Goal: Task Accomplishment & Management: Use online tool/utility

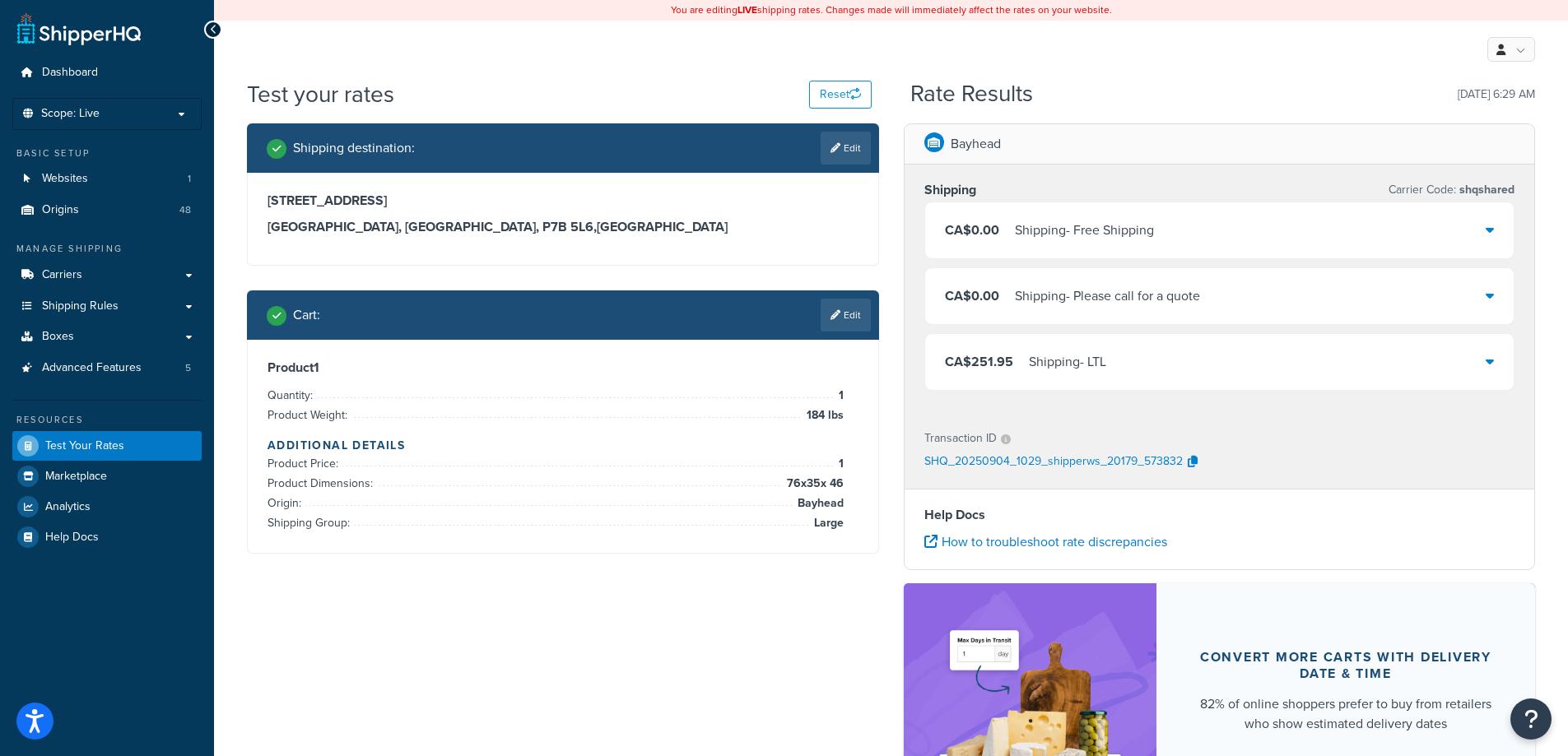
click at [447, 616] on div "Shipping destination : Edit 359 Main St Thunder Bay, Alberta, P7B 5L6 , Canada …" at bounding box center [890, 500] width 1312 height 754
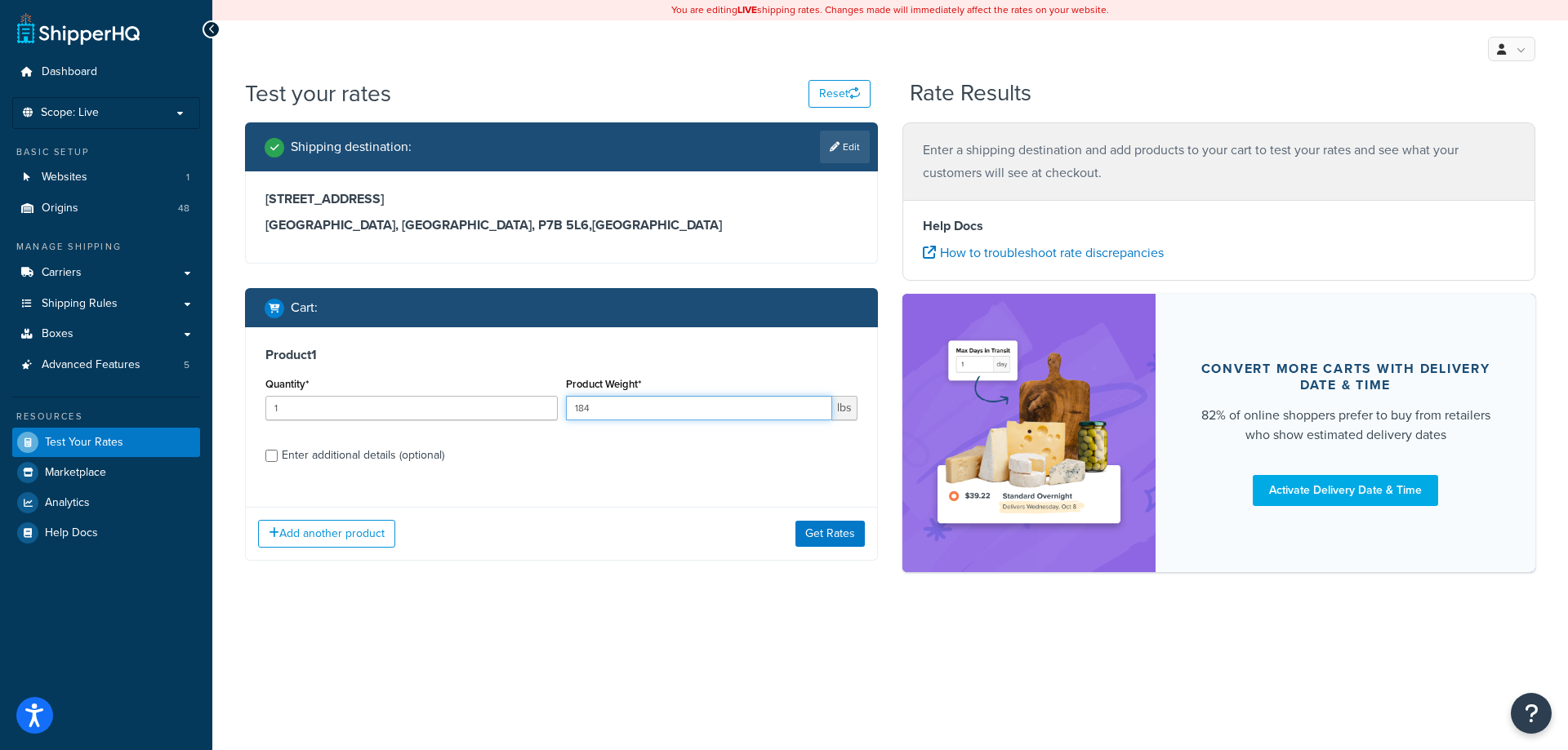
click at [618, 411] on input "184" at bounding box center [699, 408] width 267 height 25
type input "1540"
click at [400, 458] on div "Enter additional details (optional)" at bounding box center [363, 456] width 163 height 23
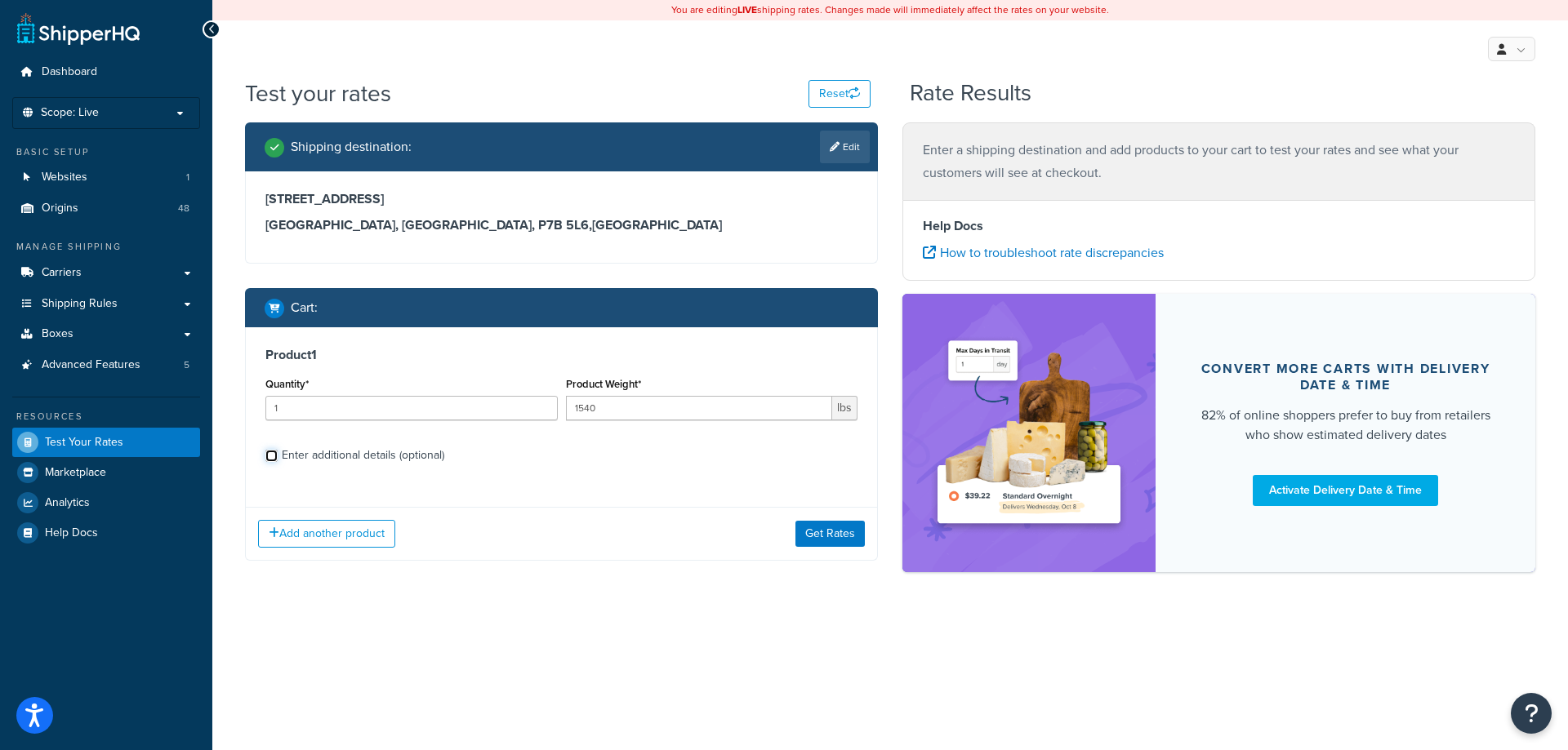
click at [277, 458] on input "Enter additional details (optional)" at bounding box center [271, 456] width 12 height 12
checkbox input "true"
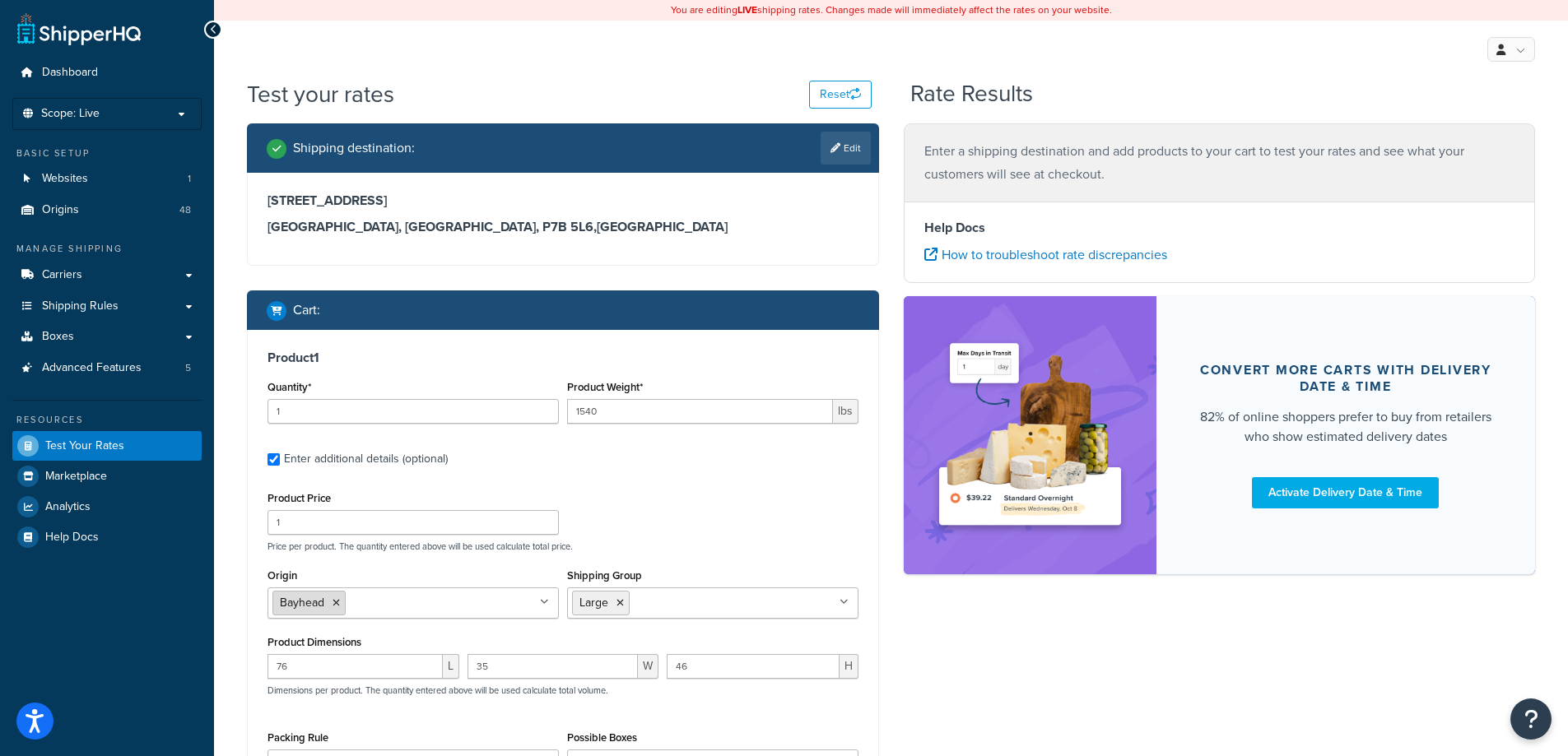
click at [333, 599] on icon at bounding box center [336, 603] width 7 height 10
click at [333, 599] on input "Origin" at bounding box center [345, 602] width 146 height 18
type input "den"
click at [596, 538] on div "Product Price 1 Price per product. The quantity entered above will be used calc…" at bounding box center [563, 519] width 599 height 65
click at [622, 608] on icon at bounding box center [619, 603] width 7 height 10
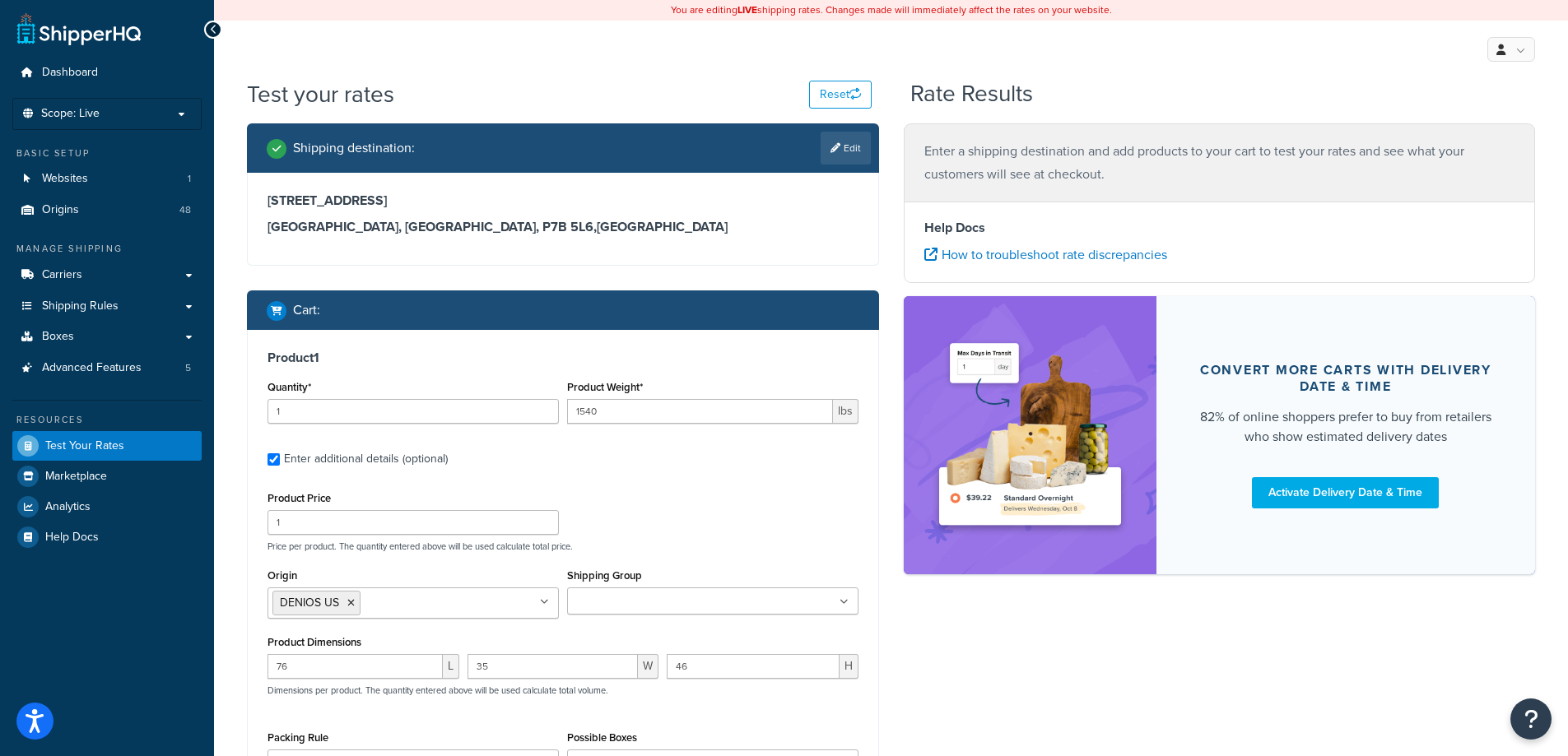
click at [649, 520] on div "Product Price 1 Price per product. The quantity entered above will be used calc…" at bounding box center [563, 519] width 599 height 65
click at [660, 473] on div "Product 1 Quantity* 1 Product Weight* 1540 lbs Enter additional details (option…" at bounding box center [563, 598] width 630 height 537
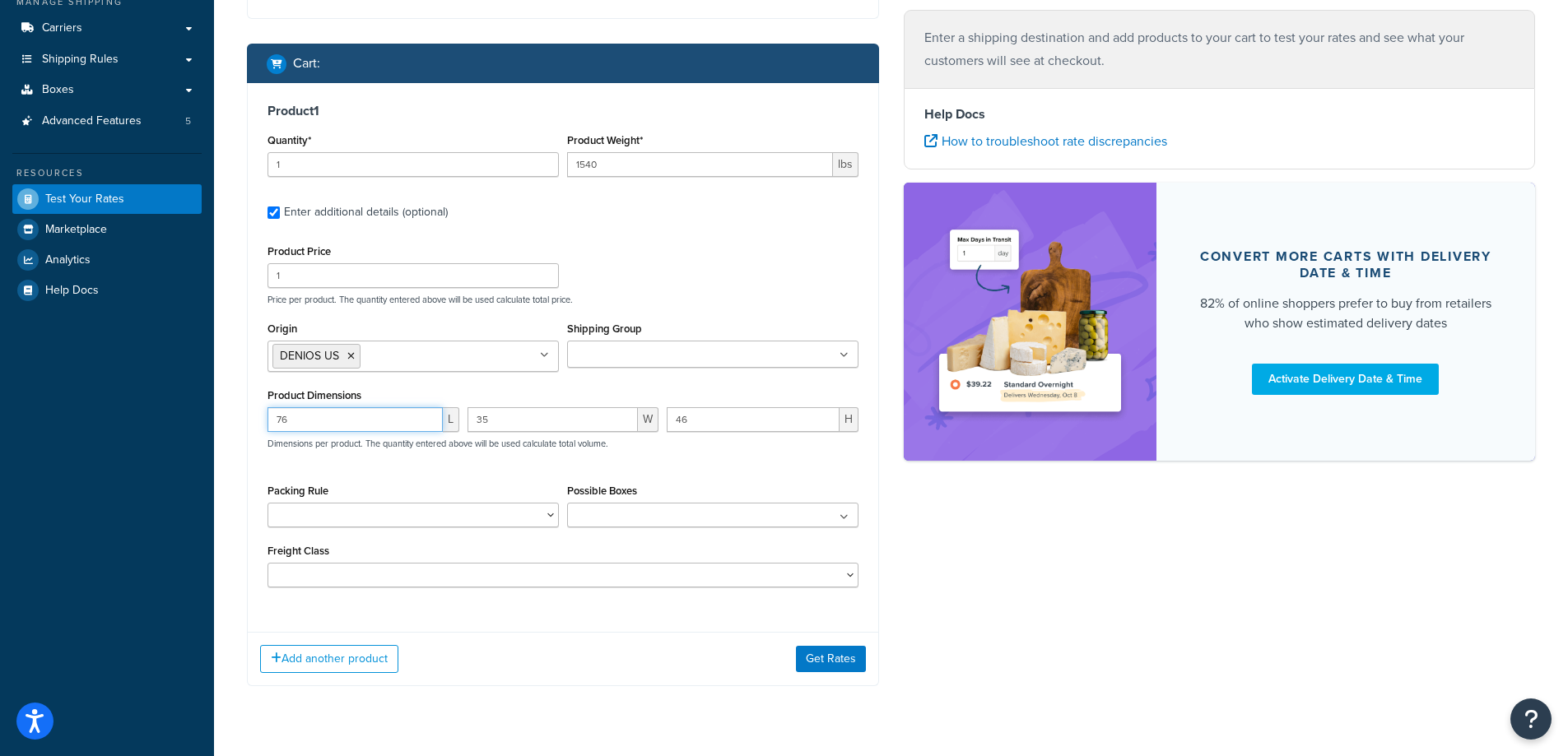
click at [382, 427] on input "76" at bounding box center [355, 420] width 176 height 25
type input "6"
type input "10"
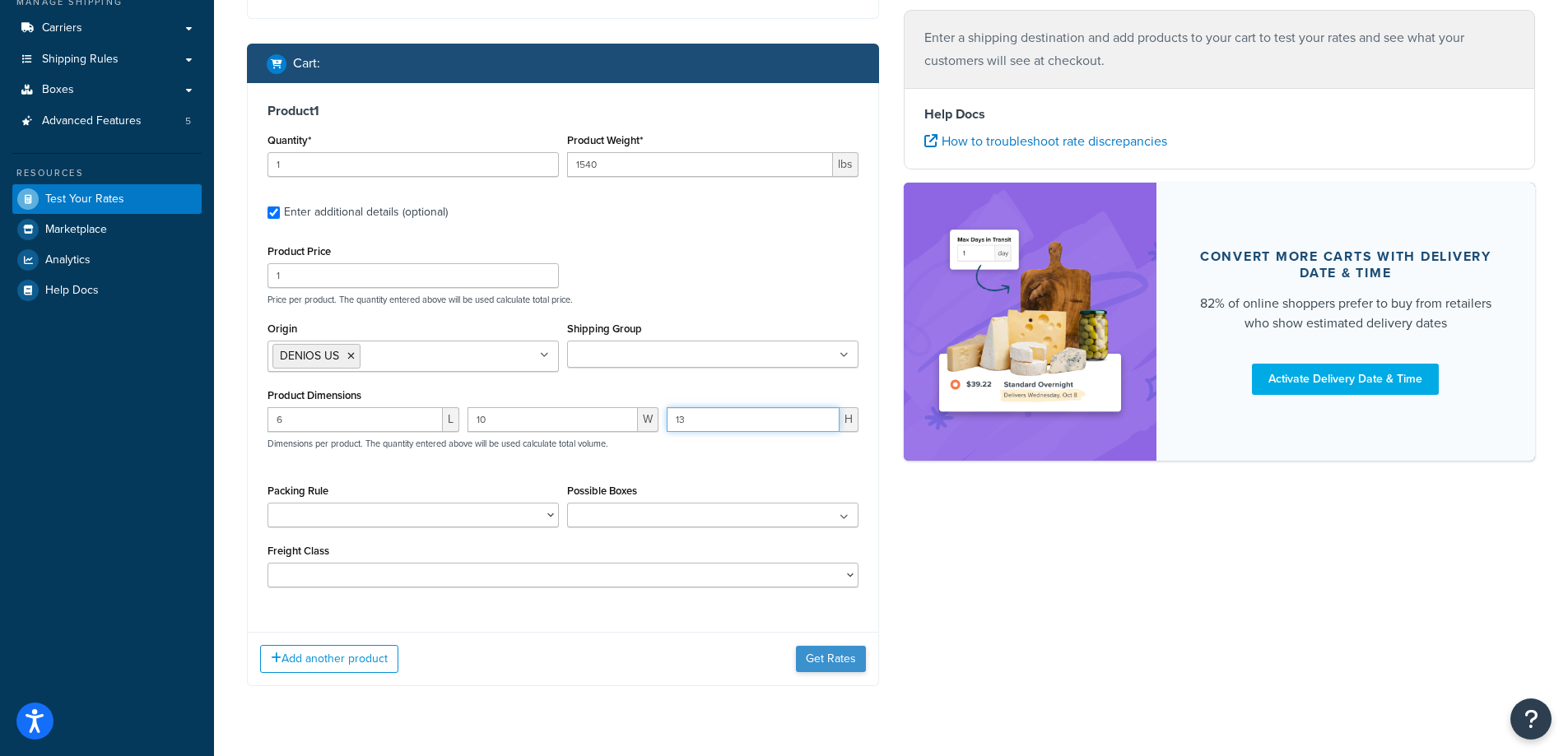
type input "13"
click at [815, 650] on button "Get Rates" at bounding box center [831, 659] width 70 height 26
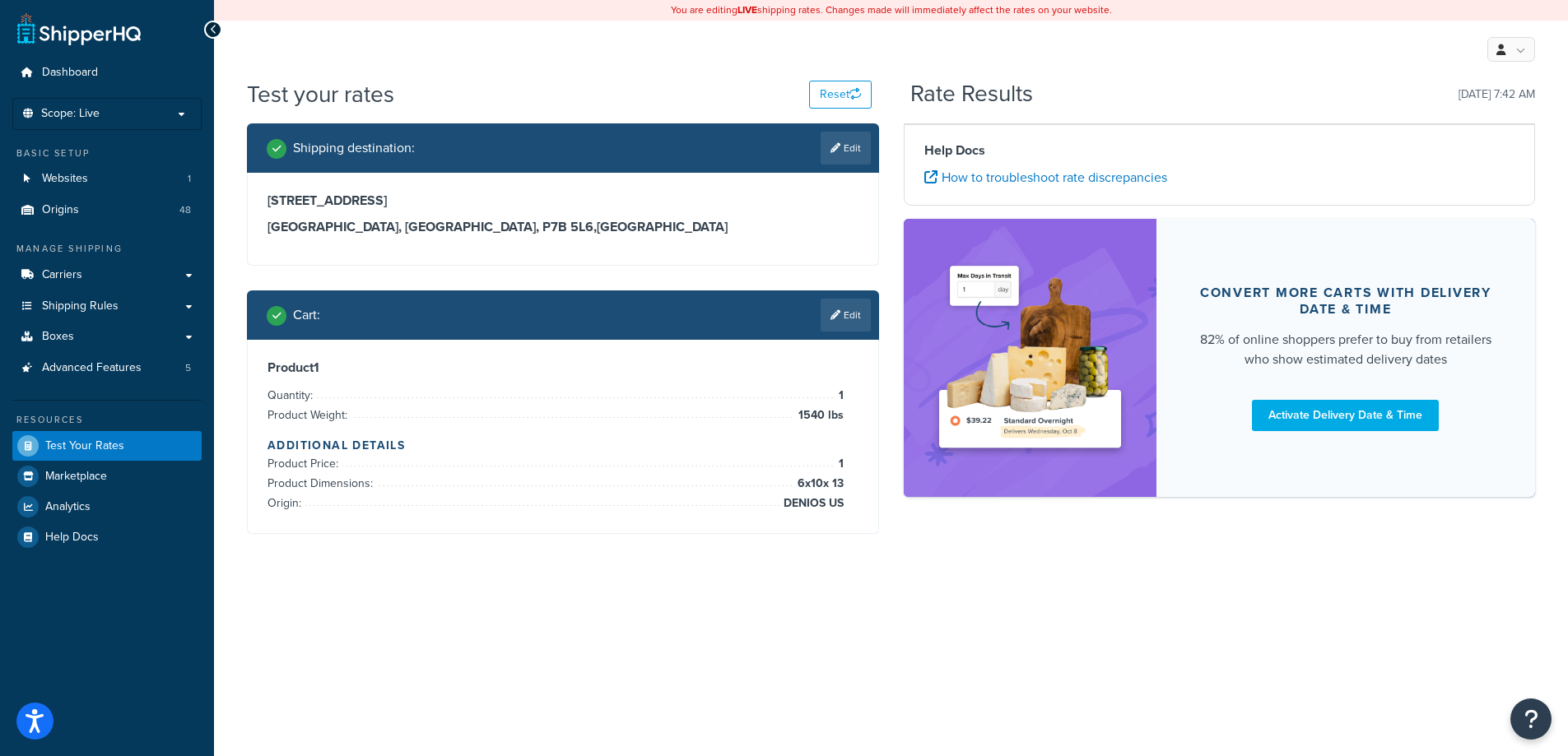
scroll to position [0, 0]
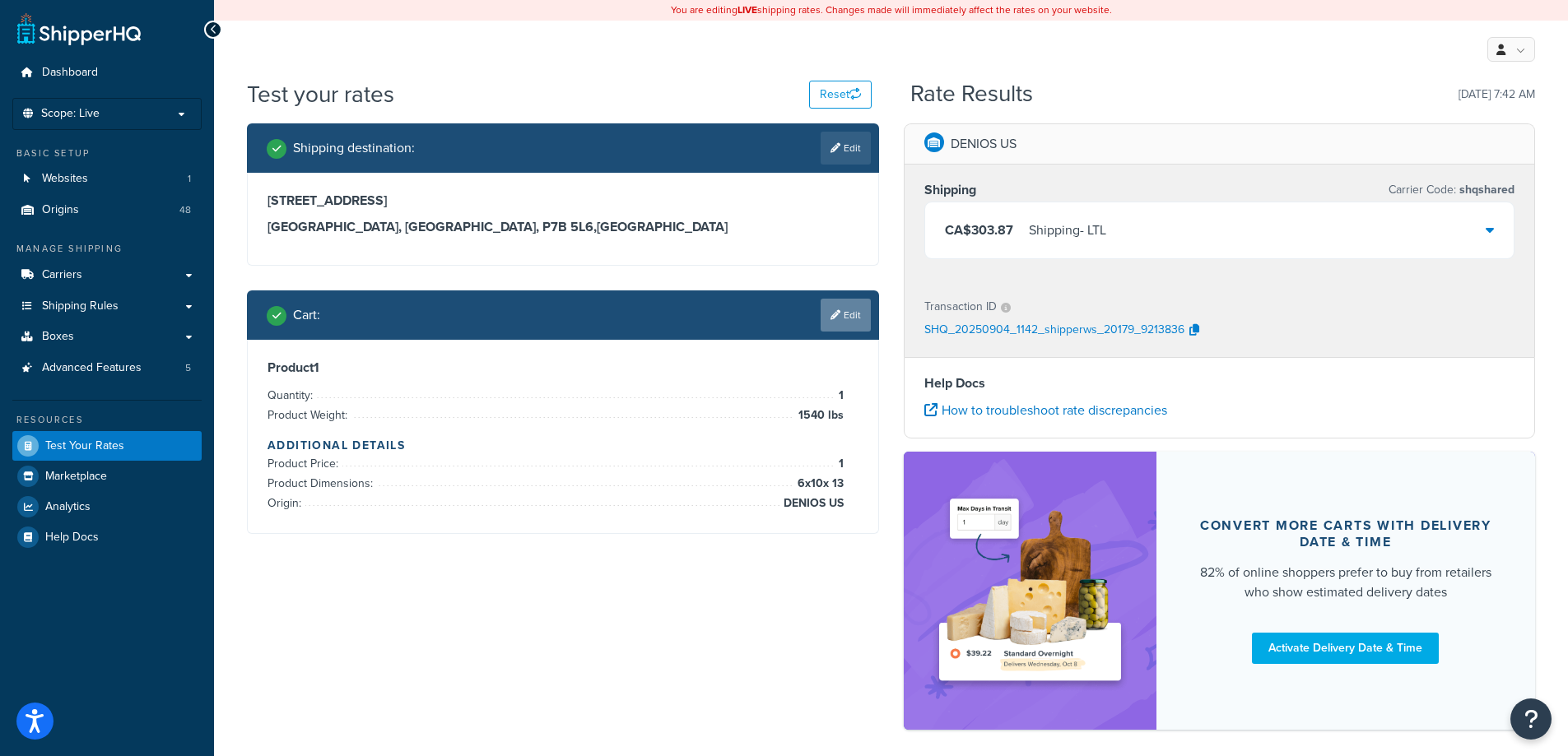
click at [853, 312] on link "Edit" at bounding box center [845, 315] width 50 height 33
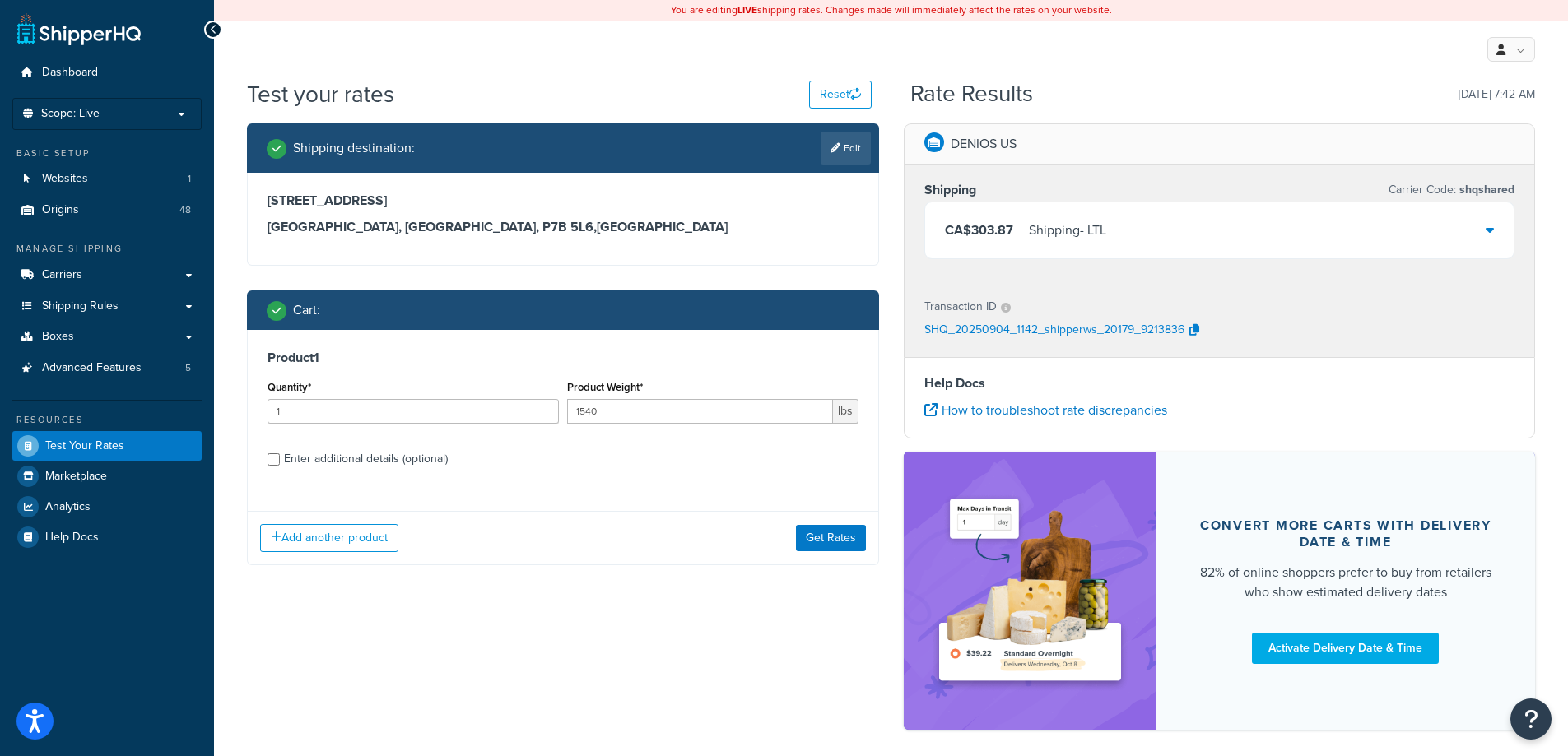
click at [304, 456] on div "Enter additional details (optional)" at bounding box center [365, 459] width 164 height 23
click at [280, 456] on input "Enter additional details (optional)" at bounding box center [273, 459] width 12 height 12
checkbox input "true"
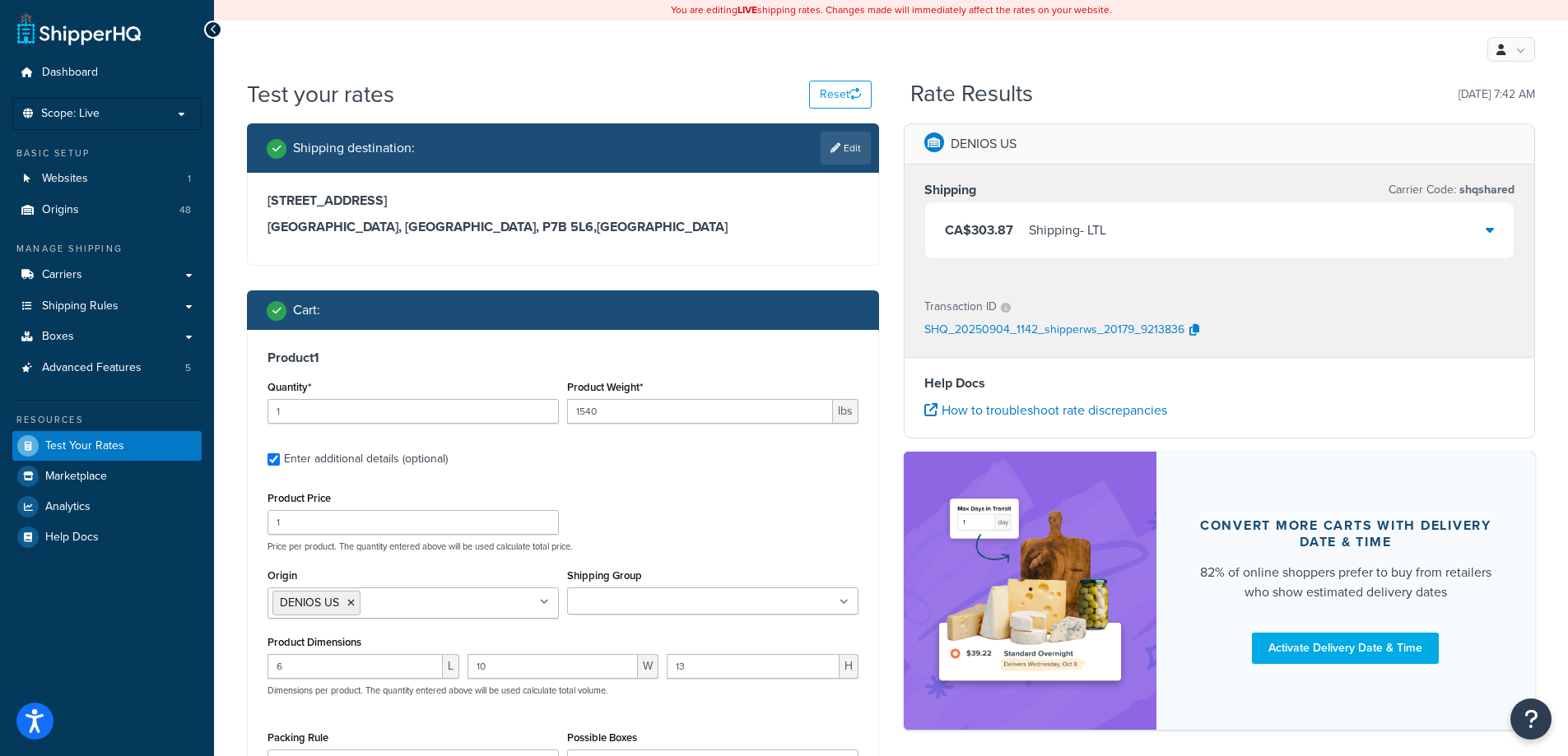
click at [748, 600] on ul at bounding box center [712, 600] width 291 height 27
click at [661, 540] on p "Price per product. The quantity entered above will be used calculate total pric…" at bounding box center [563, 546] width 599 height 12
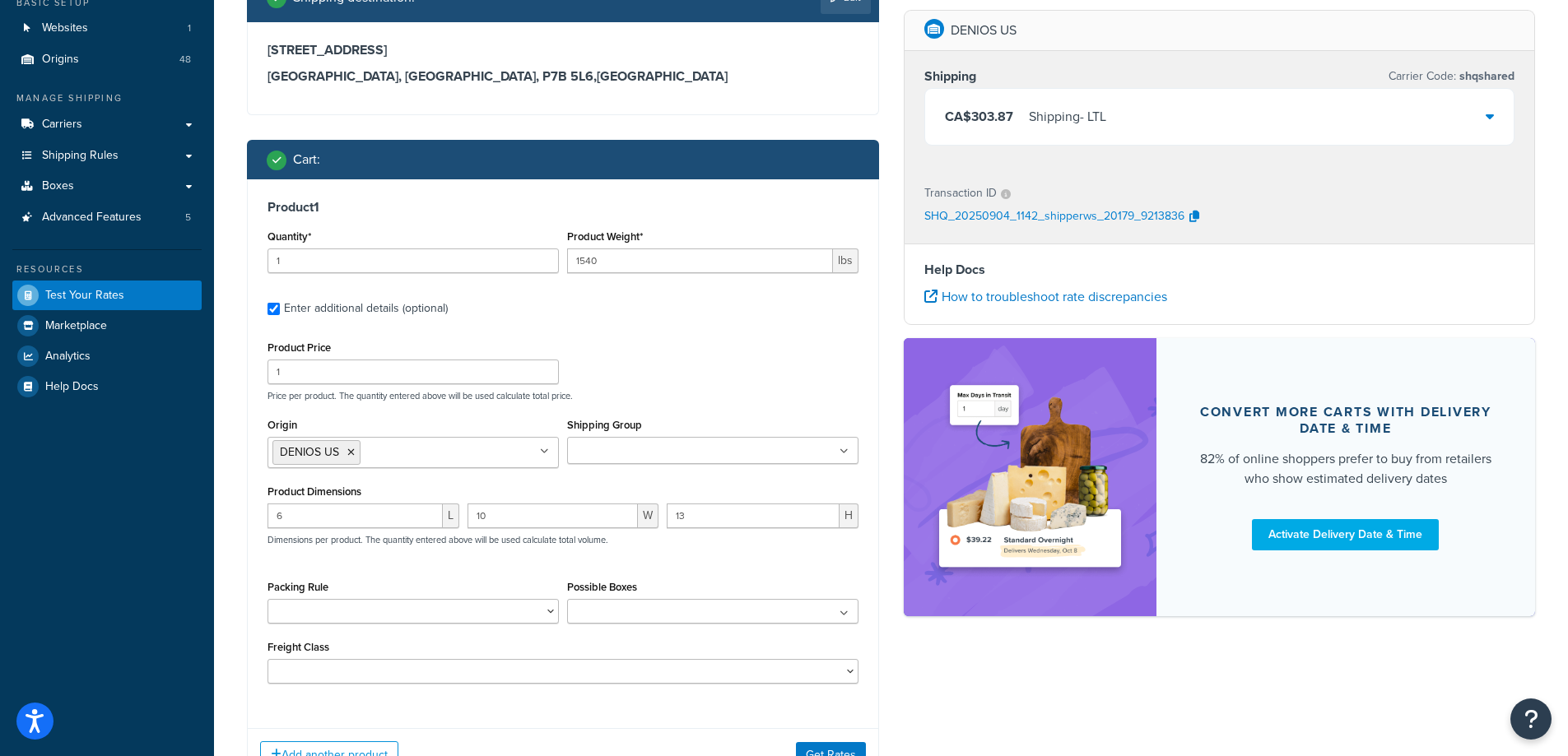
scroll to position [165, 0]
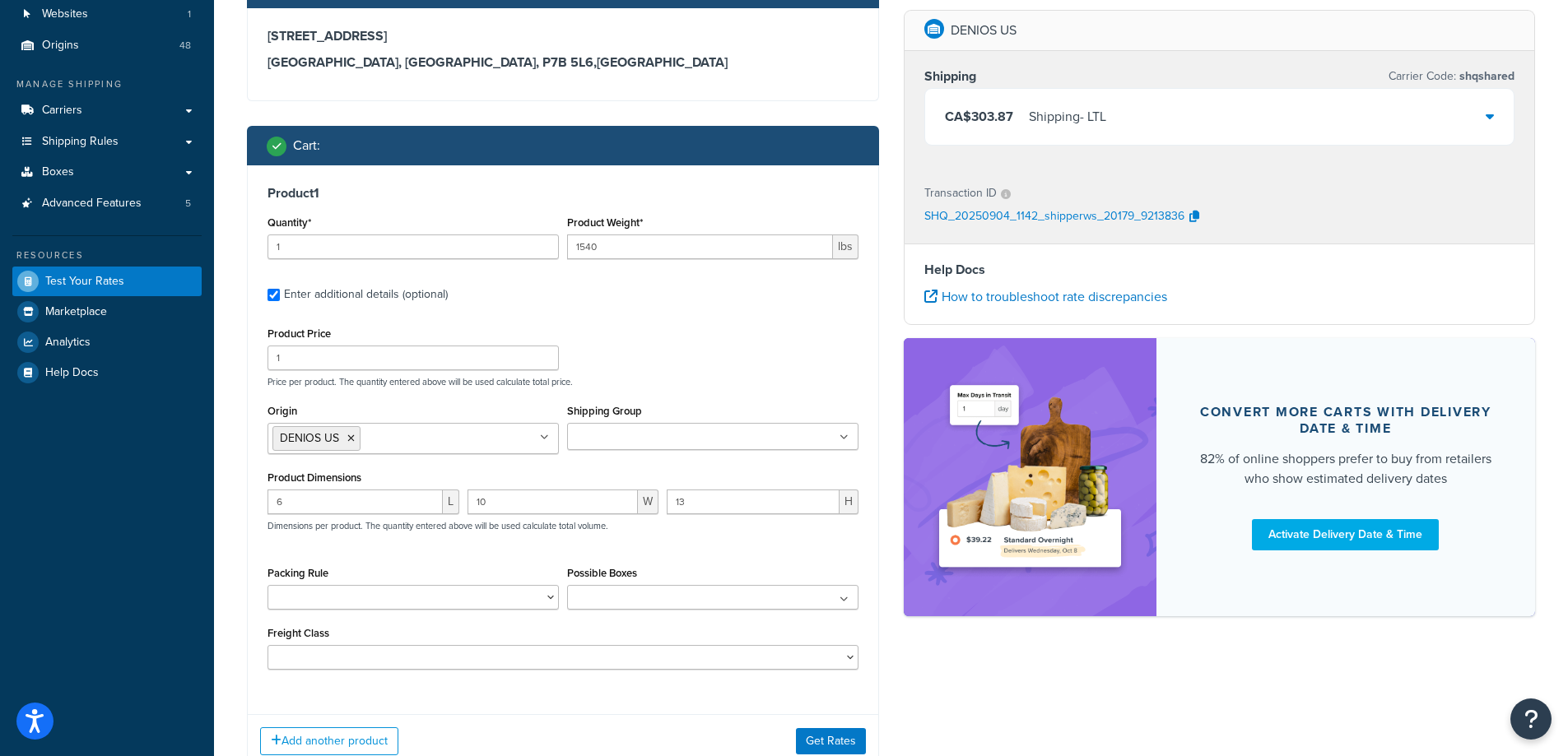
click at [651, 448] on ul at bounding box center [712, 436] width 291 height 27
click at [768, 365] on div "Product Price 1 Price per product. The quantity entered above will be used calc…" at bounding box center [563, 355] width 599 height 65
click at [824, 740] on button "Get Rates" at bounding box center [831, 741] width 70 height 26
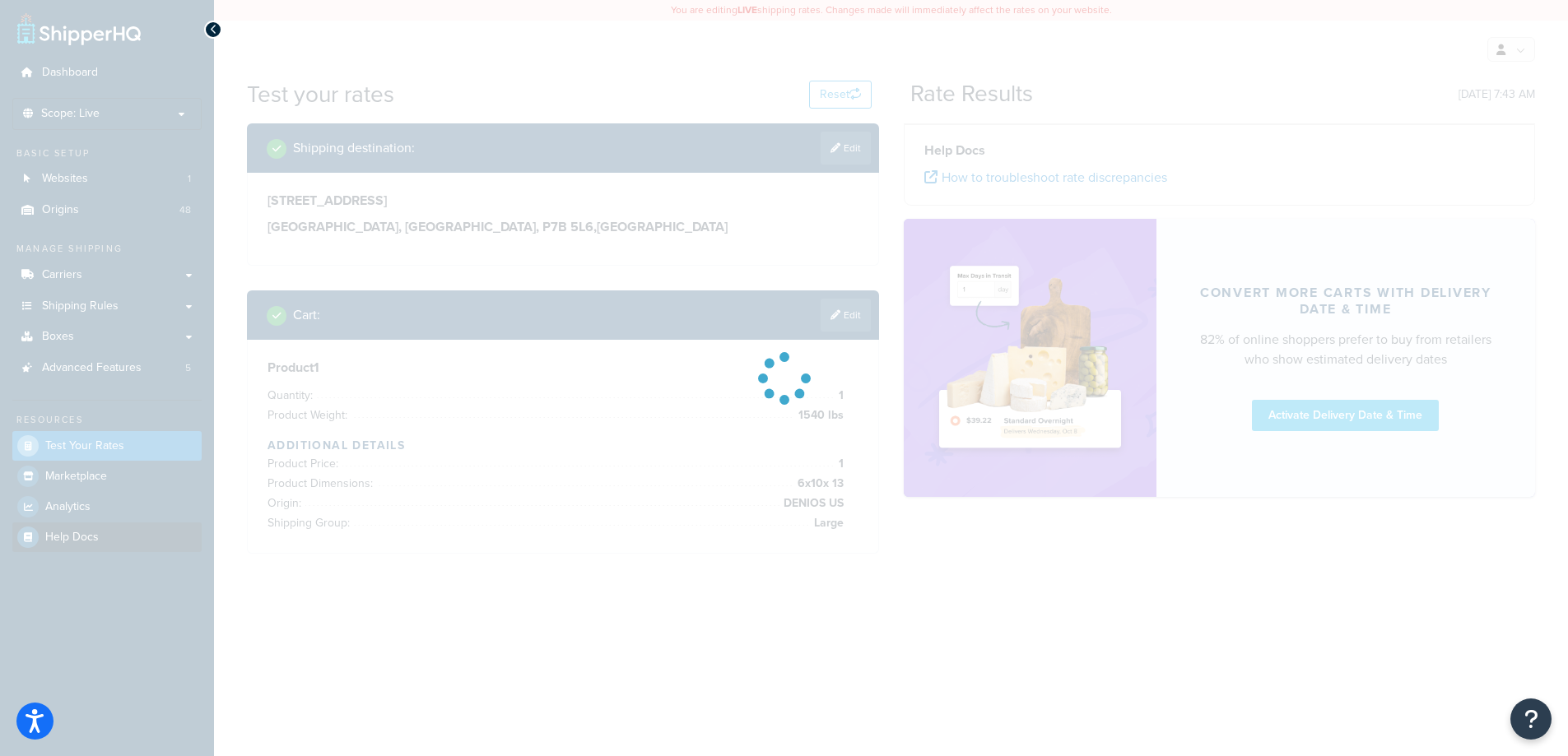
scroll to position [0, 0]
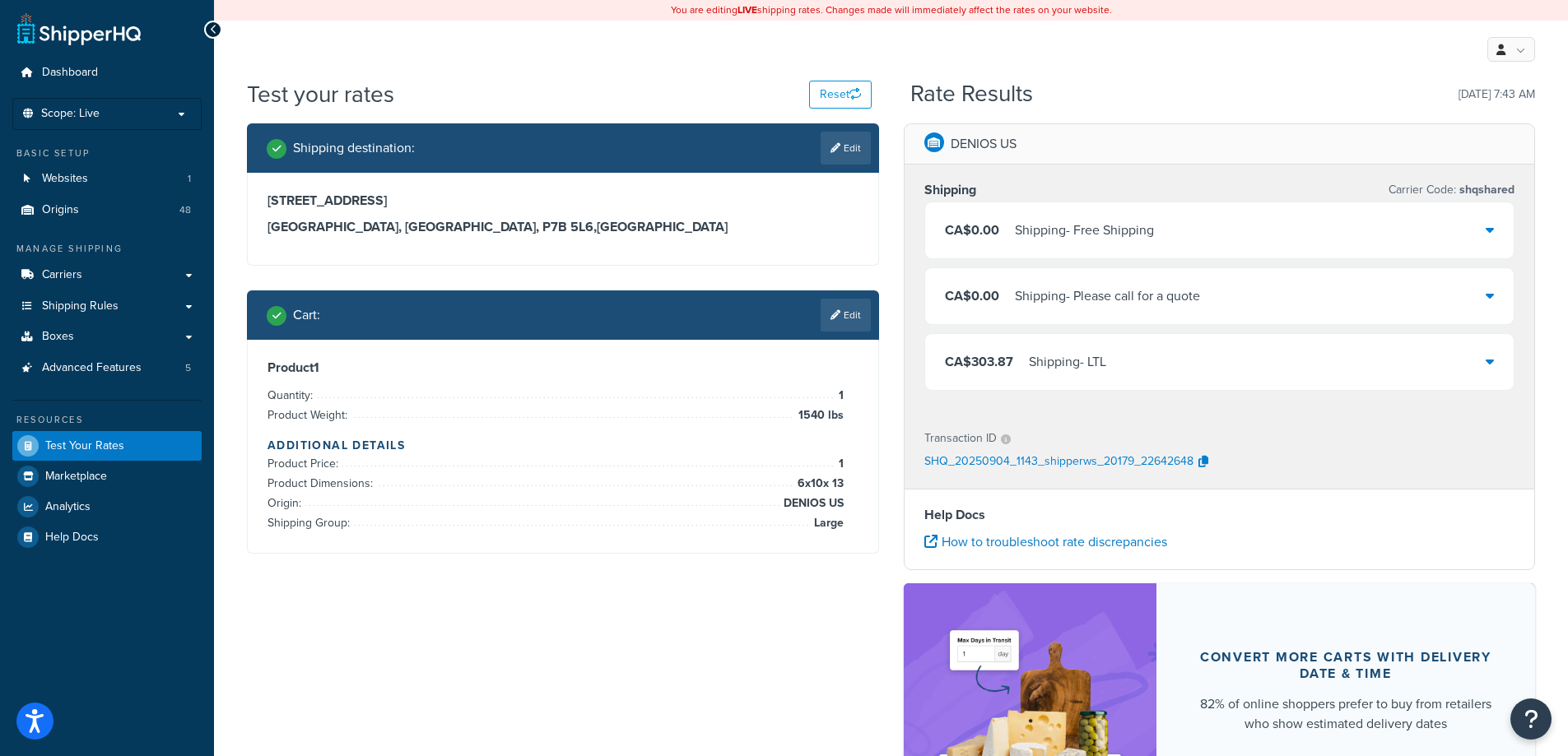
click at [450, 664] on div "Shipping destination : Edit 359 Main St Thunder Bay, Alberta, P7B 5L6 , Canada …" at bounding box center [890, 500] width 1312 height 754
click at [595, 683] on div "Shipping destination : Edit 359 Main St Thunder Bay, Alberta, P7B 5L6 , Canada …" at bounding box center [890, 500] width 1312 height 754
click at [512, 662] on div "Shipping destination : Edit 359 Main St Thunder Bay, Alberta, P7B 5L6 , Canada …" at bounding box center [890, 500] width 1312 height 754
click at [526, 641] on div "Shipping destination : Edit 359 Main St Thunder Bay, Alberta, P7B 5L6 , Canada …" at bounding box center [890, 500] width 1312 height 754
click at [851, 307] on link "Edit" at bounding box center [845, 315] width 50 height 33
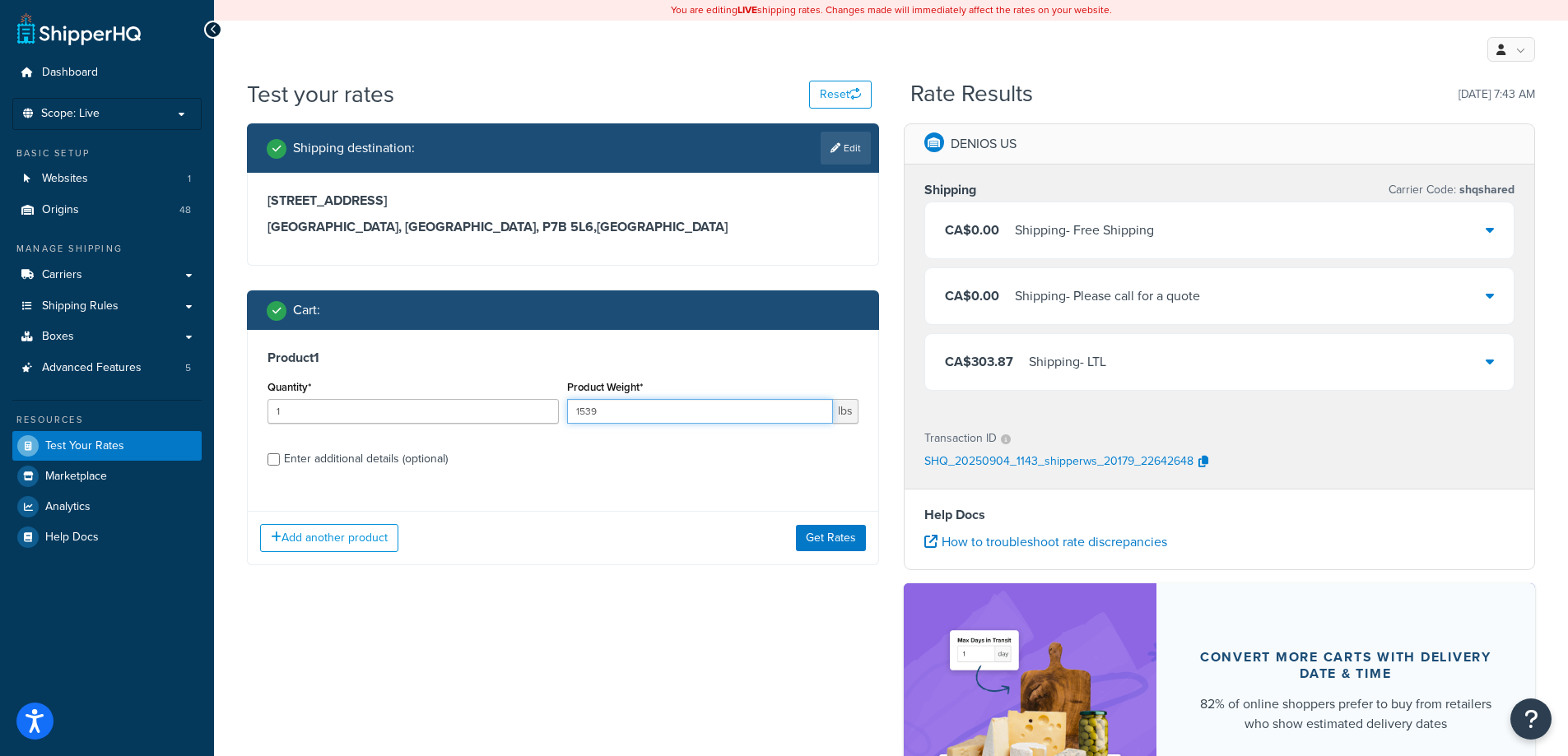
type input "1539"
click at [812, 415] on input "1539" at bounding box center [699, 411] width 266 height 25
click at [831, 542] on button "Get Rates" at bounding box center [831, 538] width 70 height 26
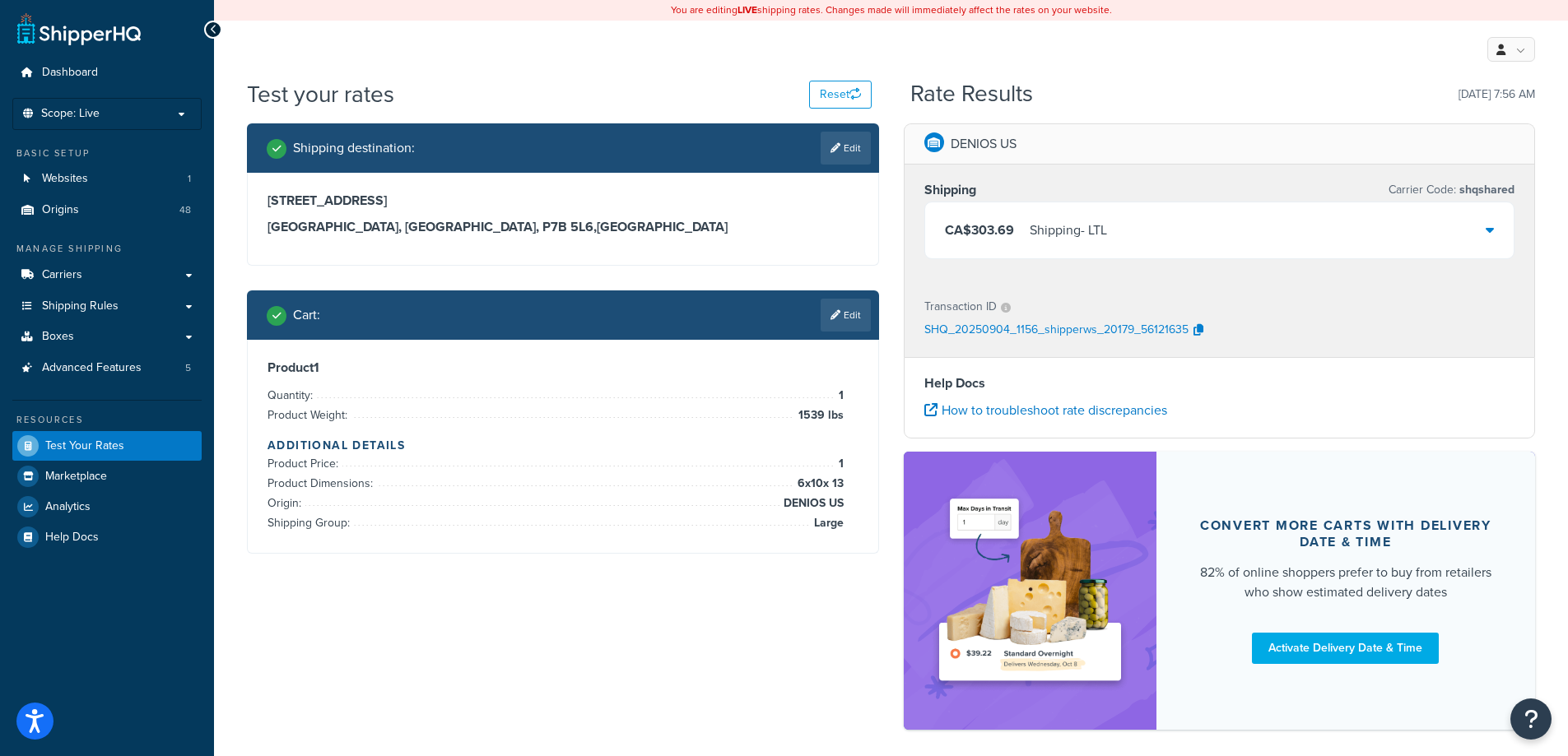
click at [835, 312] on icon at bounding box center [836, 315] width 10 height 10
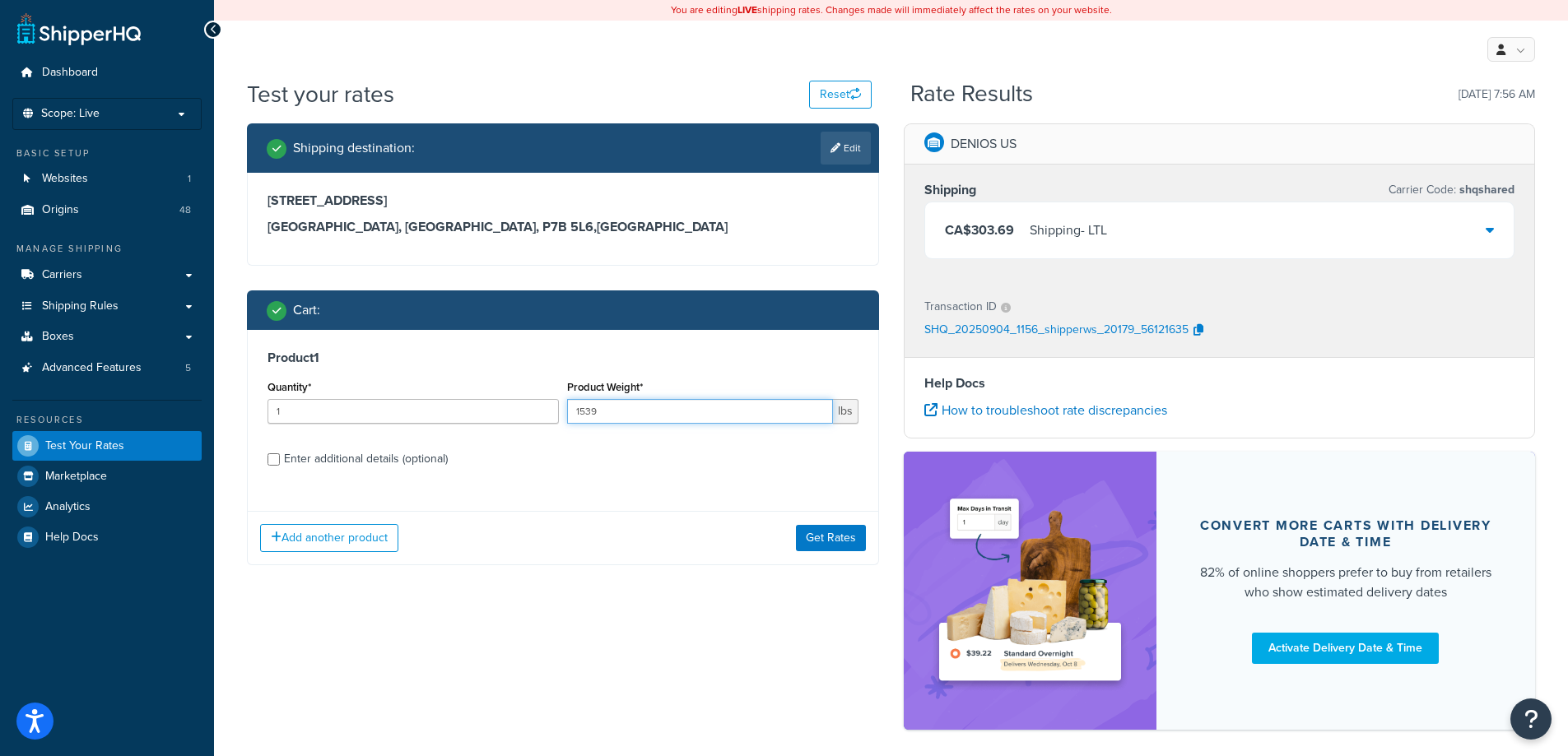
click at [762, 416] on input "1539" at bounding box center [699, 411] width 266 height 25
type input "1"
click at [813, 543] on button "Get Rates" at bounding box center [831, 538] width 70 height 26
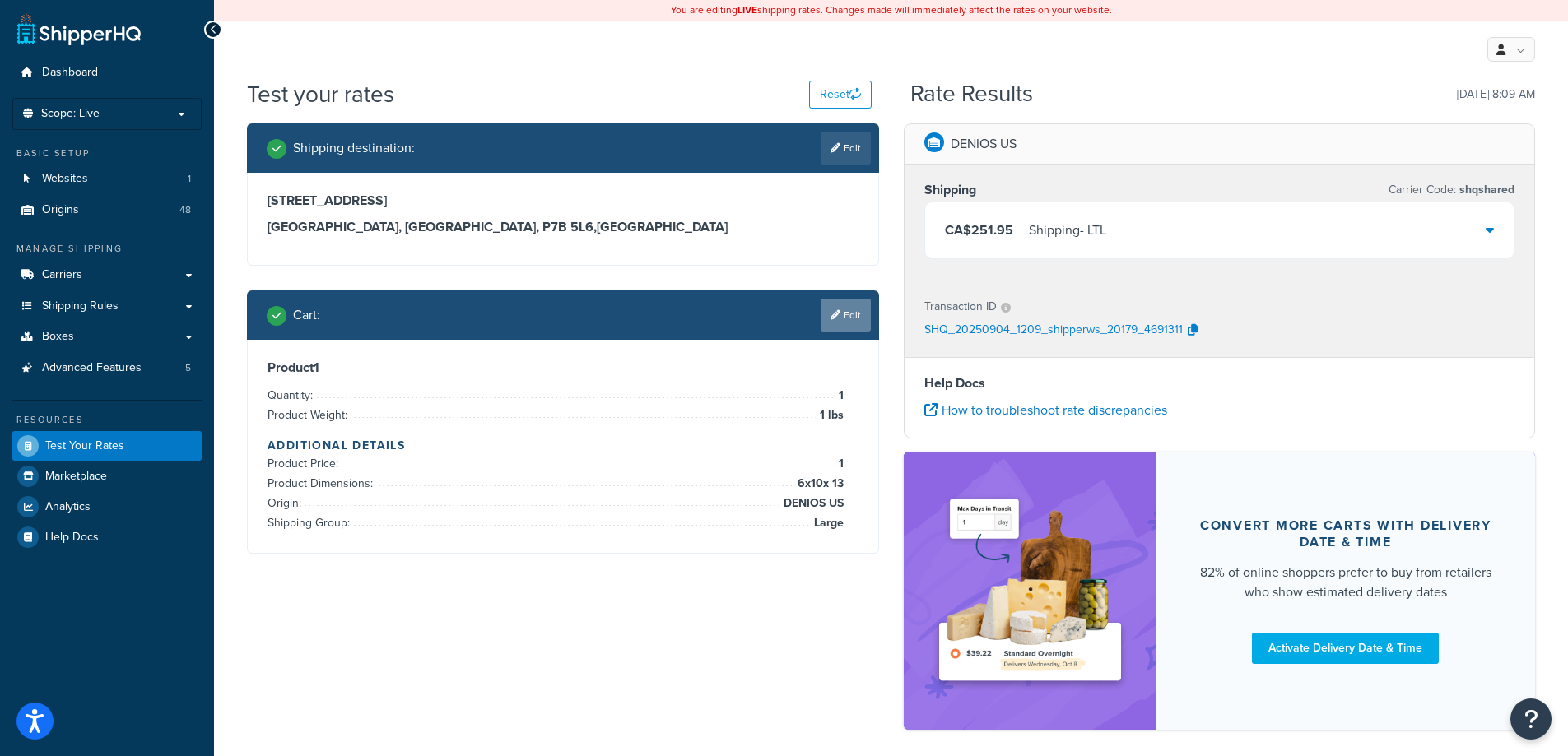
click at [859, 306] on link "Edit" at bounding box center [845, 315] width 50 height 33
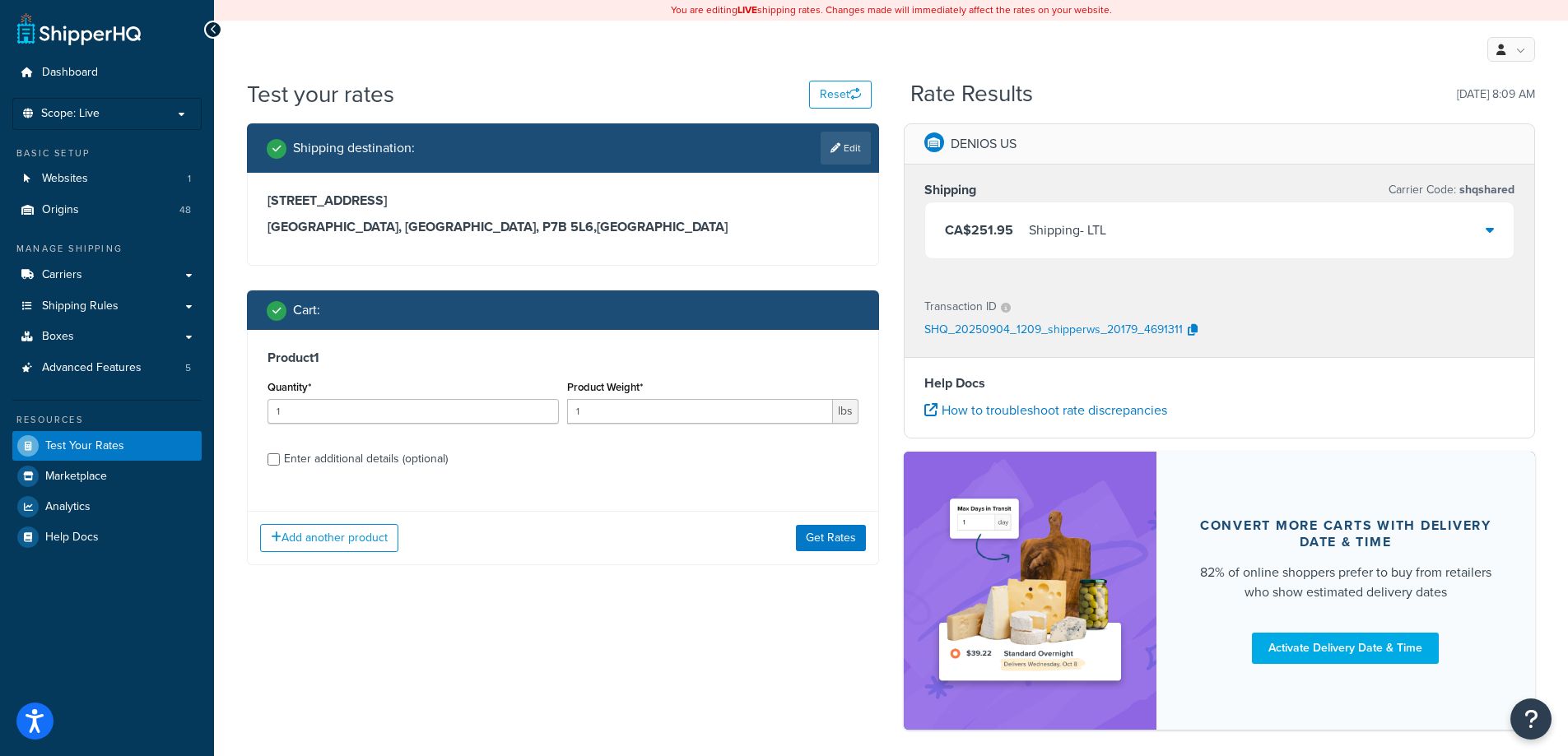
click at [352, 473] on div "Product 1 Quantity* 1 Product Weight* 1 lbs Enter additional details (optional)" at bounding box center [563, 414] width 630 height 169
click at [355, 466] on div "Enter additional details (optional)" at bounding box center [365, 459] width 164 height 23
click at [280, 466] on input "Enter additional details (optional)" at bounding box center [273, 459] width 12 height 12
checkbox input "true"
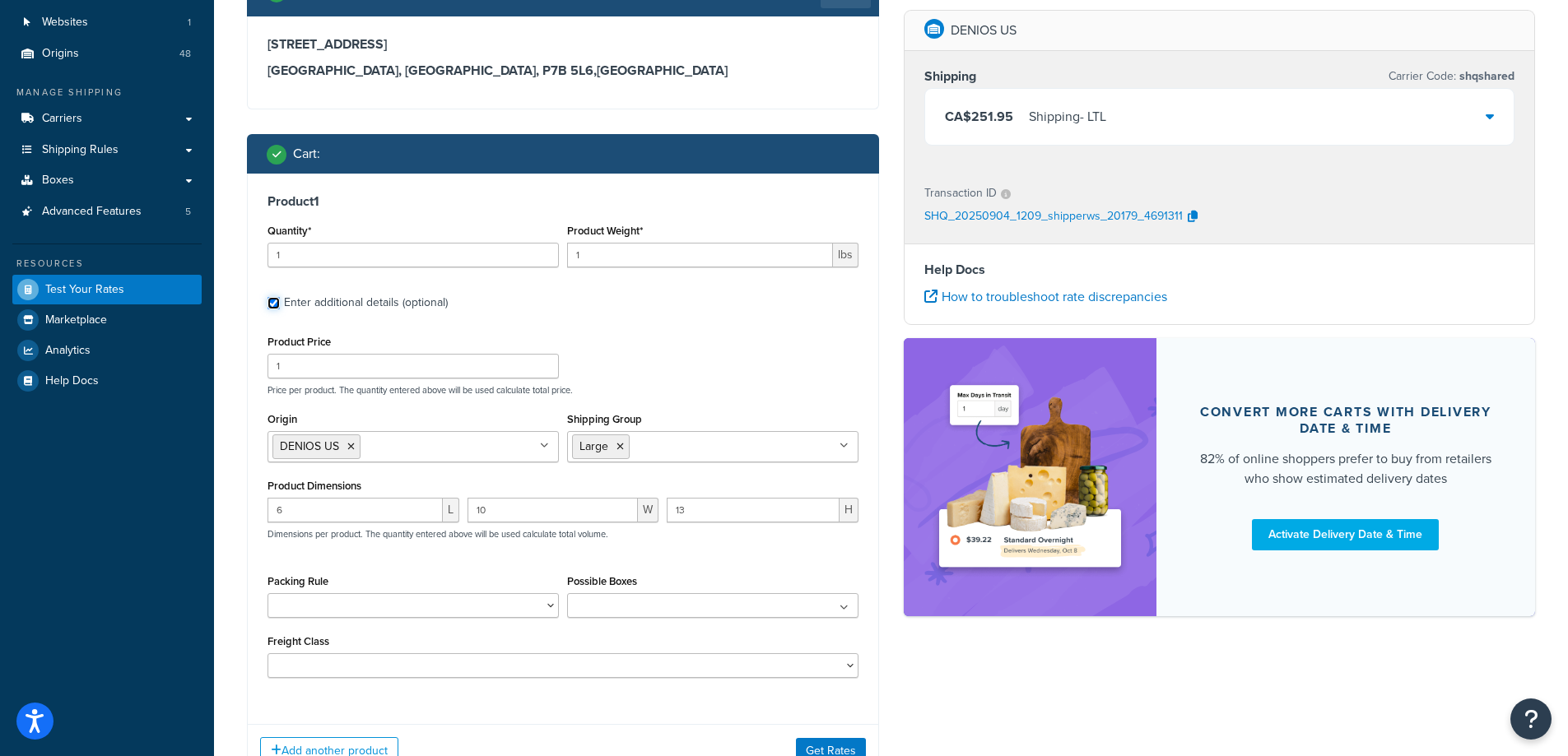
scroll to position [237, 0]
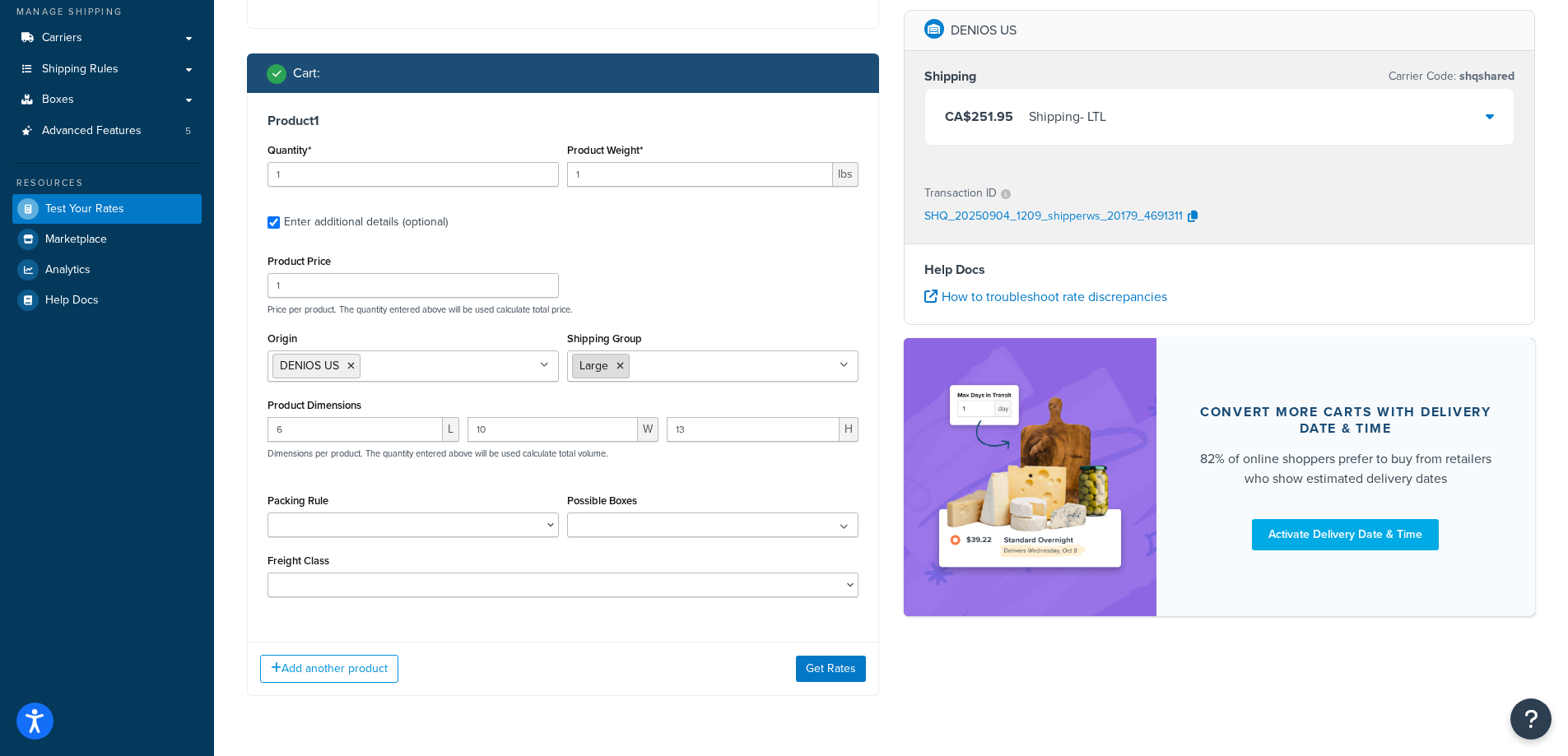
click at [620, 365] on icon at bounding box center [619, 366] width 7 height 10
click at [807, 669] on button "Get Rates" at bounding box center [831, 669] width 70 height 26
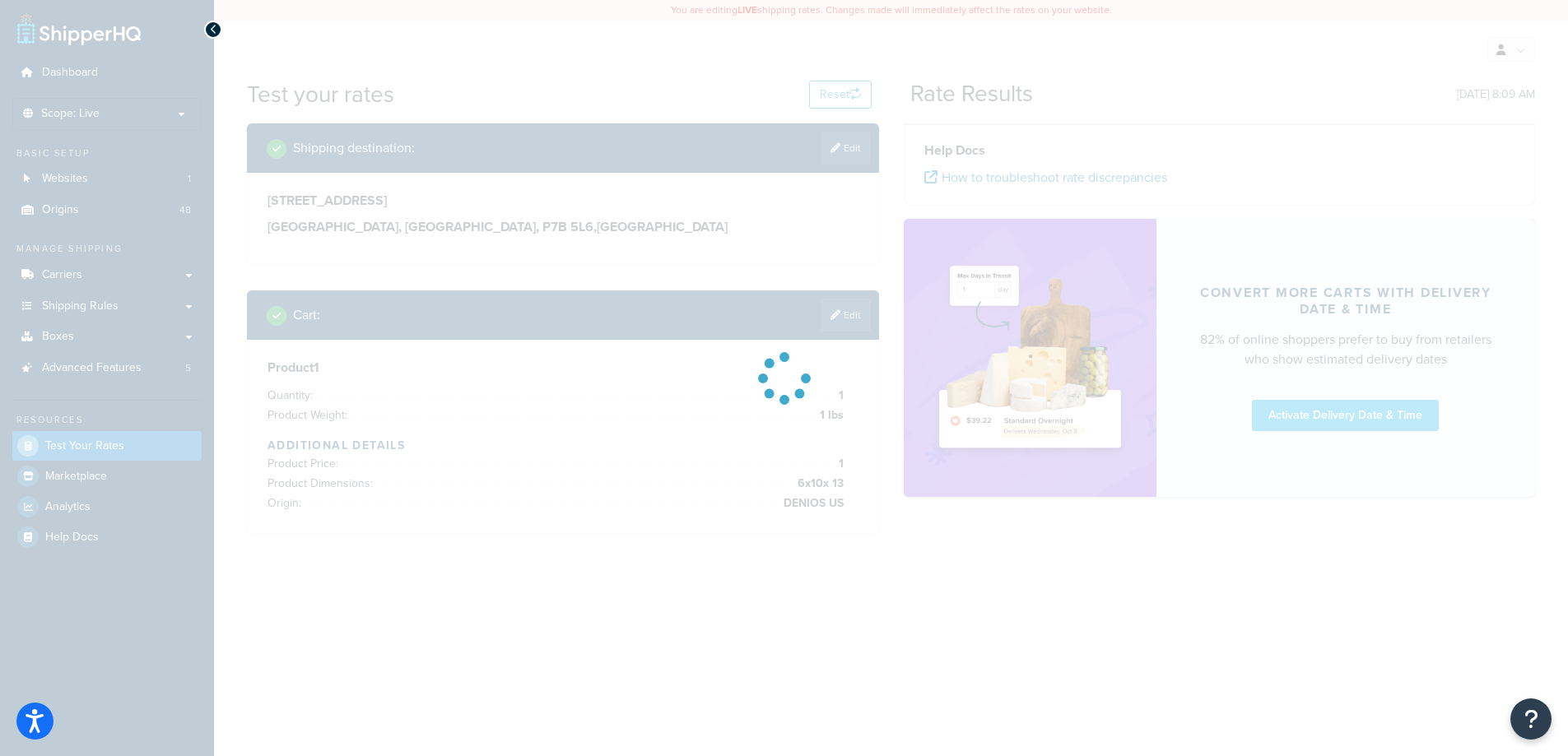
scroll to position [0, 0]
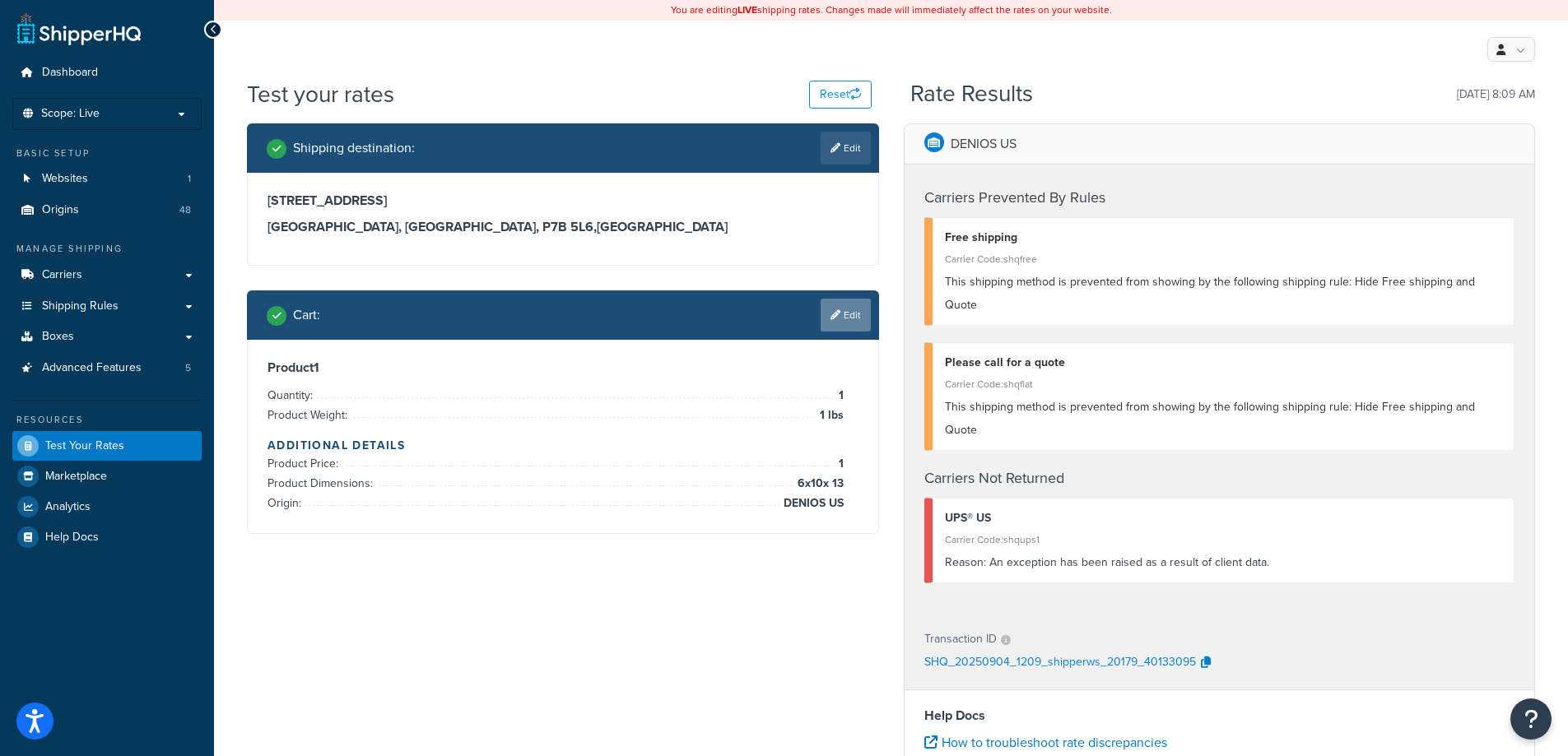
click at [836, 316] on icon at bounding box center [836, 315] width 10 height 10
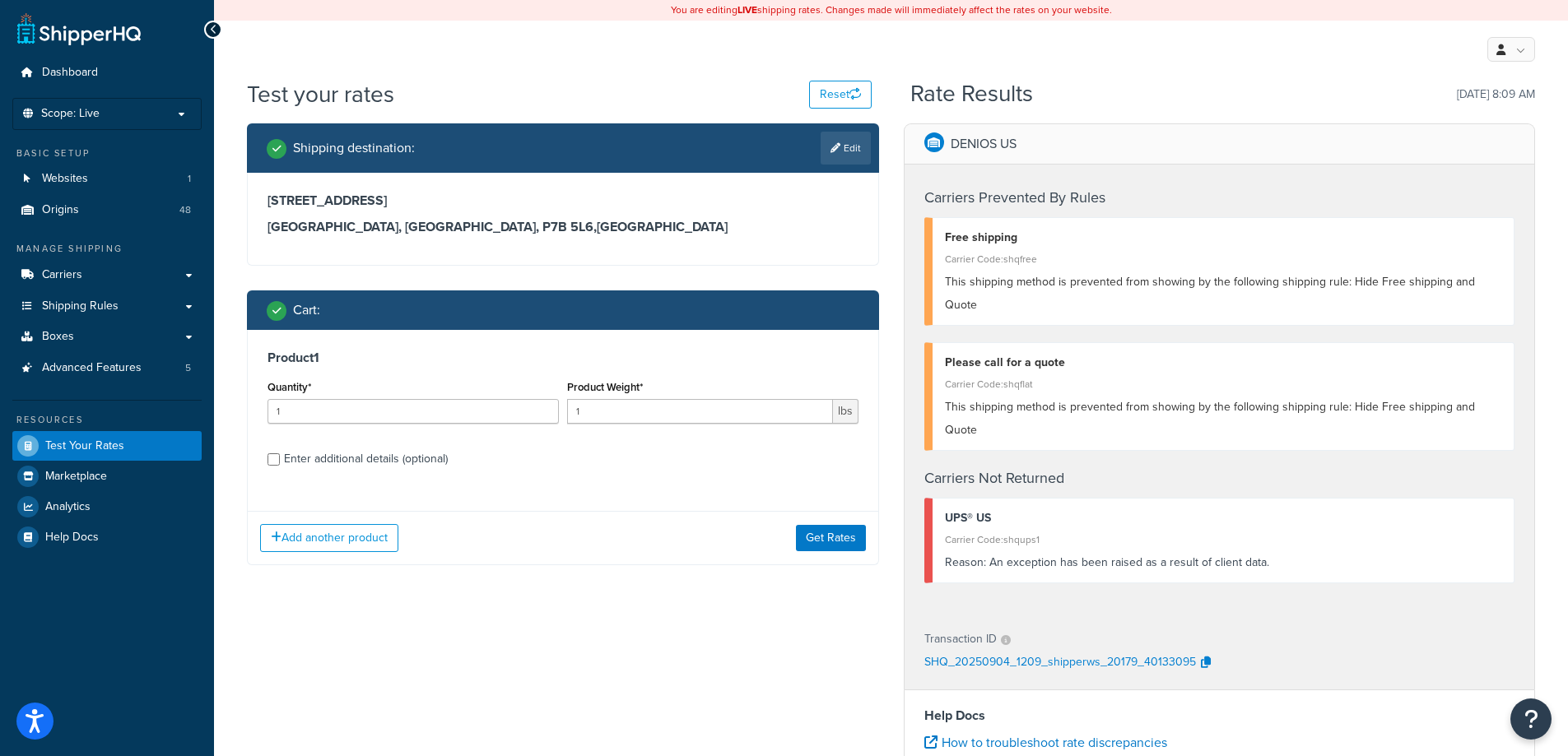
click at [351, 464] on div "Enter additional details (optional)" at bounding box center [365, 459] width 164 height 23
click at [280, 464] on input "Enter additional details (optional)" at bounding box center [273, 459] width 12 height 12
checkbox input "true"
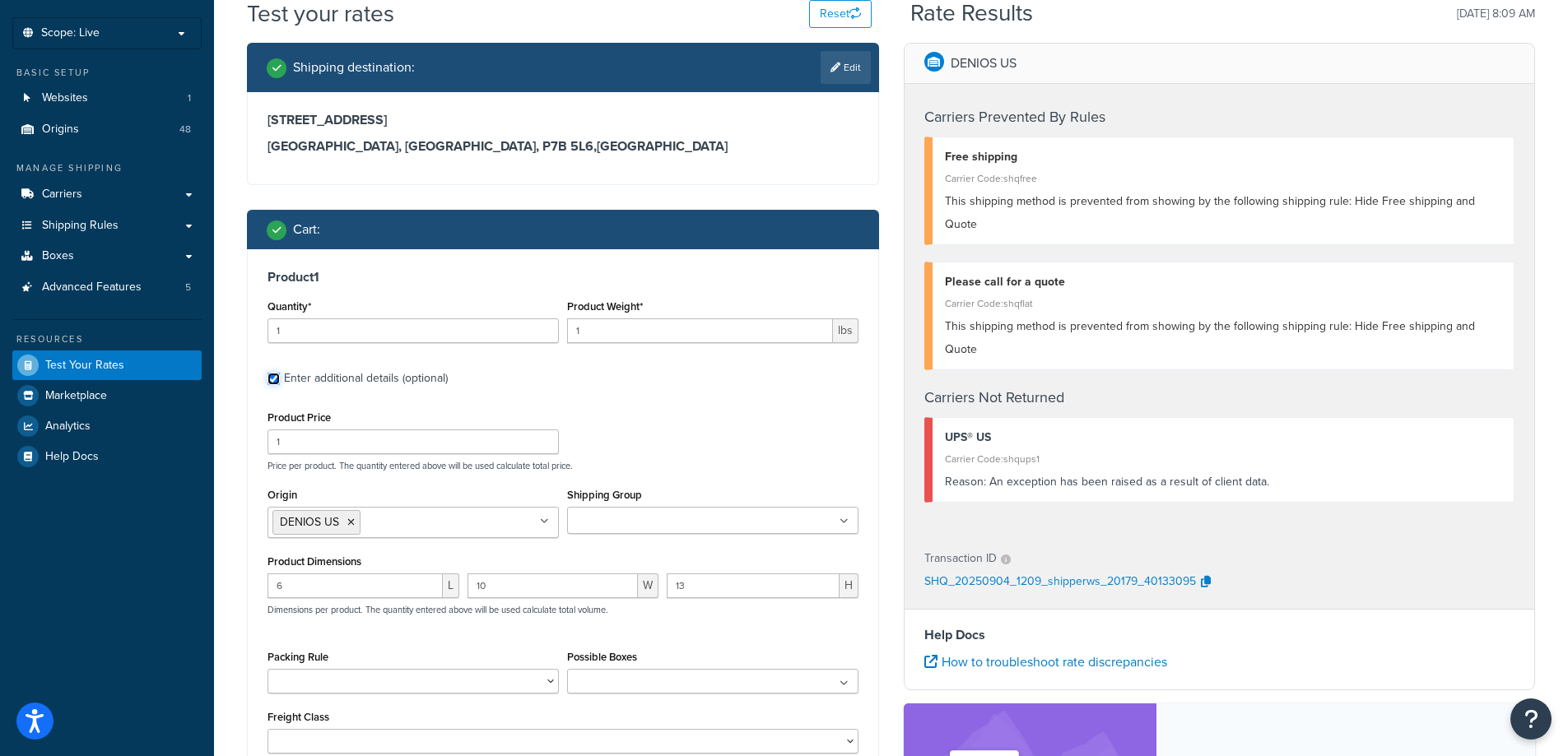
scroll to position [247, 0]
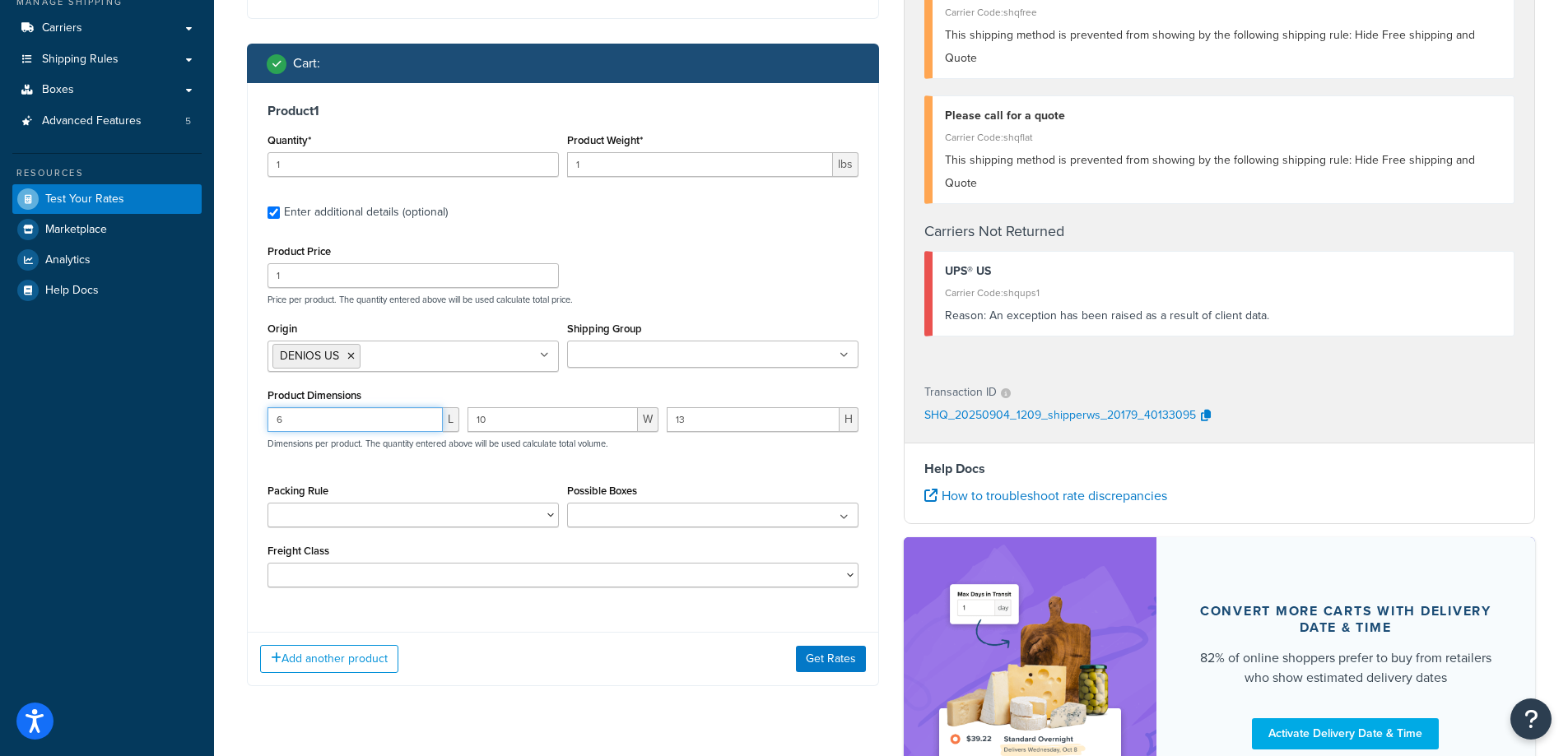
click at [341, 428] on input "6" at bounding box center [355, 420] width 176 height 25
click at [340, 426] on input "6" at bounding box center [355, 420] width 176 height 25
type input "7"
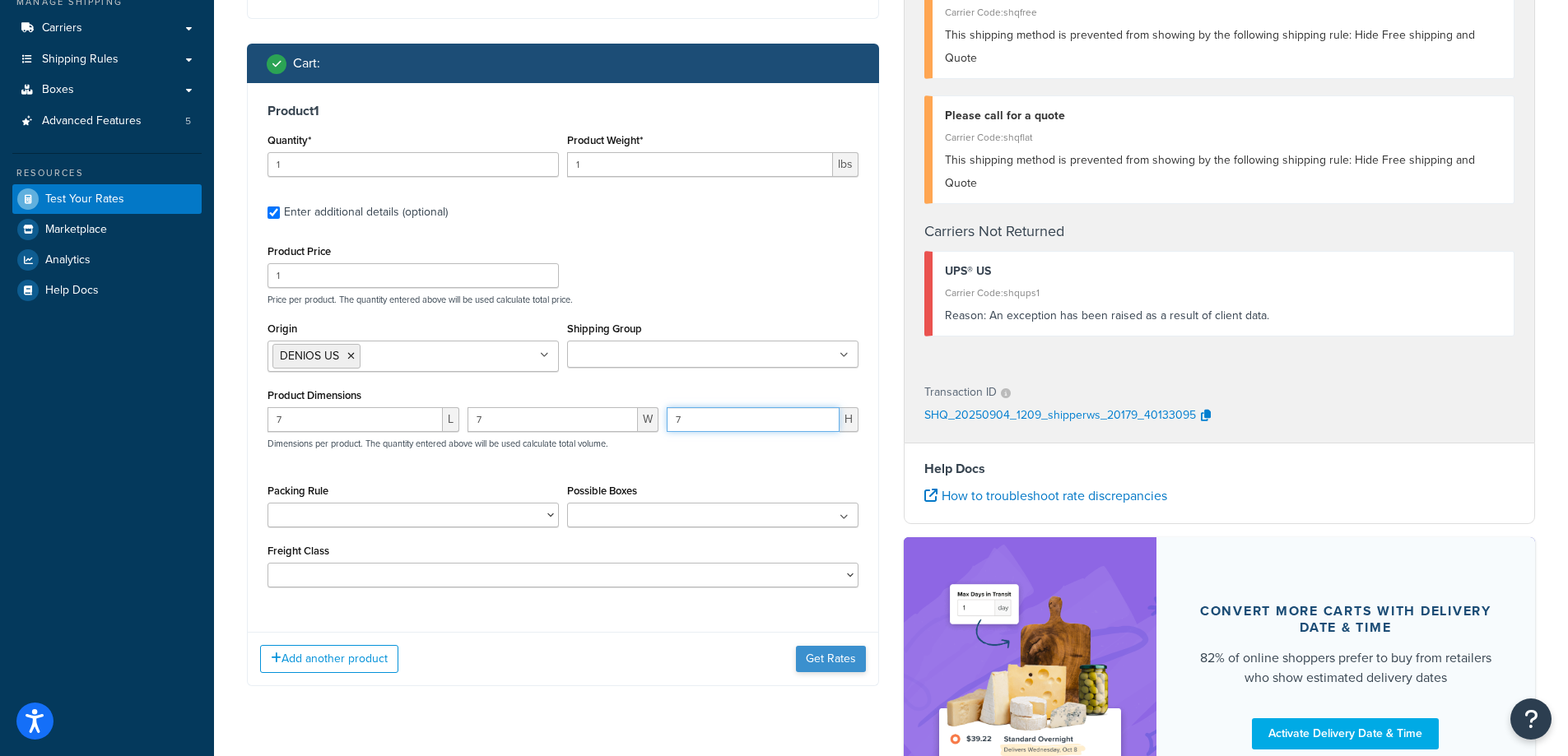
type input "7"
click at [846, 657] on button "Get Rates" at bounding box center [831, 659] width 70 height 26
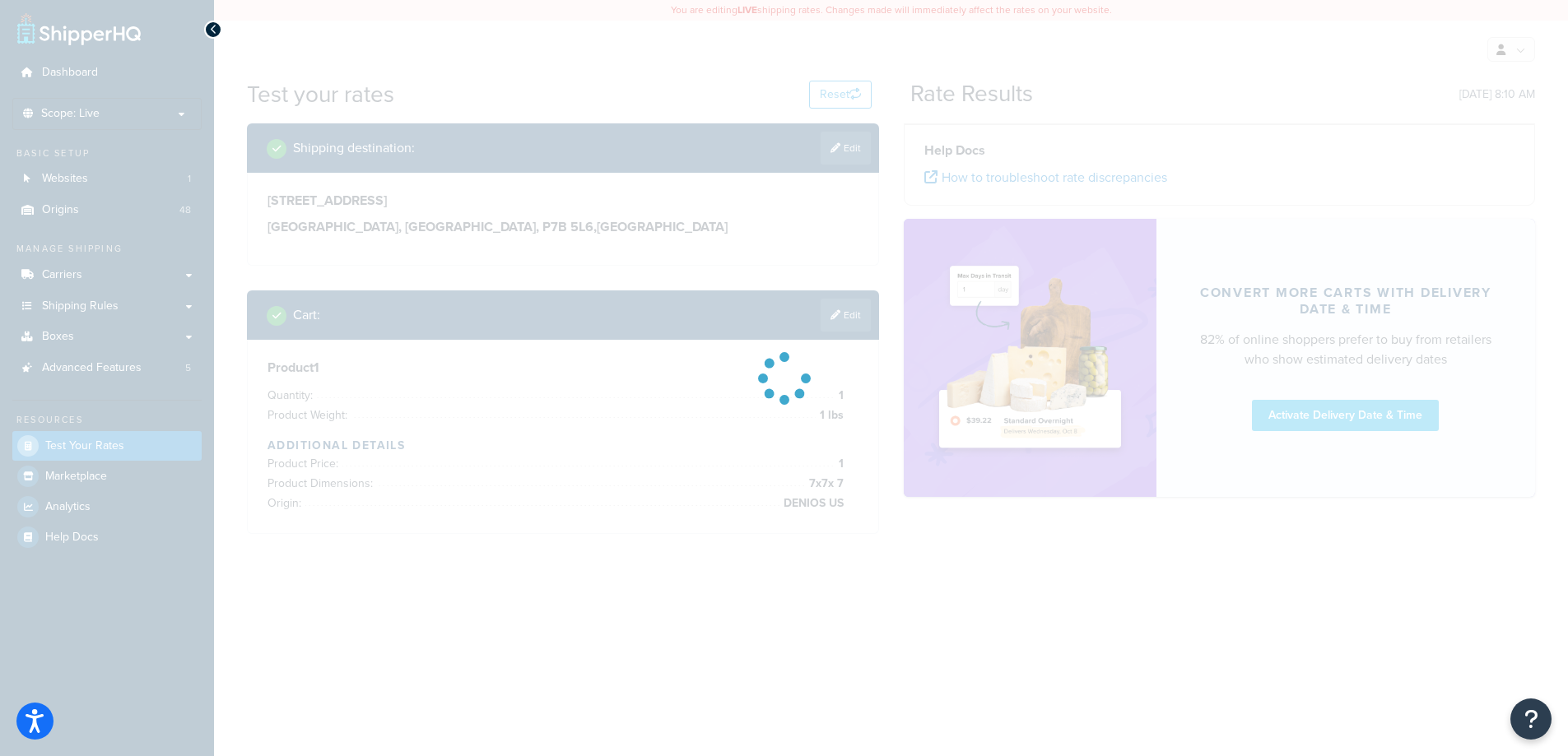
scroll to position [0, 0]
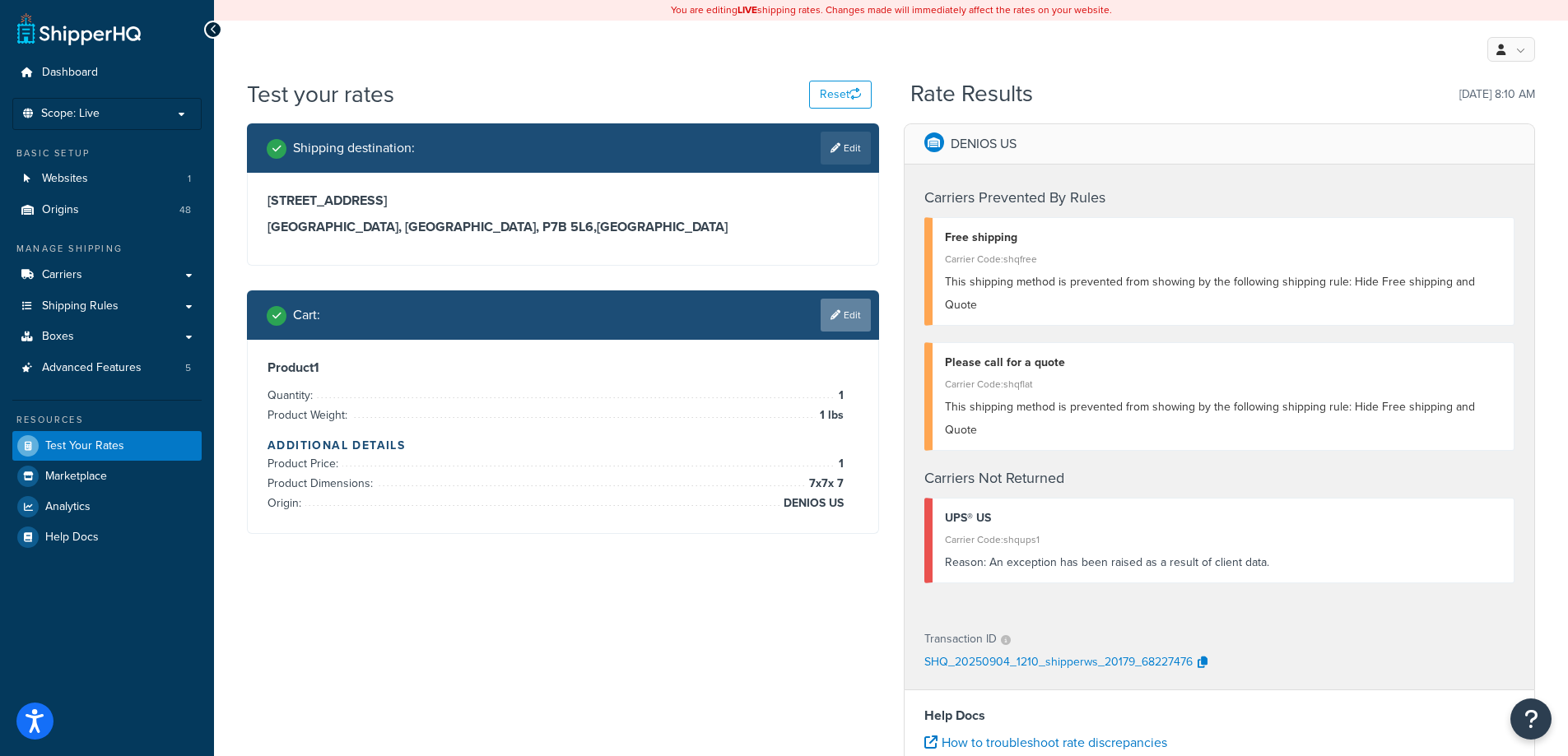
click at [822, 309] on link "Edit" at bounding box center [845, 315] width 50 height 33
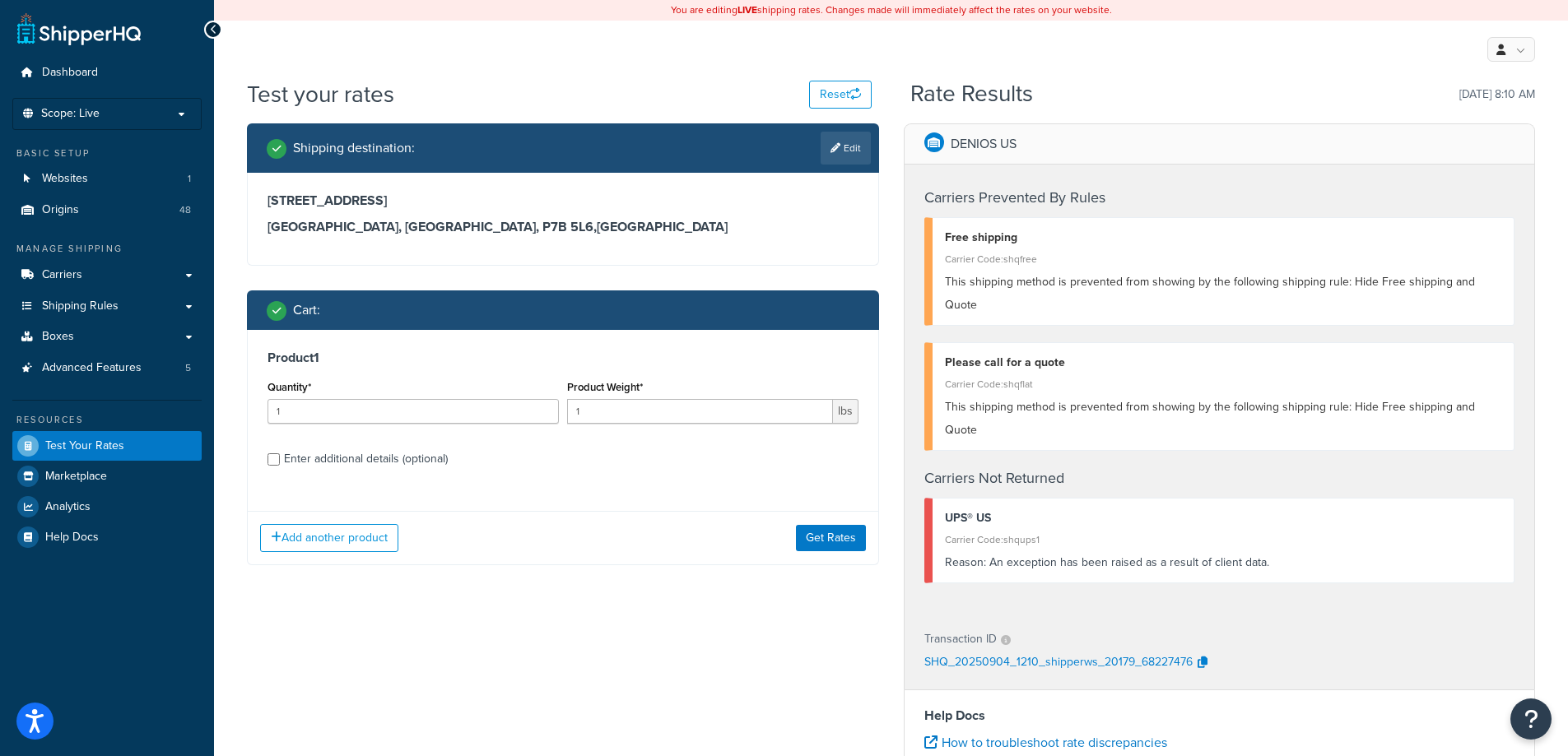
click at [323, 458] on div "Enter additional details (optional)" at bounding box center [365, 459] width 164 height 23
click at [280, 458] on input "Enter additional details (optional)" at bounding box center [273, 459] width 12 height 12
checkbox input "true"
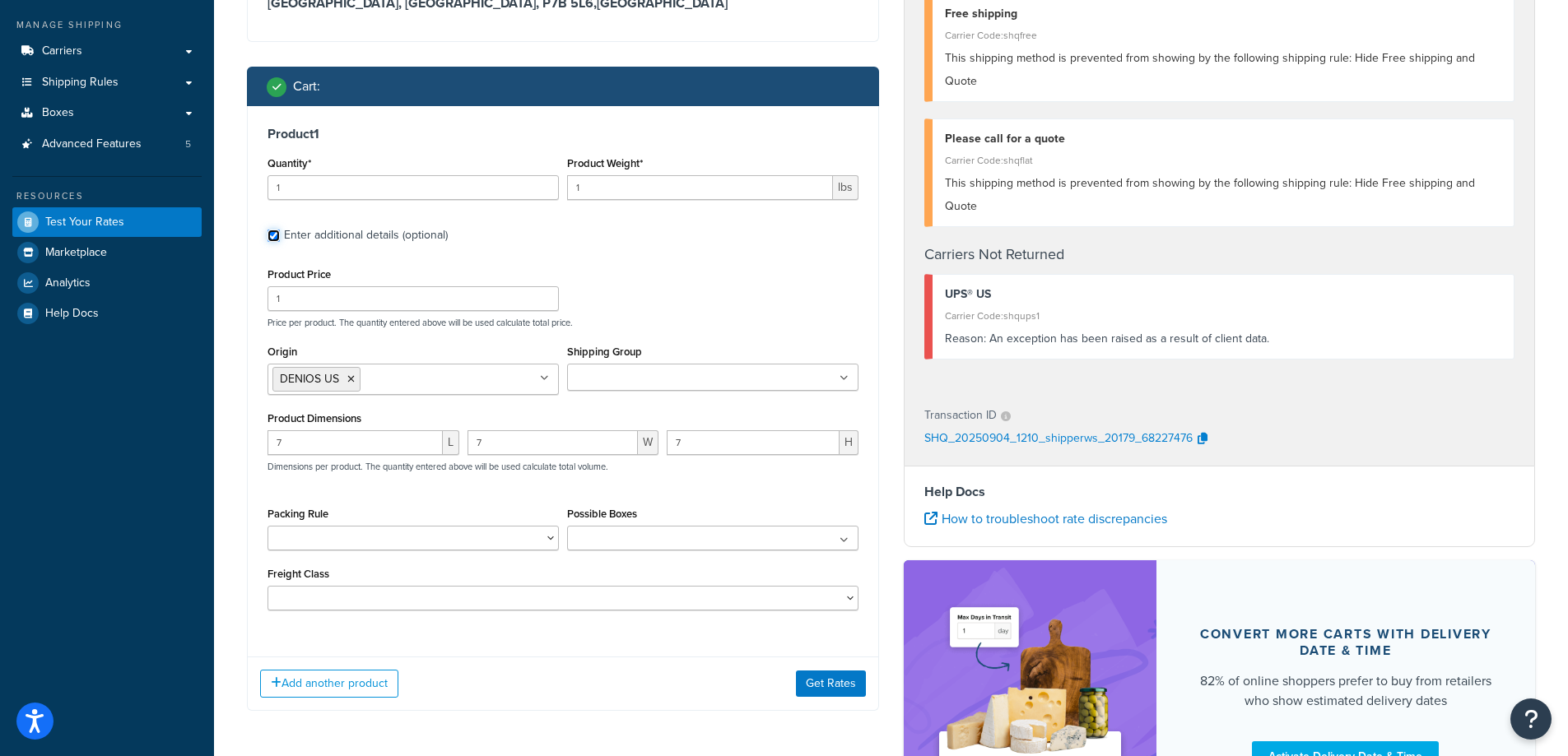
scroll to position [247, 0]
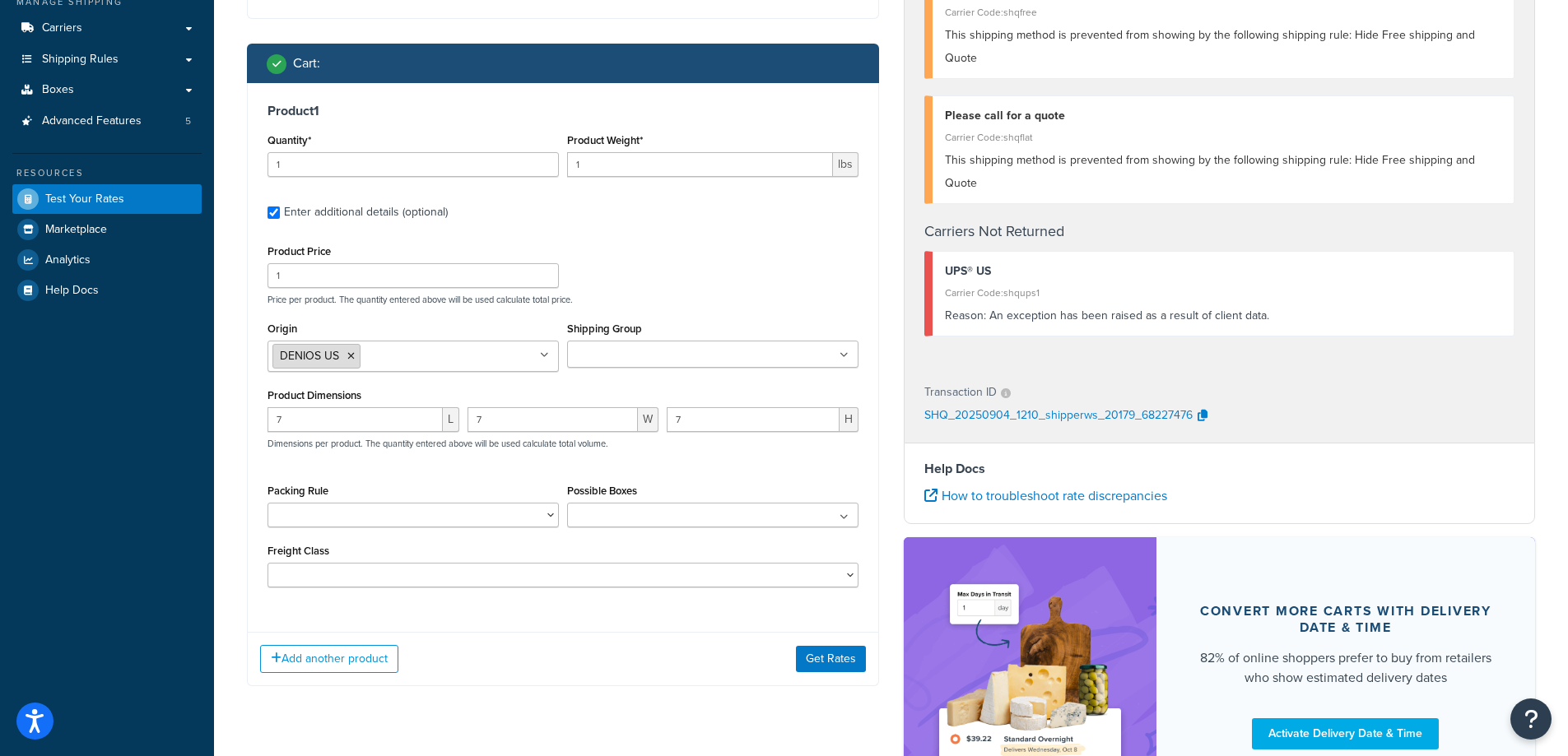
click at [352, 354] on icon at bounding box center [351, 356] width 7 height 10
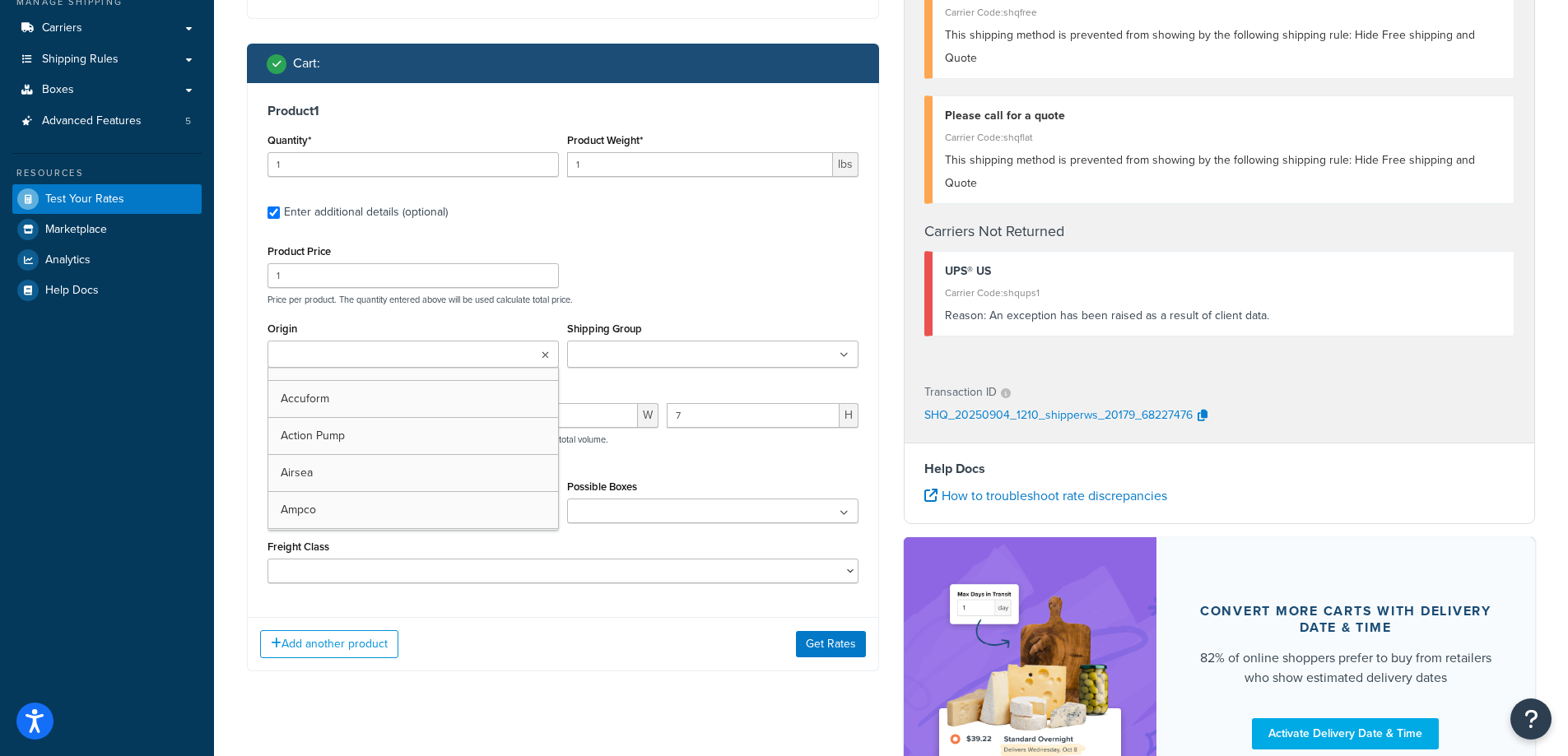
click at [352, 354] on input "Origin" at bounding box center [345, 355] width 146 height 18
type input "denios"
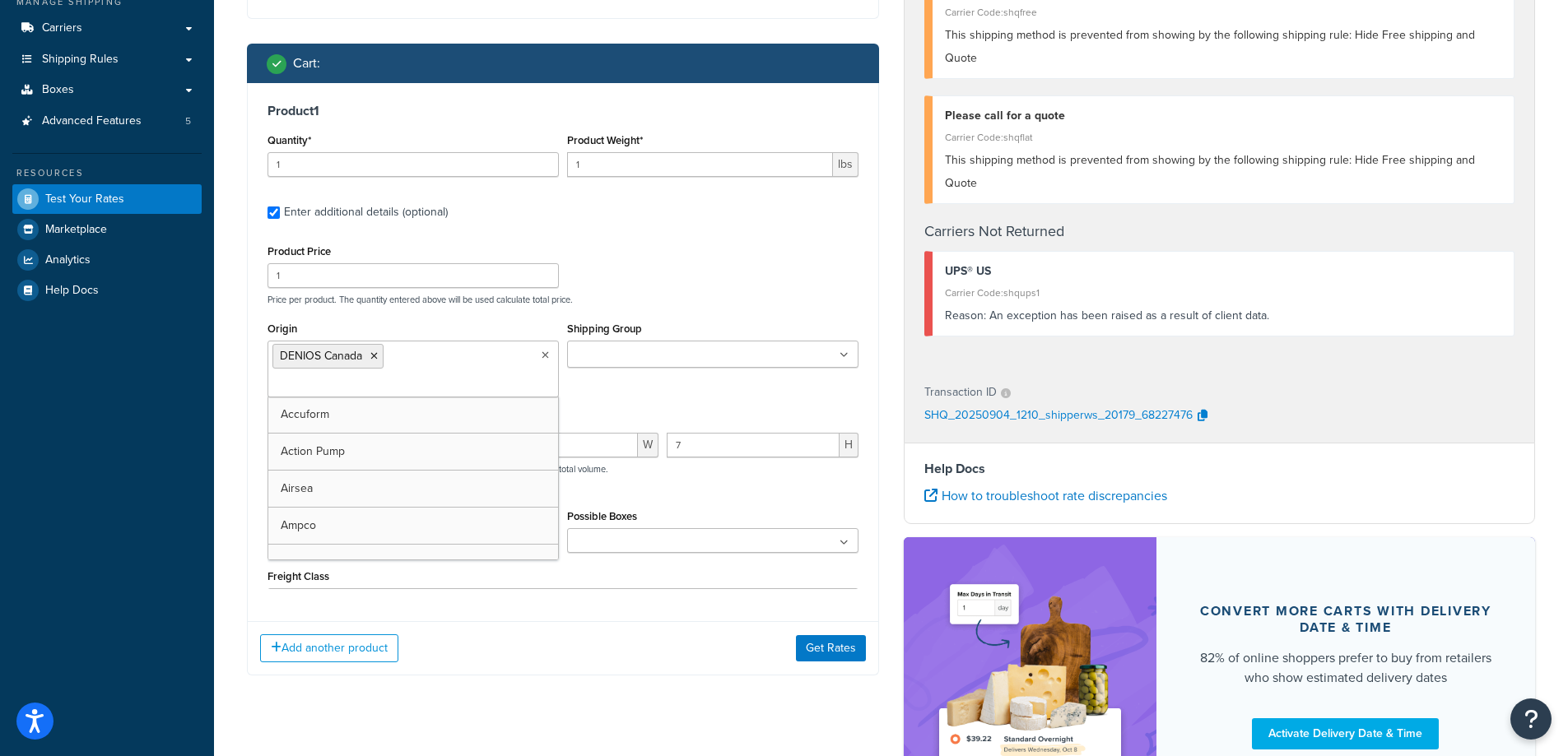
click at [687, 283] on div "Product Price 1 Price per product. The quantity entered above will be used calc…" at bounding box center [563, 272] width 599 height 65
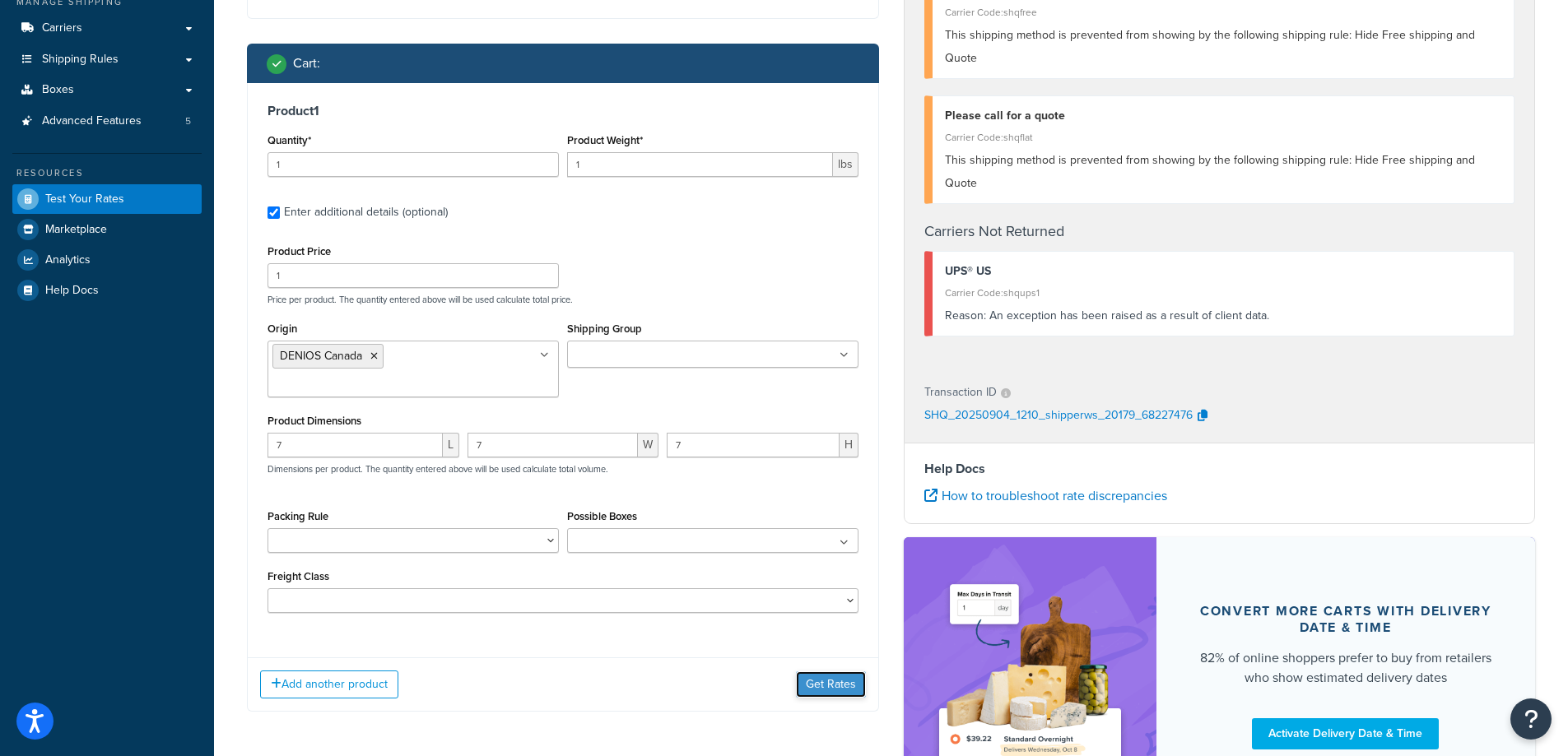
click at [825, 671] on button "Get Rates" at bounding box center [831, 684] width 70 height 26
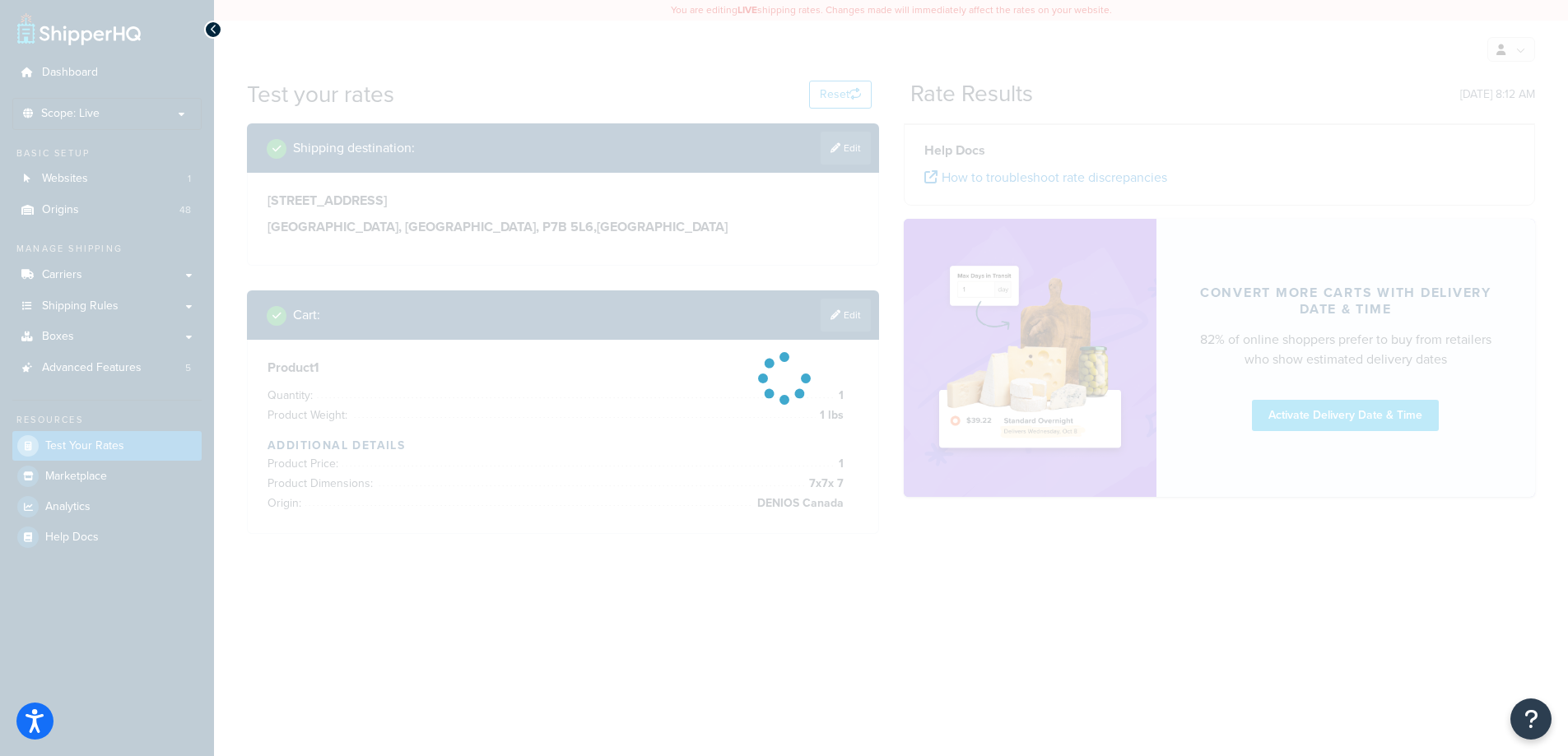
scroll to position [0, 0]
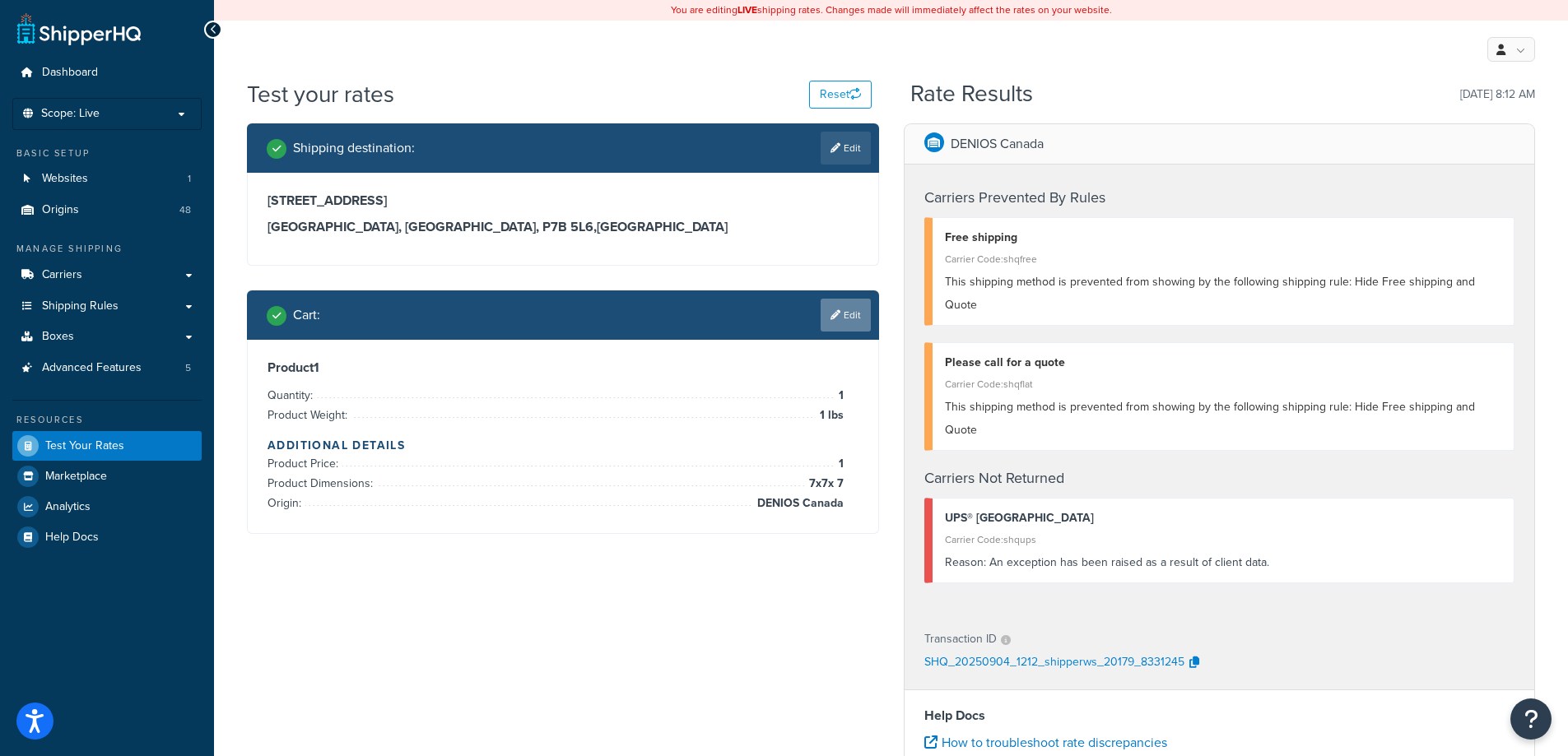
click at [839, 308] on link "Edit" at bounding box center [845, 315] width 50 height 33
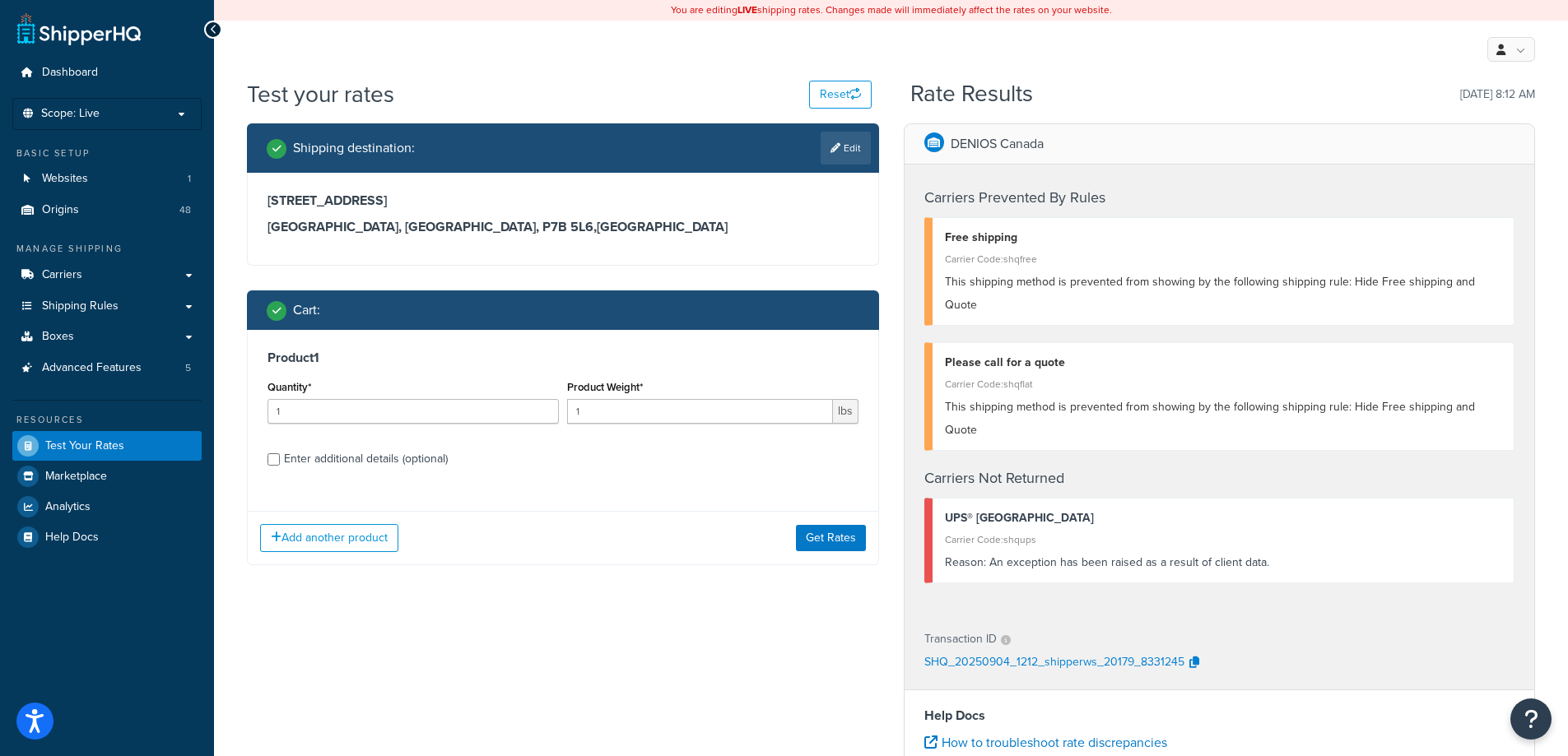
click at [354, 459] on div "Enter additional details (optional)" at bounding box center [365, 459] width 164 height 23
click at [280, 459] on input "Enter additional details (optional)" at bounding box center [273, 459] width 12 height 12
checkbox input "true"
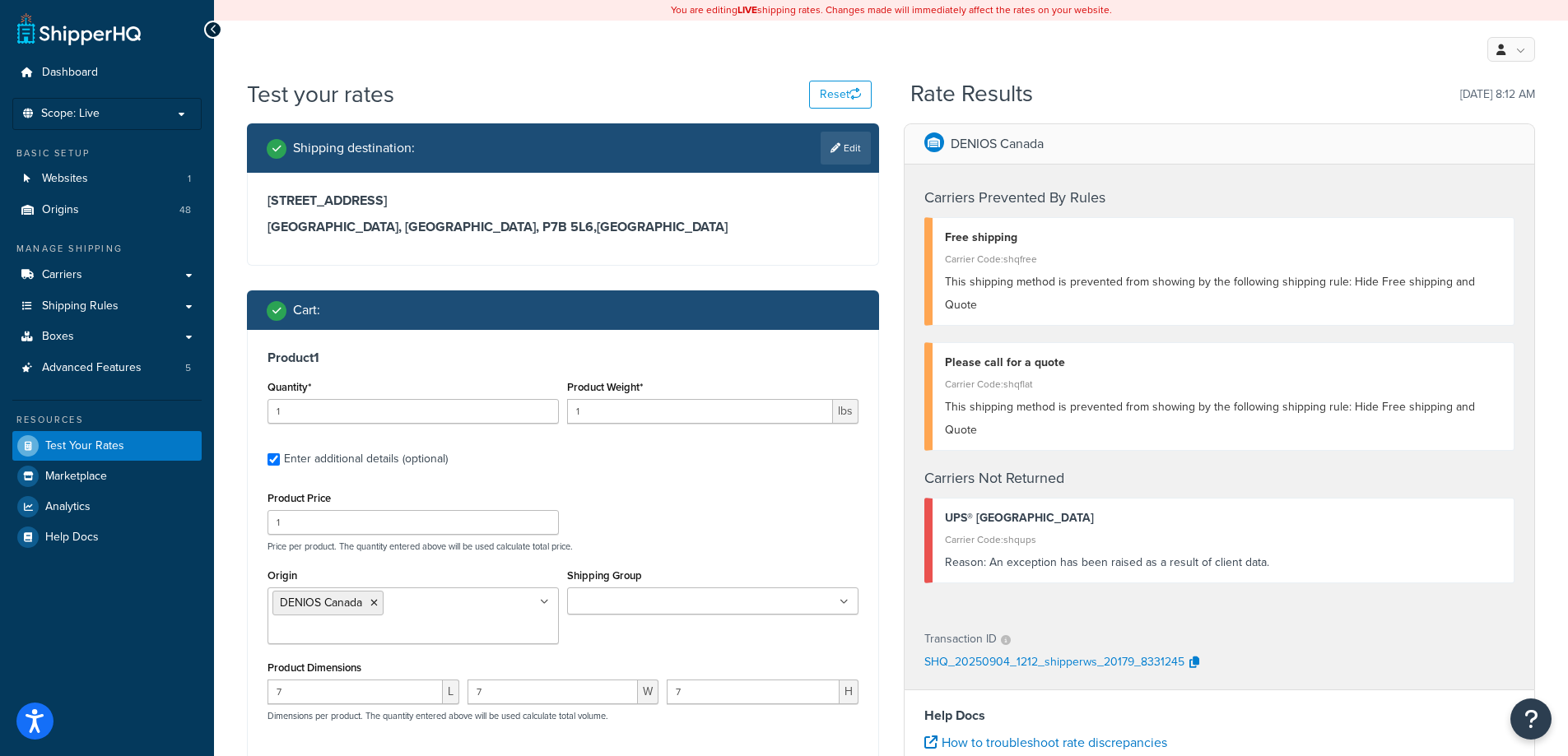
click at [374, 603] on icon at bounding box center [374, 603] width 7 height 10
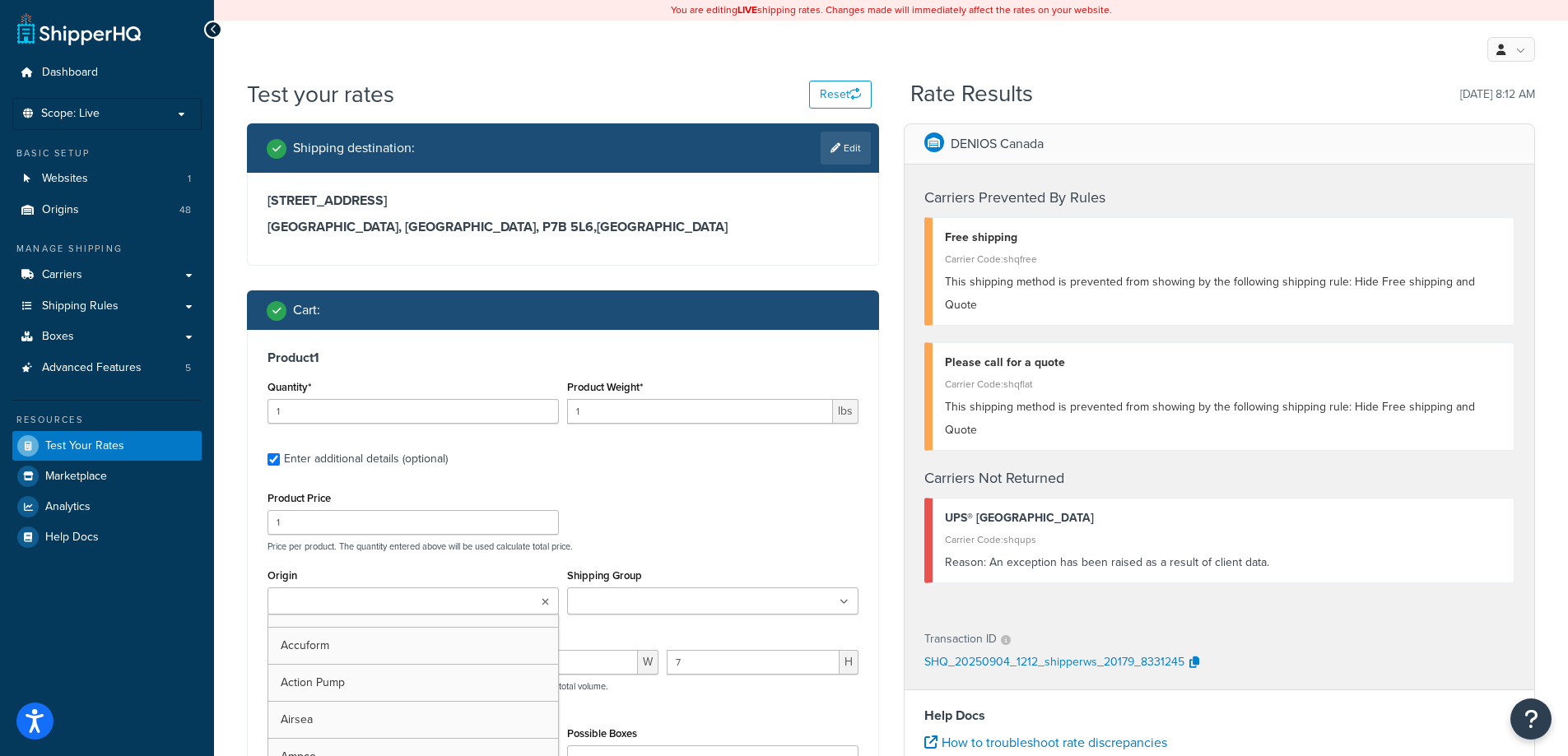
click at [374, 603] on input "Origin" at bounding box center [345, 602] width 146 height 18
type input "denios"
click at [632, 514] on div "Product Price 1 Price per product. The quantity entered above will be used calc…" at bounding box center [563, 519] width 599 height 65
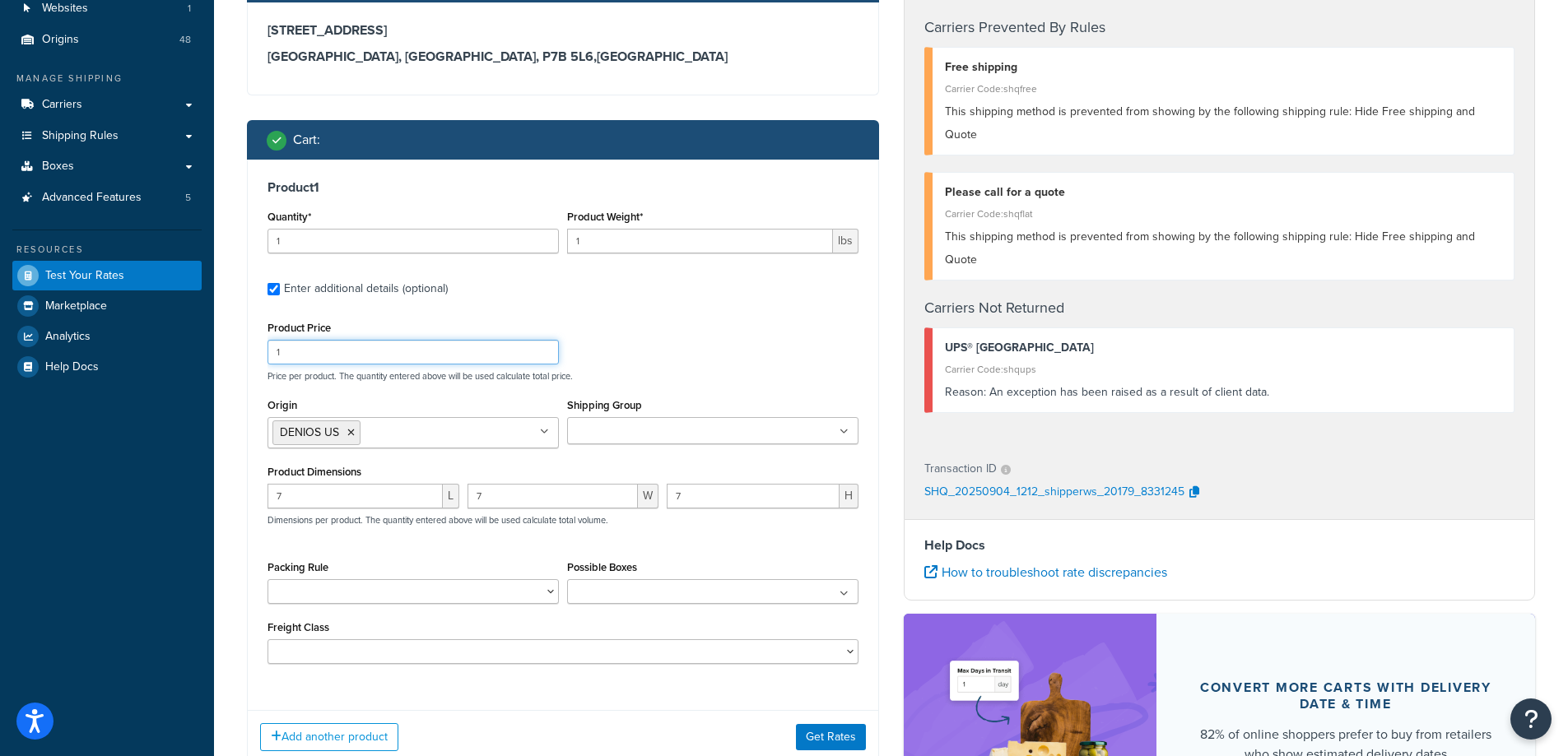
scroll to position [329, 0]
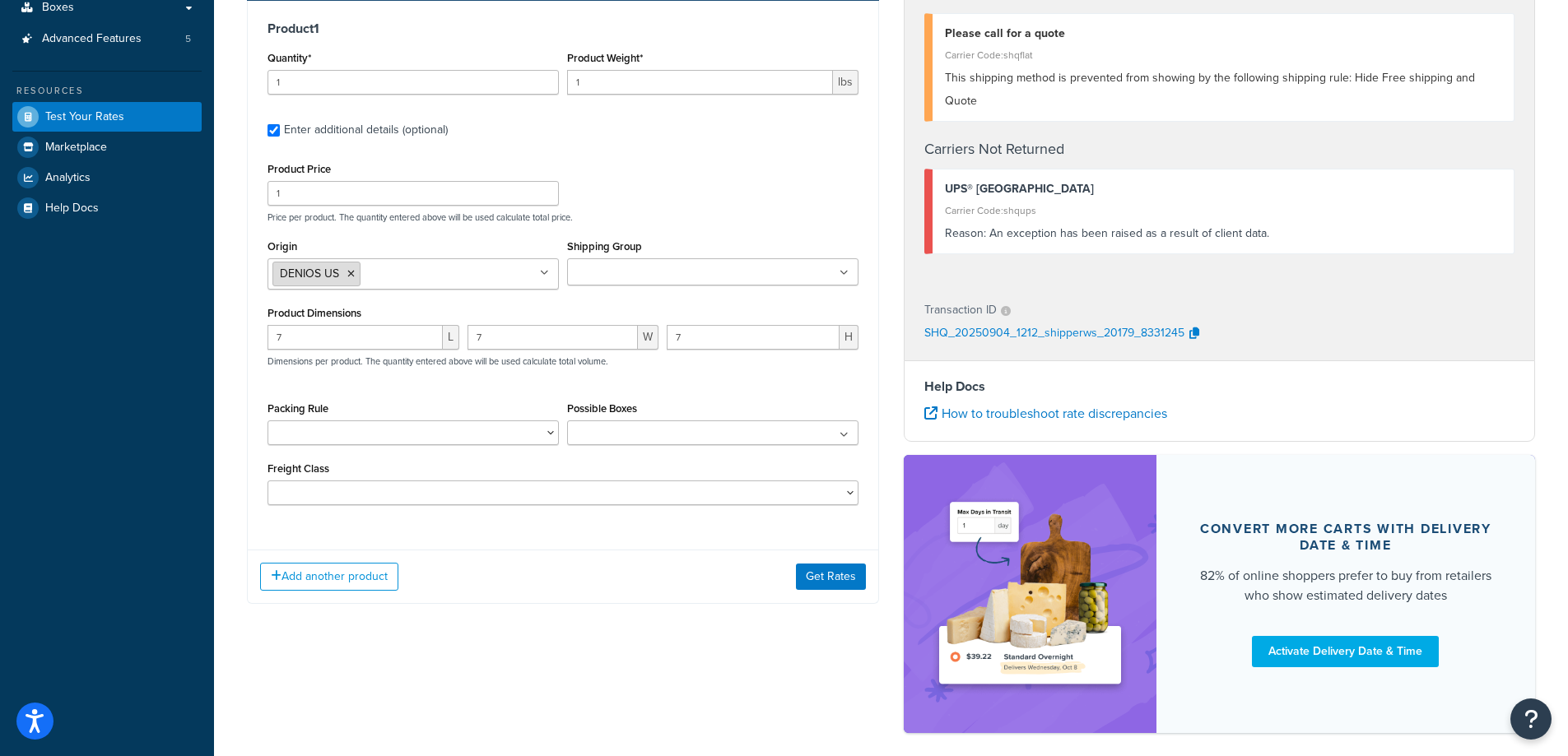
click at [350, 275] on icon at bounding box center [351, 274] width 7 height 10
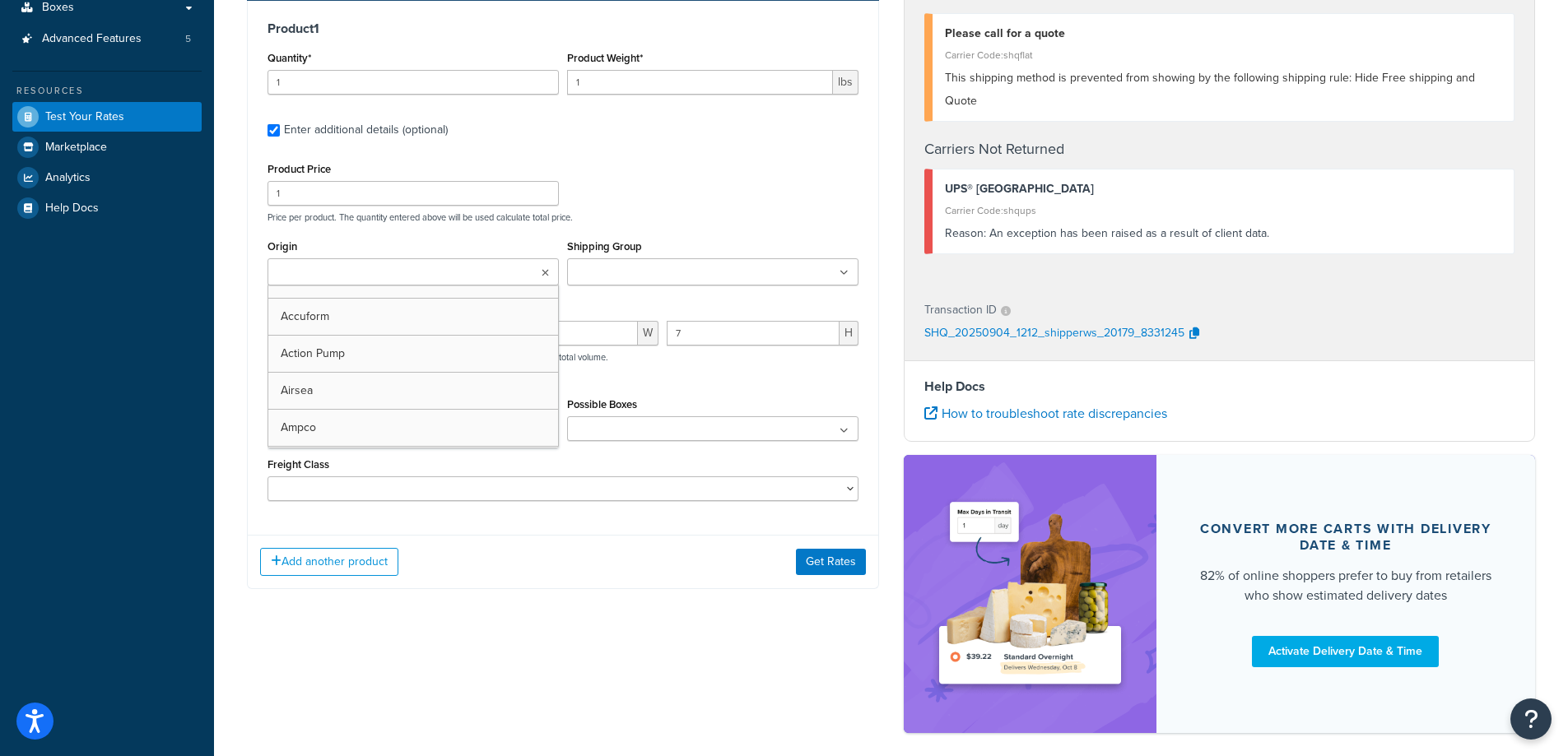
click at [348, 276] on input "Origin" at bounding box center [345, 273] width 146 height 18
type input "cana"
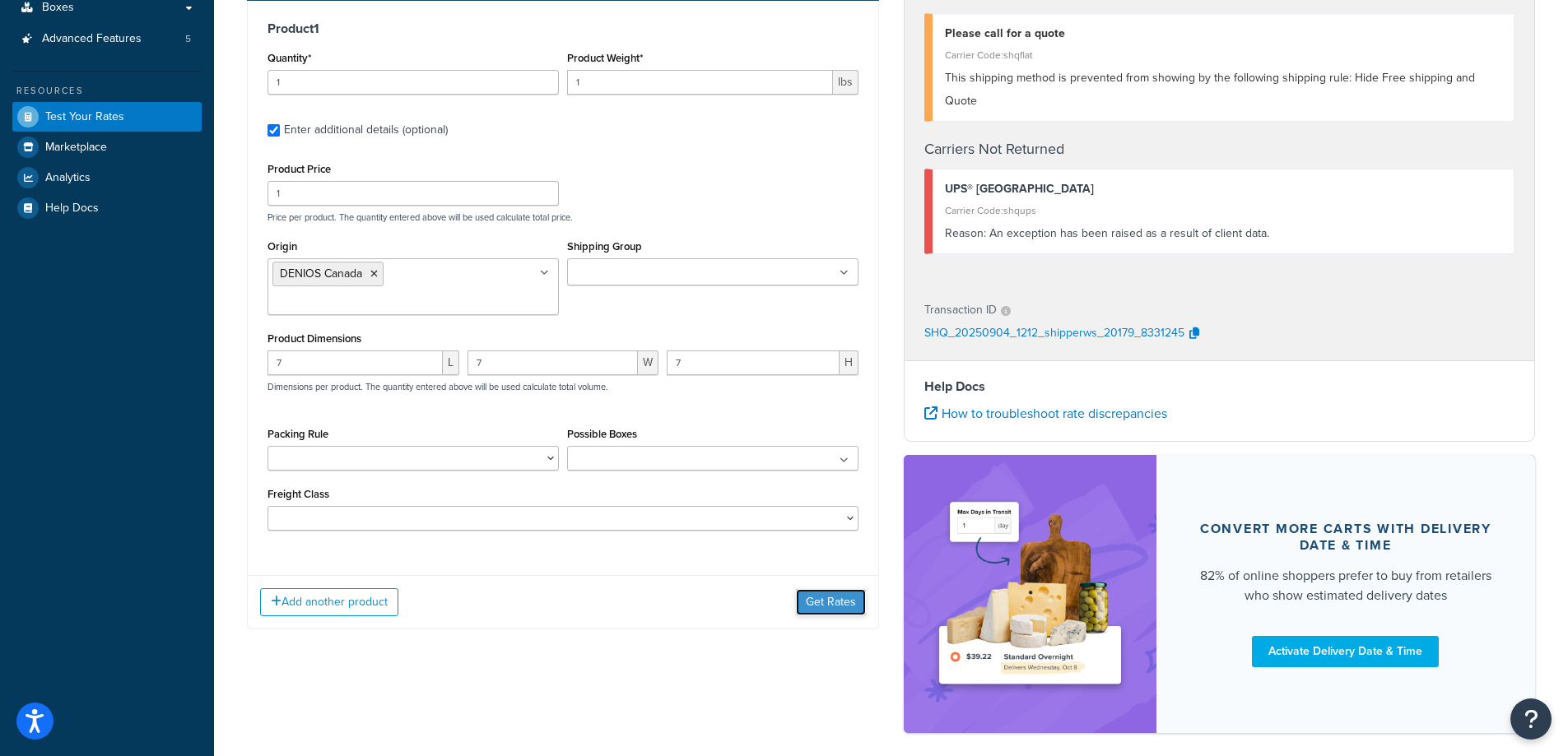
click at [837, 589] on button "Get Rates" at bounding box center [831, 602] width 70 height 26
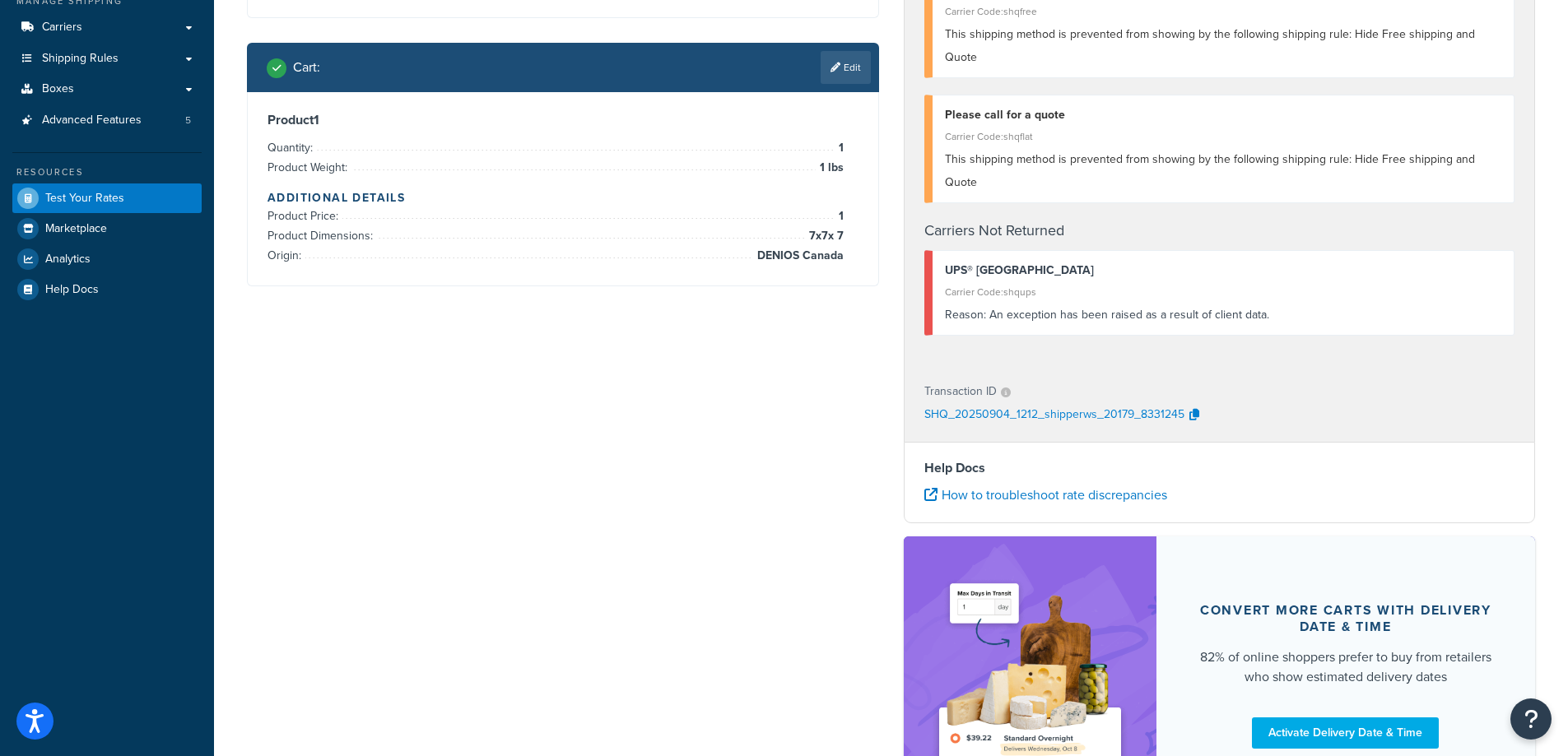
scroll to position [0, 0]
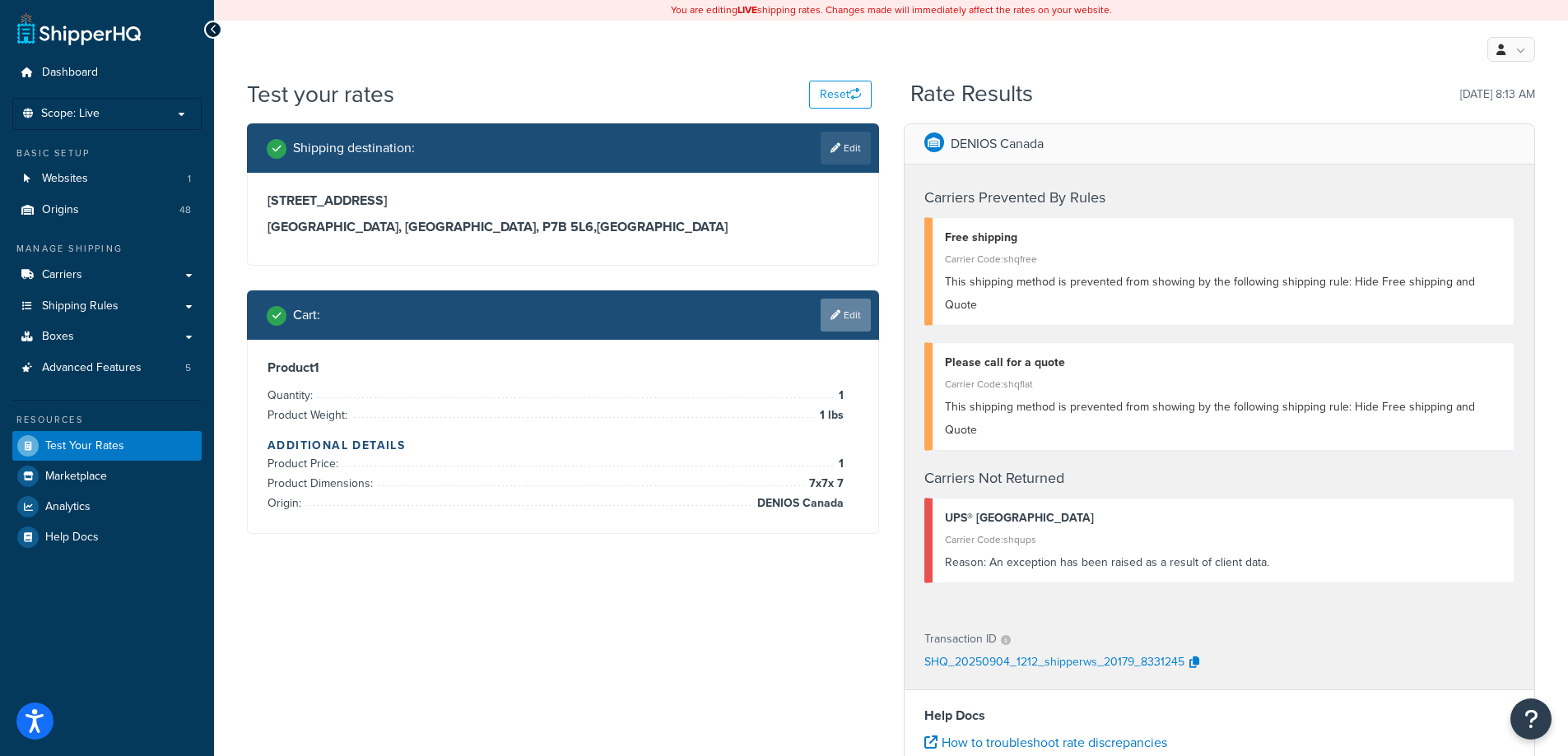
click at [846, 320] on link "Edit" at bounding box center [845, 315] width 50 height 33
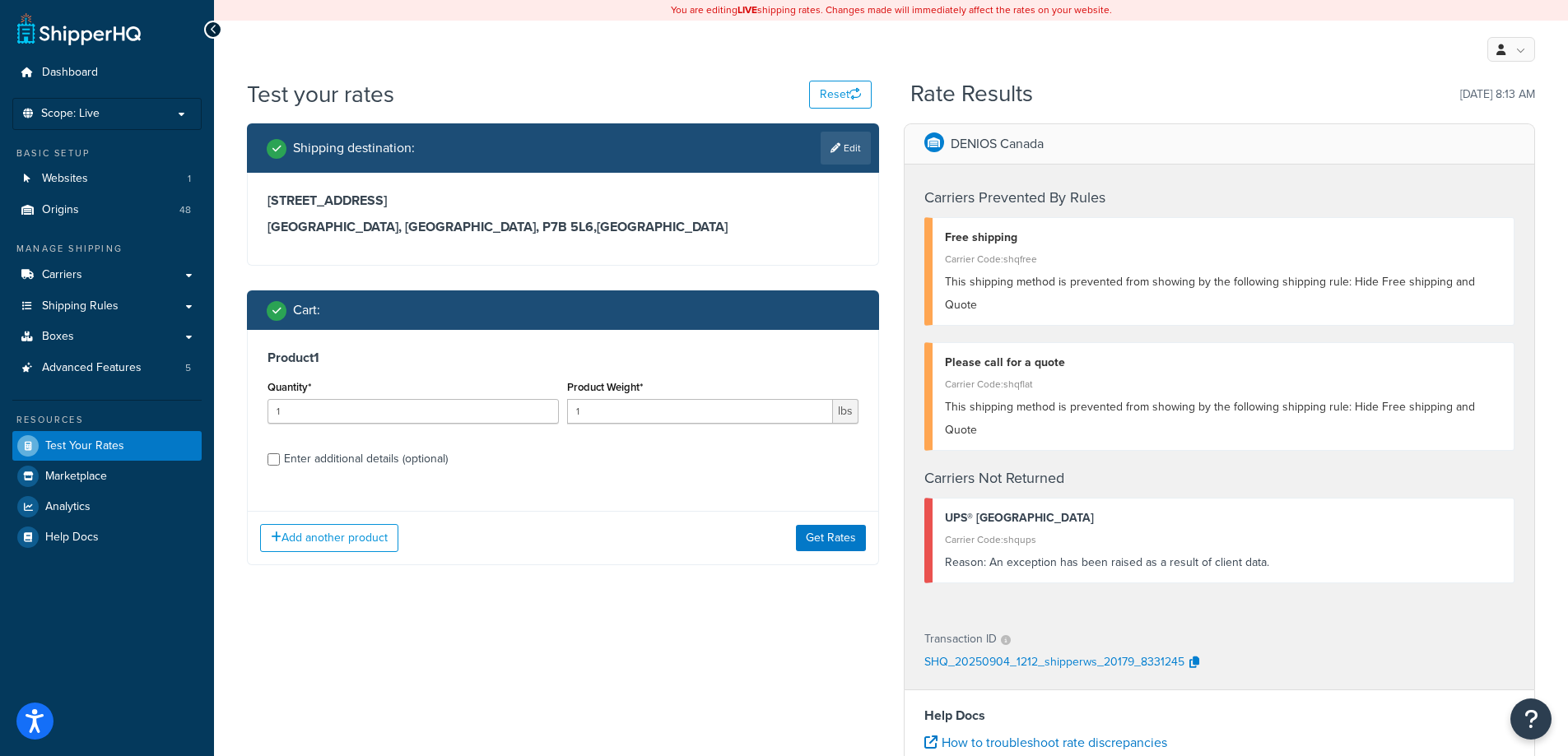
click at [427, 458] on div "Enter additional details (optional)" at bounding box center [365, 459] width 164 height 23
click at [280, 458] on input "Enter additional details (optional)" at bounding box center [273, 459] width 12 height 12
checkbox input "true"
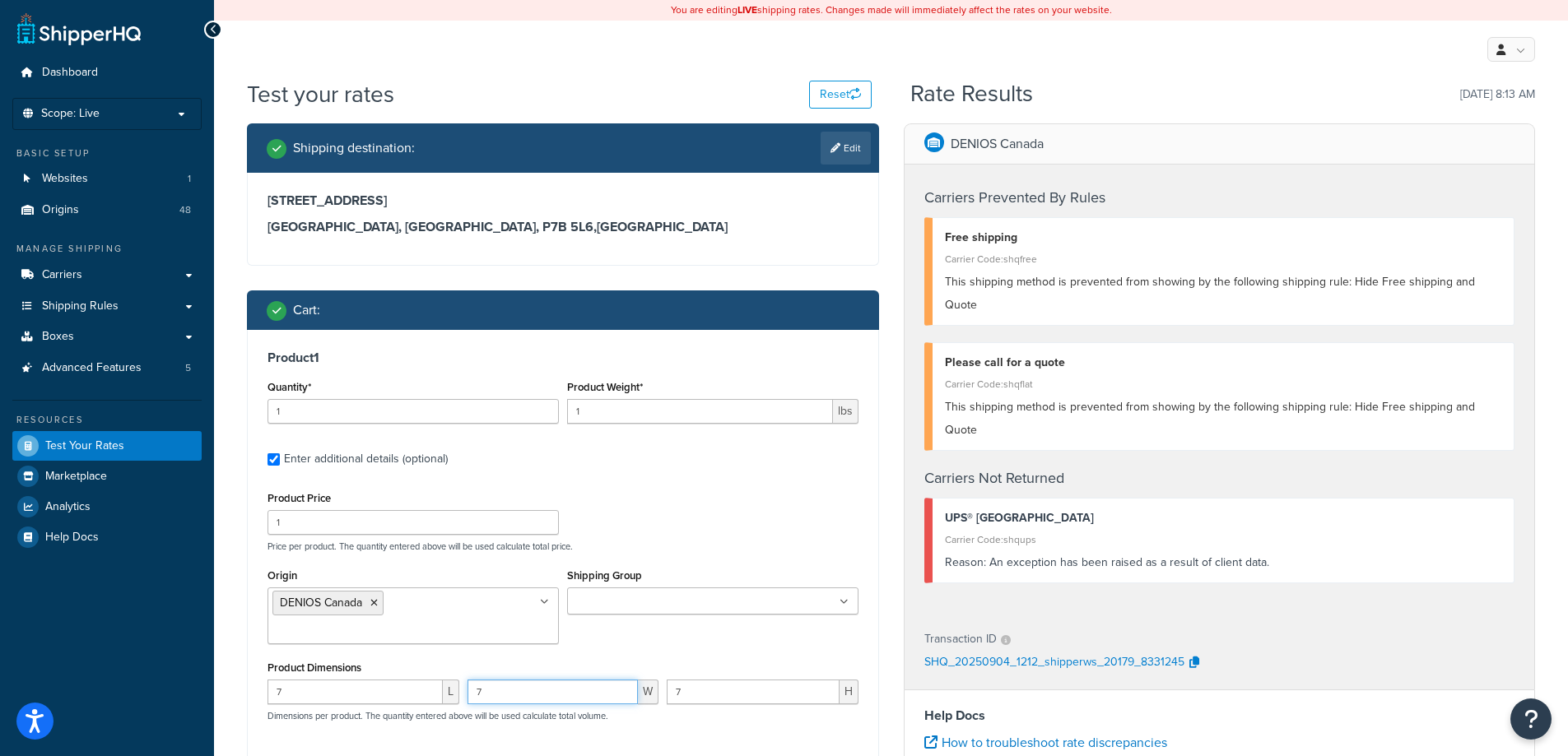
drag, startPoint x: 487, startPoint y: 660, endPoint x: 448, endPoint y: 653, distance: 39.6
click at [449, 679] on div "7 L 7 W 7 H Dimensions per product. The quantity entered above will be used cal…" at bounding box center [563, 709] width 599 height 60
type input "8"
click at [732, 502] on div "Product Price 1 Price per product. The quantity entered above will be used calc…" at bounding box center [563, 519] width 599 height 65
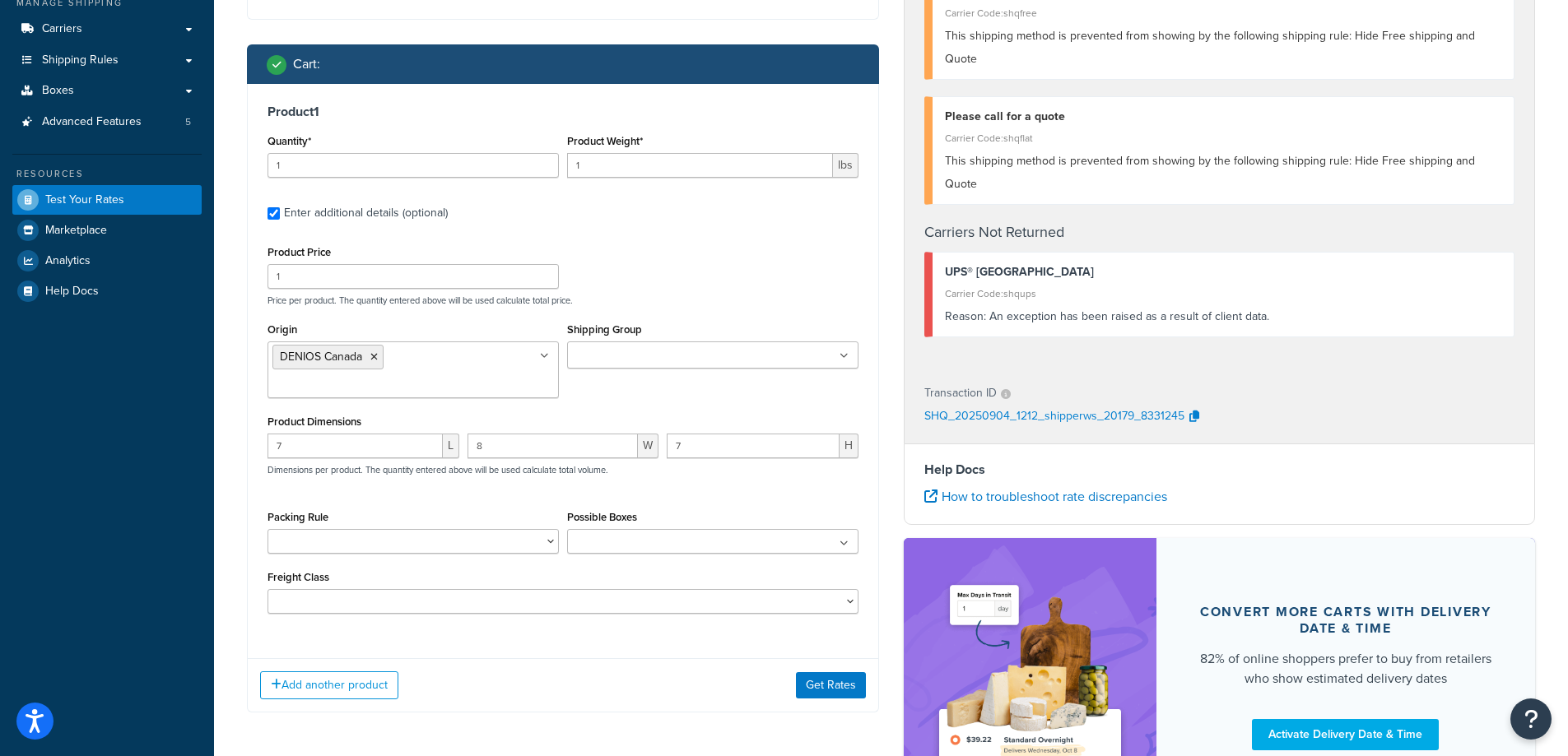
scroll to position [247, 0]
click at [853, 671] on button "Get Rates" at bounding box center [831, 684] width 70 height 26
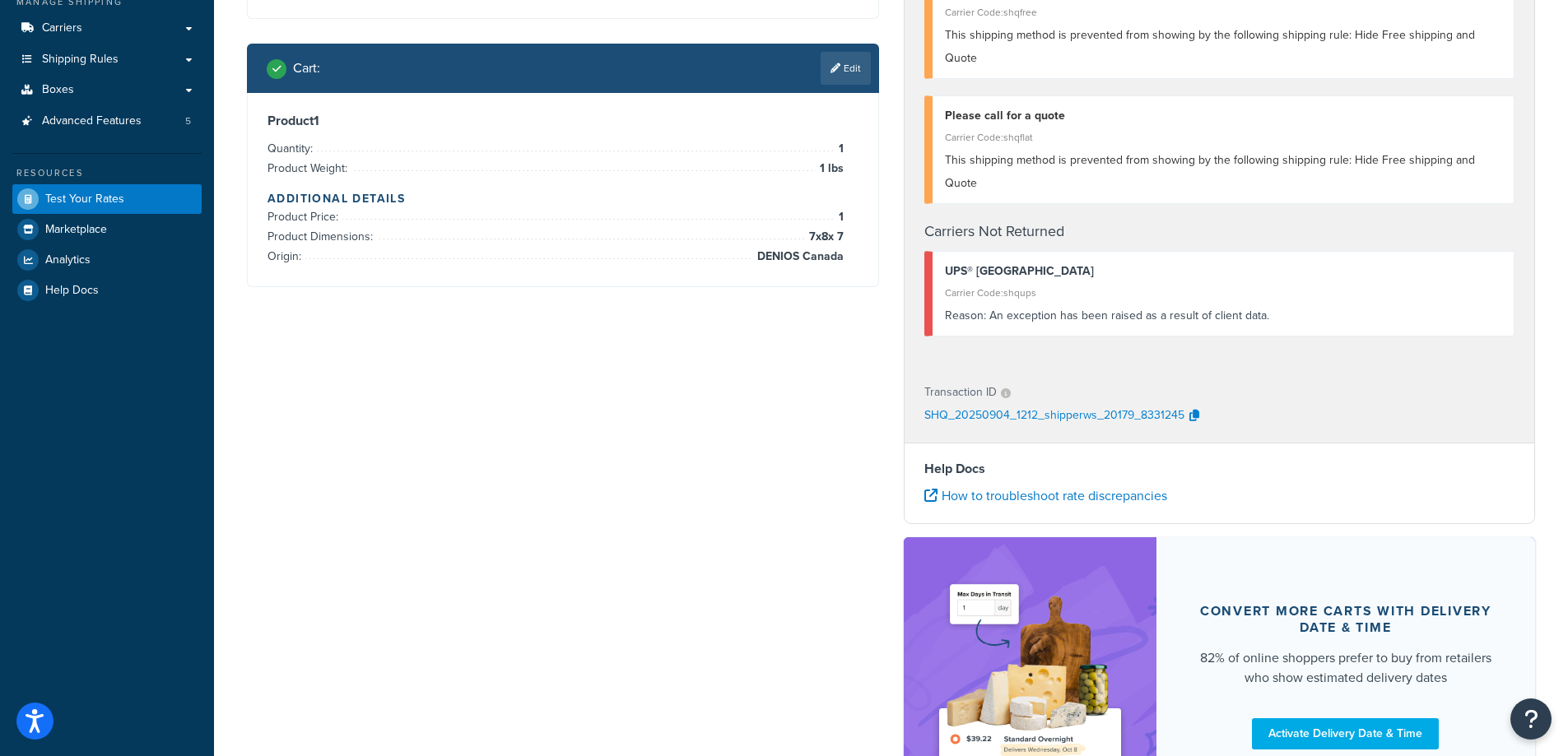
scroll to position [0, 0]
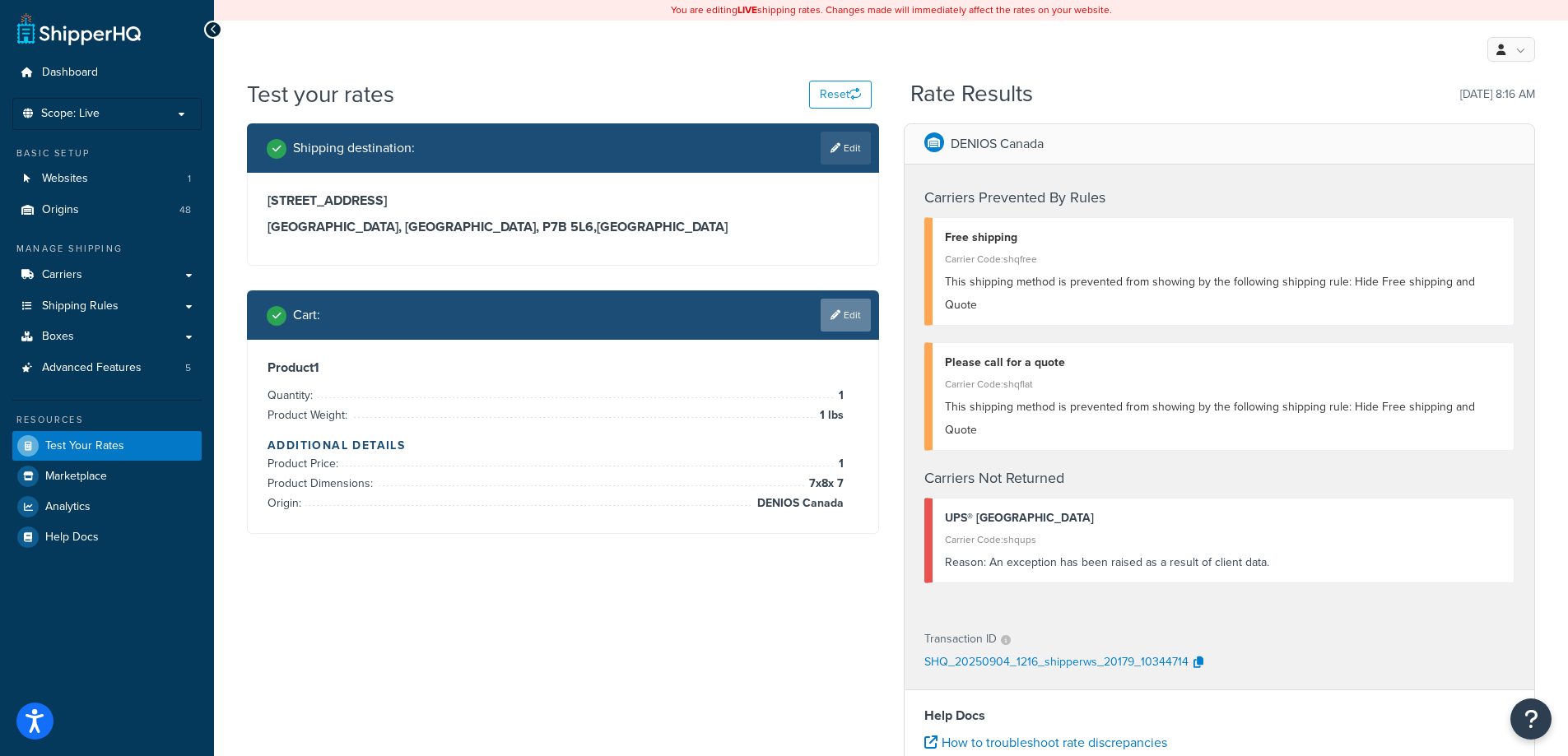
click at [848, 306] on link "Edit" at bounding box center [845, 315] width 50 height 33
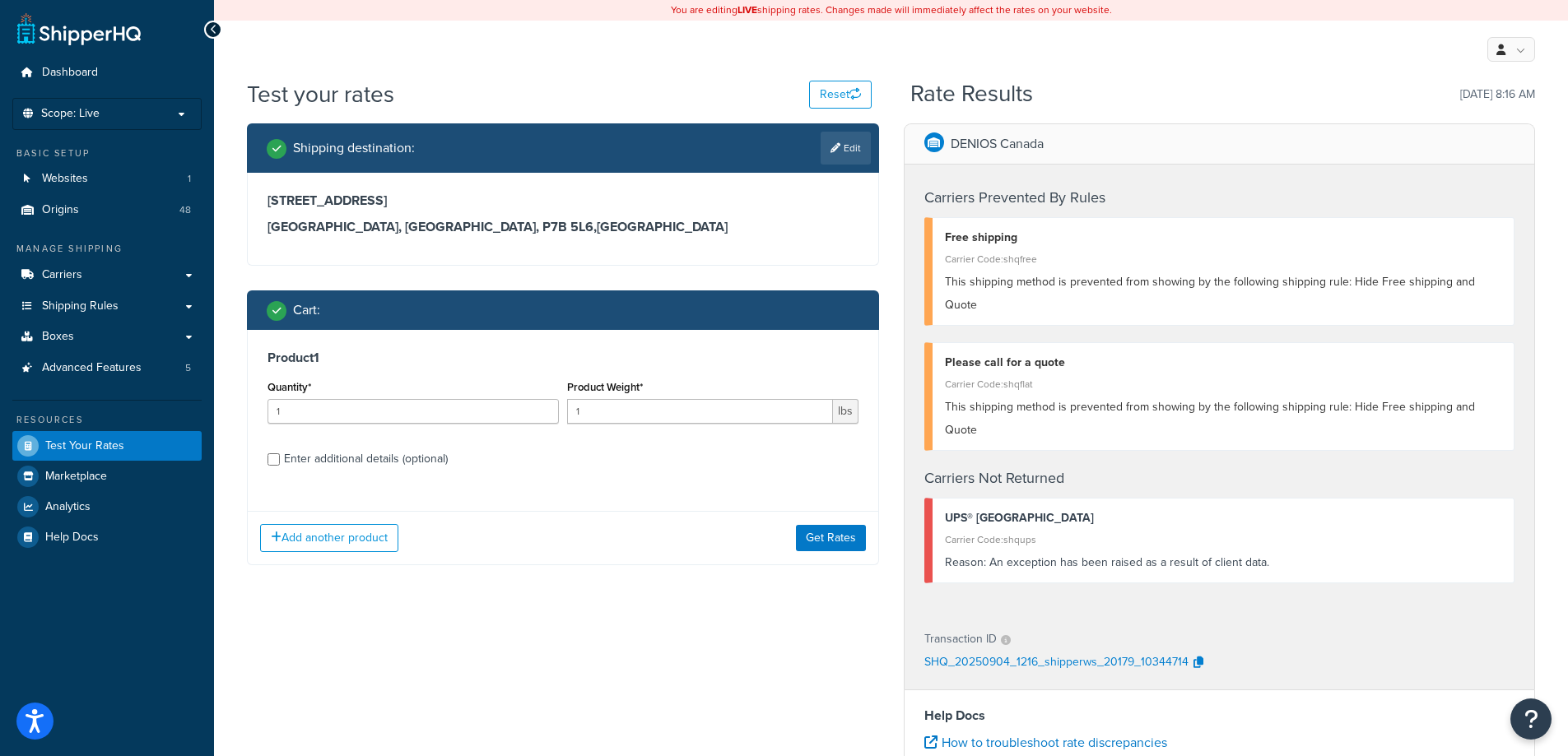
click at [418, 463] on div "Enter additional details (optional)" at bounding box center [365, 459] width 164 height 23
click at [280, 463] on input "Enter additional details (optional)" at bounding box center [273, 459] width 12 height 12
checkbox input "true"
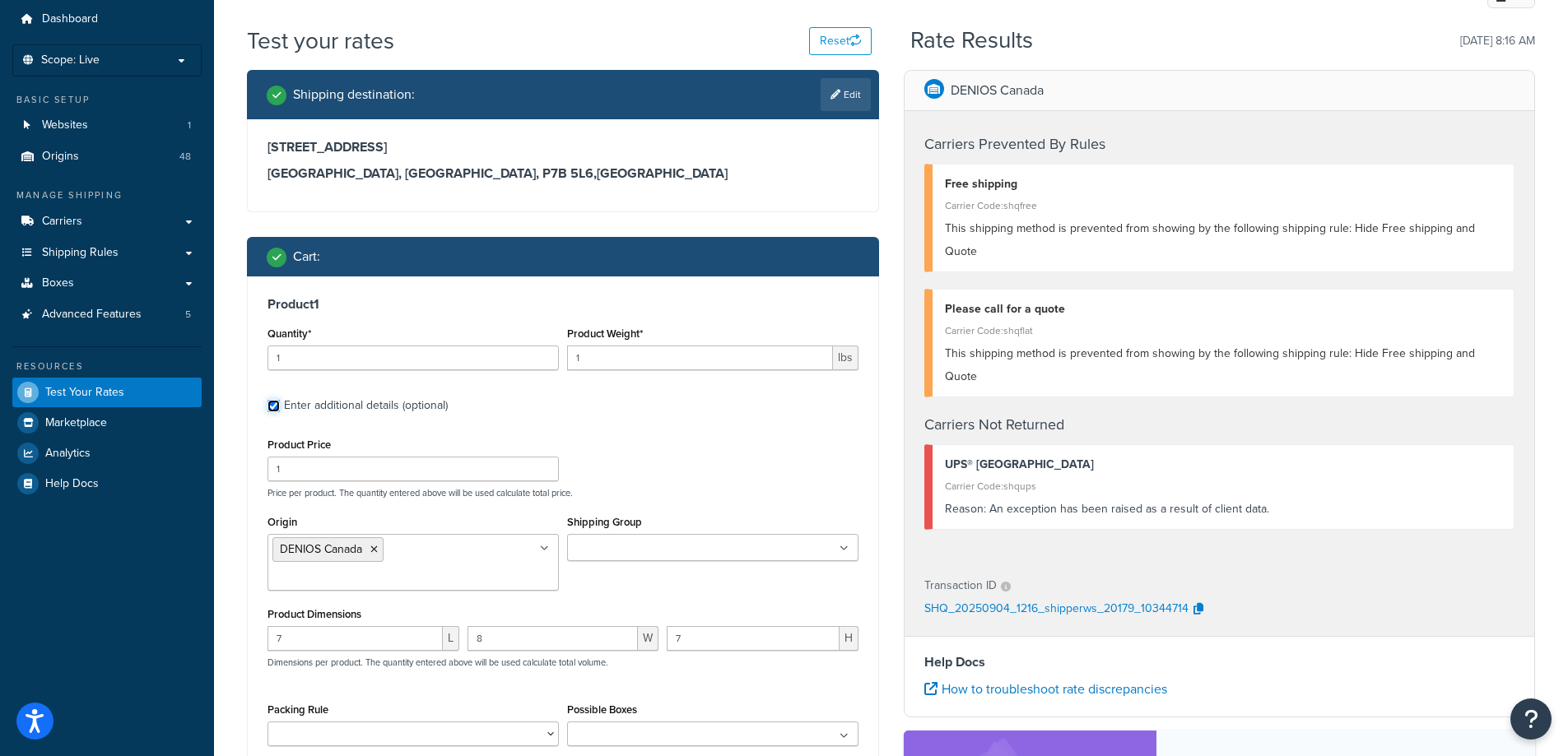
scroll to position [82, 0]
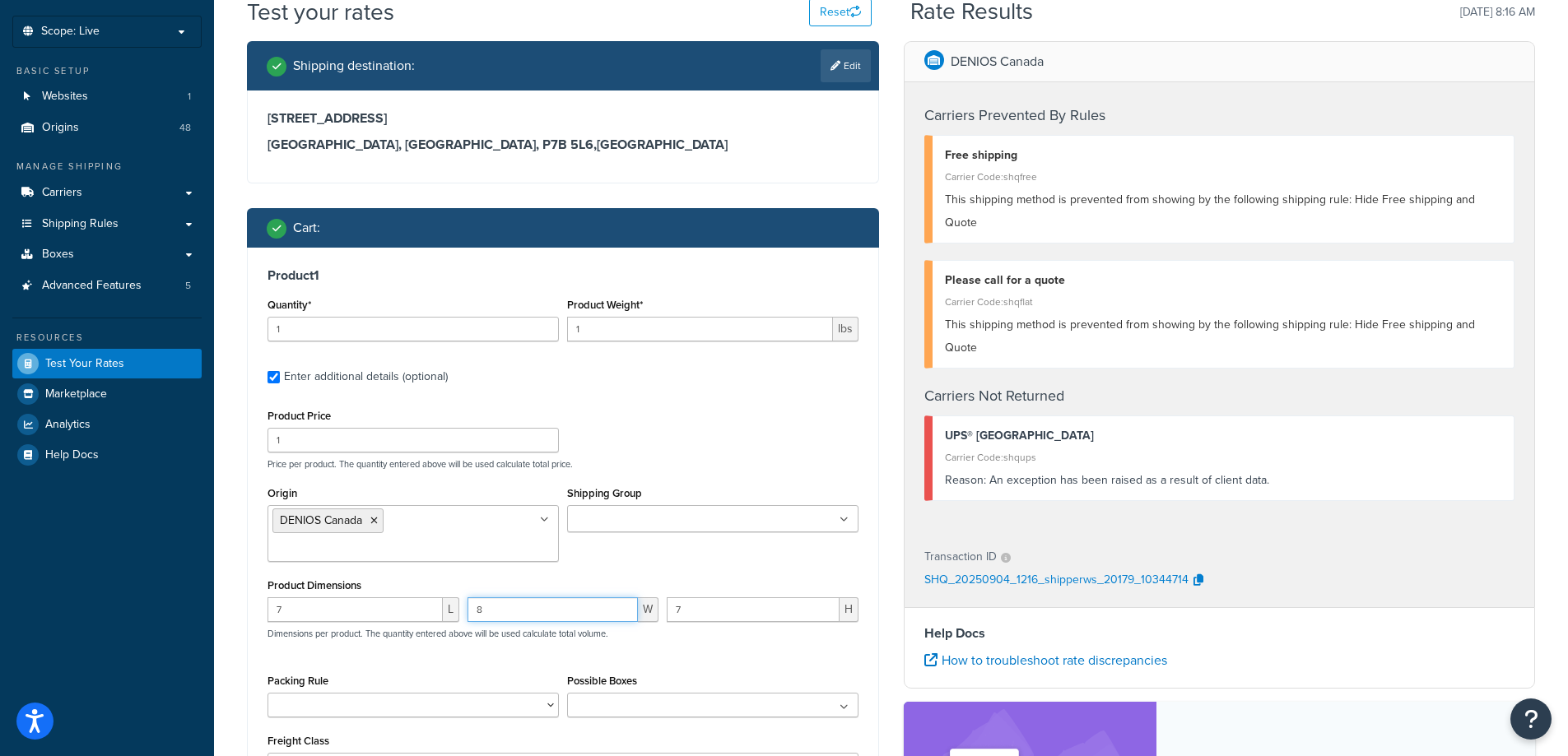
click at [495, 597] on input "8" at bounding box center [553, 609] width 172 height 25
type input "7"
click at [631, 425] on div "Product Price 1 Price per product. The quantity entered above will be used calc…" at bounding box center [563, 437] width 599 height 65
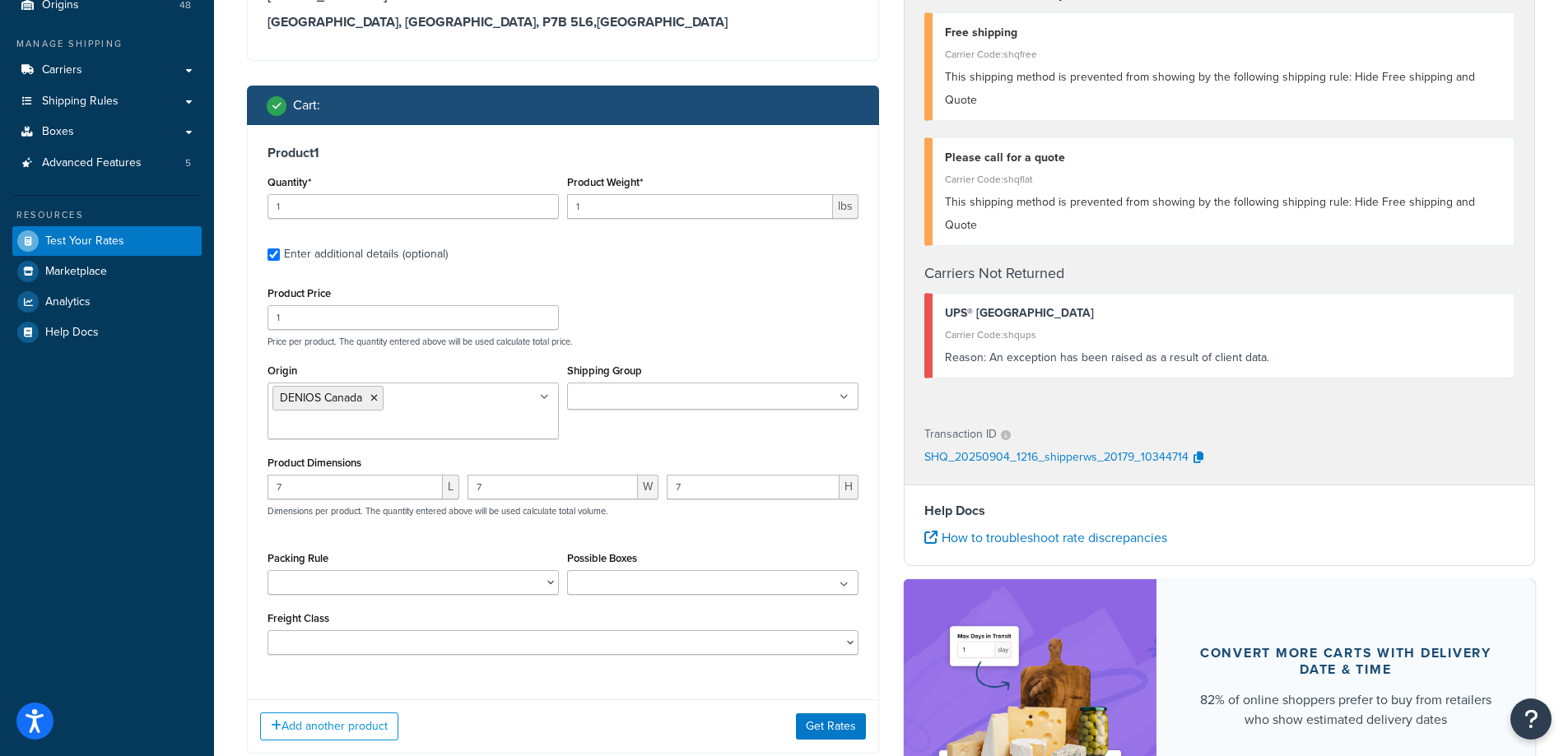
scroll to position [359, 0]
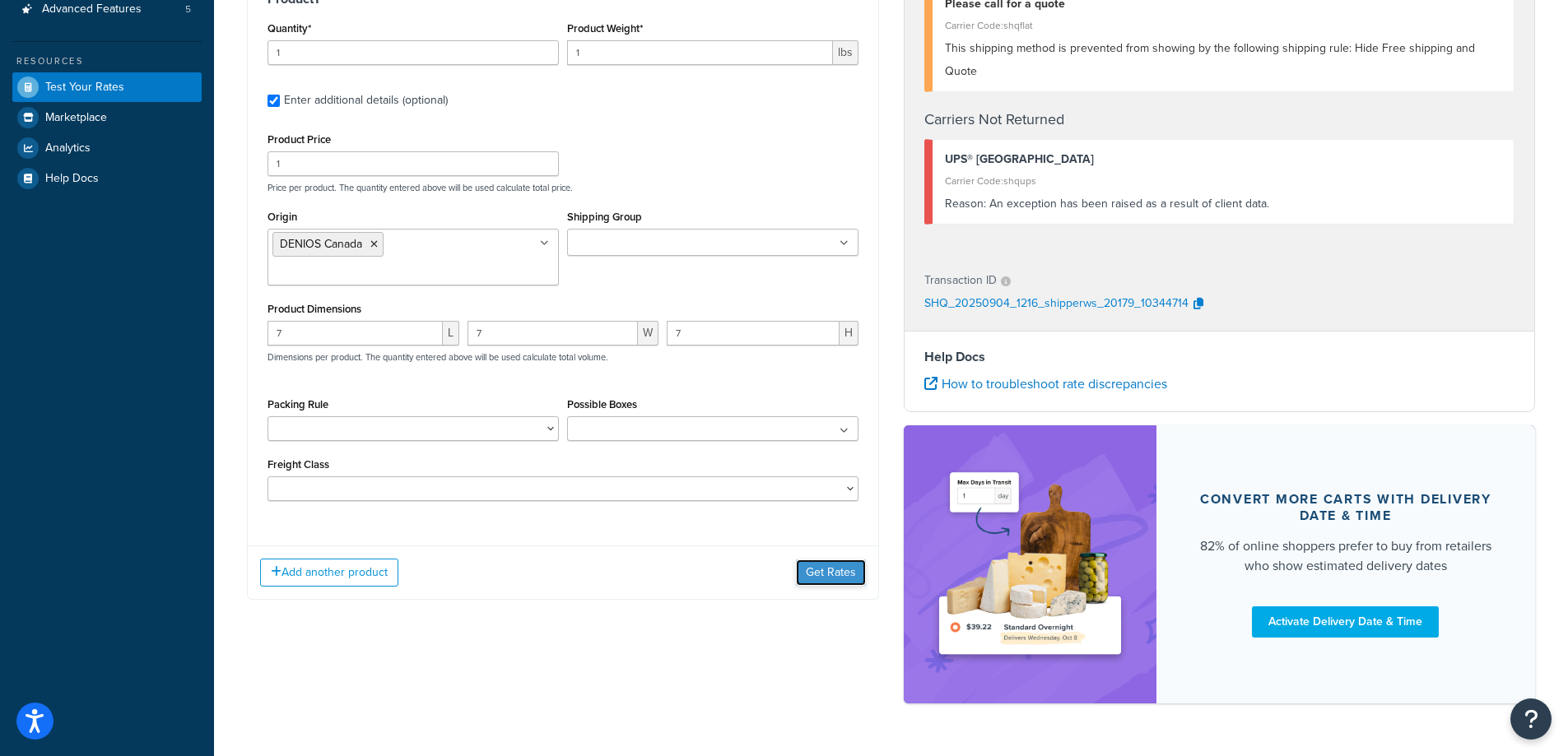
click at [822, 559] on button "Get Rates" at bounding box center [831, 572] width 70 height 26
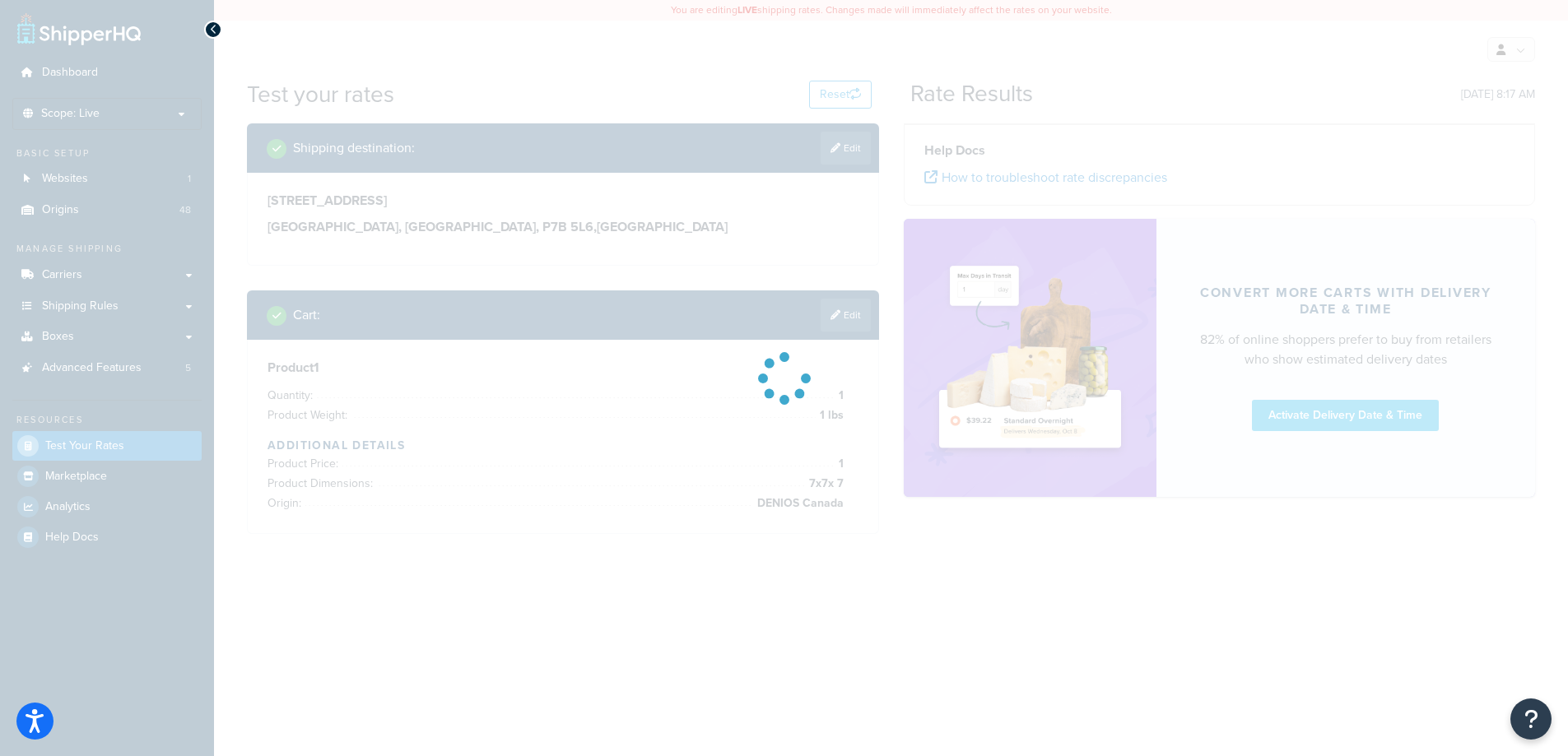
scroll to position [0, 0]
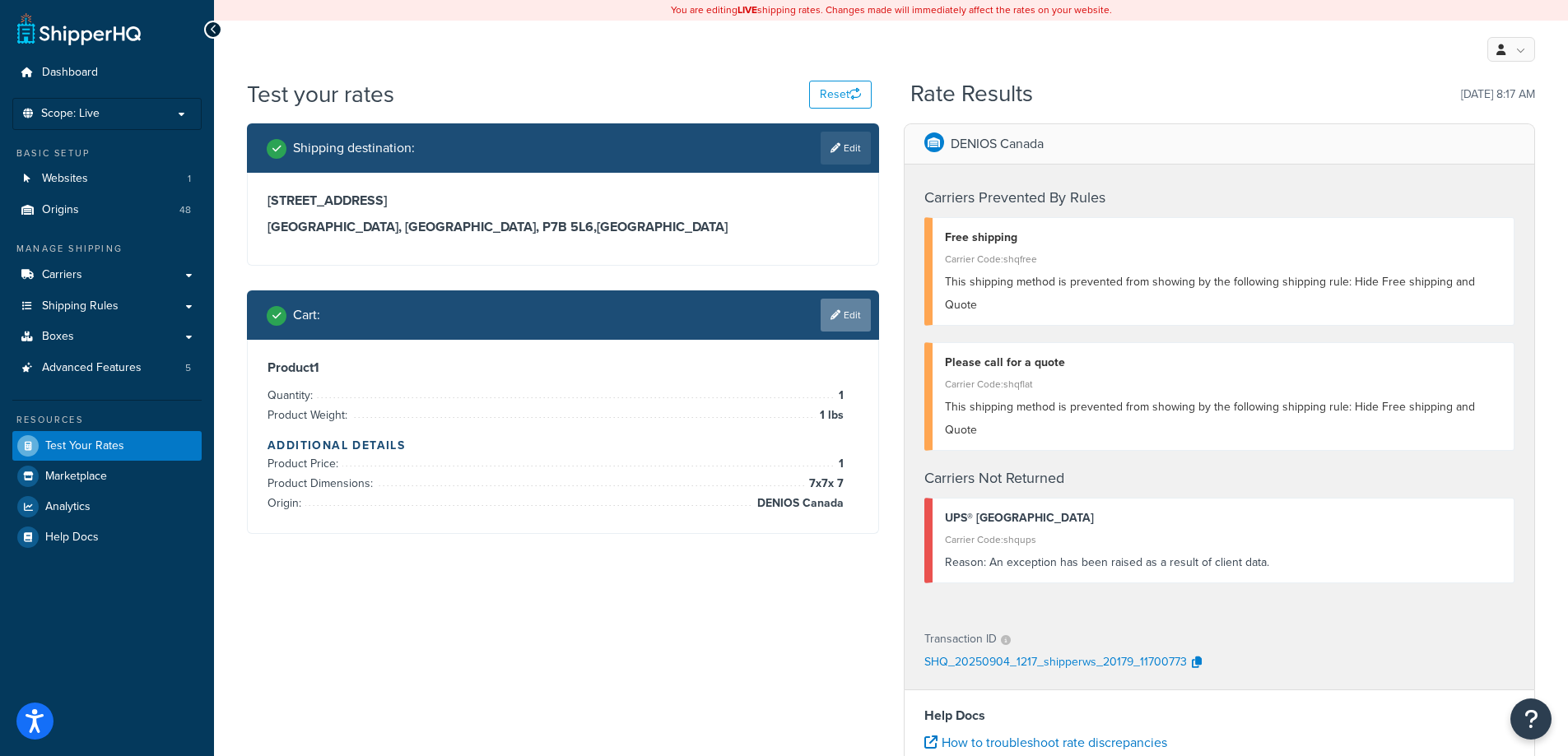
click at [846, 317] on link "Edit" at bounding box center [845, 315] width 50 height 33
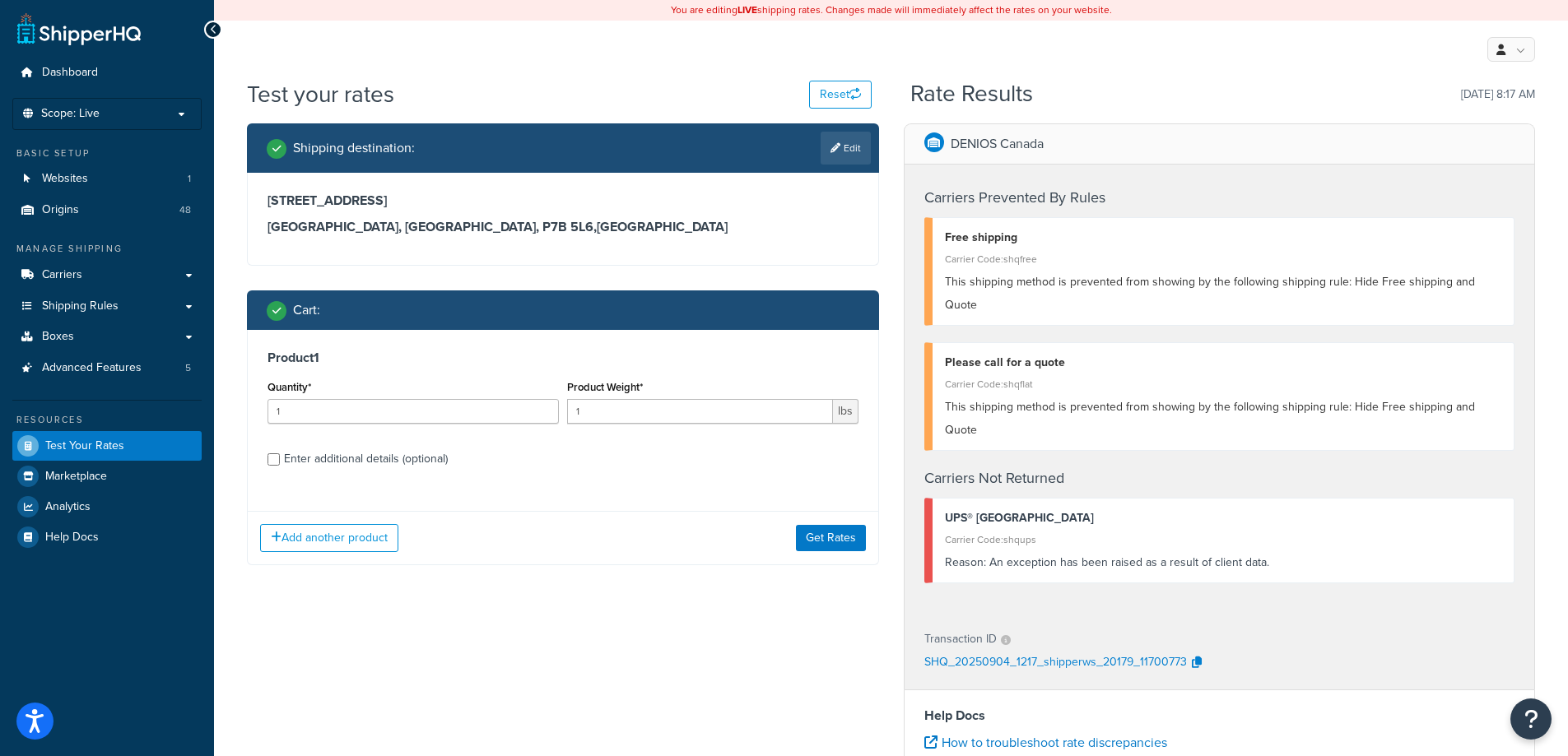
click at [384, 462] on div "Enter additional details (optional)" at bounding box center [365, 459] width 164 height 23
click at [280, 462] on input "Enter additional details (optional)" at bounding box center [273, 459] width 12 height 12
checkbox input "true"
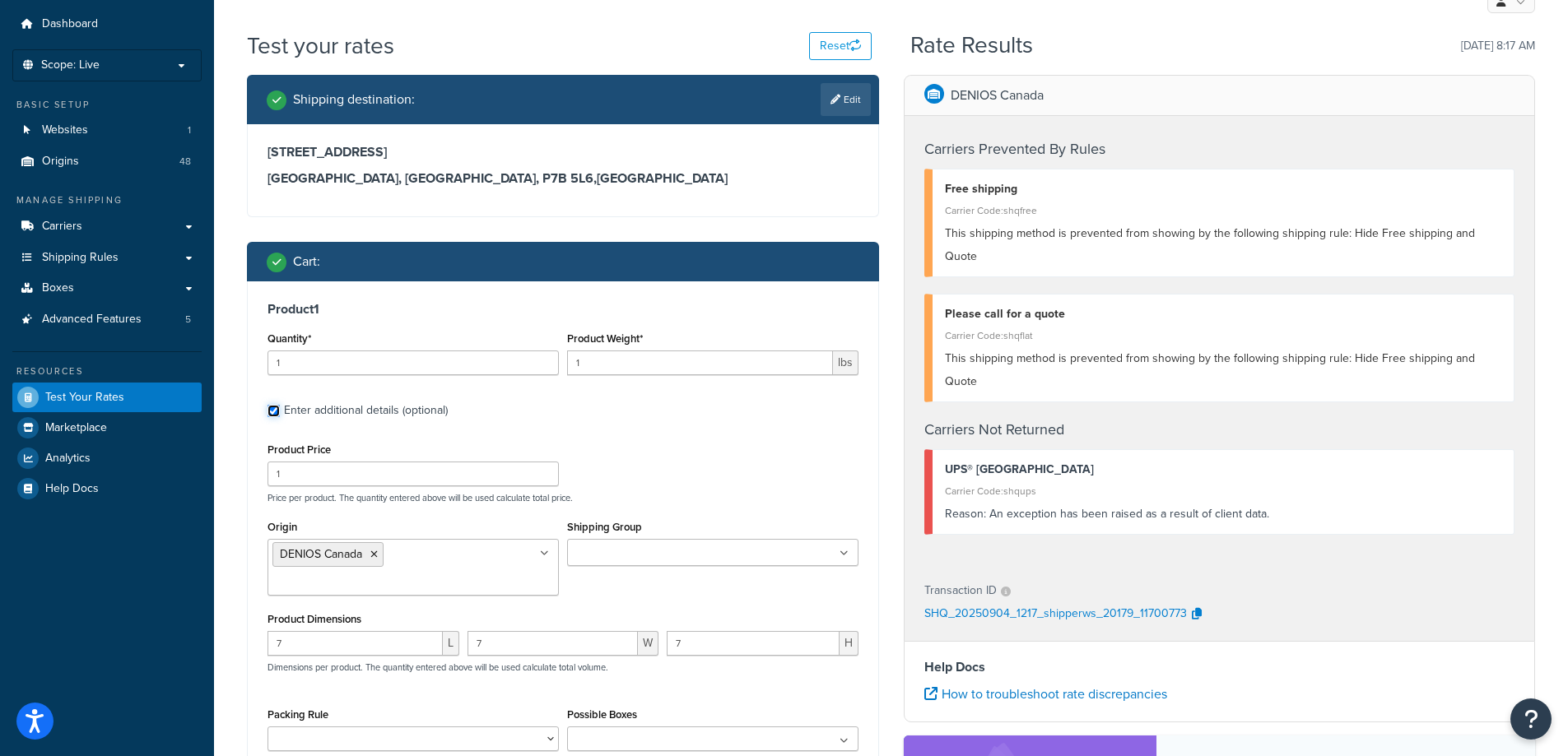
scroll to position [247, 0]
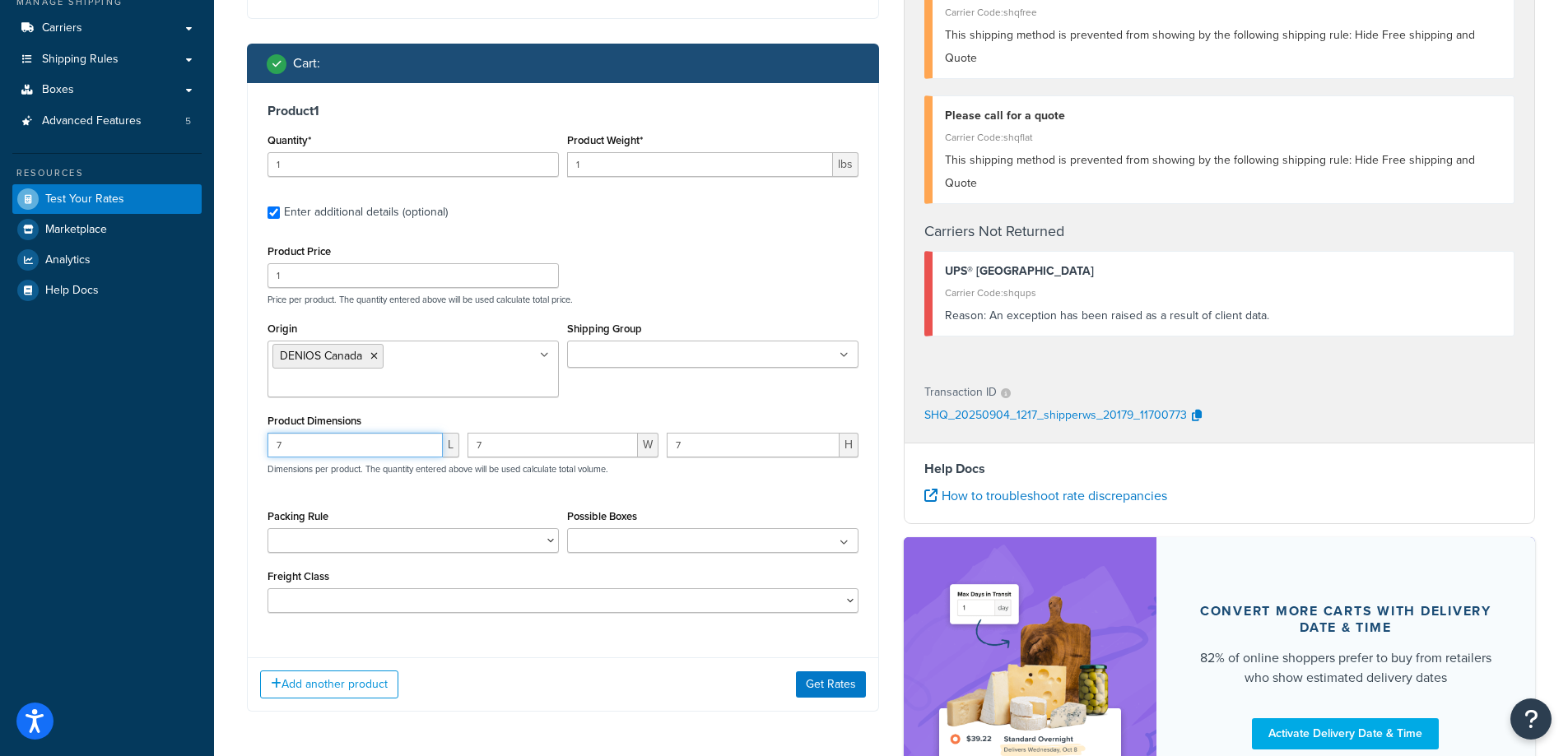
click at [361, 433] on input "7" at bounding box center [355, 445] width 176 height 25
type input "8"
click at [812, 671] on button "Get Rates" at bounding box center [831, 684] width 70 height 26
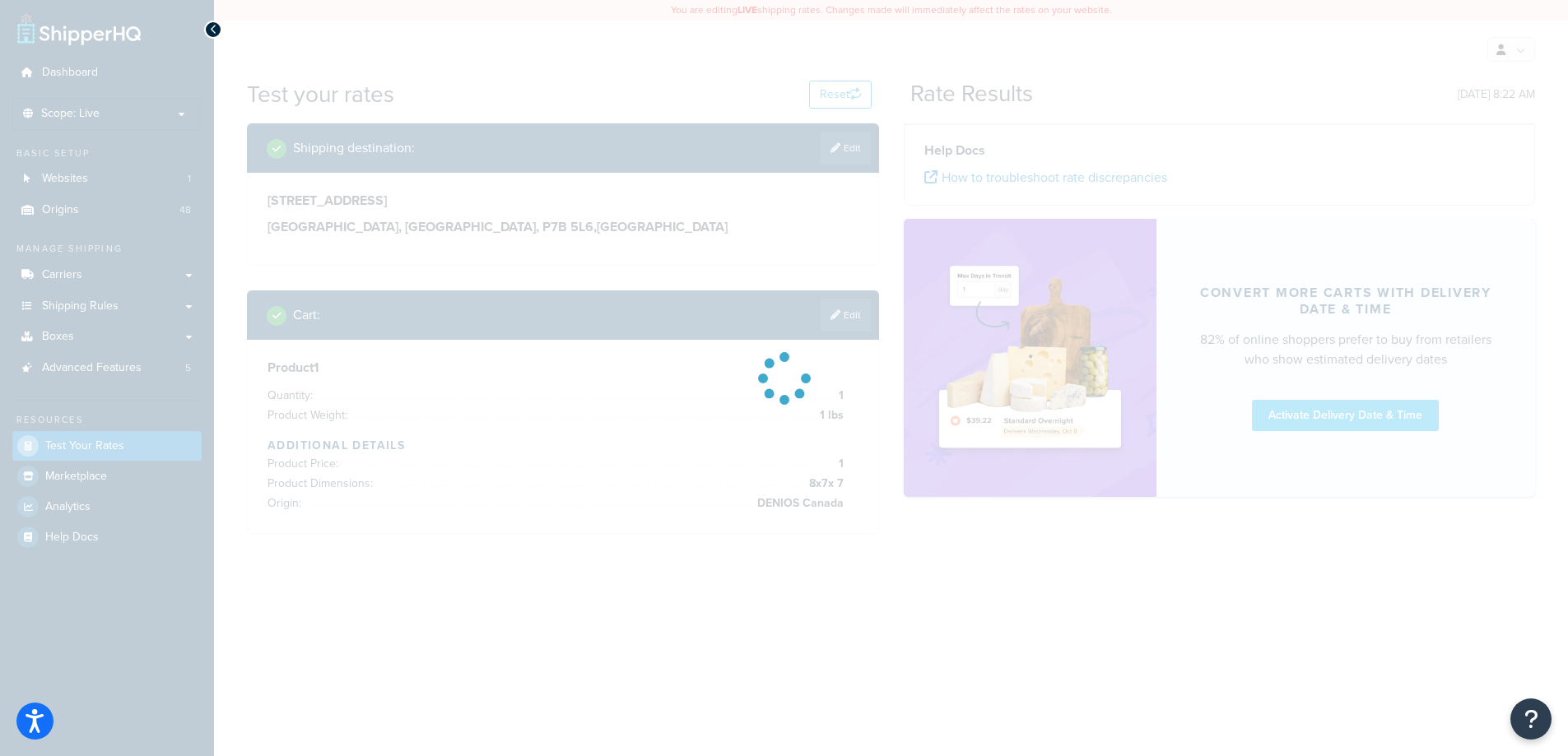
scroll to position [0, 0]
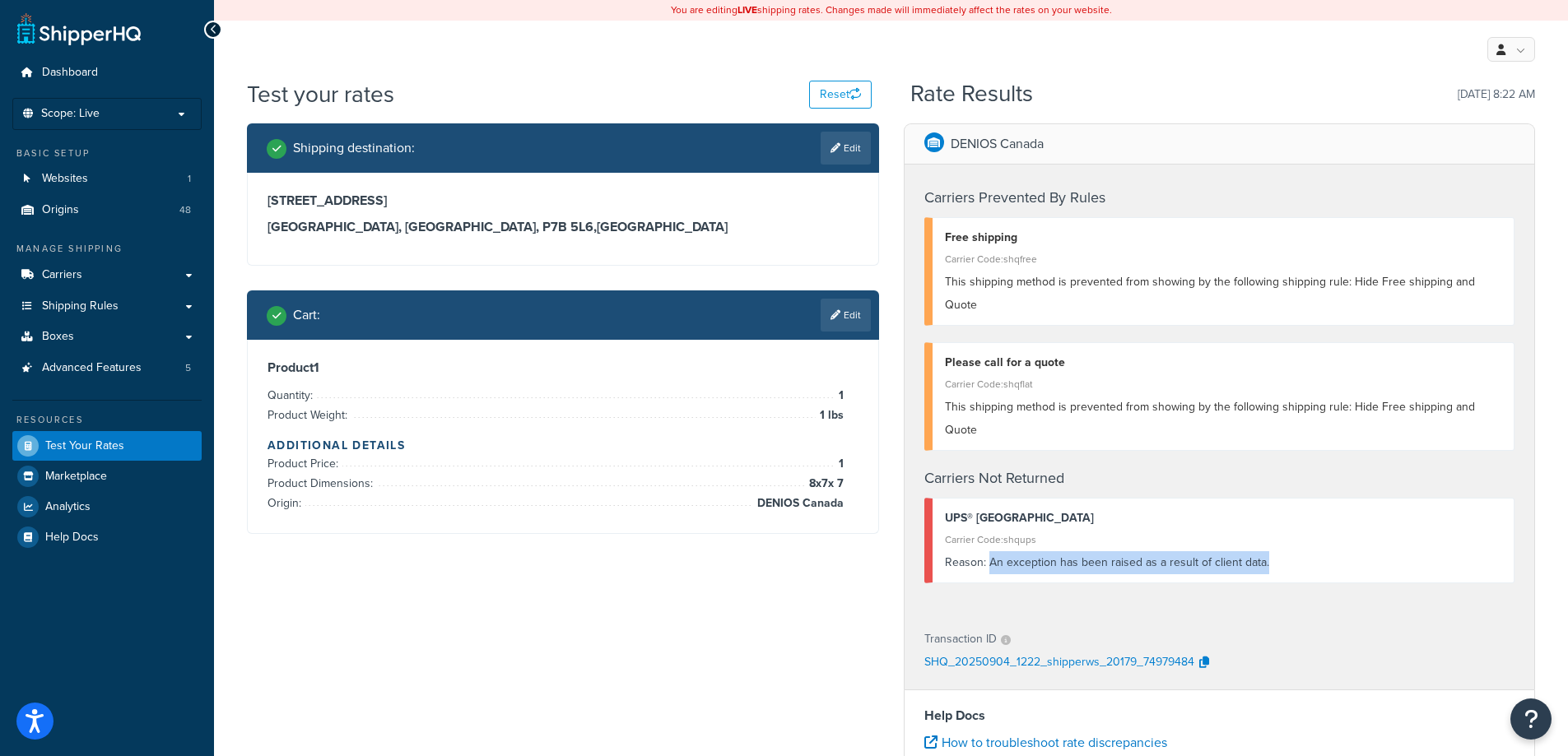
drag, startPoint x: 991, startPoint y: 519, endPoint x: 1284, endPoint y: 511, distance: 293.1
click at [1284, 551] on div "Reason: An exception has been raised as a result of client data." at bounding box center [1222, 562] width 557 height 23
click at [1524, 707] on icon "Open Resource Center" at bounding box center [1531, 719] width 16 height 23
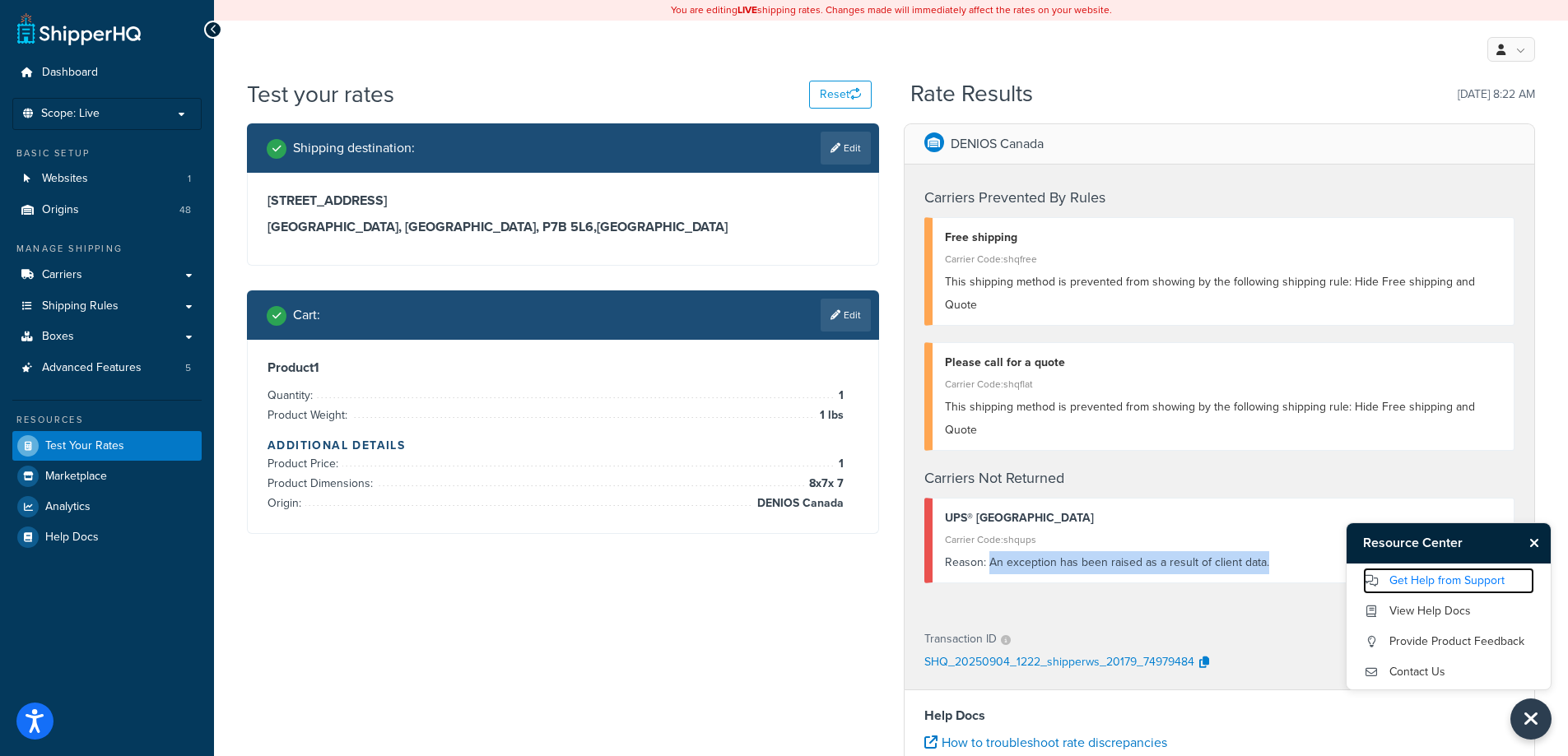
click at [1473, 571] on link "Get Help from Support" at bounding box center [1448, 580] width 172 height 26
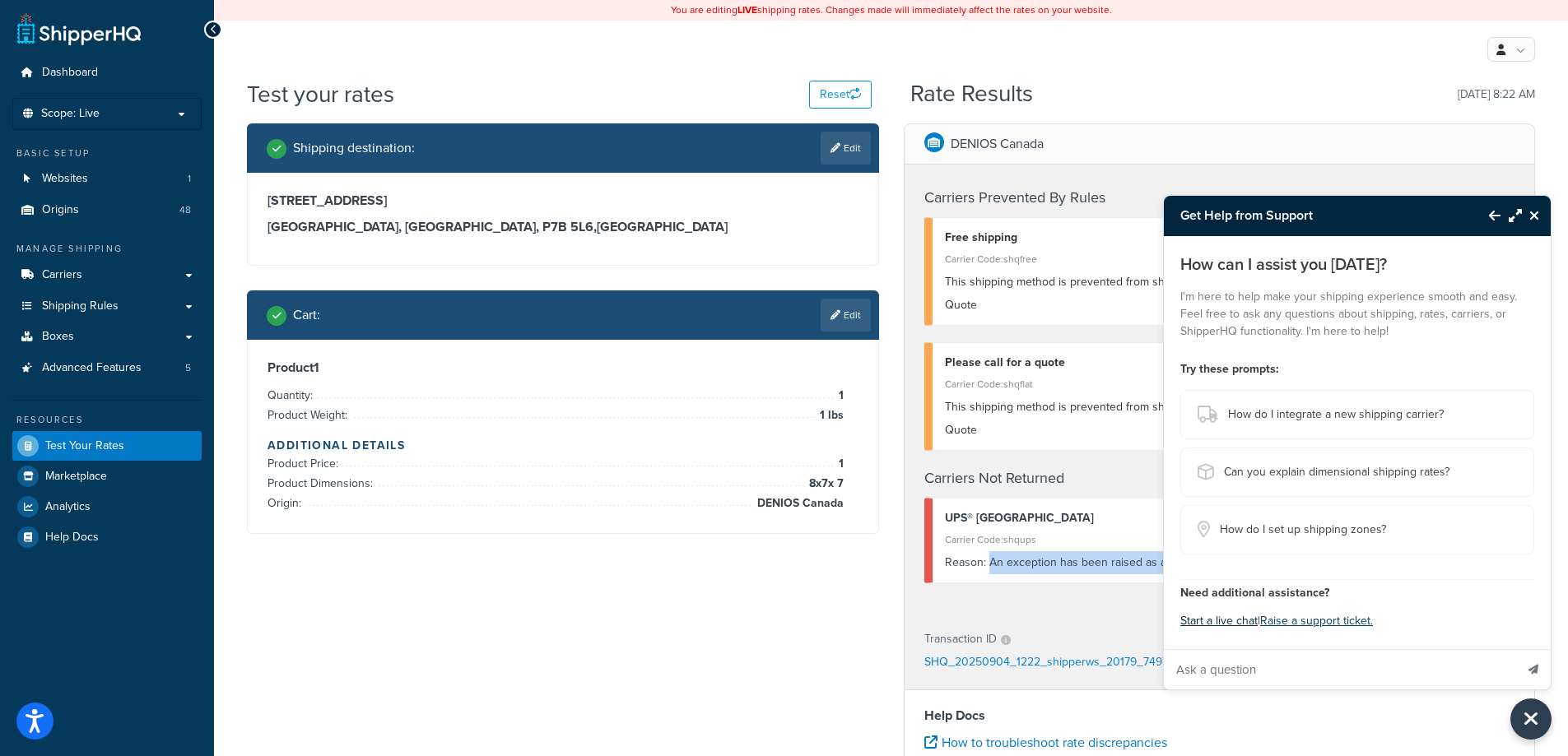
click at [1199, 621] on button "Start a live chat" at bounding box center [1219, 621] width 78 height 23
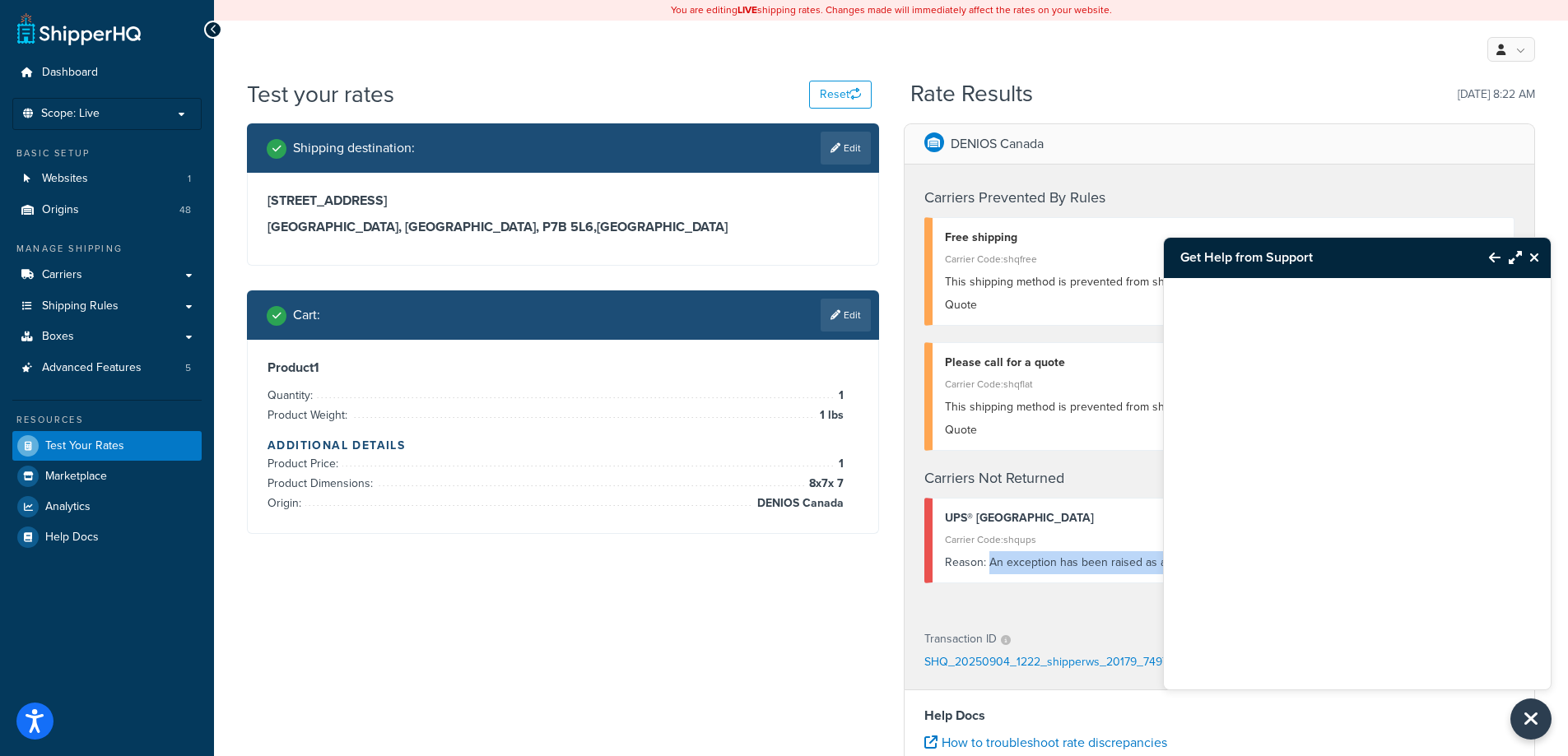
click at [1534, 253] on icon "Close Resource Center" at bounding box center [1534, 257] width 10 height 13
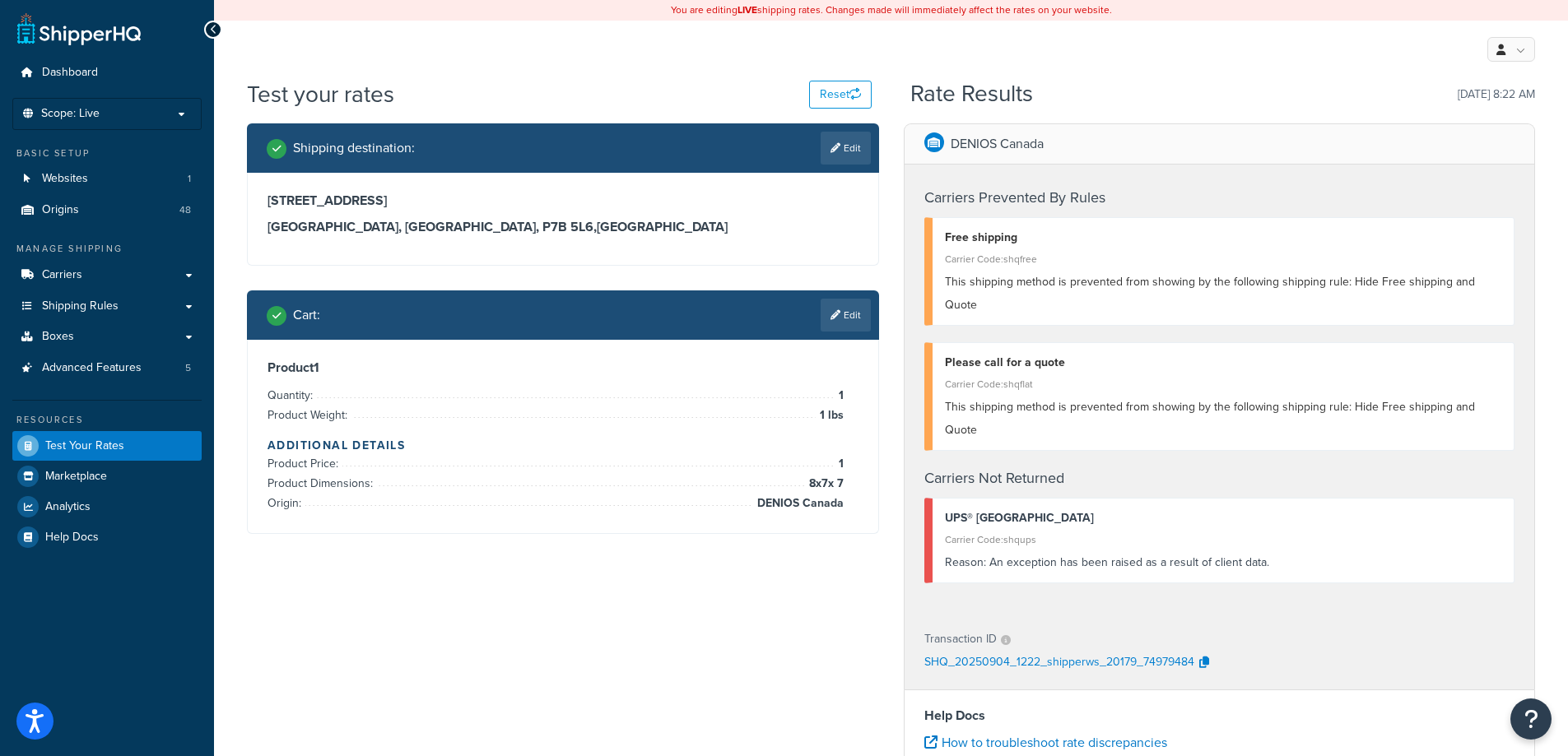
click at [688, 653] on div "Shipping destination : Edit 359 Main St Thunder Bay, Alberta, P7B 5L6 , Canada …" at bounding box center [890, 601] width 1312 height 955
click at [435, 655] on div "Shipping destination : Edit 359 Main St Thunder Bay, Alberta, P7B 5L6 , Canada …" at bounding box center [890, 601] width 1312 height 955
click at [1096, 528] on div "Carrier Code: shqups" at bounding box center [1222, 540] width 557 height 23
click at [647, 612] on div "Shipping destination : Edit 359 Main St Thunder Bay, Alberta, P7B 5L6 , Canada …" at bounding box center [890, 601] width 1312 height 955
click at [462, 671] on div "Shipping destination : Edit 359 Main St Thunder Bay, Alberta, P7B 5L6 , Canada …" at bounding box center [890, 601] width 1312 height 955
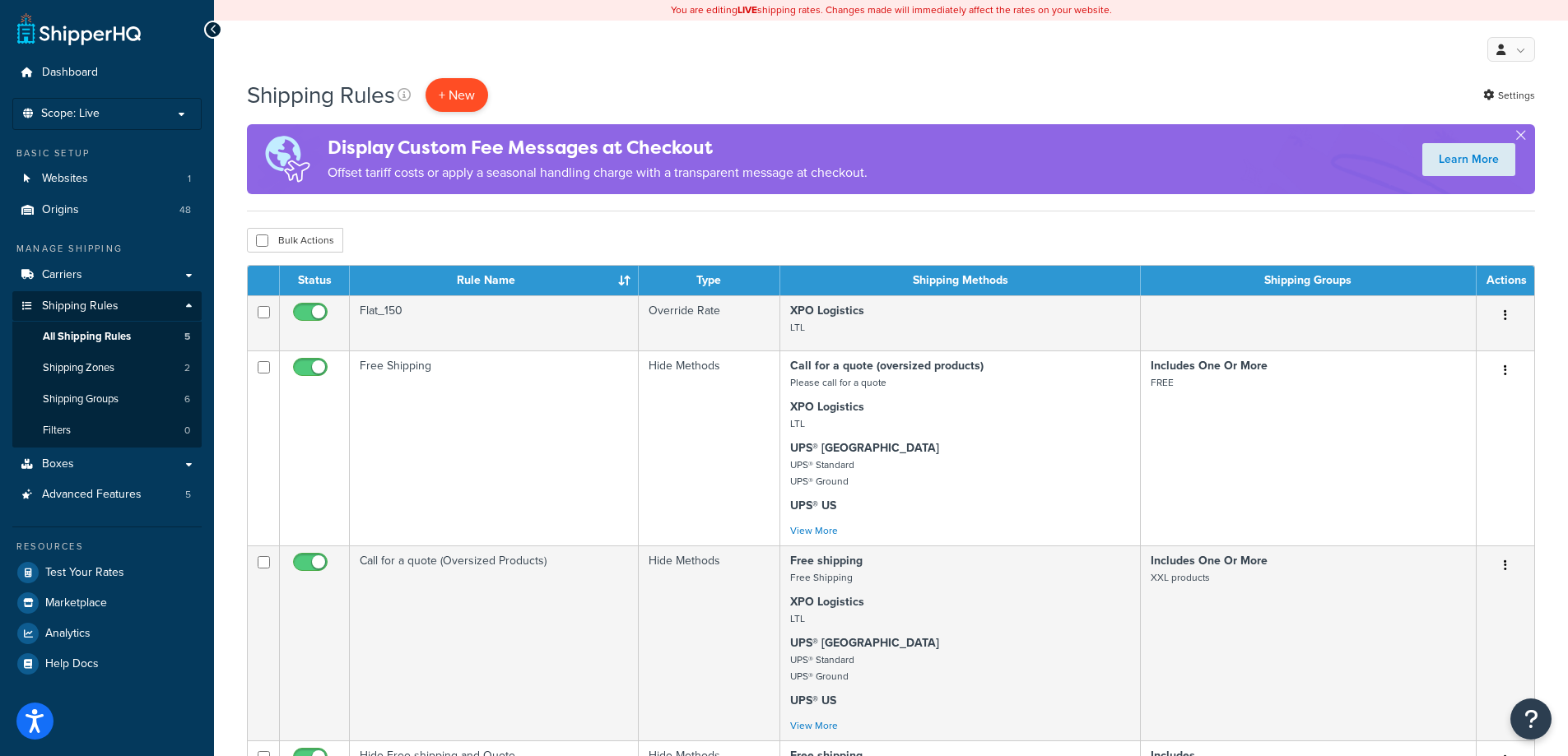
click at [440, 97] on p "+ New" at bounding box center [457, 95] width 63 height 34
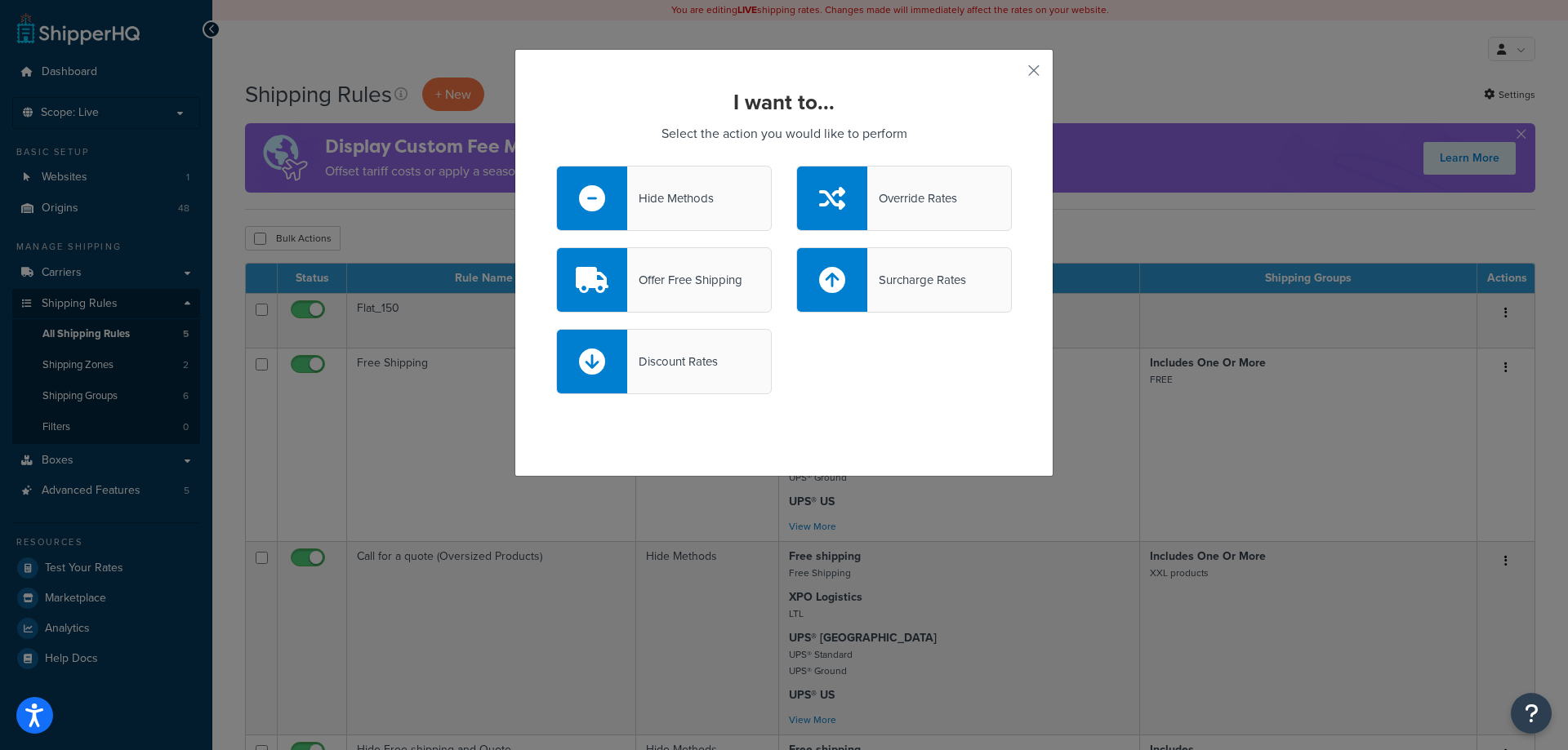
click at [667, 211] on div "Hide Methods" at bounding box center [663, 199] width 215 height 65
click at [0, 0] on input "Hide Methods" at bounding box center [0, 0] width 0 height 0
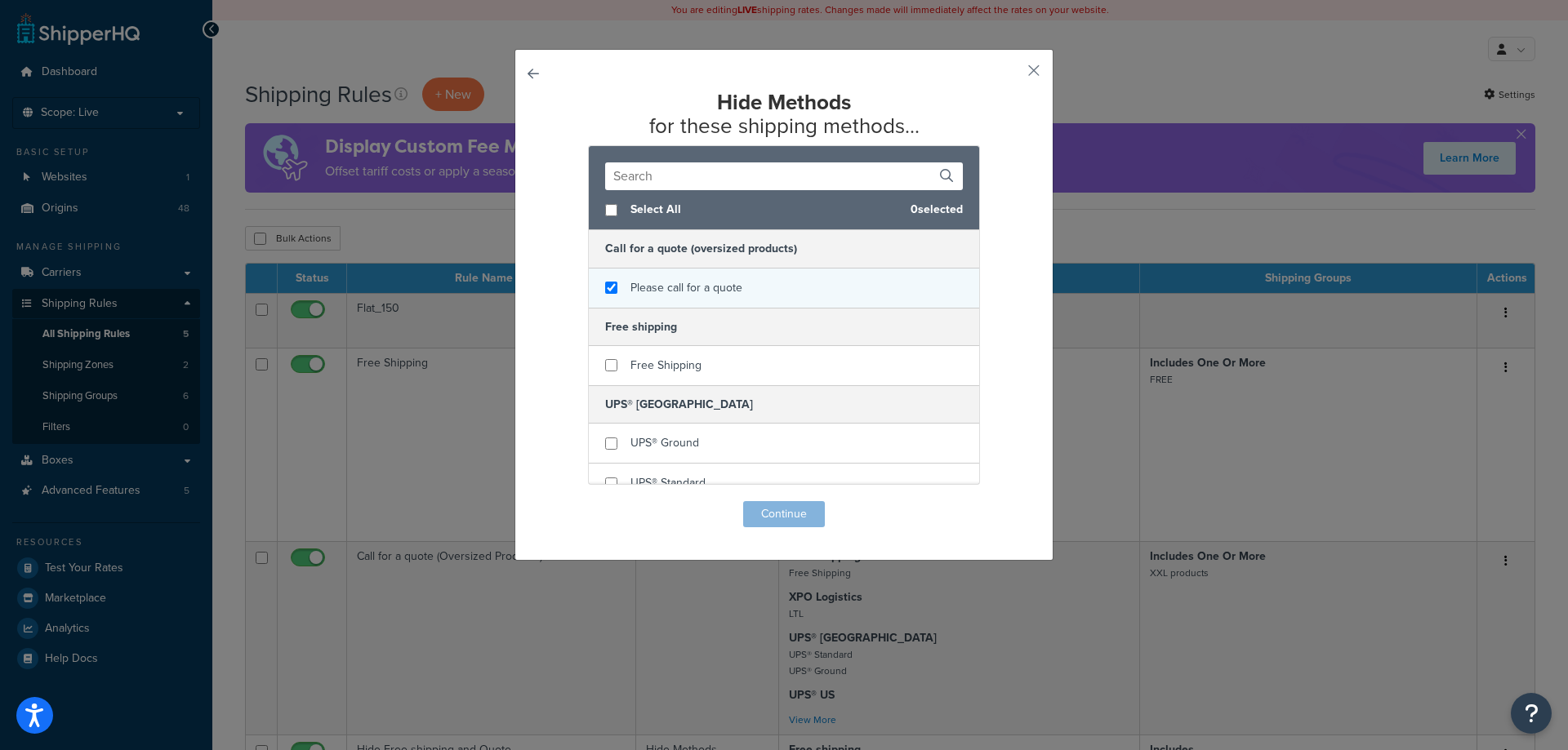
checkbox input "true"
click at [665, 291] on span "Please call for a quote" at bounding box center [686, 287] width 112 height 17
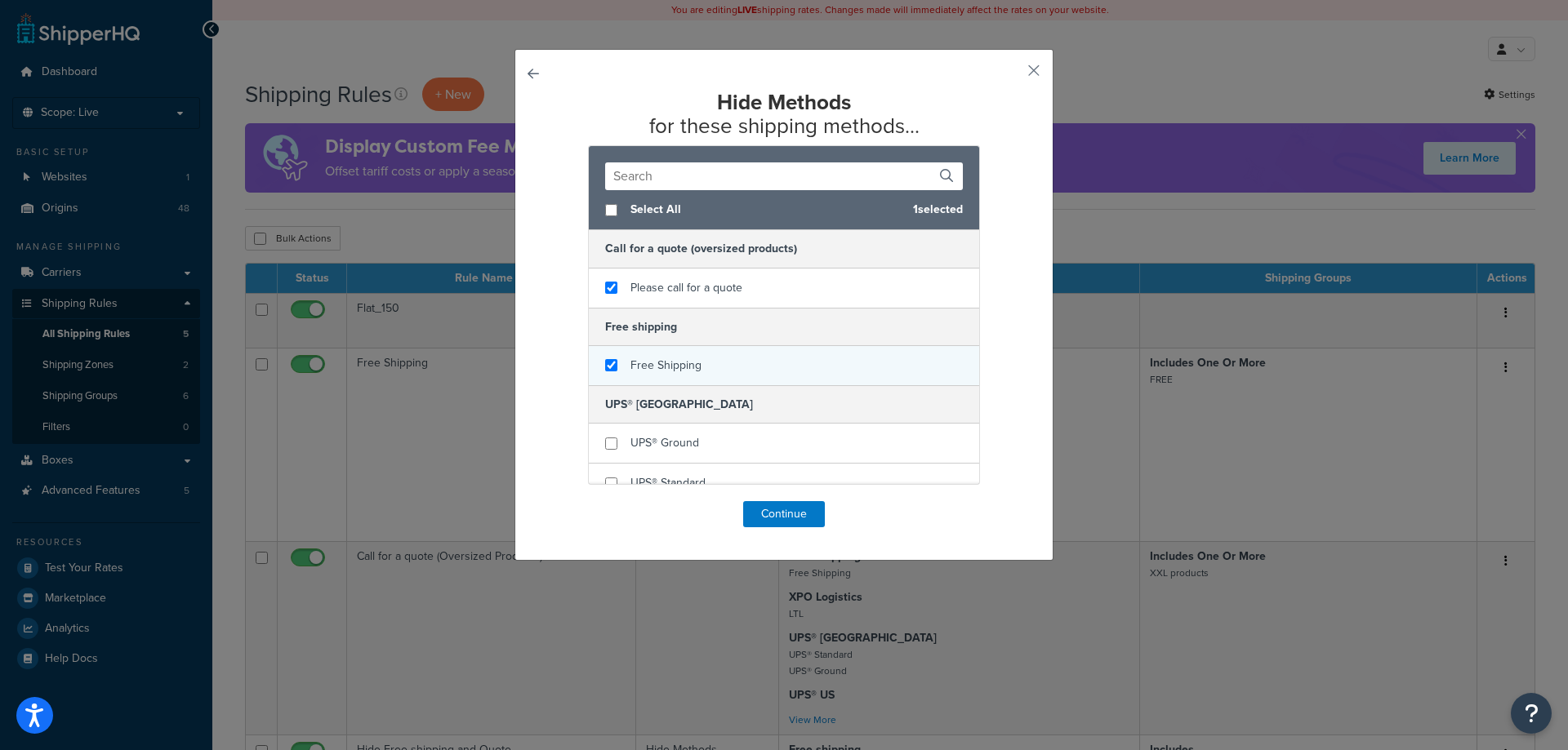
checkbox input "true"
click at [677, 366] on span "Free Shipping" at bounding box center [665, 365] width 71 height 17
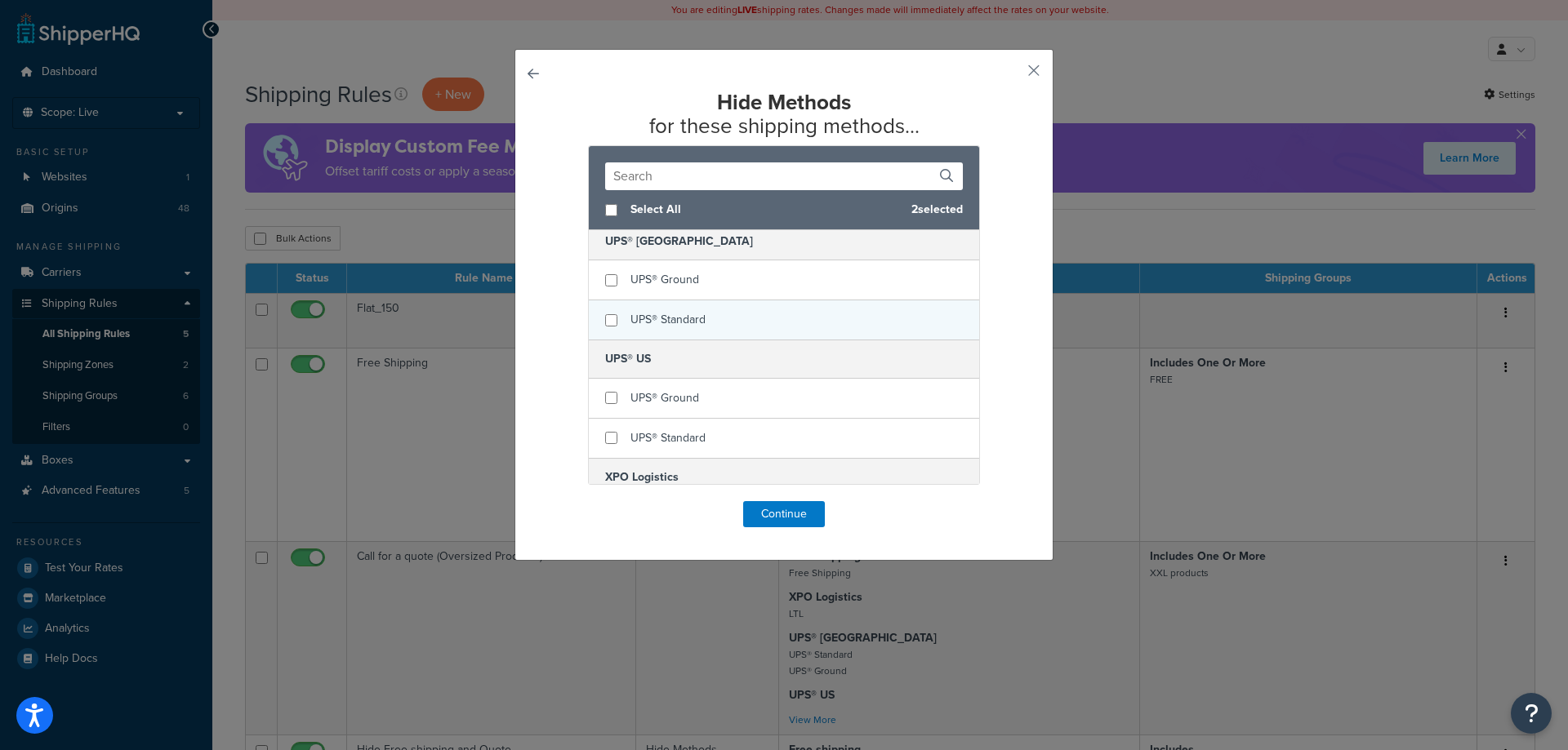
scroll to position [214, 0]
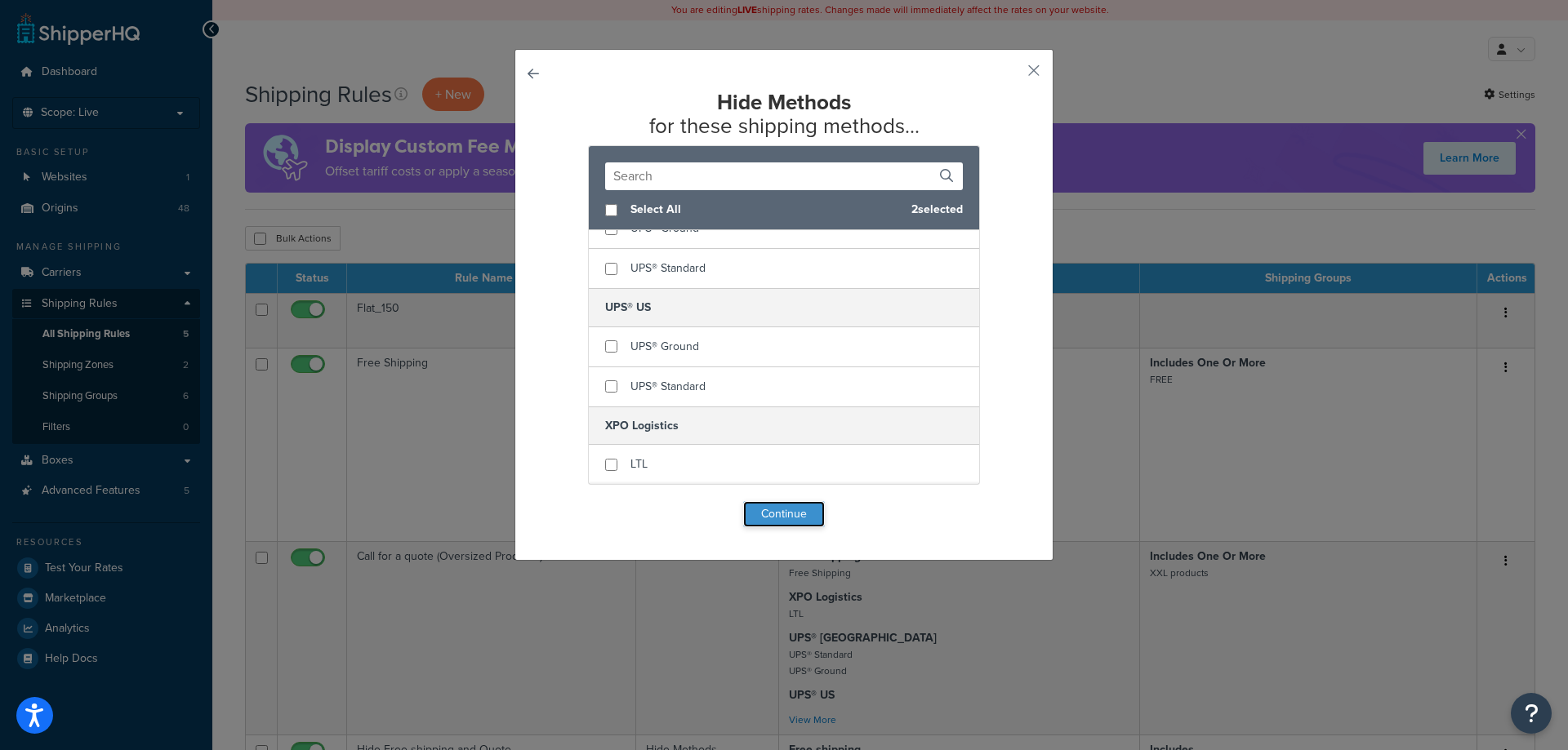
click at [779, 510] on button "Continue" at bounding box center [784, 514] width 82 height 26
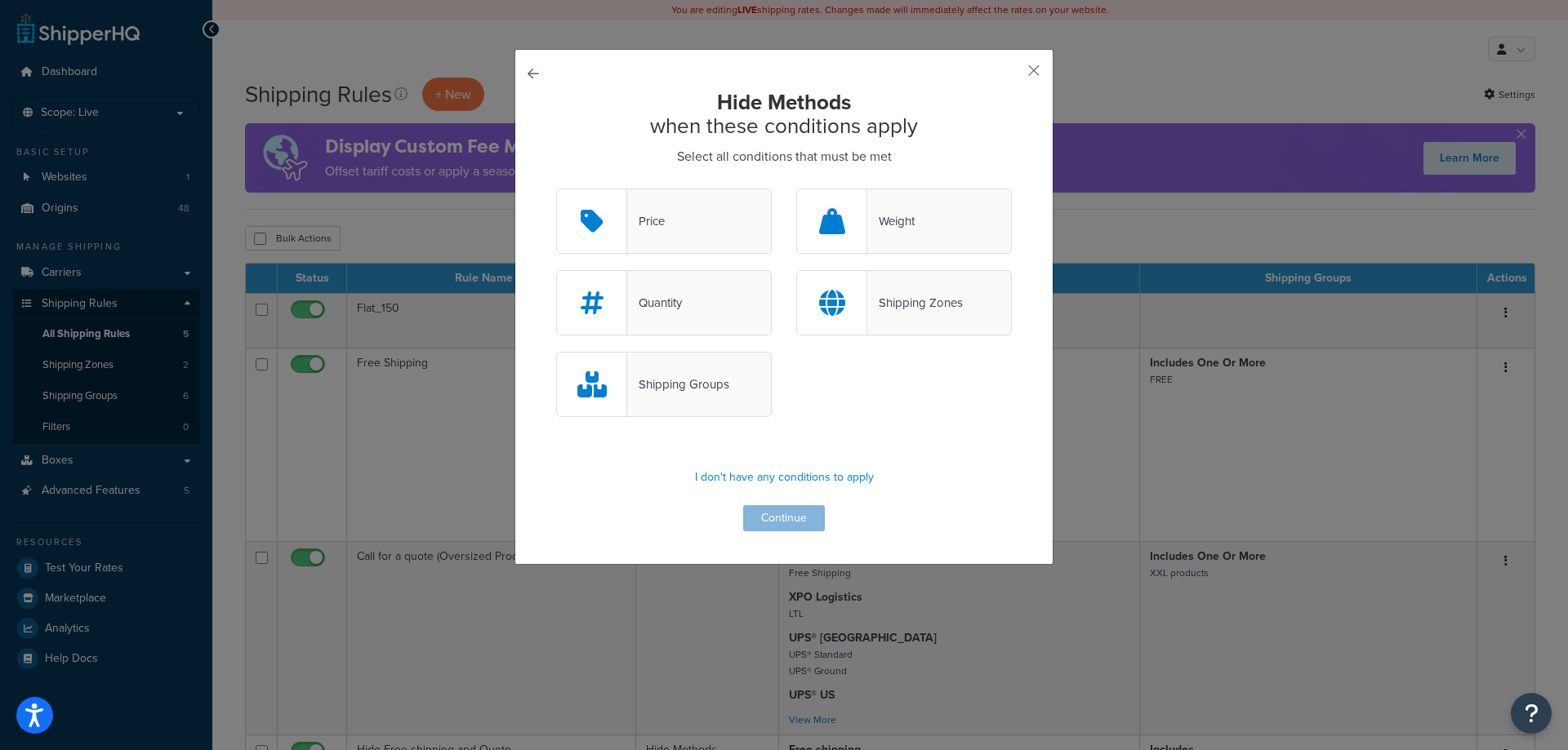
click at [696, 377] on div "Shipping Groups" at bounding box center [678, 384] width 102 height 23
click at [0, 0] on input "Shipping Groups" at bounding box center [0, 0] width 0 height 0
click at [777, 522] on button "Continue" at bounding box center [784, 519] width 82 height 26
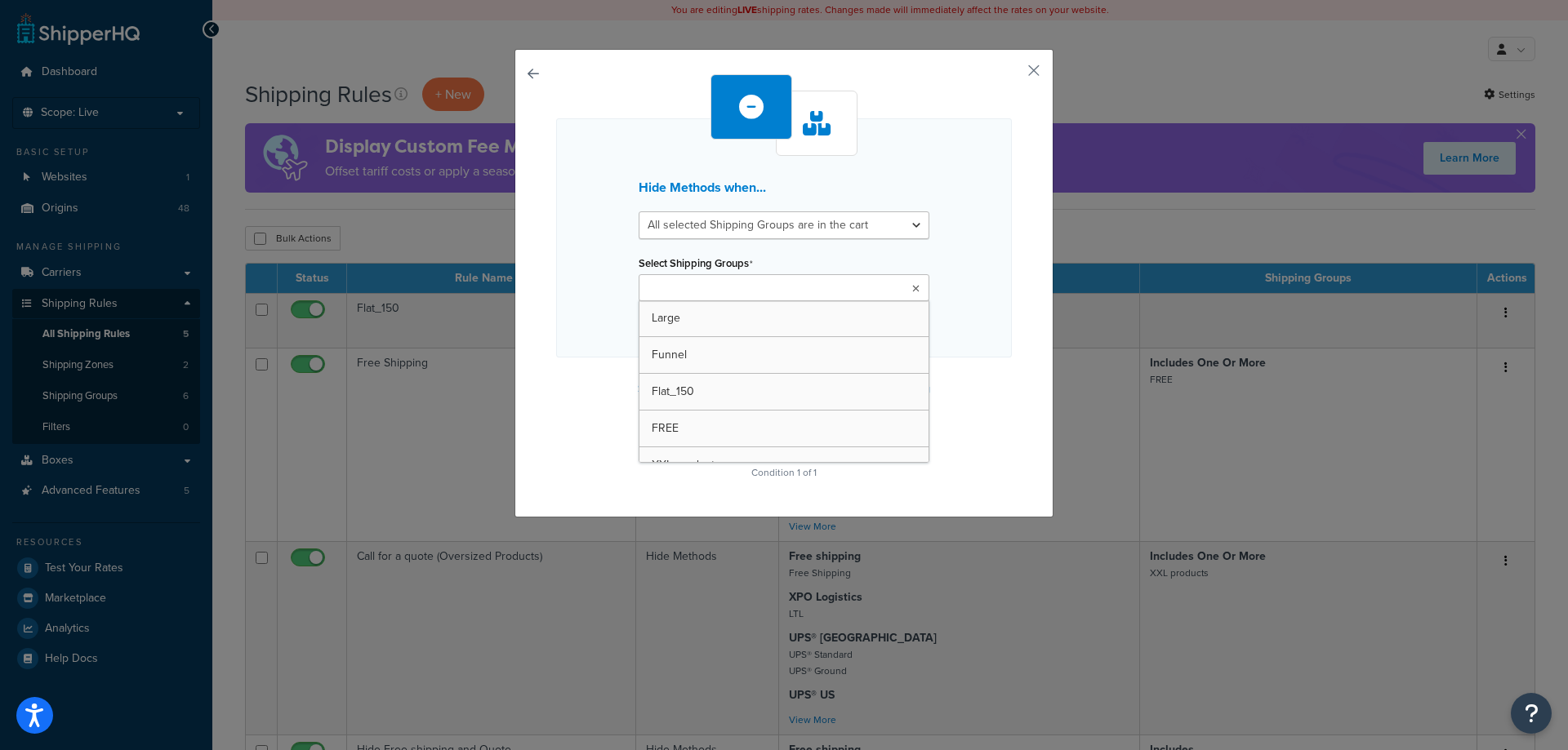
click at [755, 298] on ul at bounding box center [783, 287] width 291 height 27
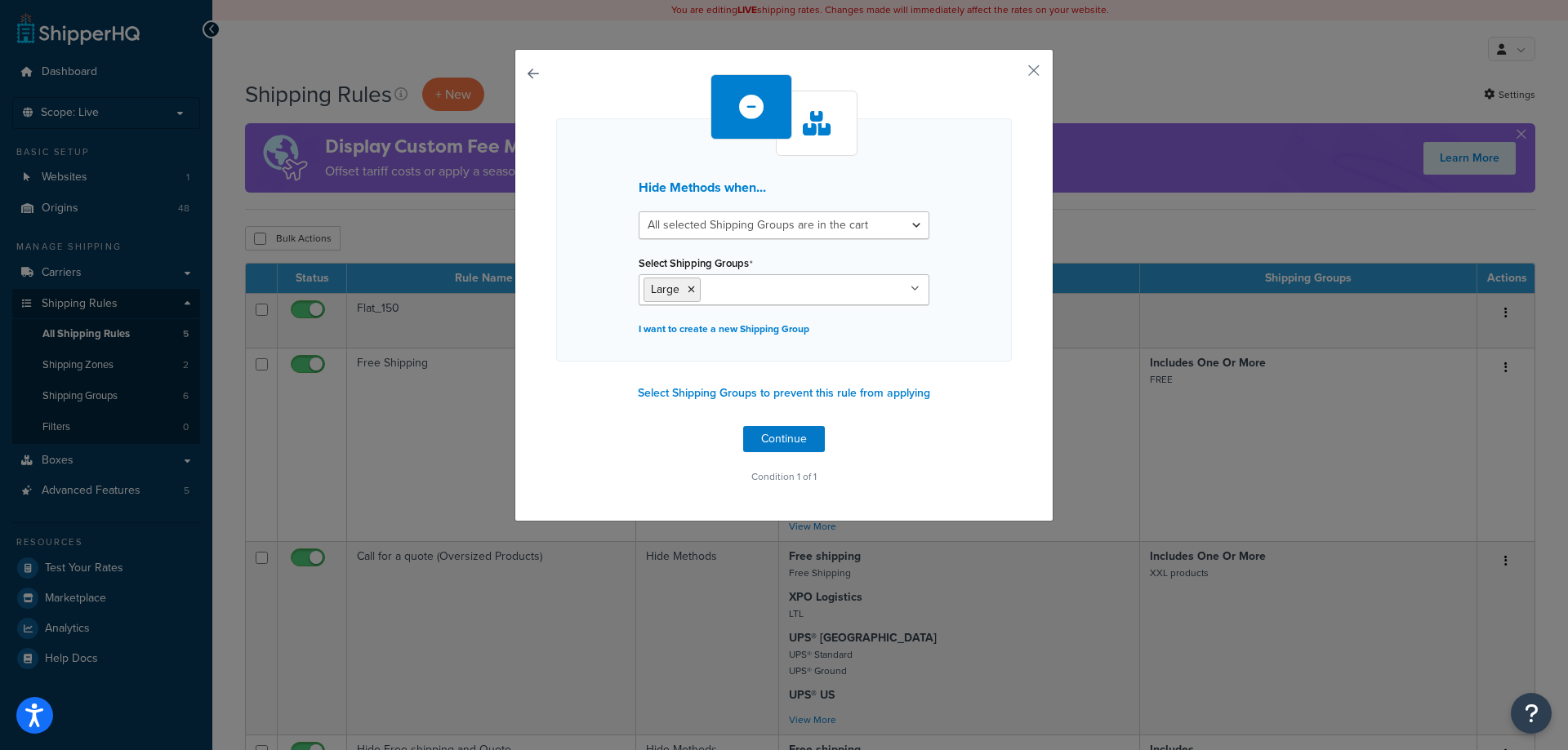
click at [952, 311] on div "Hide Methods when... All selected Shipping Groups are in the cart Any selected …" at bounding box center [783, 240] width 456 height 243
click at [767, 435] on button "Continue" at bounding box center [784, 439] width 82 height 26
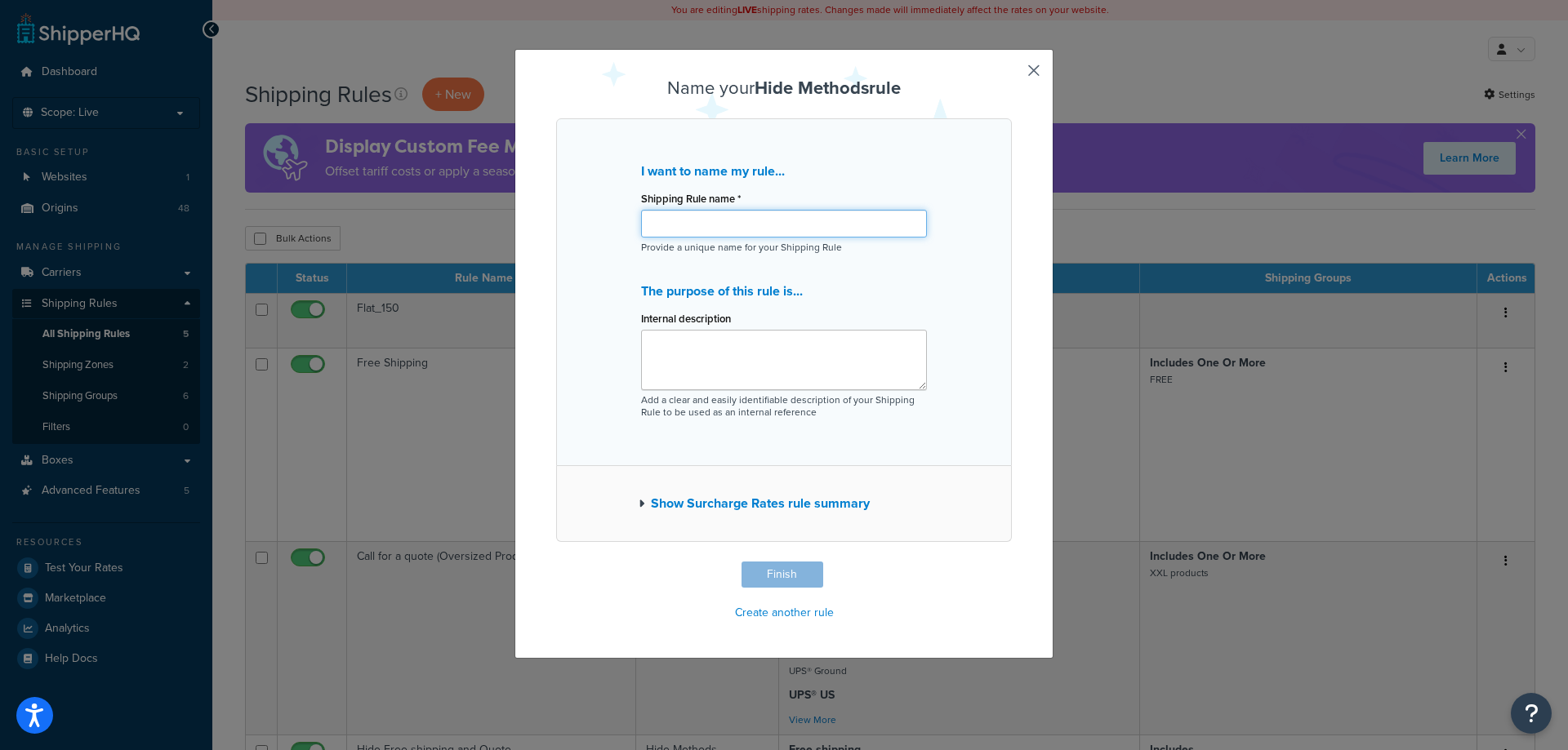
click at [732, 223] on input "Shipping Rule name *" at bounding box center [783, 223] width 286 height 28
type input "Hide Free shipping and Quote for Large"
click at [752, 375] on textarea "Internal description" at bounding box center [783, 360] width 286 height 61
click at [777, 569] on button "Finish" at bounding box center [782, 574] width 82 height 26
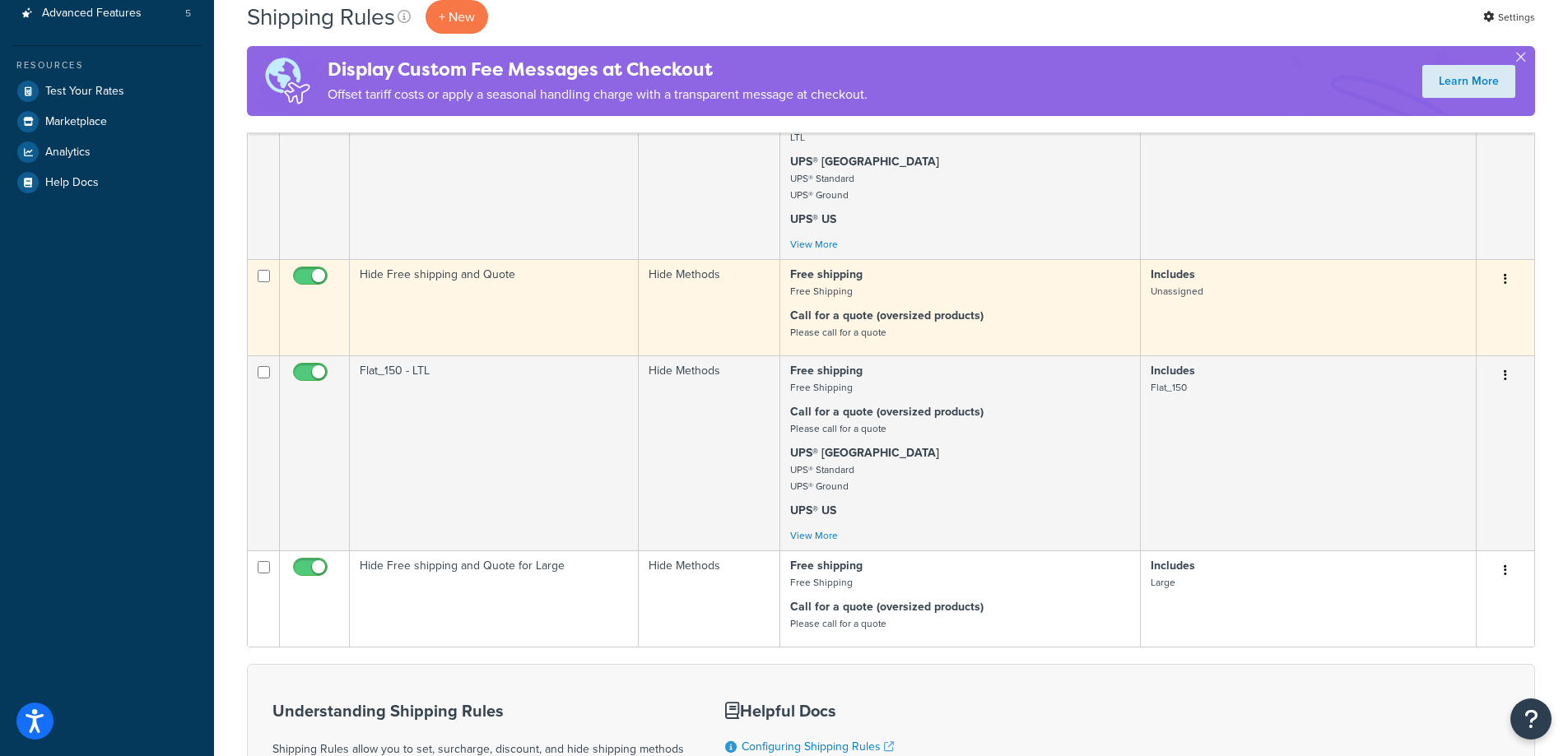
scroll to position [494, 0]
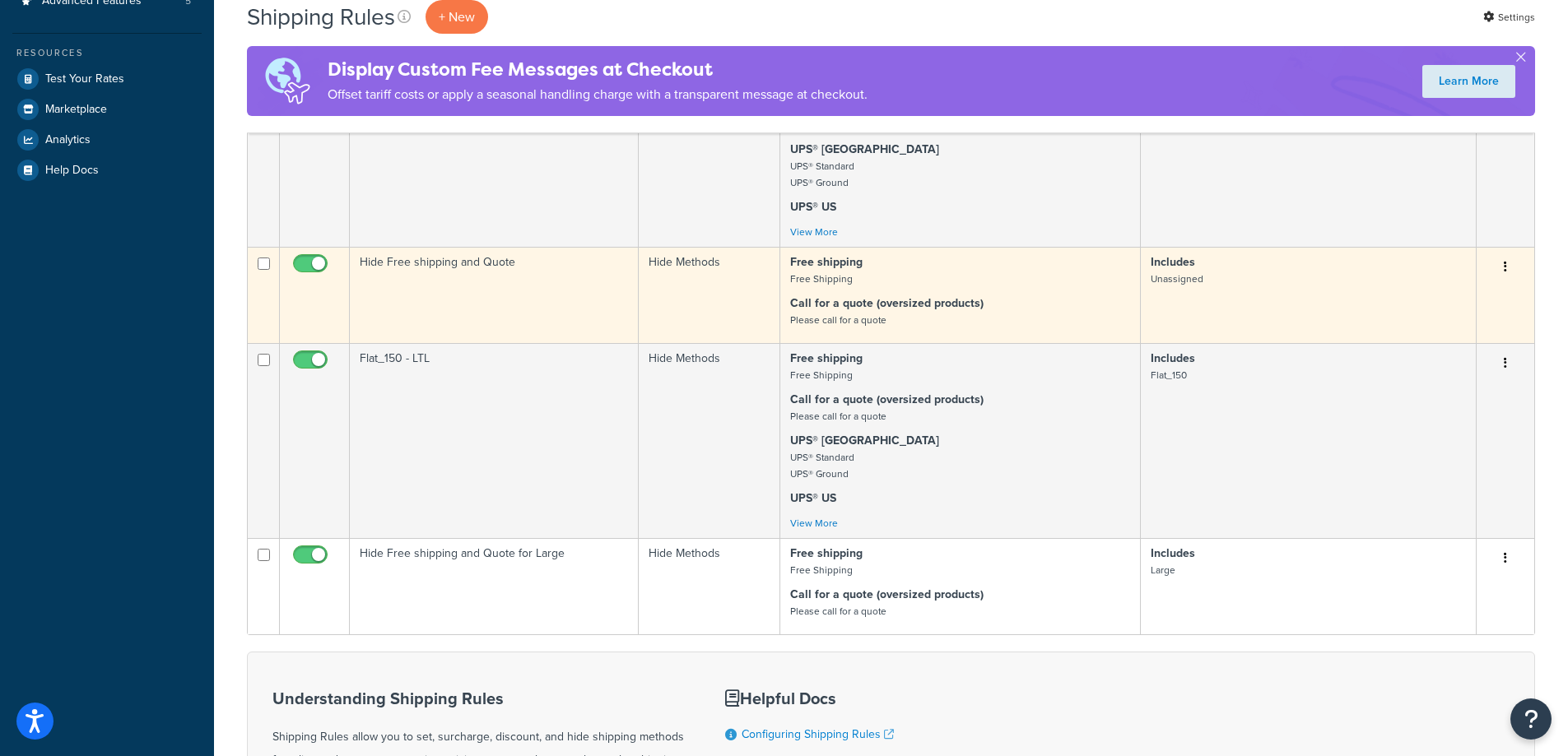
click at [897, 311] on strong "Call for a quote (oversized products)" at bounding box center [887, 303] width 193 height 17
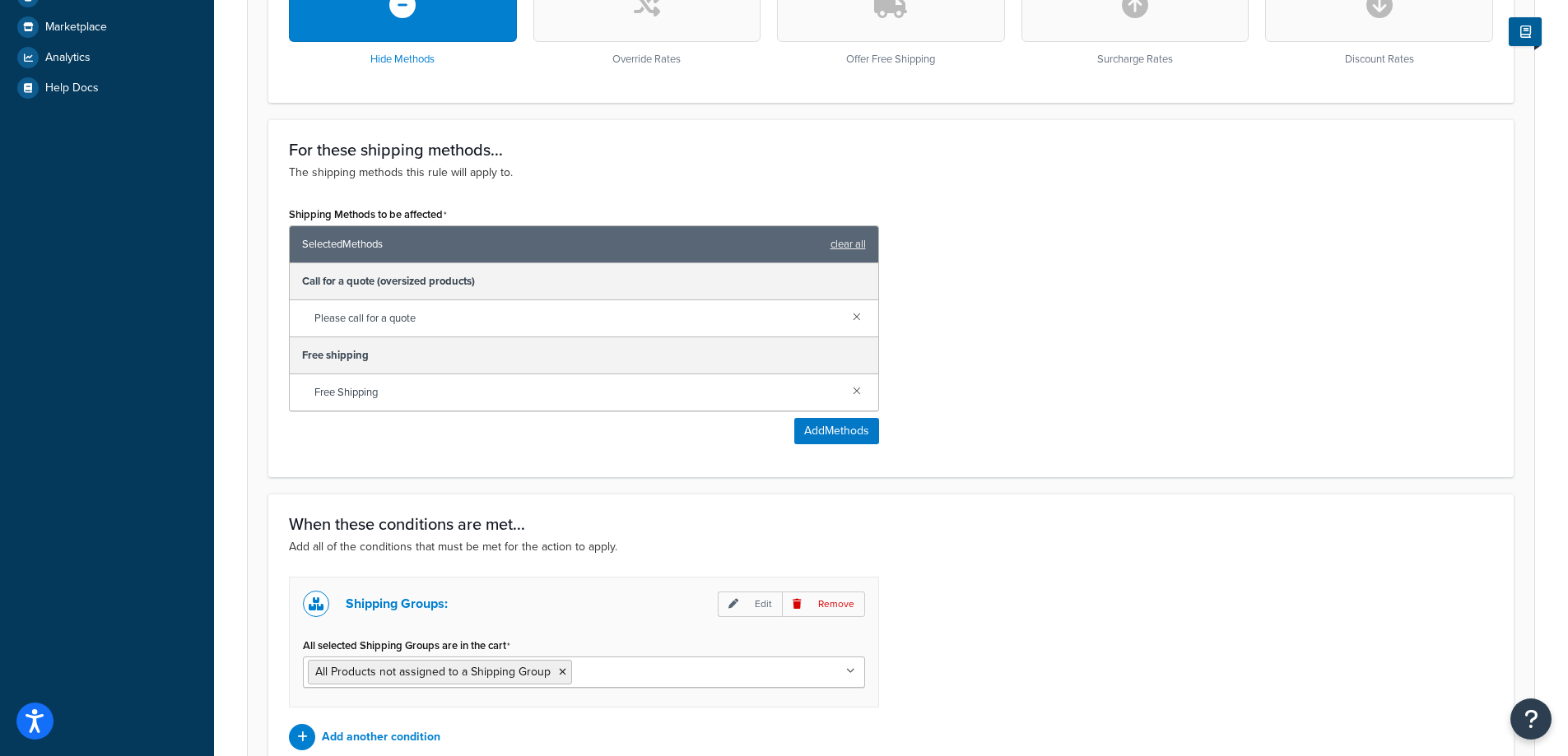
scroll to position [744, 0]
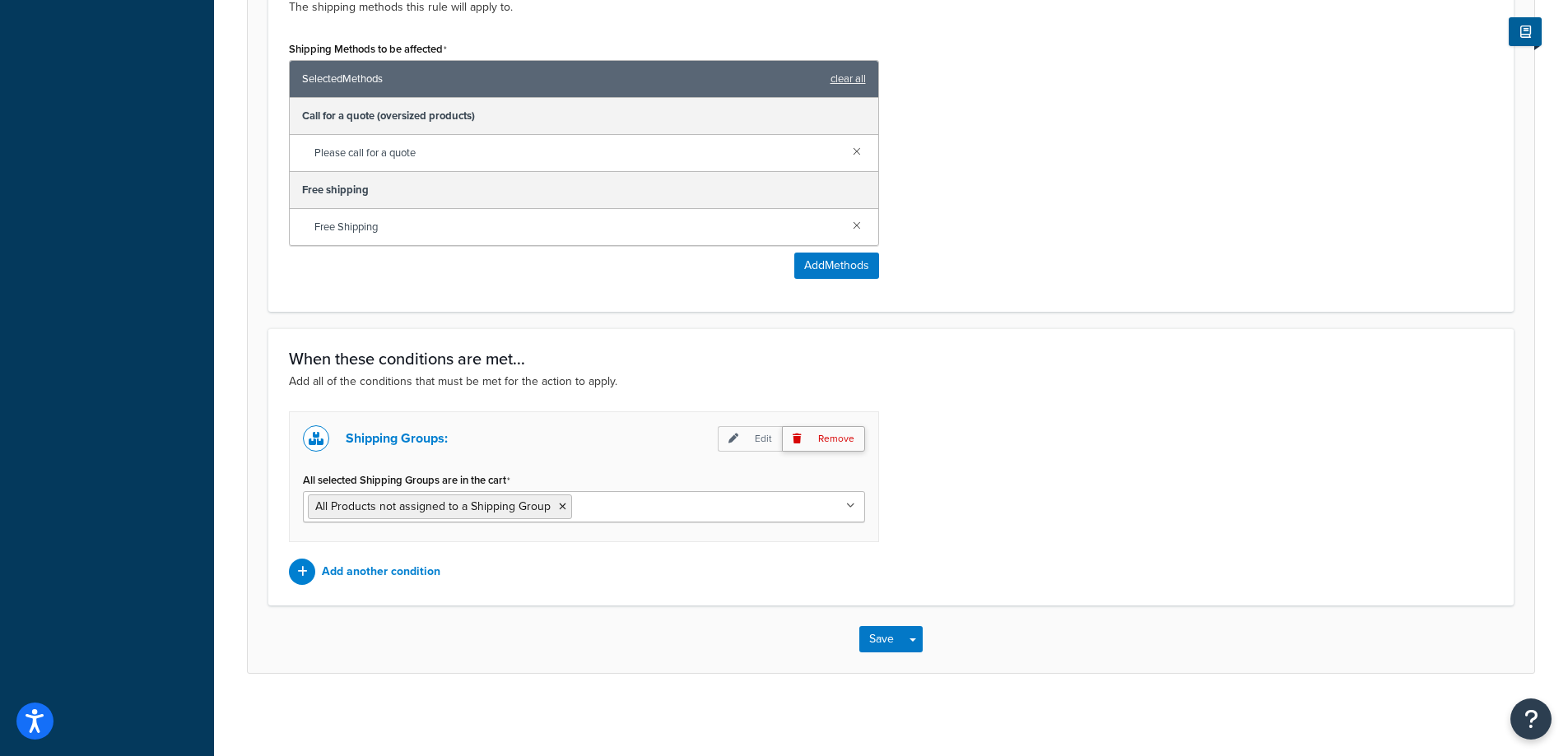
click at [816, 444] on p "Remove" at bounding box center [823, 439] width 83 height 26
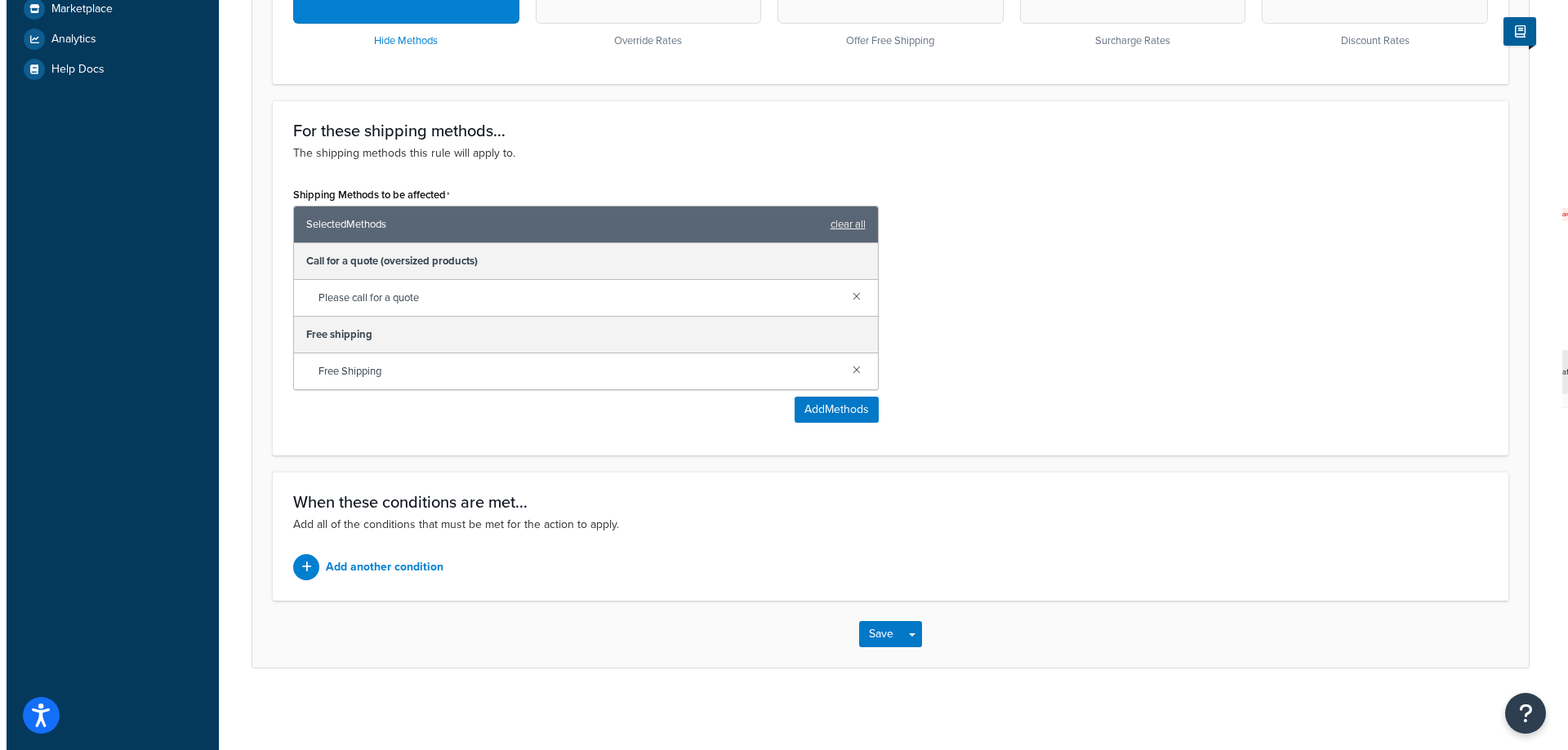
scroll to position [591, 0]
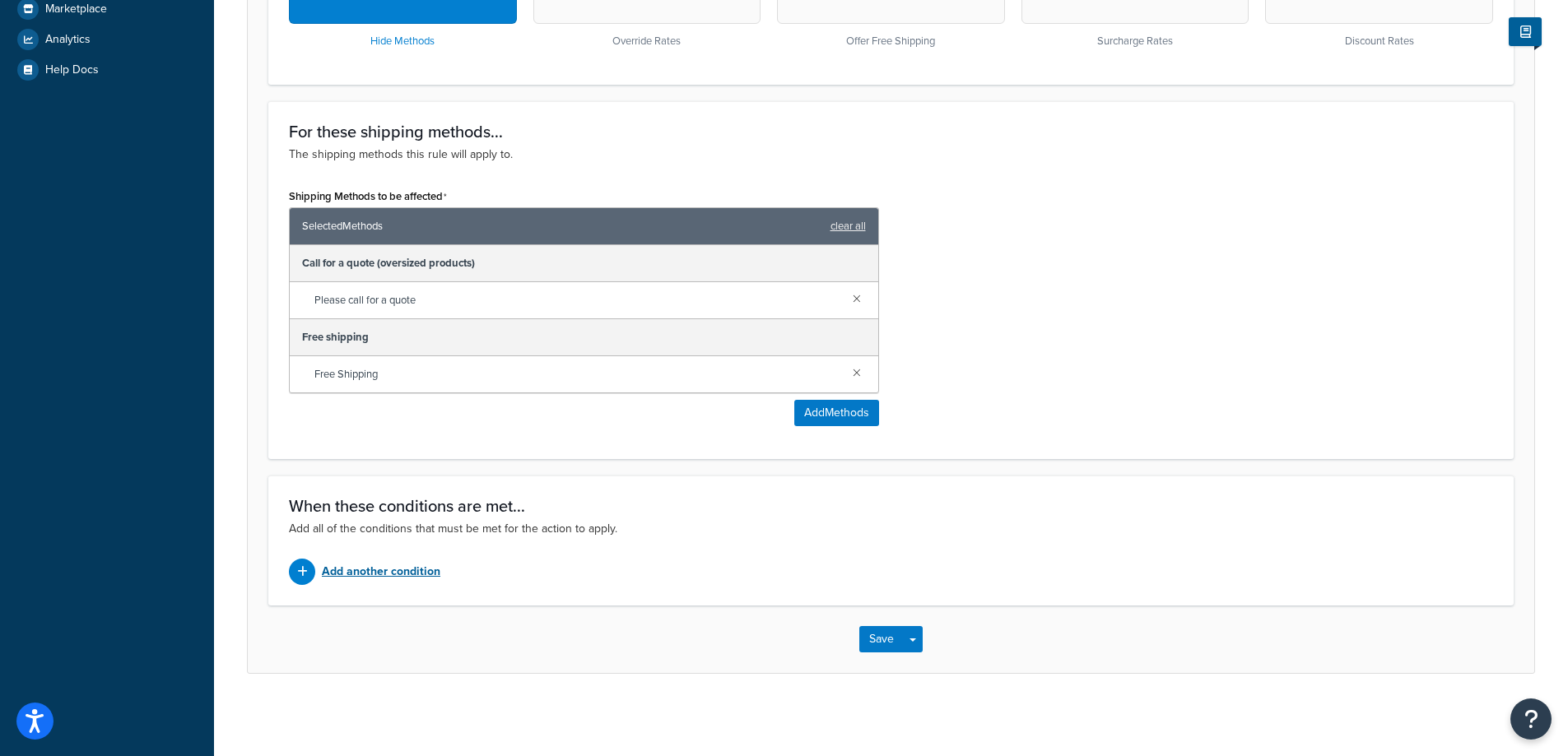
click at [407, 584] on div "Add another condition" at bounding box center [583, 571] width 590 height 26
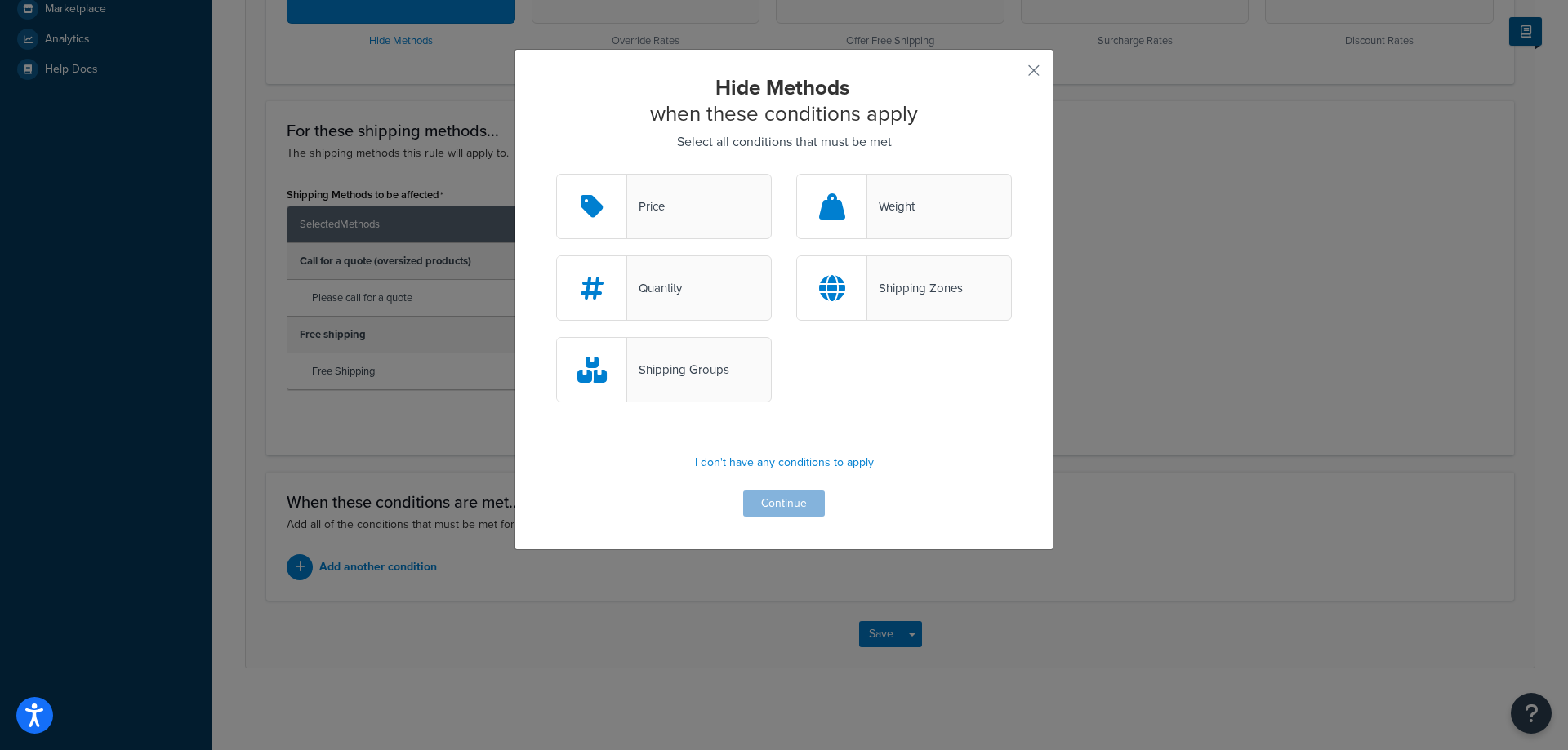
click at [669, 367] on div "Shipping Groups" at bounding box center [678, 370] width 102 height 23
click at [0, 0] on input "Shipping Groups" at bounding box center [0, 0] width 0 height 0
click at [772, 497] on button "Continue" at bounding box center [784, 504] width 82 height 26
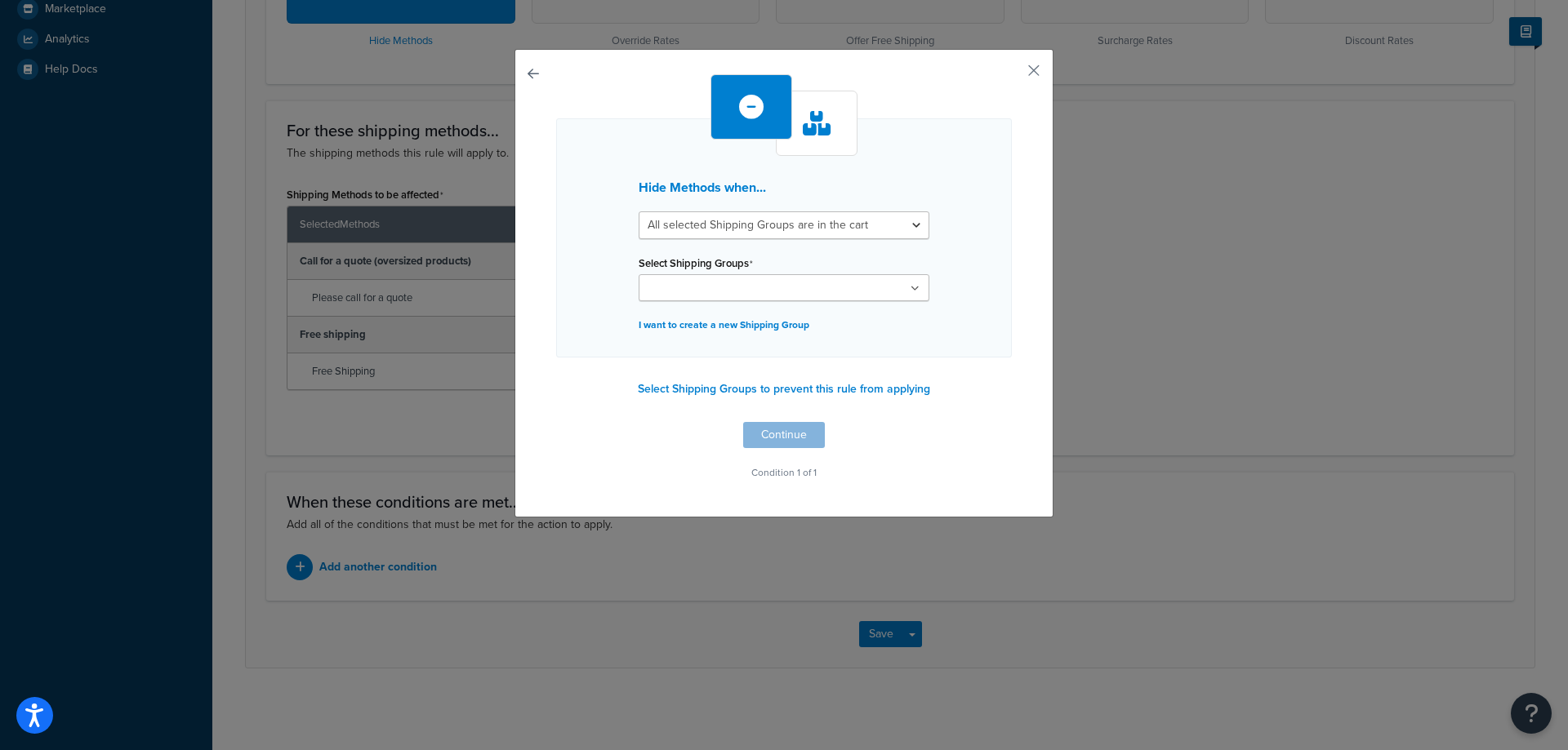
click at [696, 285] on input "Select Shipping Groups" at bounding box center [715, 289] width 145 height 18
drag, startPoint x: 719, startPoint y: 218, endPoint x: 719, endPoint y: 236, distance: 18.0
click at [719, 218] on select "All selected Shipping Groups are in the cart Any selected Shipping Groups are i…" at bounding box center [783, 225] width 291 height 28
select select "any"
click at [638, 211] on select "All selected Shipping Groups are in the cart Any selected Shipping Groups are i…" at bounding box center [783, 225] width 291 height 28
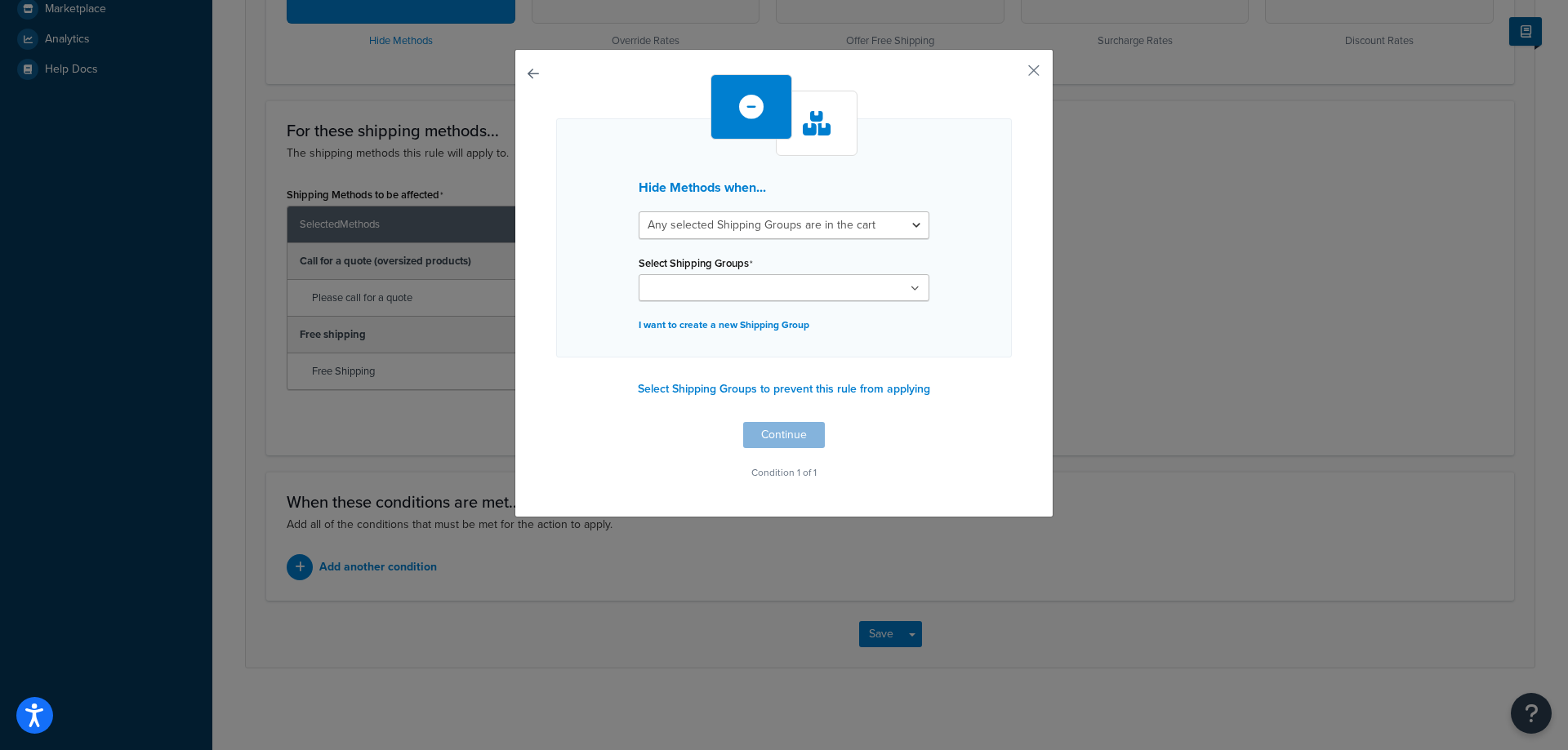
click at [722, 290] on input "Select Shipping Groups" at bounding box center [715, 289] width 145 height 18
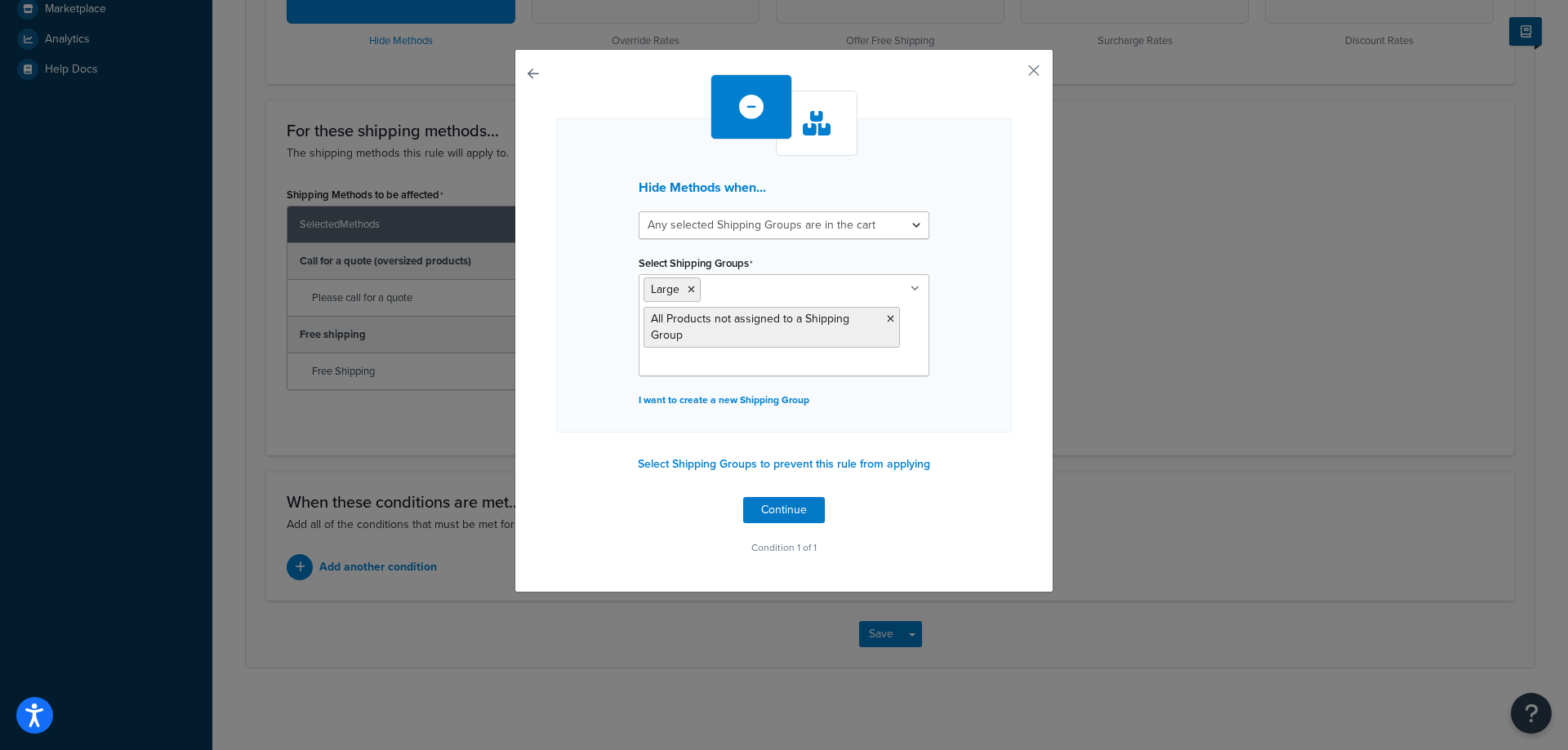
click at [991, 357] on div "Hide Methods when... All selected Shipping Groups are in the cart Any selected …" at bounding box center [783, 276] width 456 height 314
click at [795, 506] on button "Continue" at bounding box center [784, 510] width 82 height 26
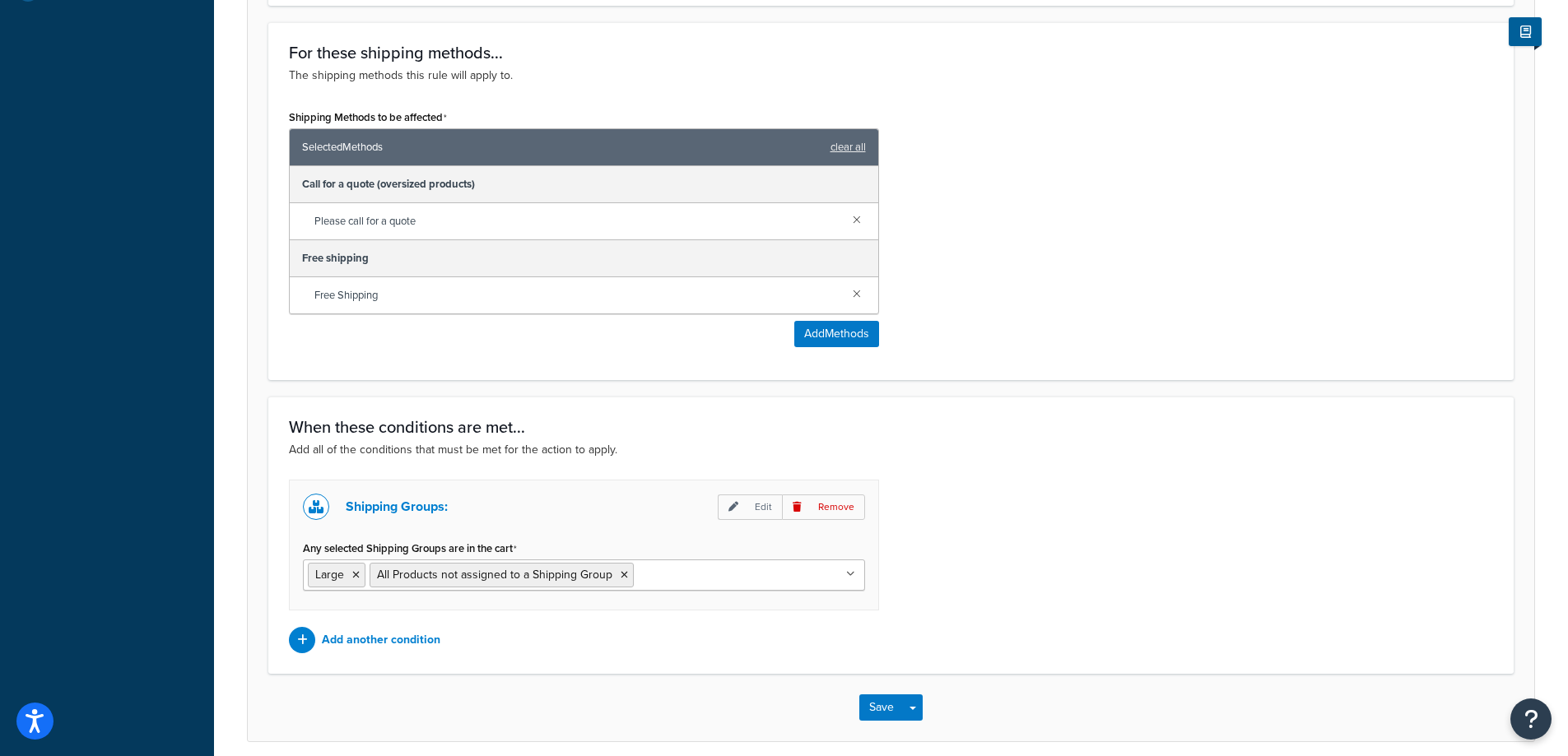
scroll to position [744, 0]
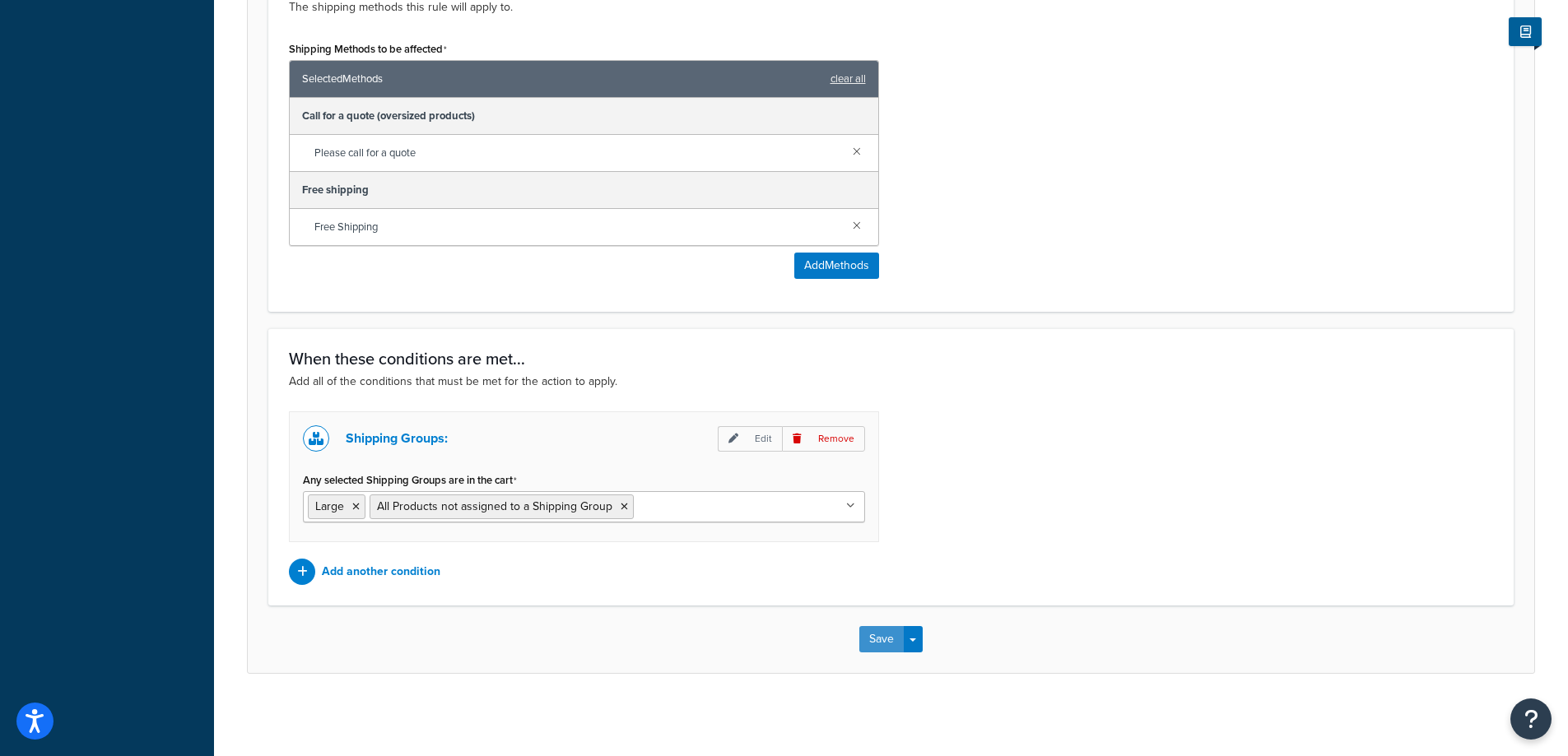
click at [884, 635] on button "Save" at bounding box center [882, 639] width 45 height 26
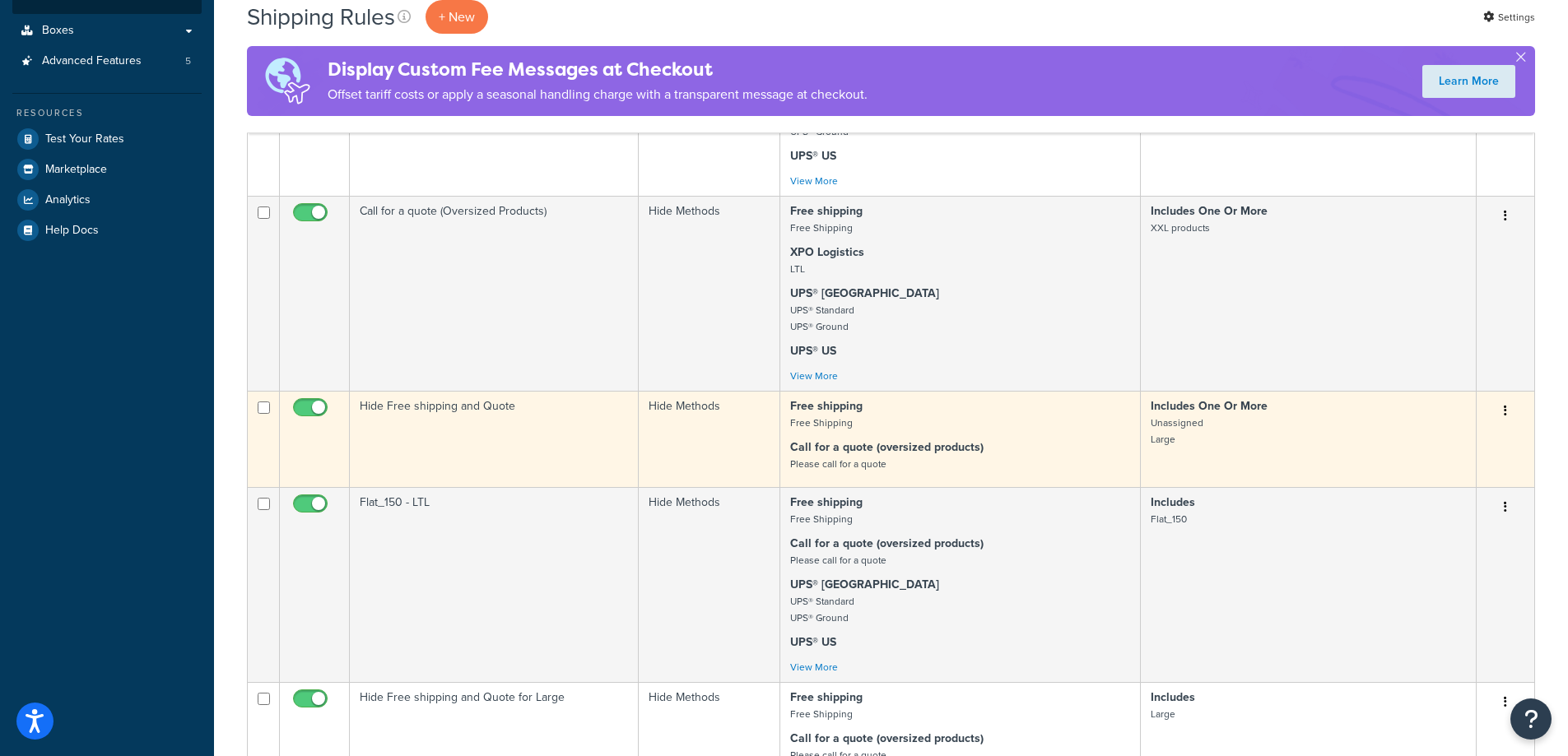
scroll to position [575, 0]
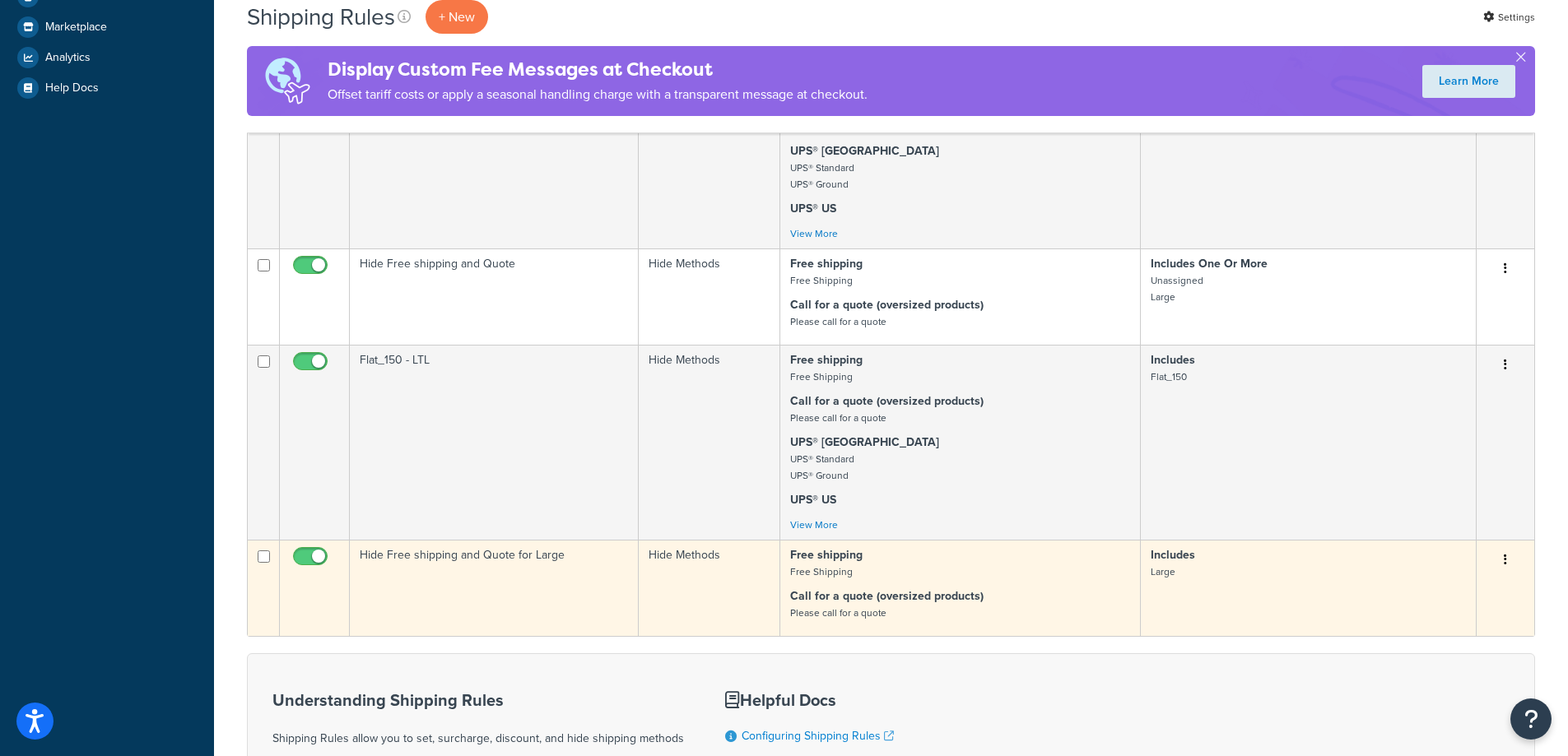
click at [316, 561] on input "checkbox" at bounding box center [312, 560] width 45 height 21
checkbox input "false"
click at [1511, 556] on button "button" at bounding box center [1505, 560] width 23 height 26
click at [1459, 660] on link "Delete" at bounding box center [1451, 658] width 130 height 34
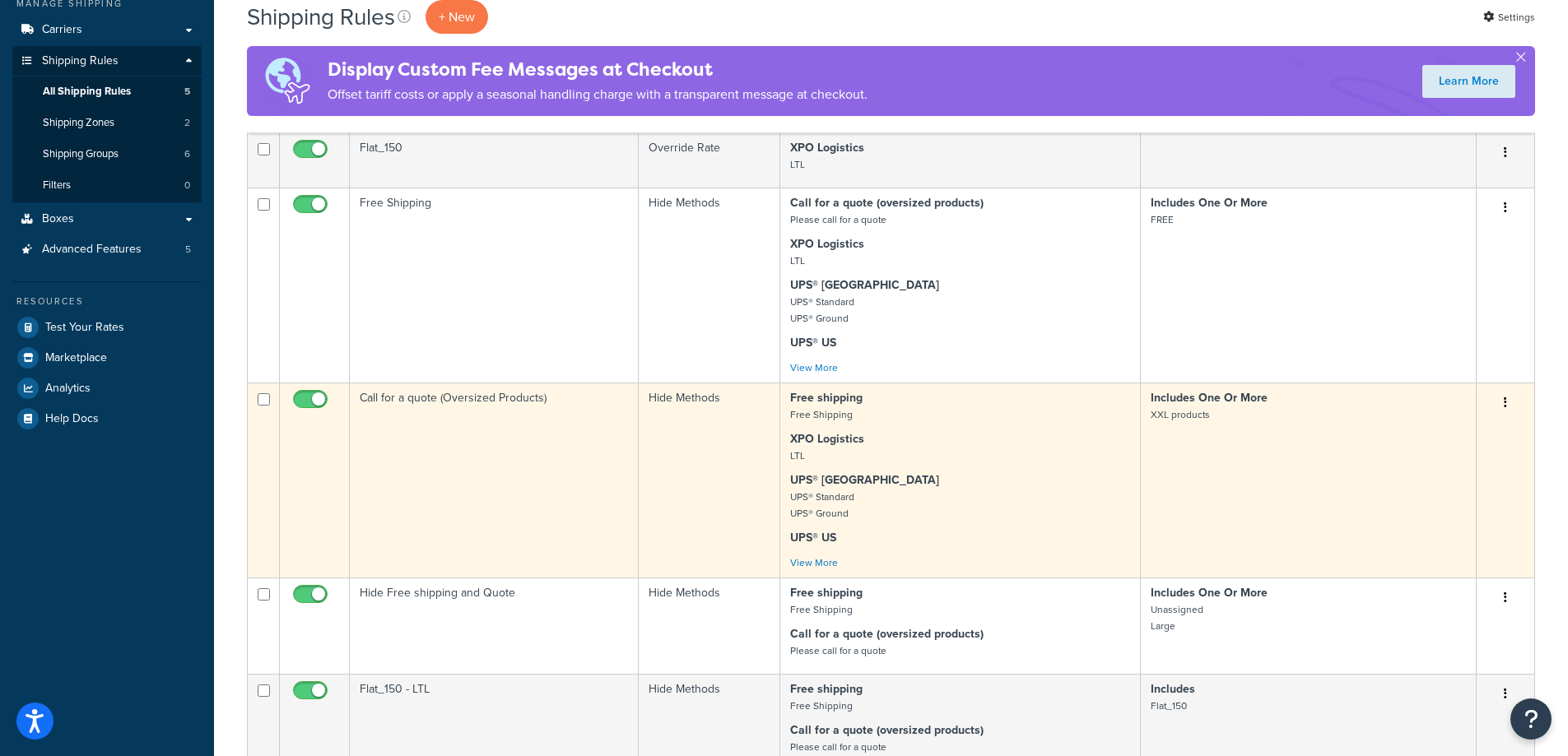
scroll to position [247, 0]
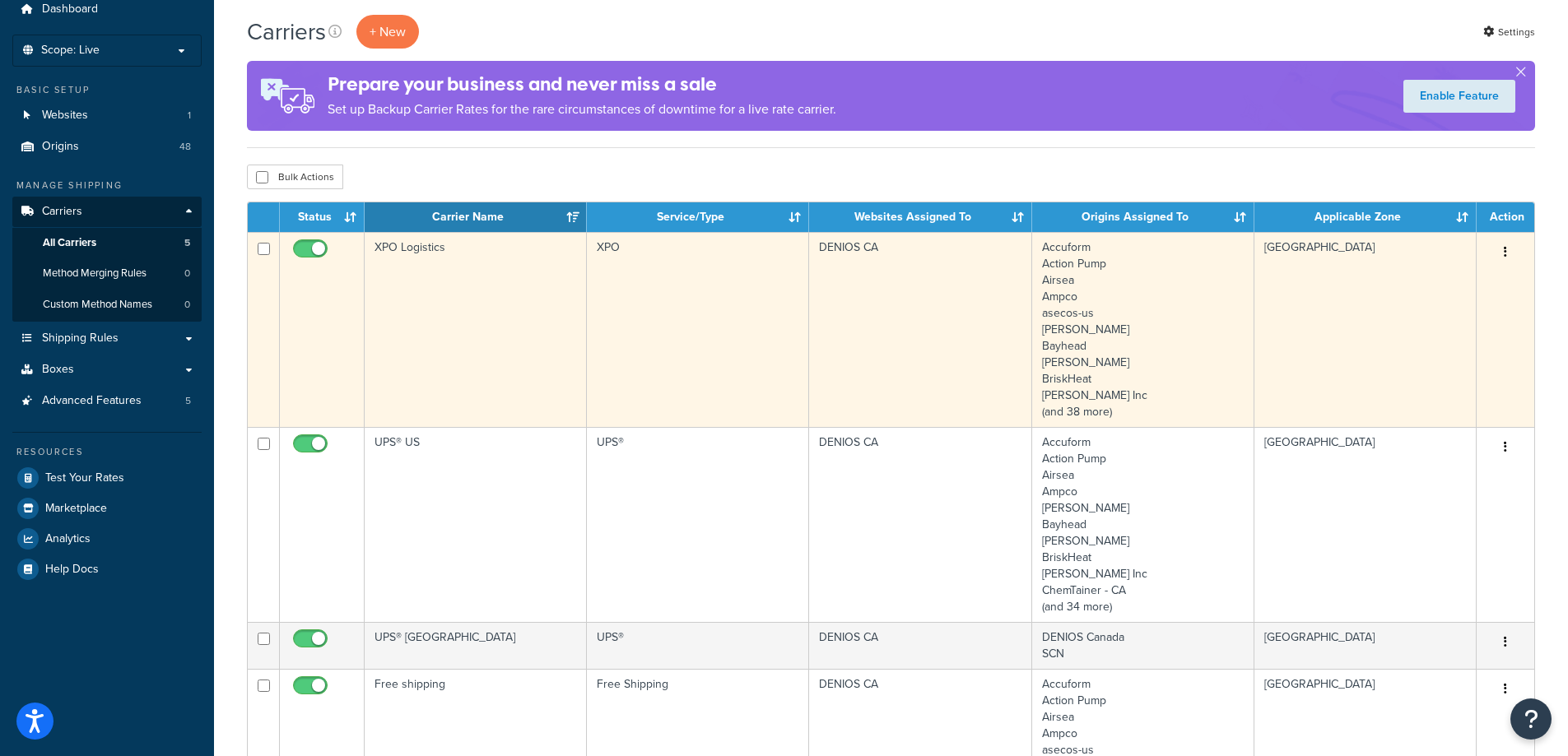
scroll to position [82, 0]
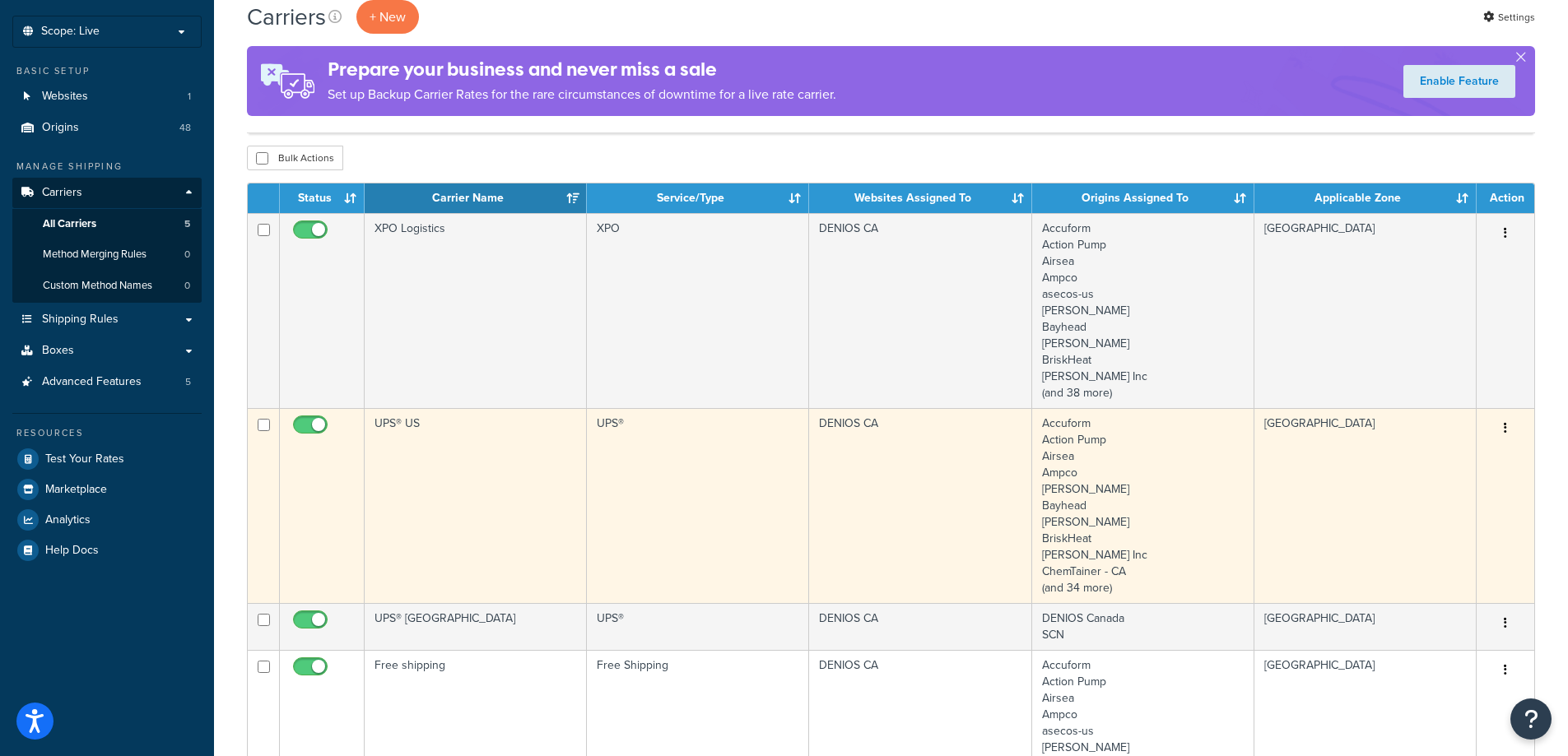
click at [426, 485] on td "UPS® US" at bounding box center [475, 505] width 222 height 195
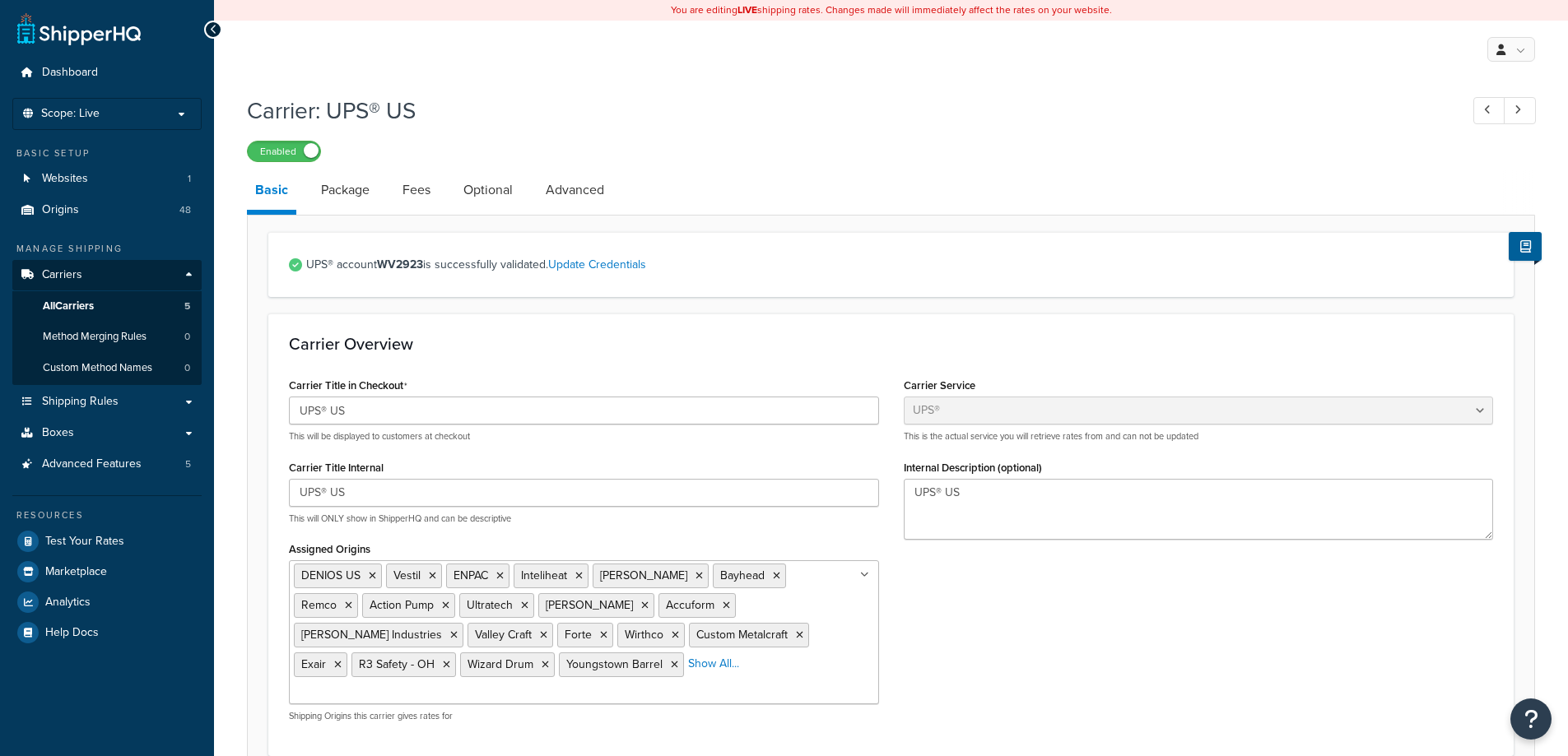
select select "ups"
click at [485, 186] on link "Optional" at bounding box center [488, 190] width 66 height 40
select select "business"
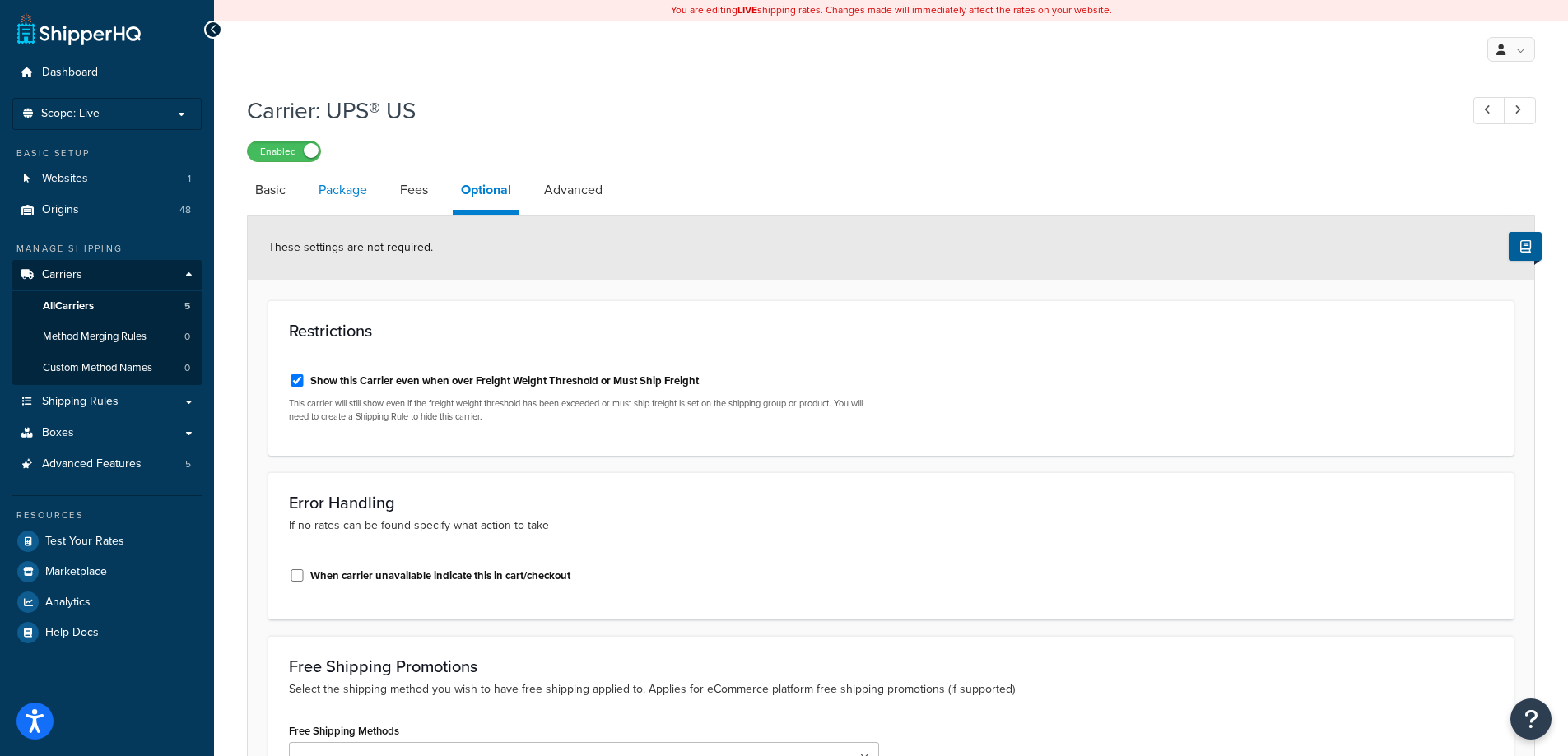
click at [327, 200] on link "Package" at bounding box center [342, 190] width 65 height 40
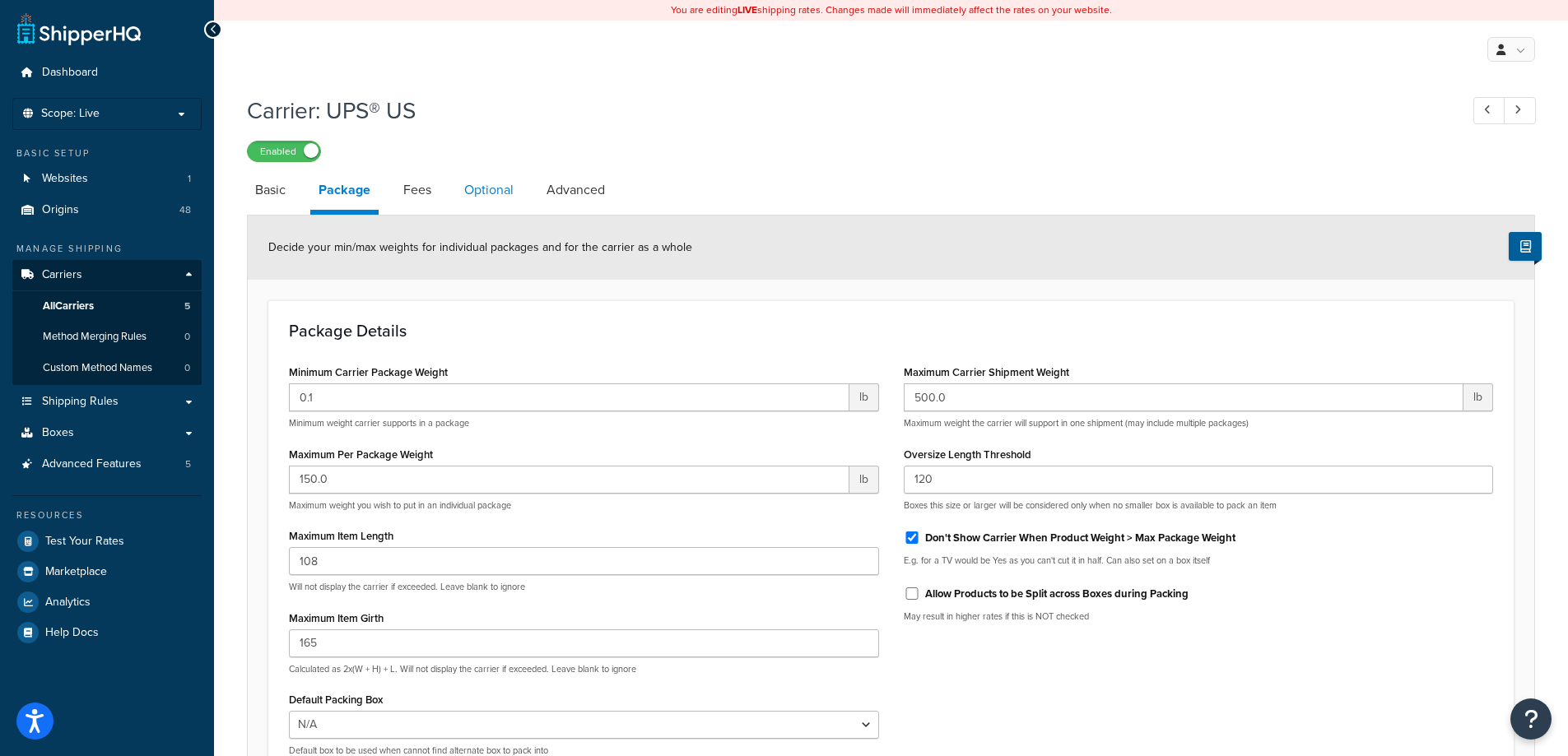
click at [483, 181] on link "Optional" at bounding box center [489, 190] width 66 height 40
select select "business"
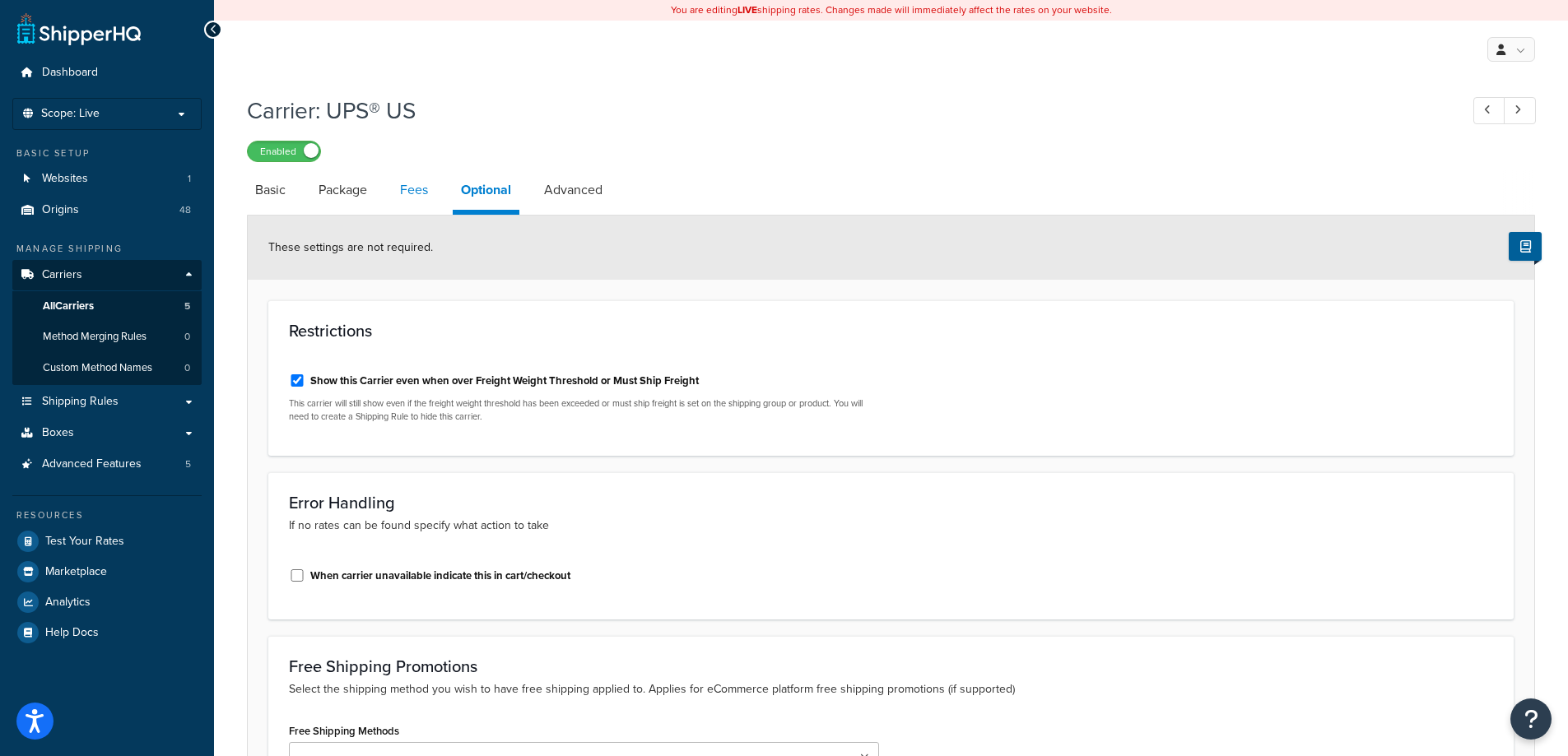
click at [406, 197] on link "Fees" at bounding box center [414, 190] width 45 height 40
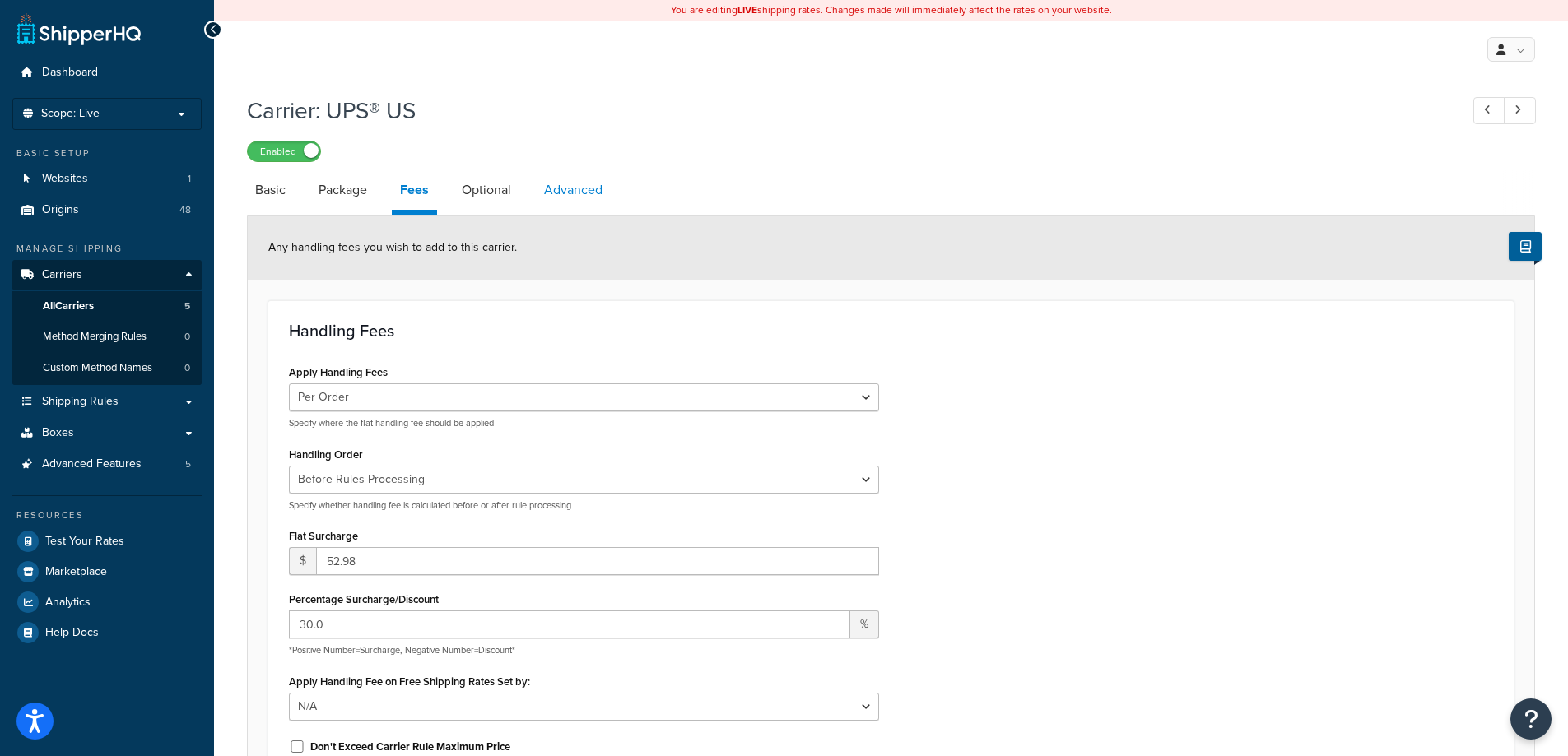
click at [564, 185] on link "Advanced" at bounding box center [573, 190] width 75 height 40
select select "false"
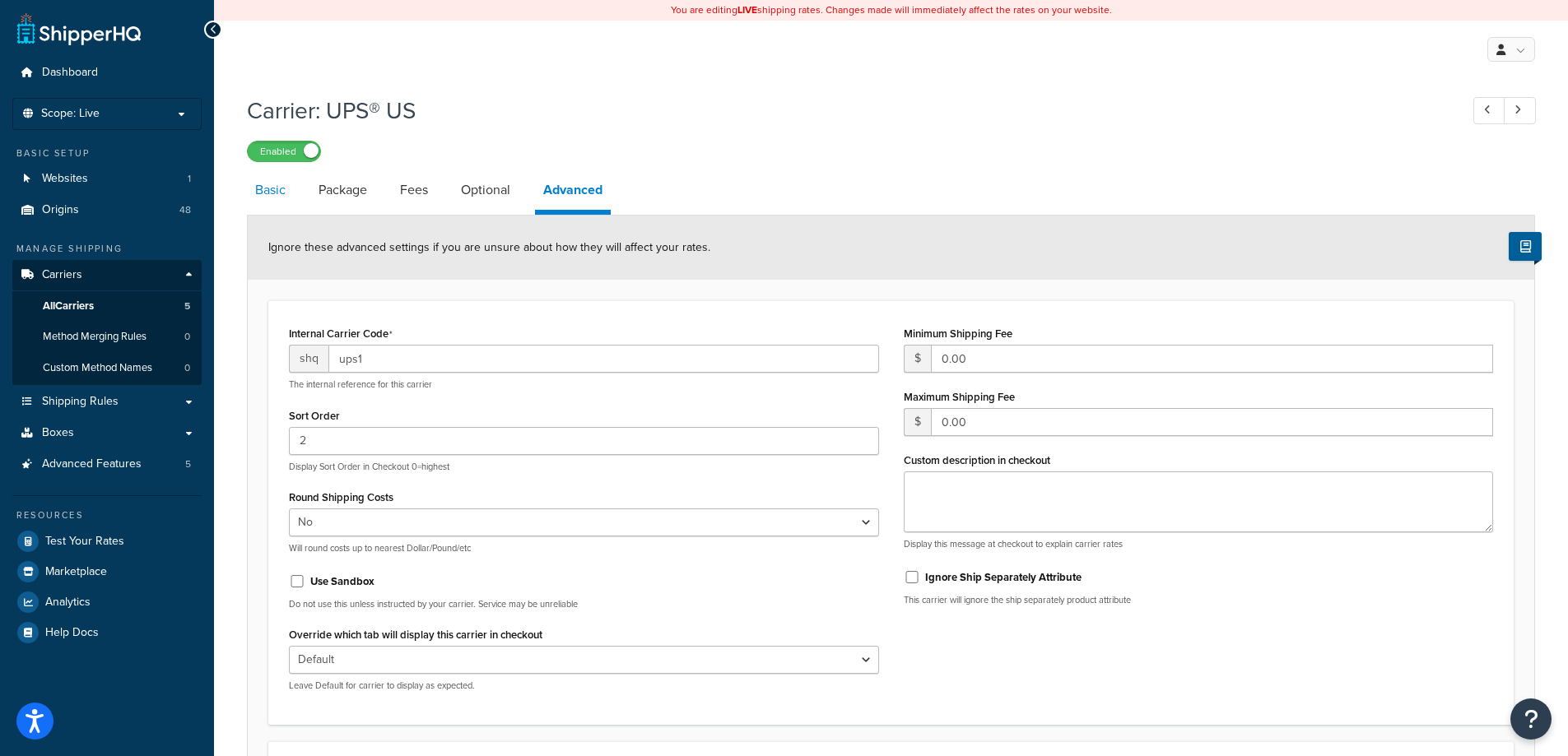
click at [258, 185] on link "Basic" at bounding box center [270, 190] width 47 height 40
select select "ups"
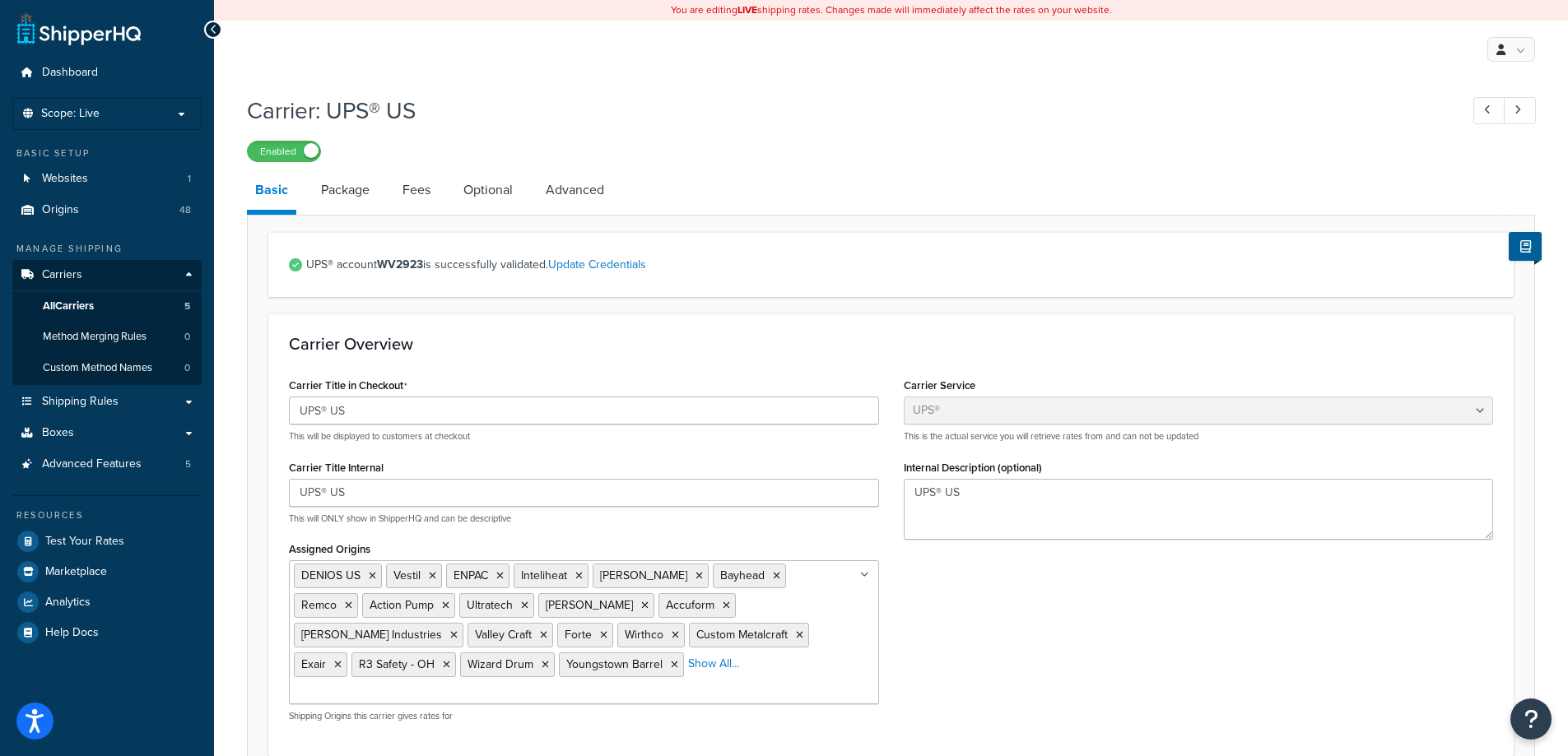
click at [780, 159] on div "Enabled" at bounding box center [890, 151] width 1288 height 23
click at [356, 195] on link "Package" at bounding box center [345, 190] width 65 height 40
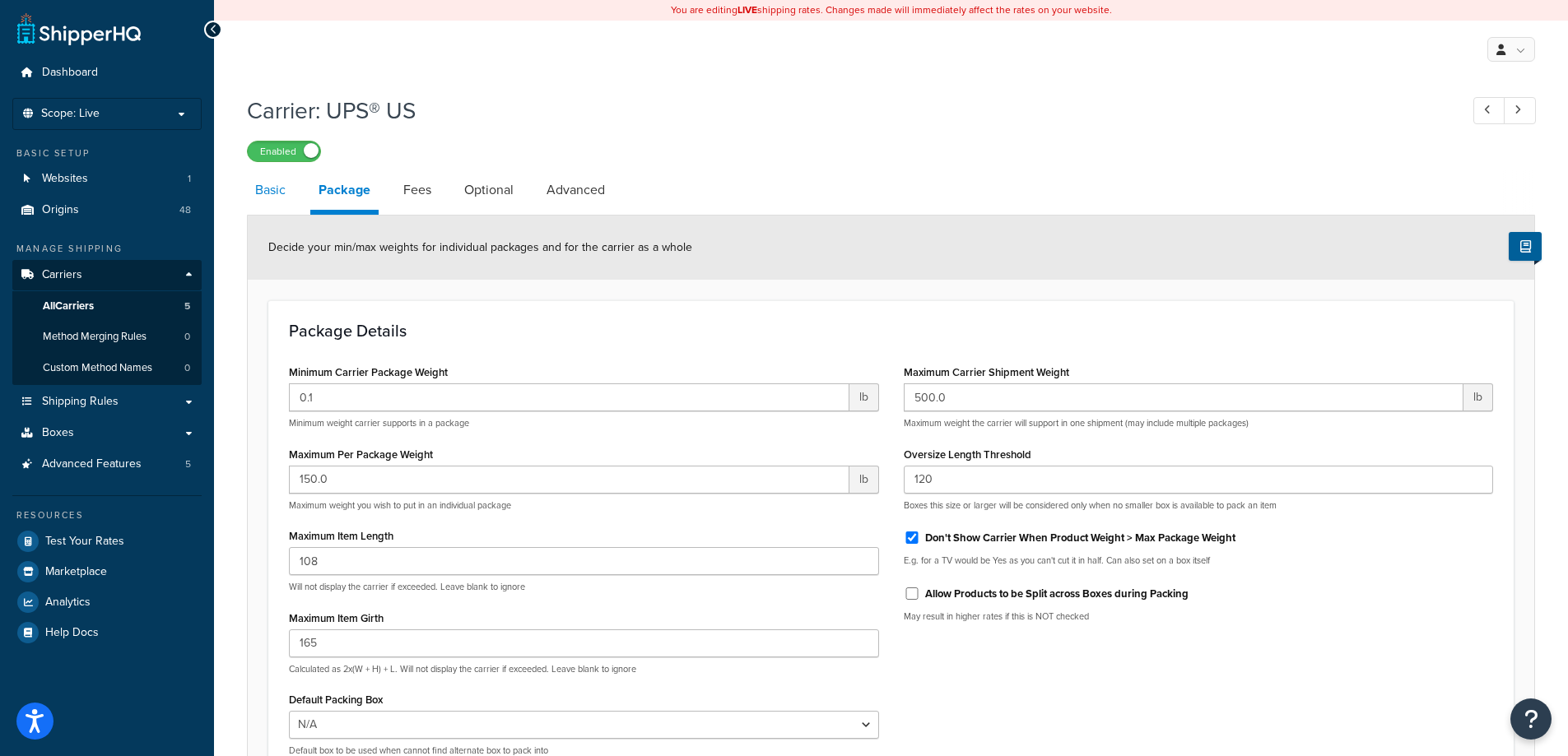
click at [265, 179] on link "Basic" at bounding box center [270, 190] width 47 height 40
select select "ups"
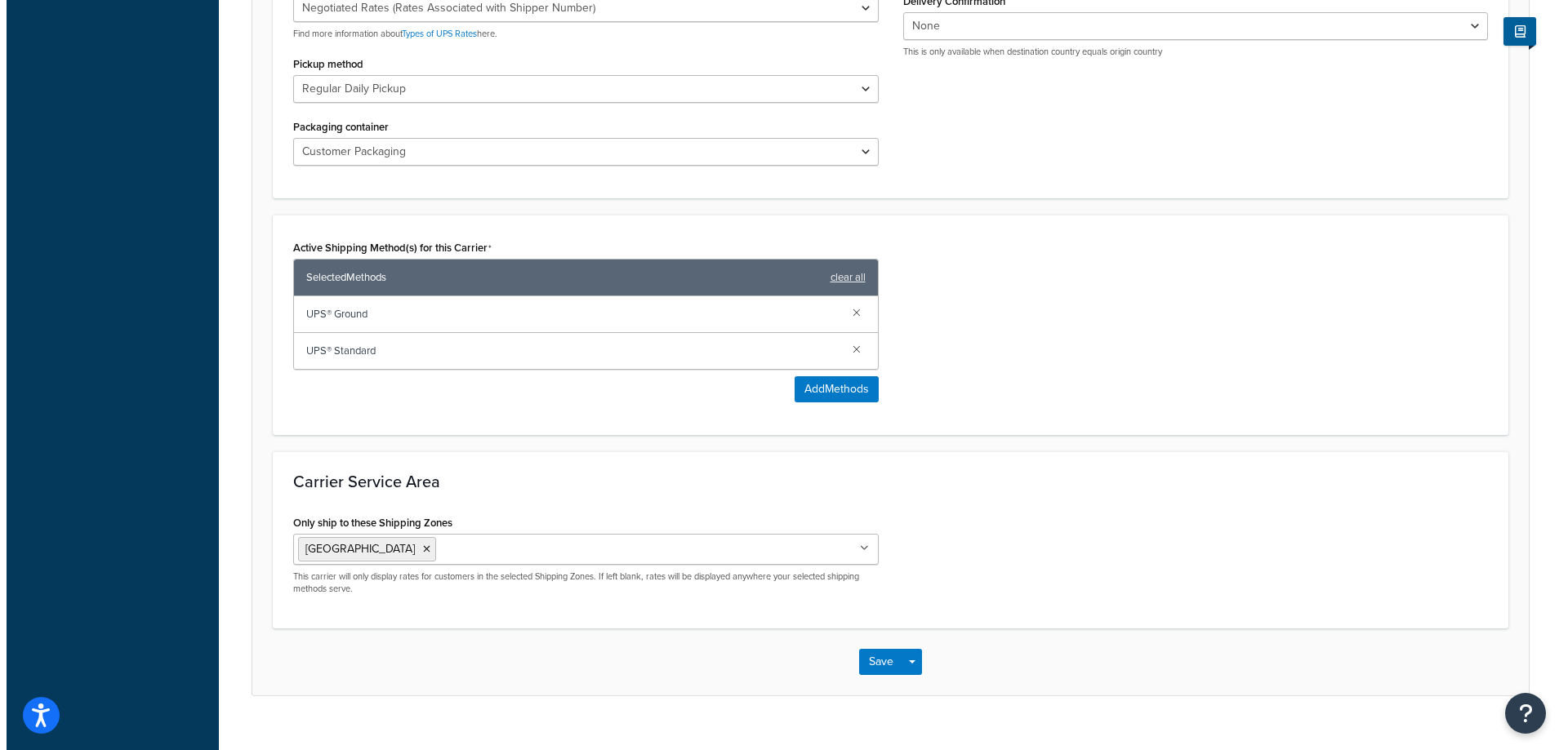
scroll to position [923, 0]
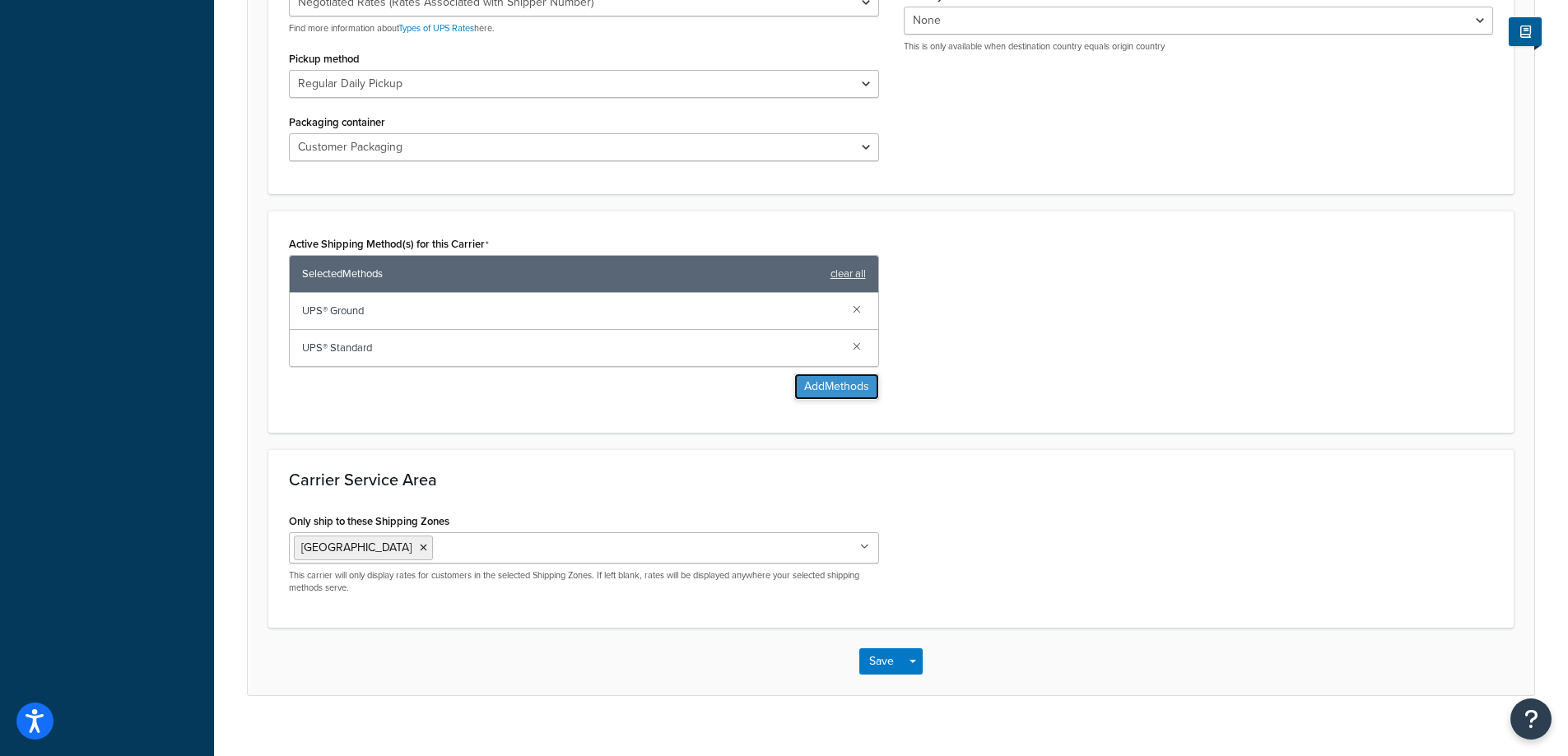
click at [815, 373] on button "Add Methods" at bounding box center [836, 387] width 85 height 26
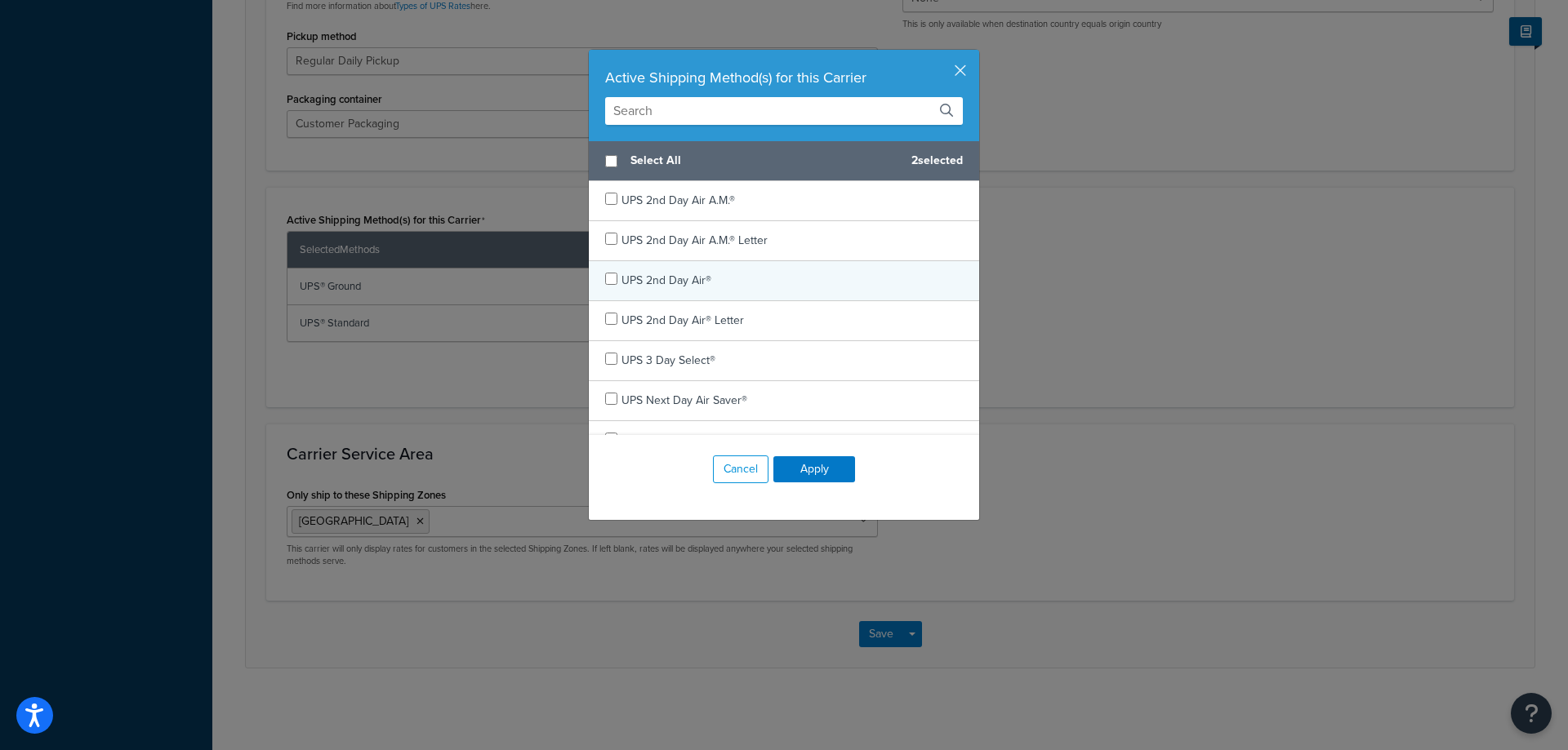
scroll to position [82, 0]
click at [730, 114] on input "text" at bounding box center [783, 111] width 358 height 28
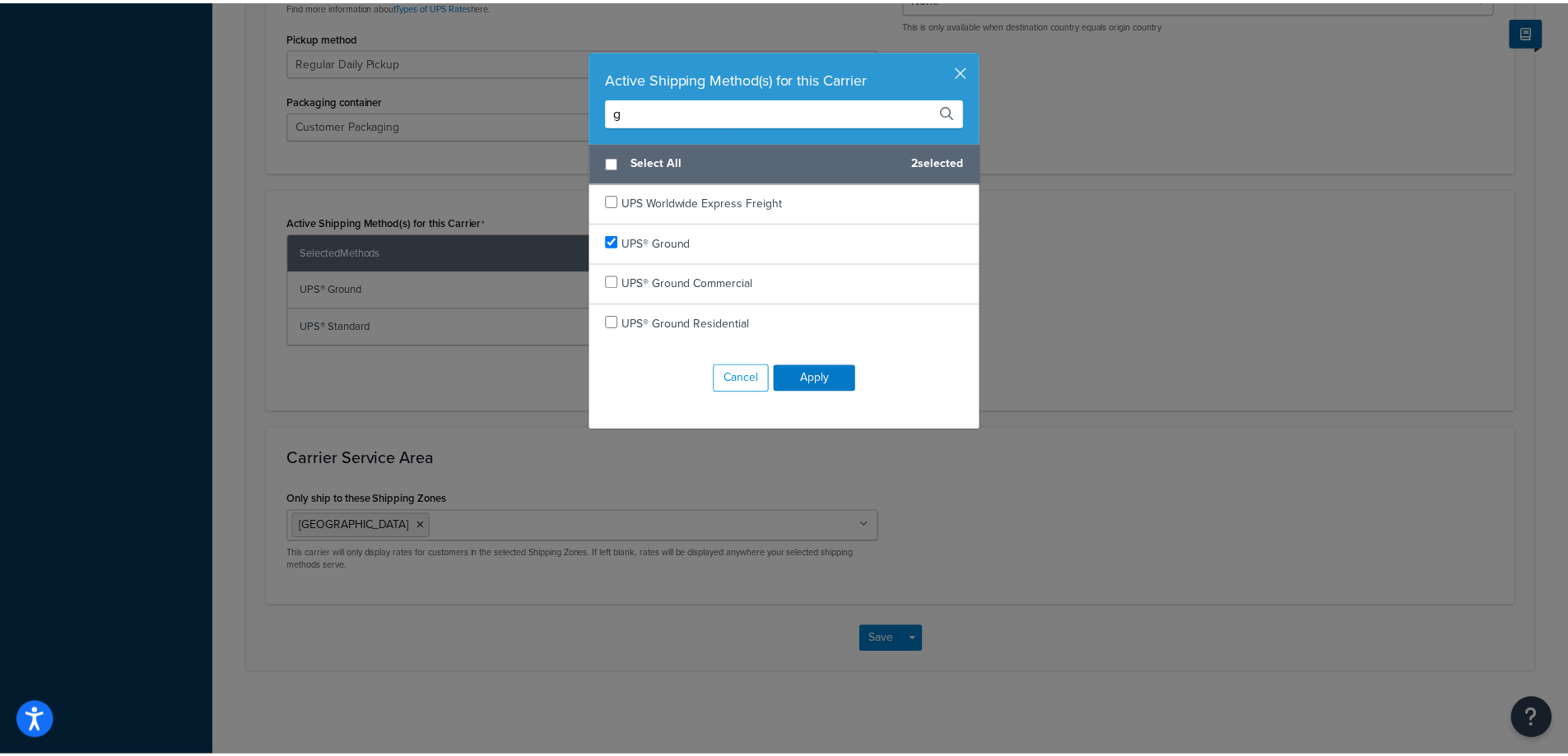
scroll to position [0, 0]
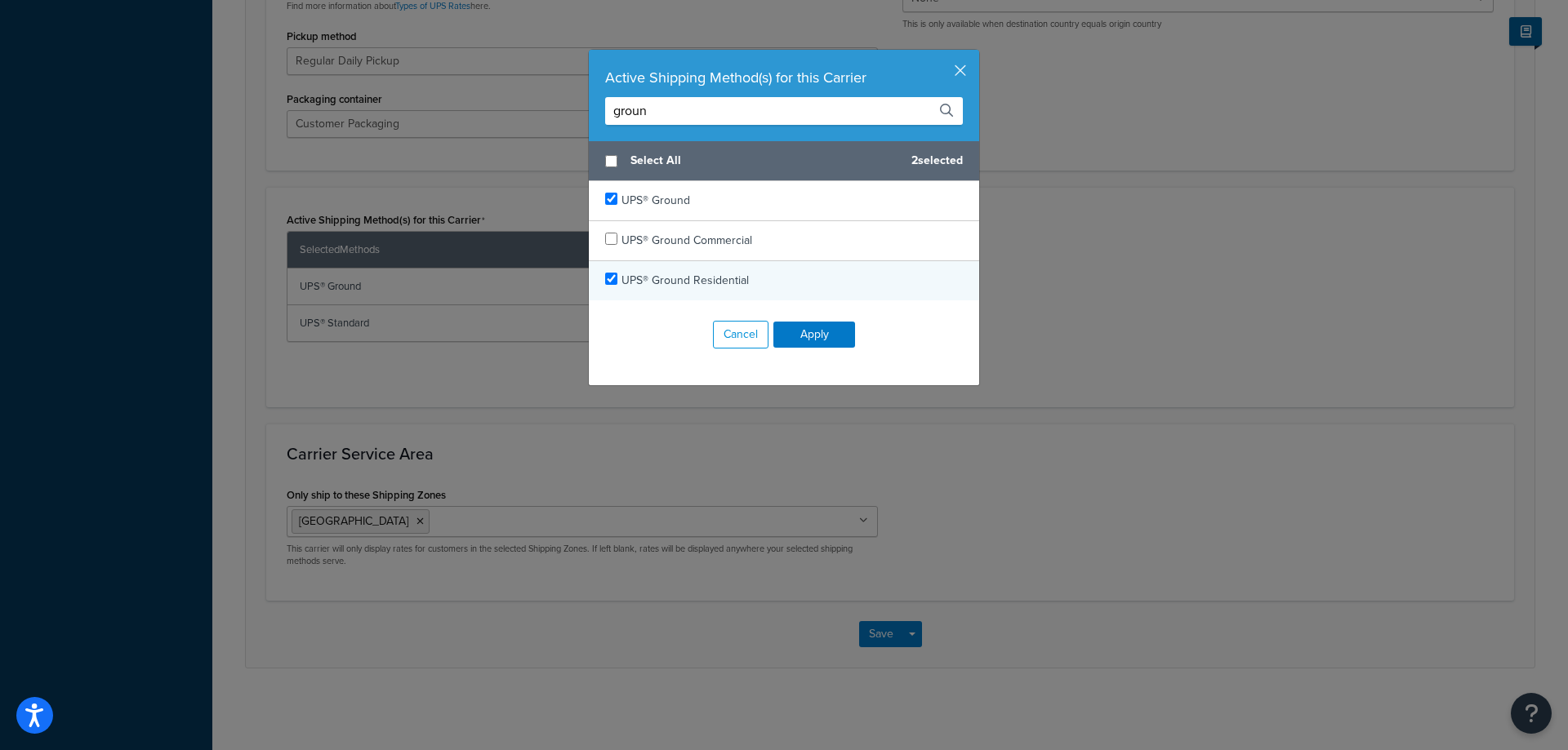
type input "groun"
click at [605, 272] on input "checkbox" at bounding box center [611, 278] width 12 height 12
checkbox input "true"
click at [823, 339] on button "Apply" at bounding box center [814, 335] width 82 height 26
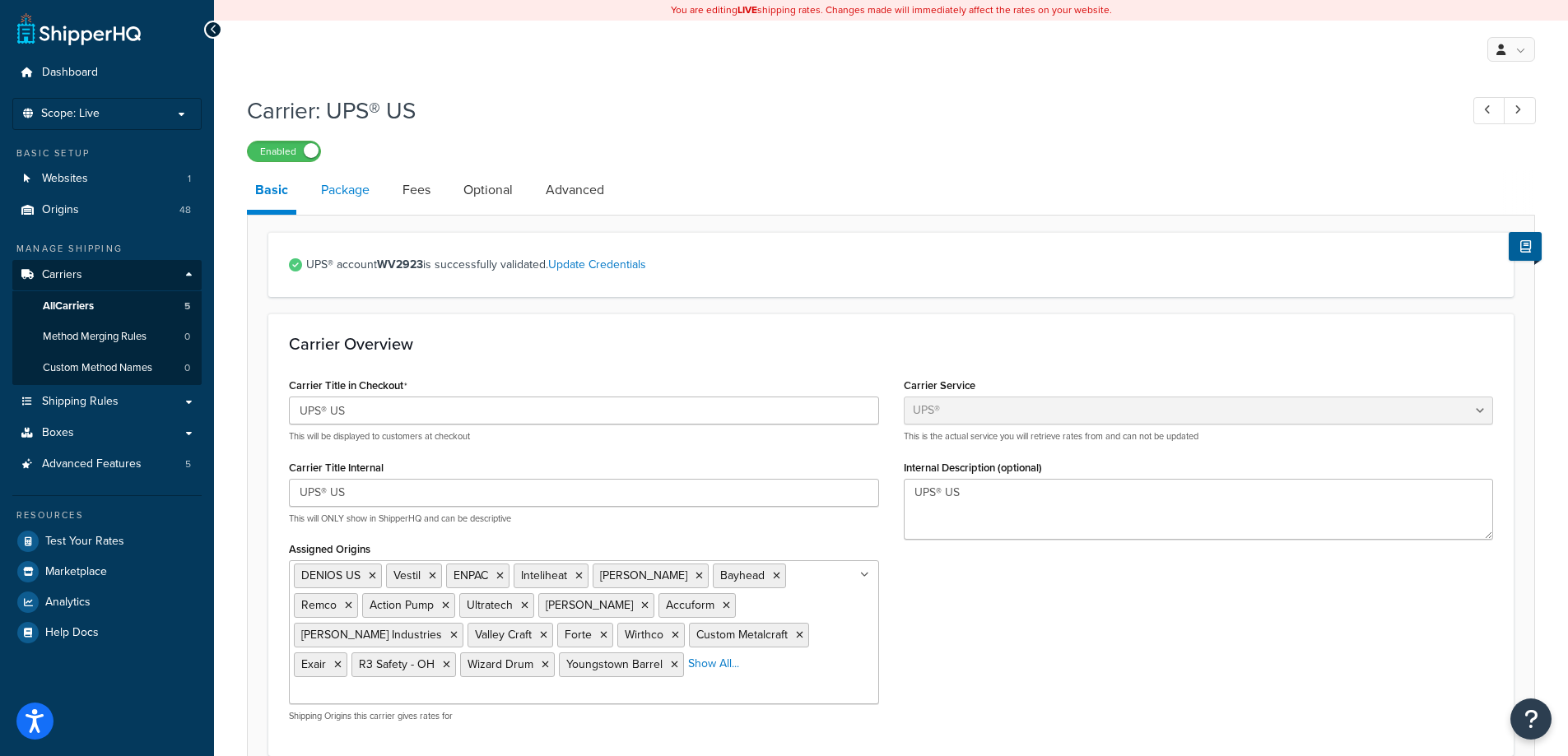
click at [349, 187] on link "Package" at bounding box center [345, 190] width 65 height 40
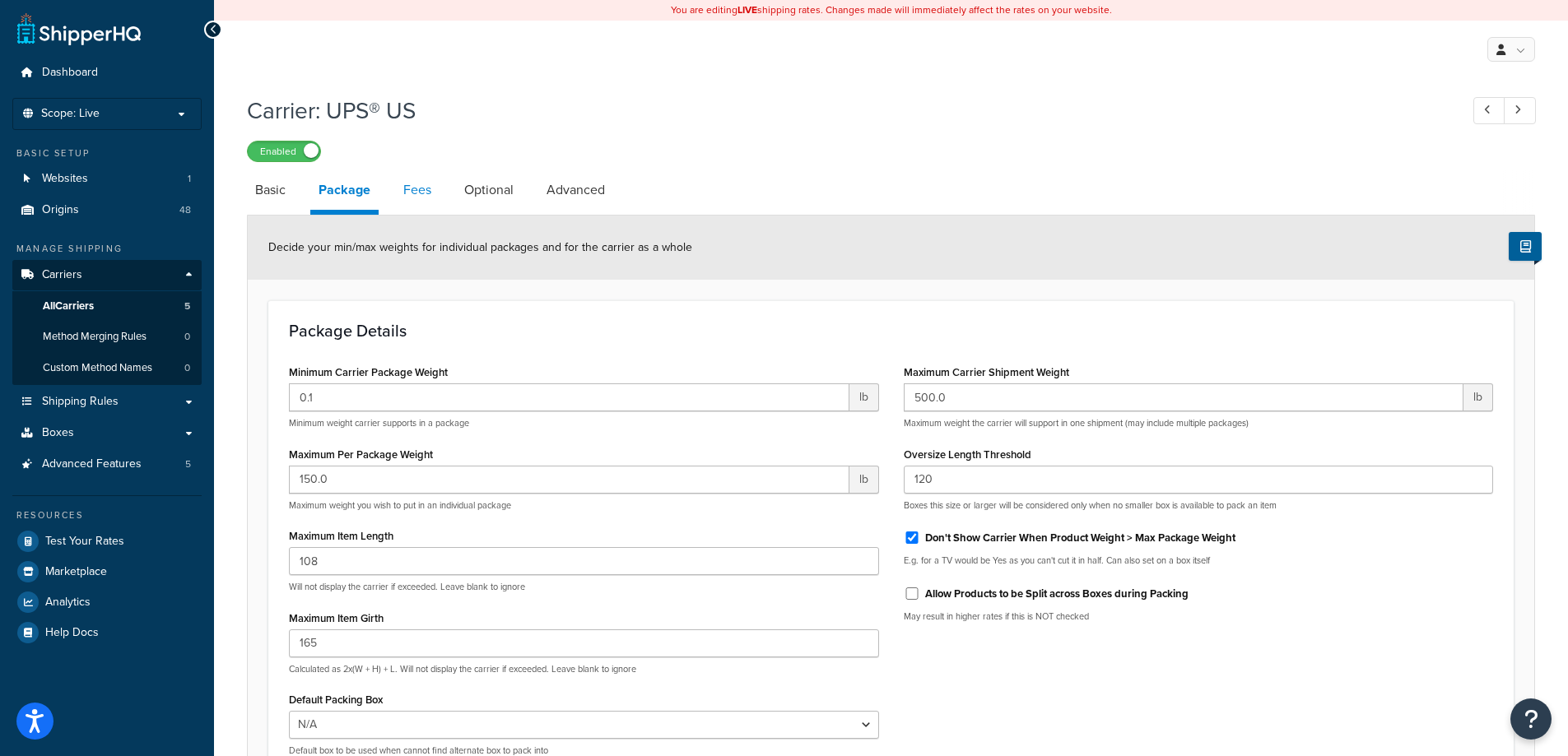
click at [412, 195] on link "Fees" at bounding box center [417, 190] width 45 height 40
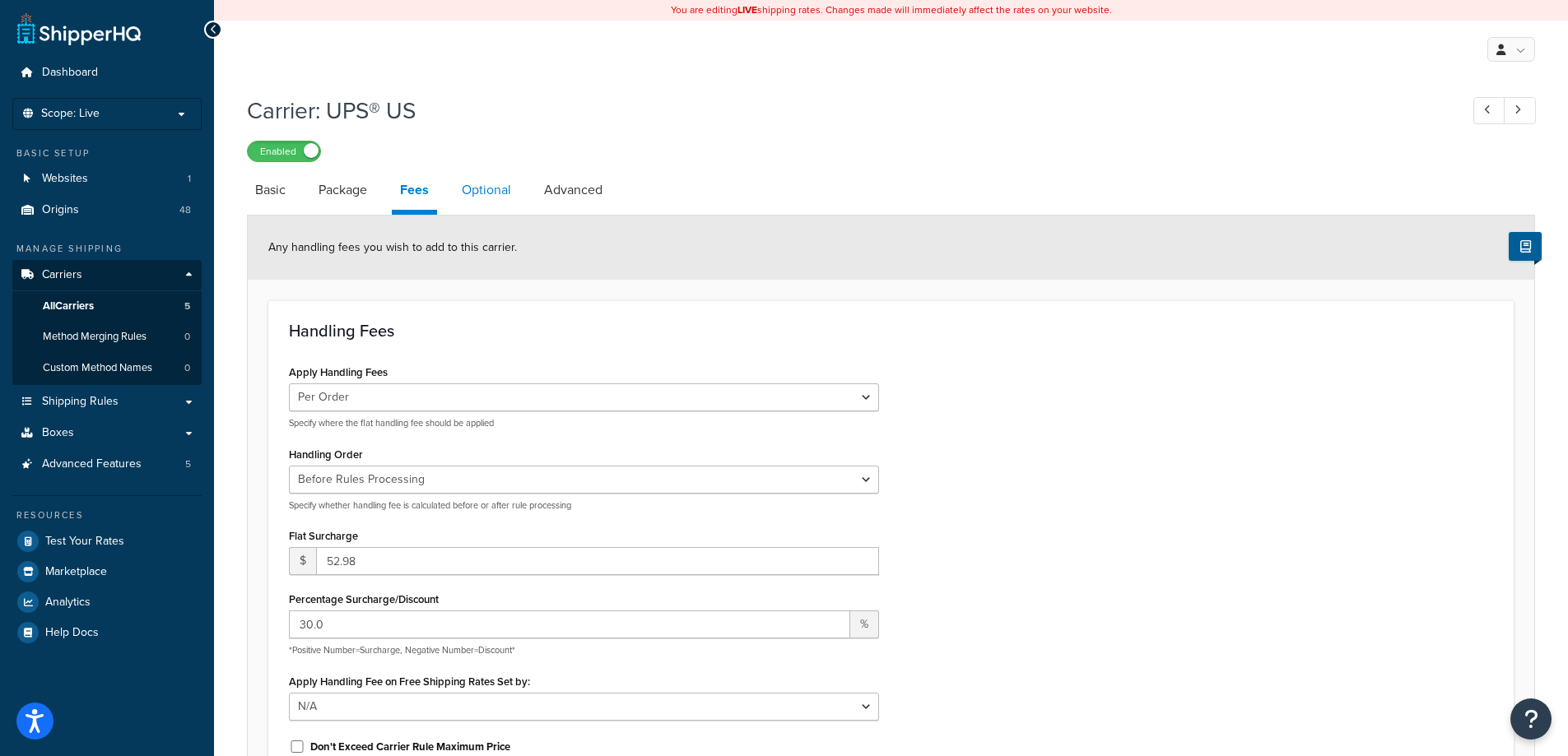
click at [479, 191] on link "Optional" at bounding box center [487, 190] width 66 height 40
select select "business"
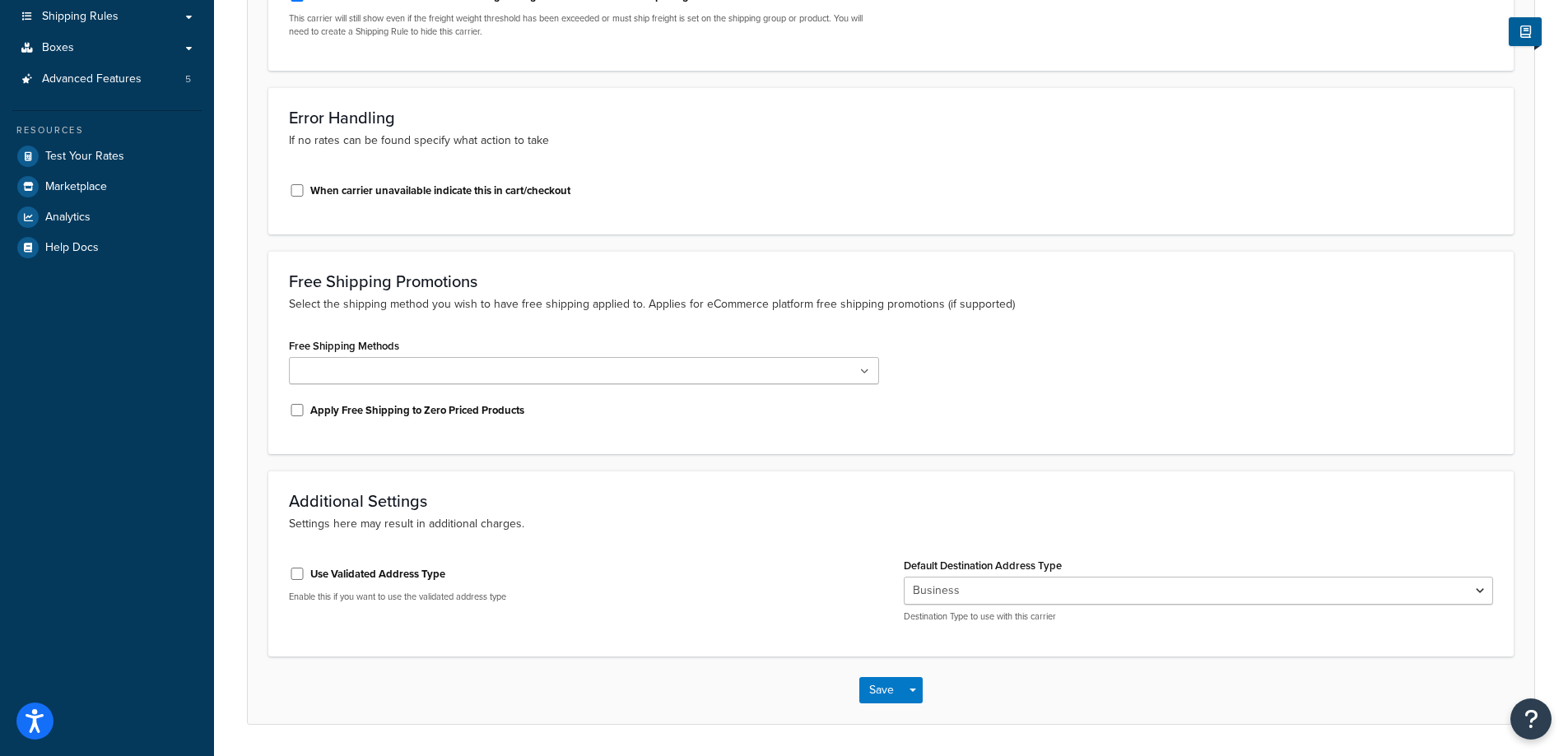
scroll to position [438, 0]
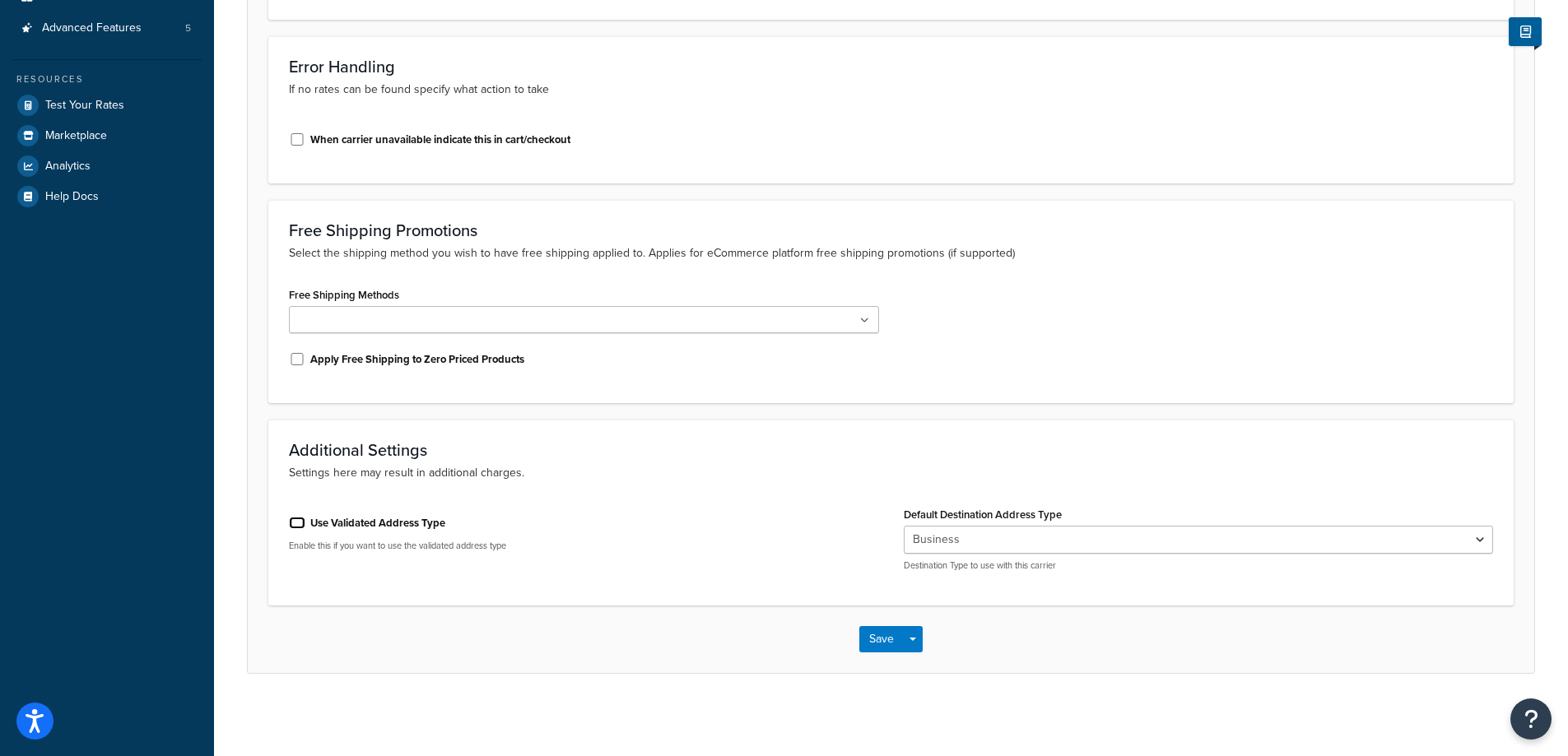
click at [292, 524] on input "Use Validated Address Type" at bounding box center [297, 523] width 16 height 12
checkbox input "true"
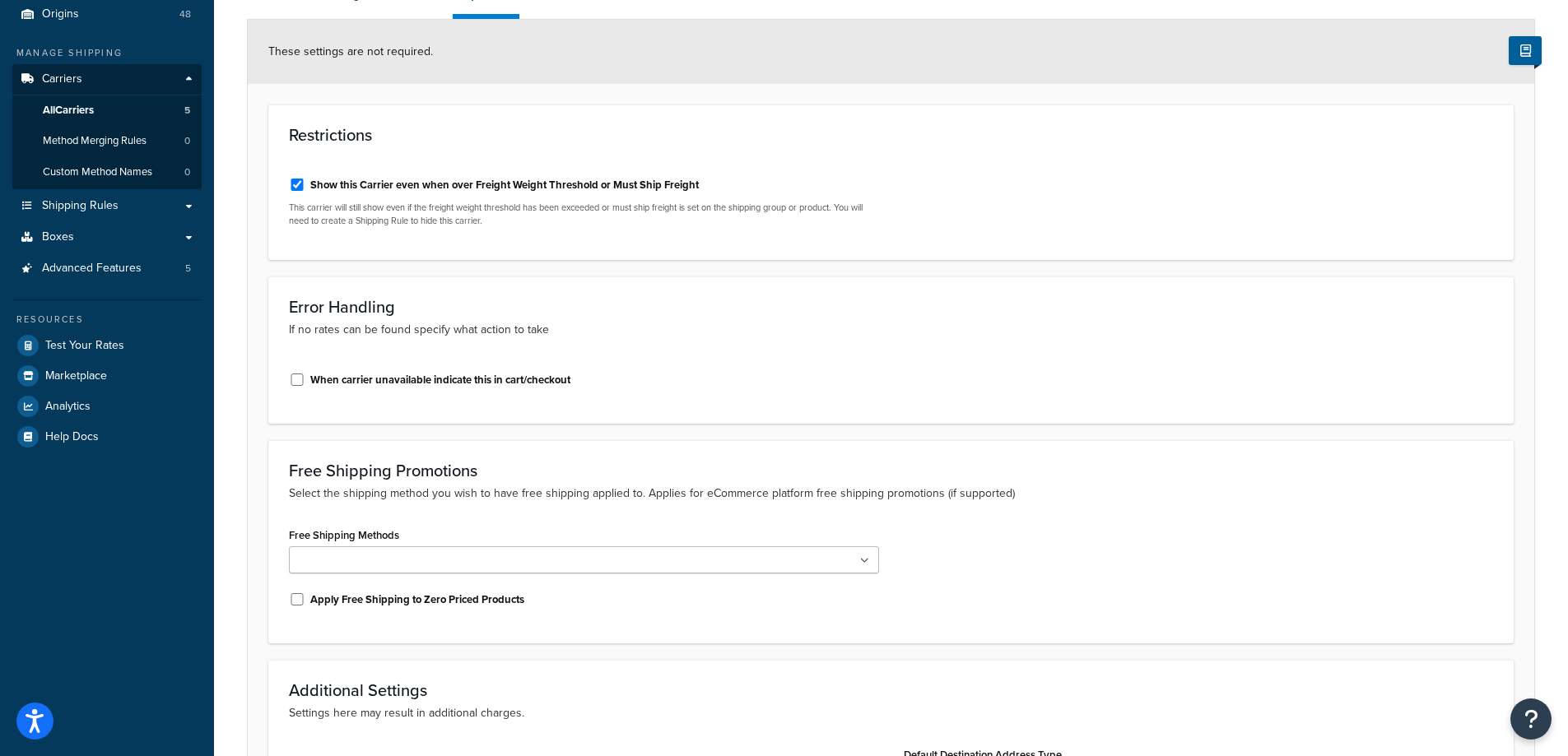
scroll to position [0, 0]
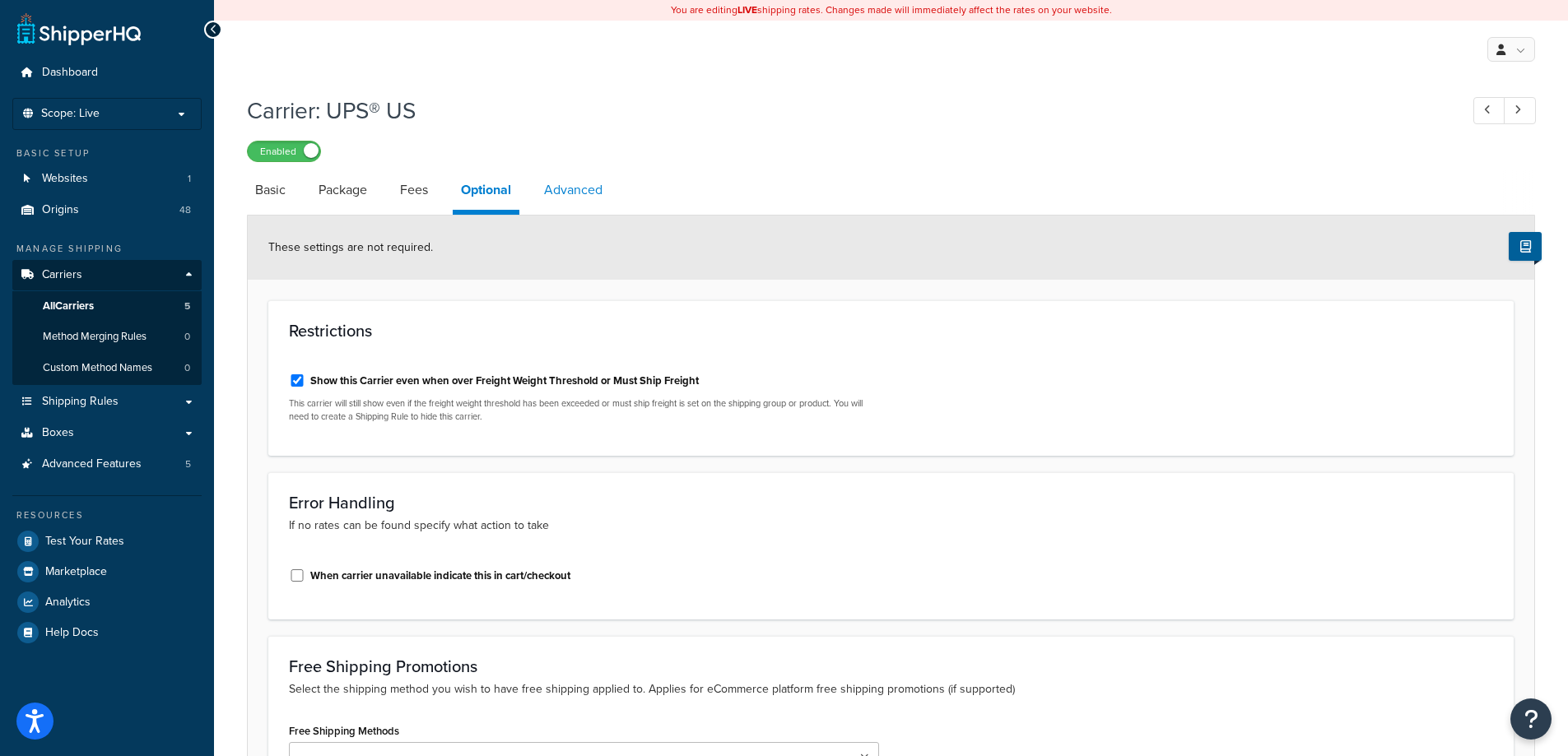
click at [582, 171] on link "Advanced" at bounding box center [573, 190] width 75 height 40
select select "false"
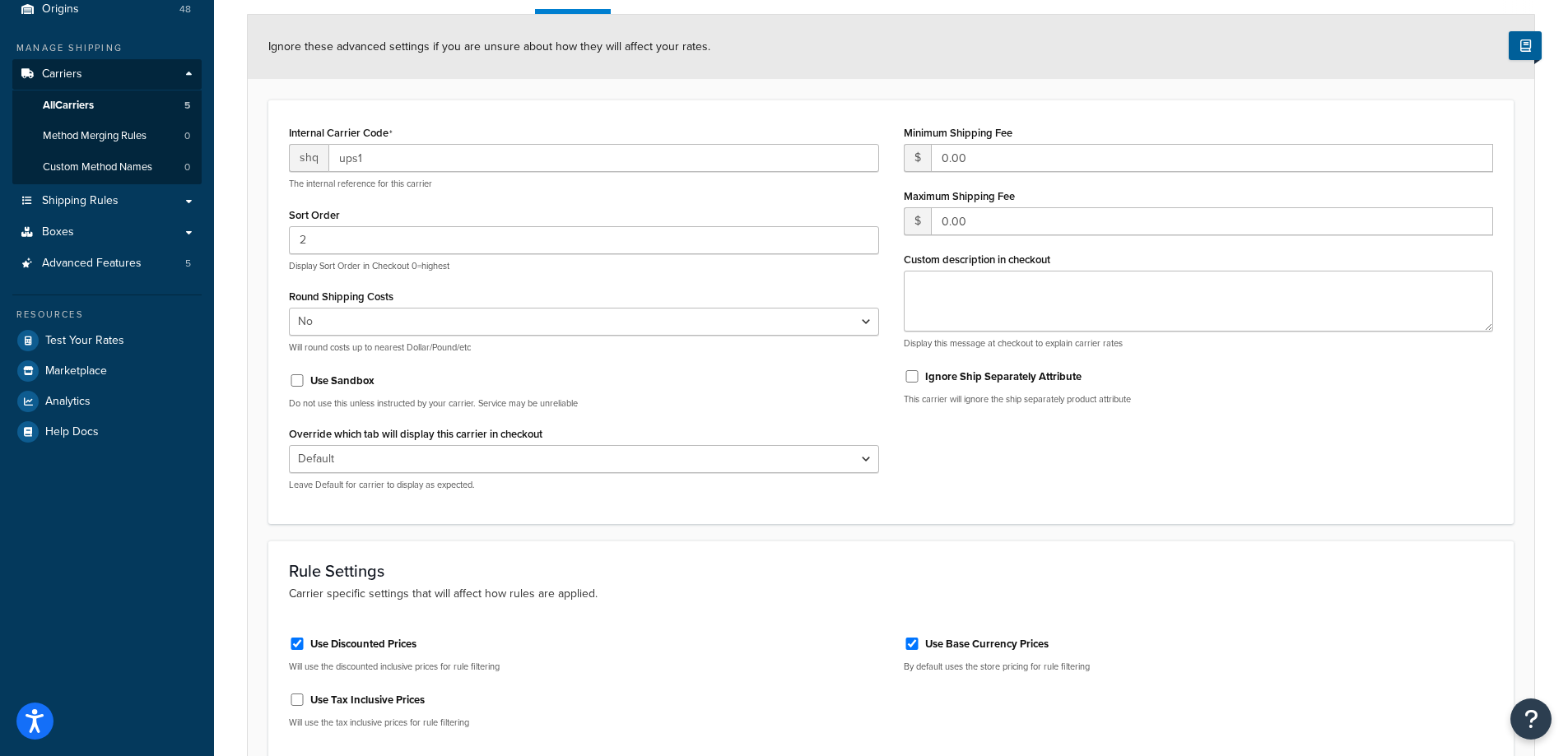
scroll to position [359, 0]
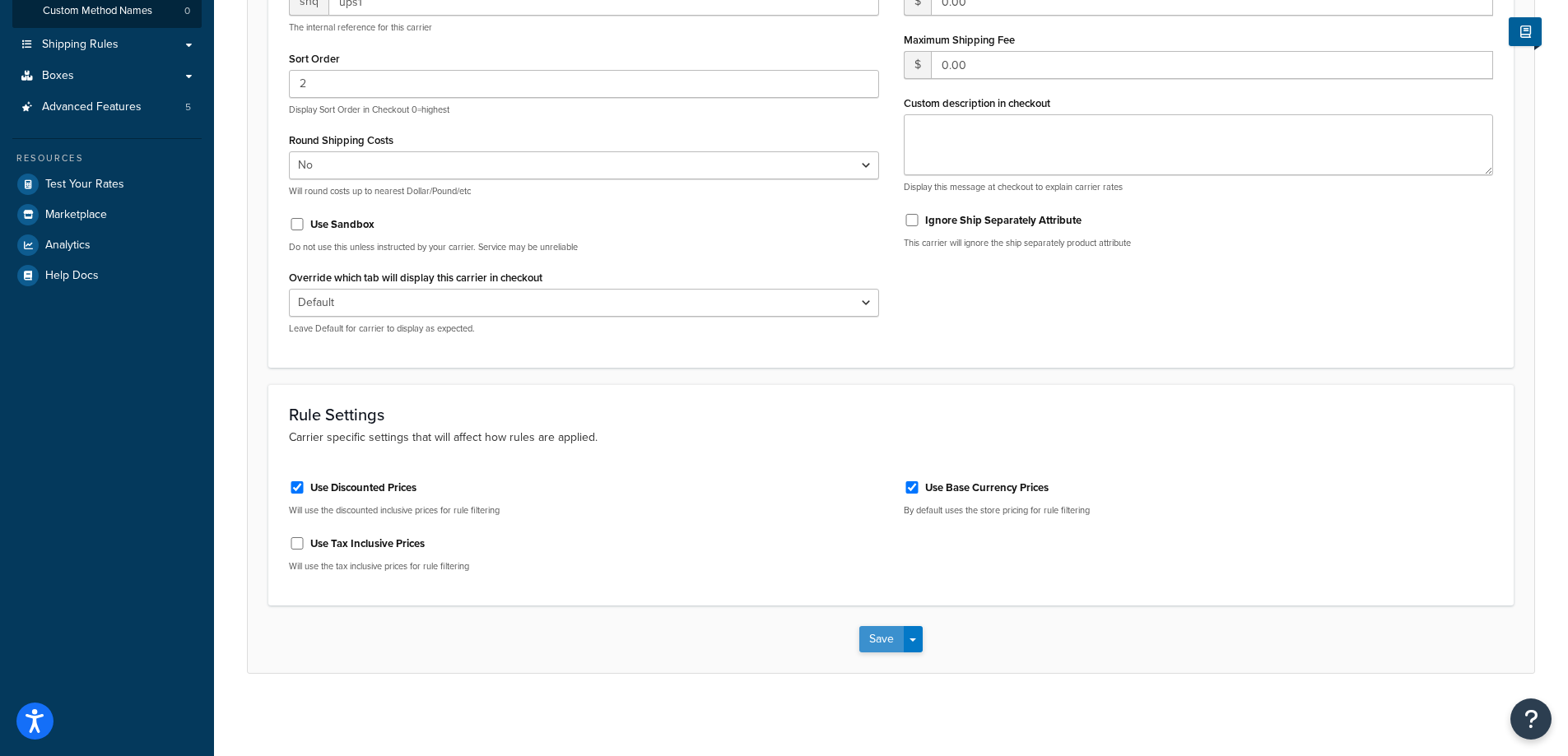
click at [868, 636] on button "Save" at bounding box center [882, 639] width 45 height 26
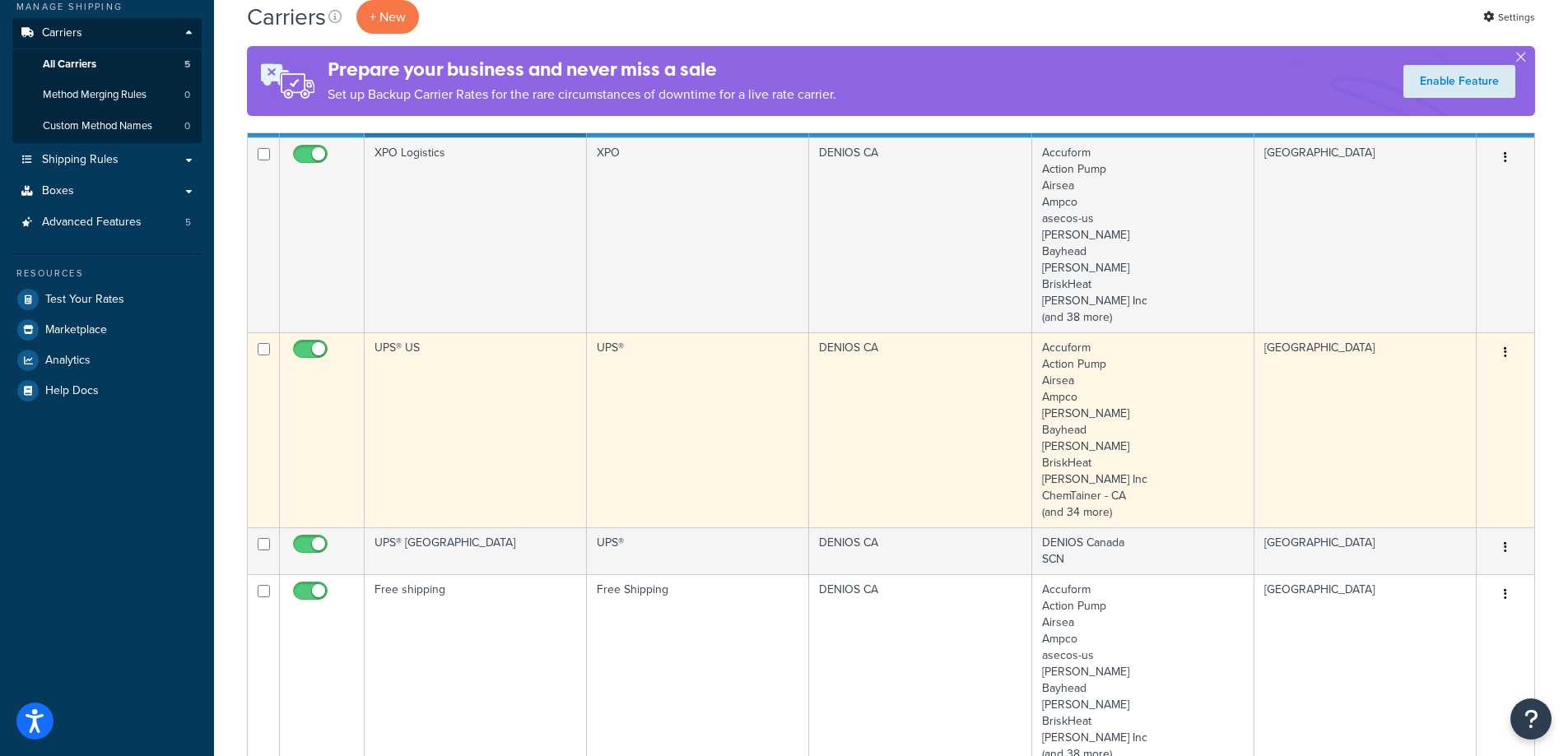
scroll to position [247, 0]
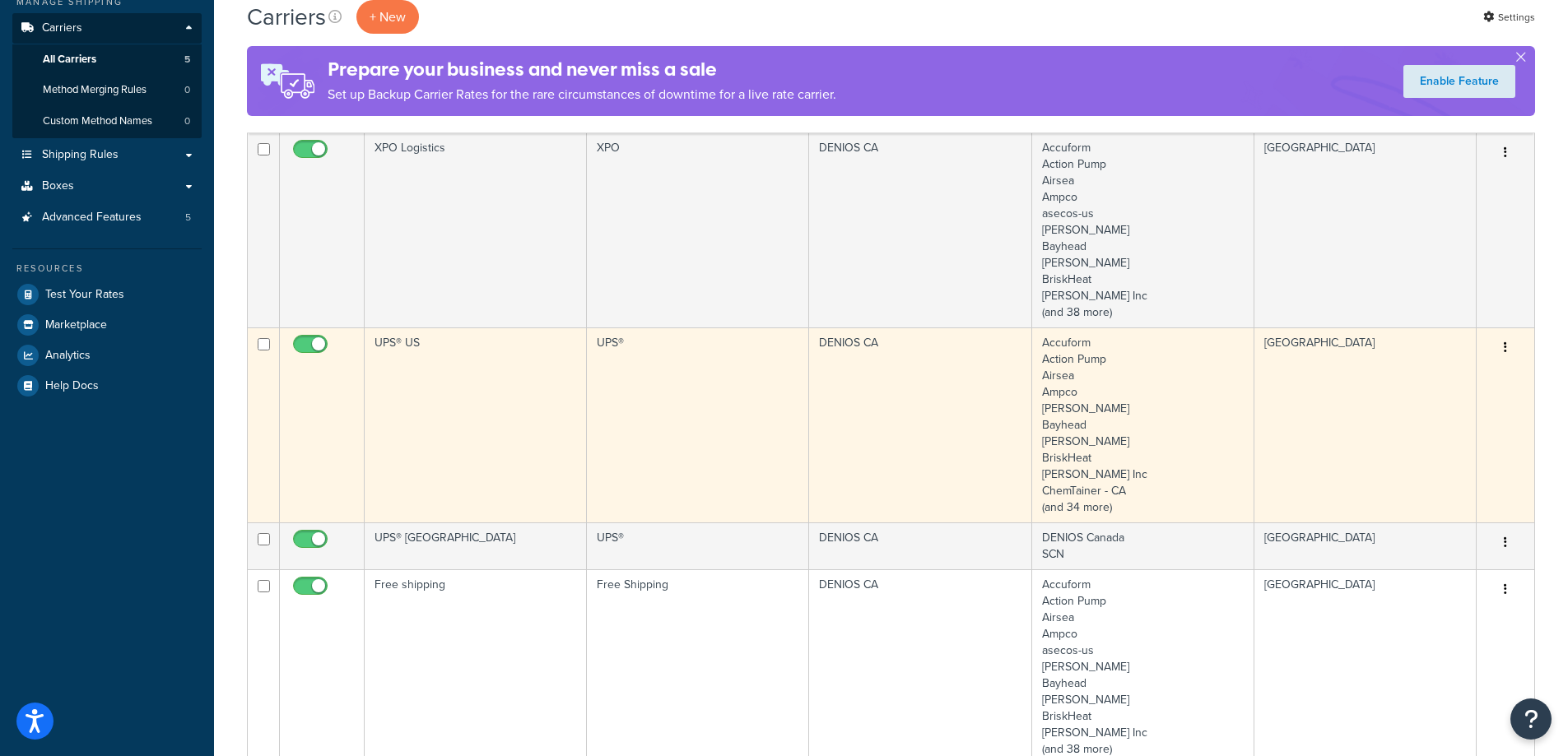
click at [492, 443] on td "UPS® US" at bounding box center [475, 425] width 222 height 195
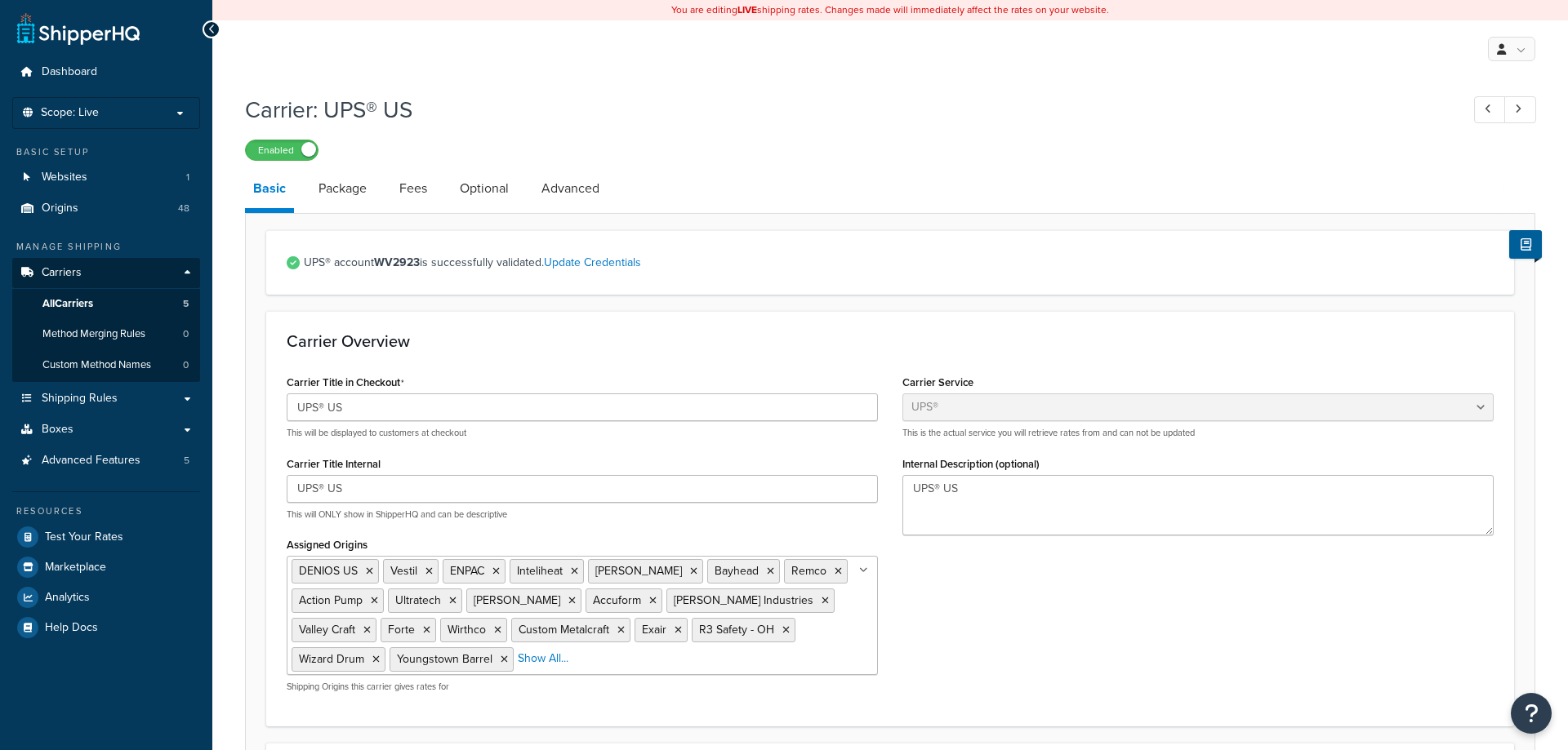
select select "ups"
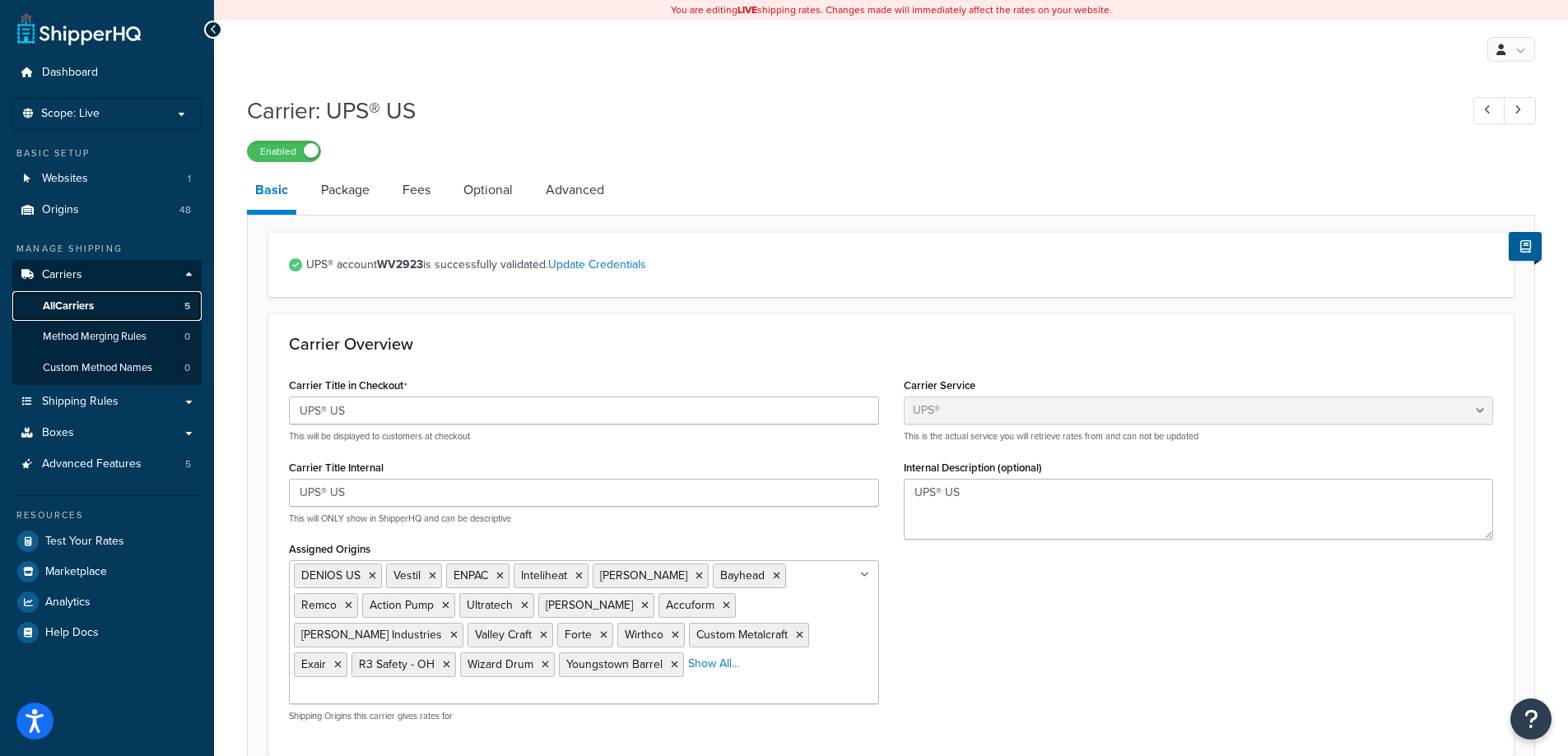
click at [63, 306] on span "All Carriers" at bounding box center [68, 306] width 51 height 14
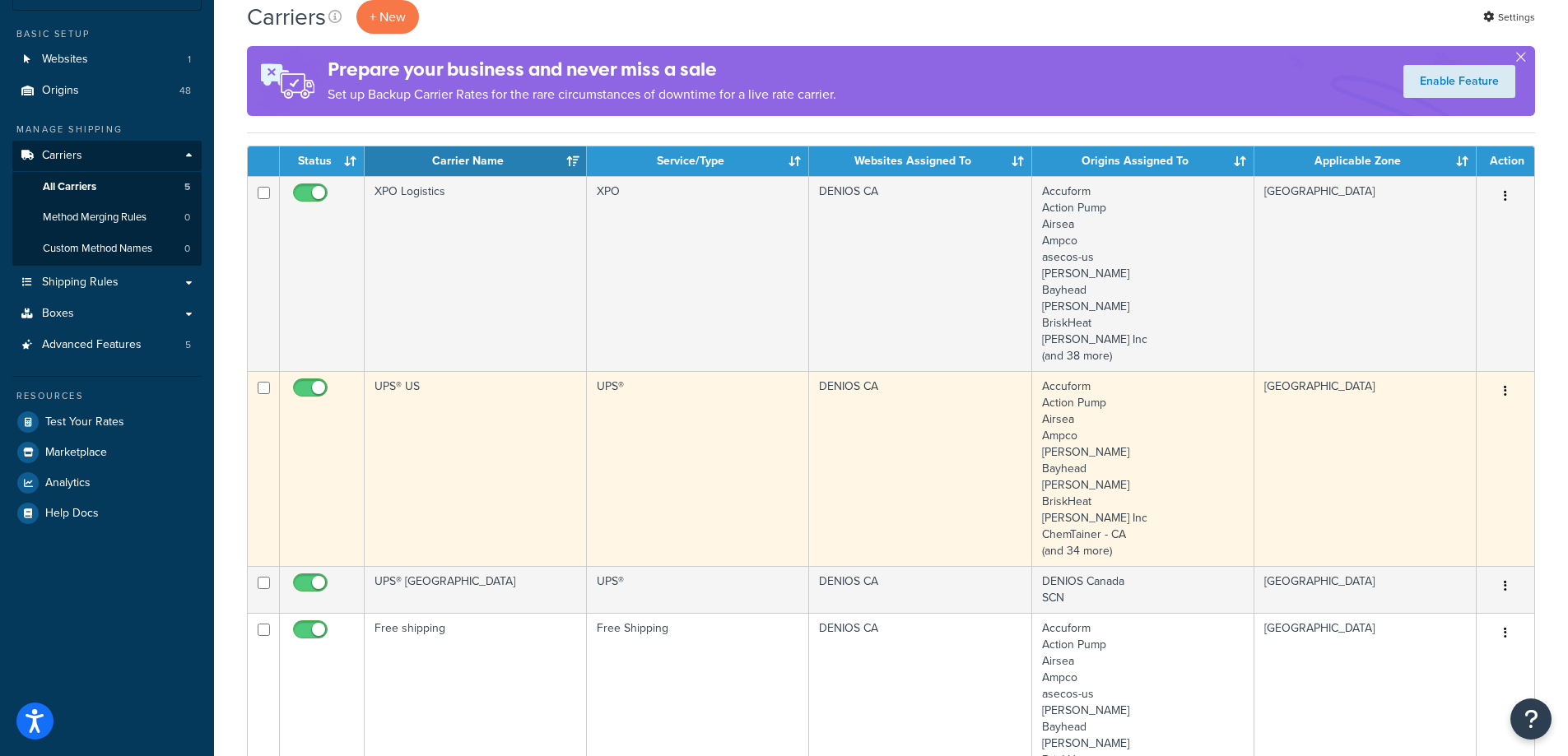
scroll to position [247, 0]
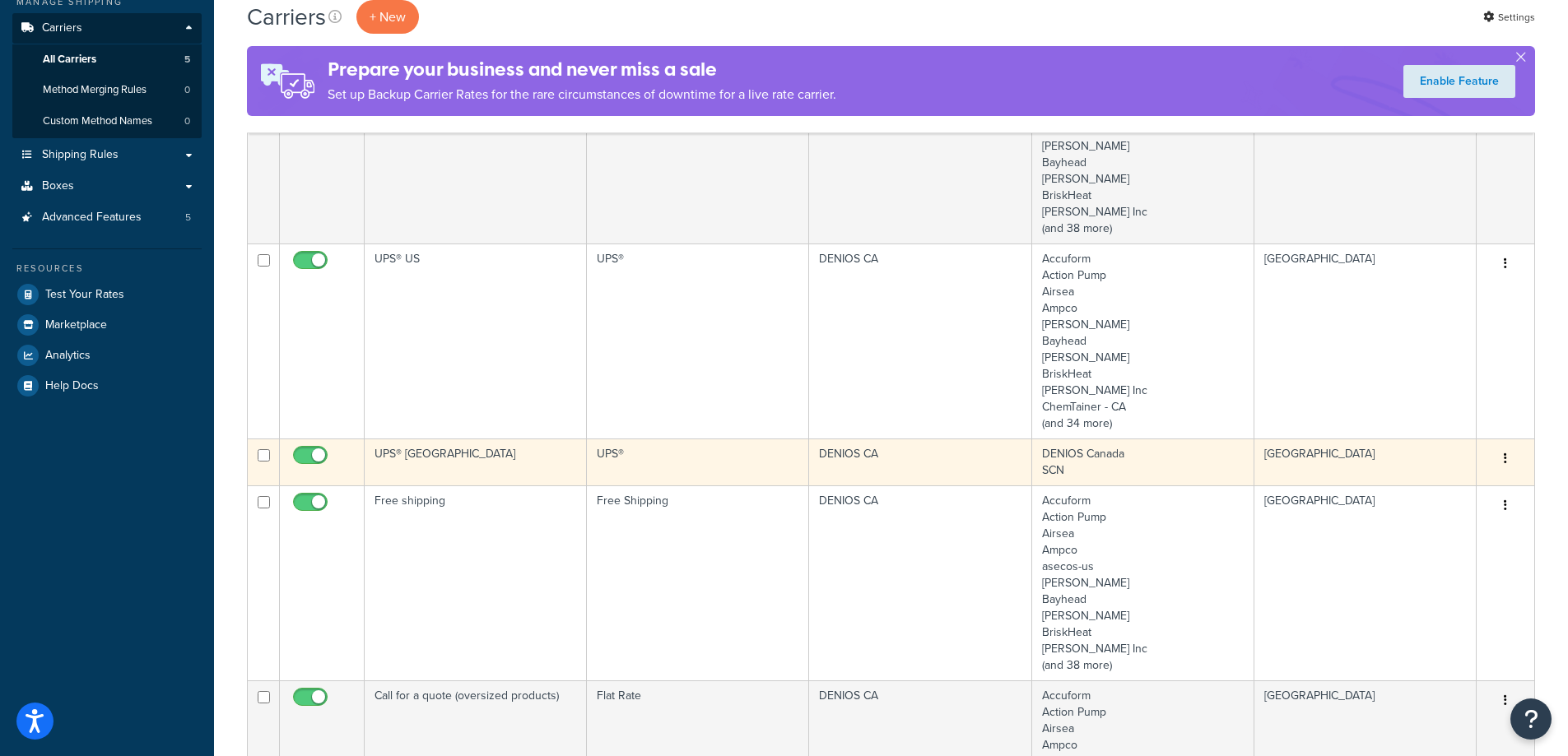
click at [502, 463] on td "UPS® [GEOGRAPHIC_DATA]" at bounding box center [475, 462] width 222 height 47
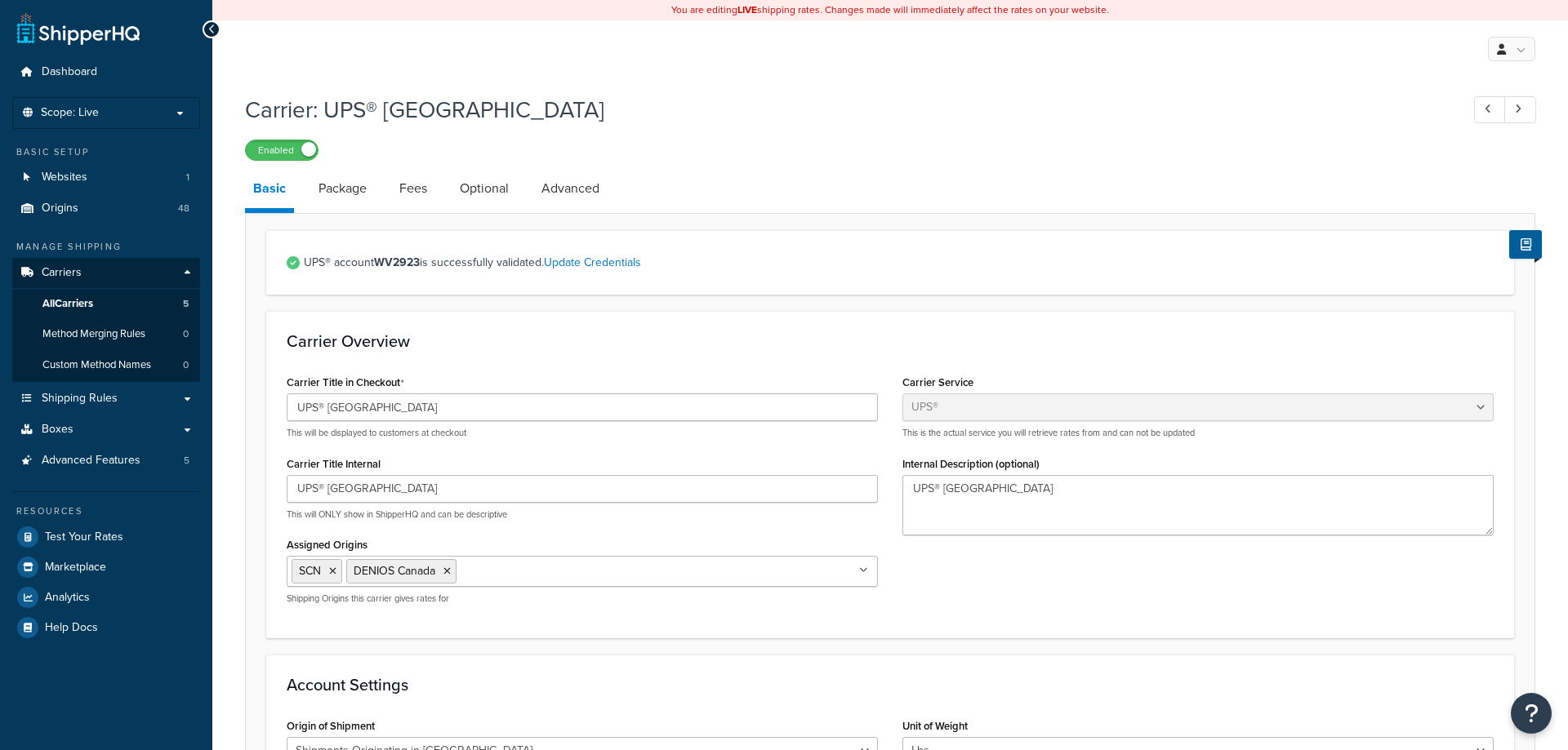
select select "ups"
select select "can"
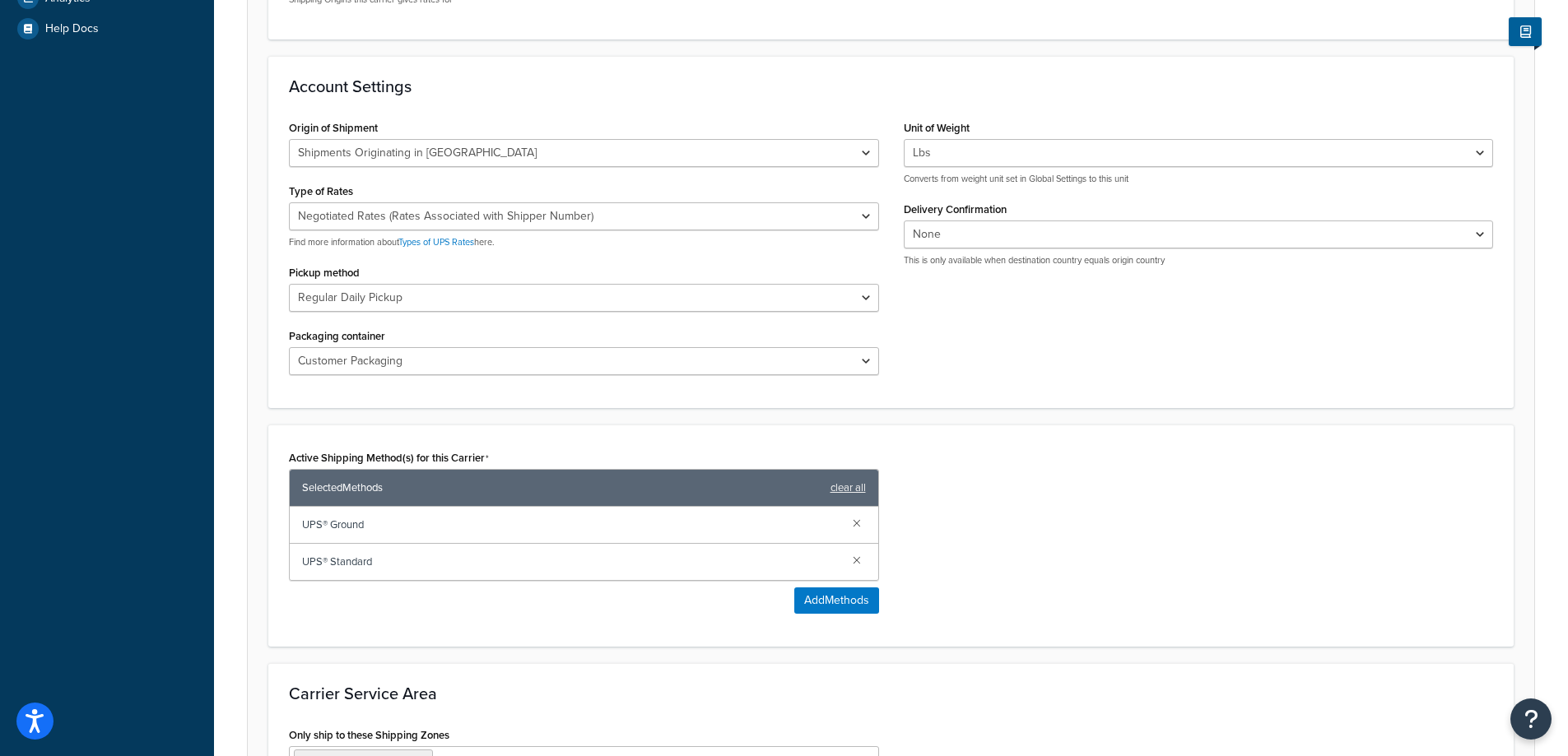
scroll to position [740, 0]
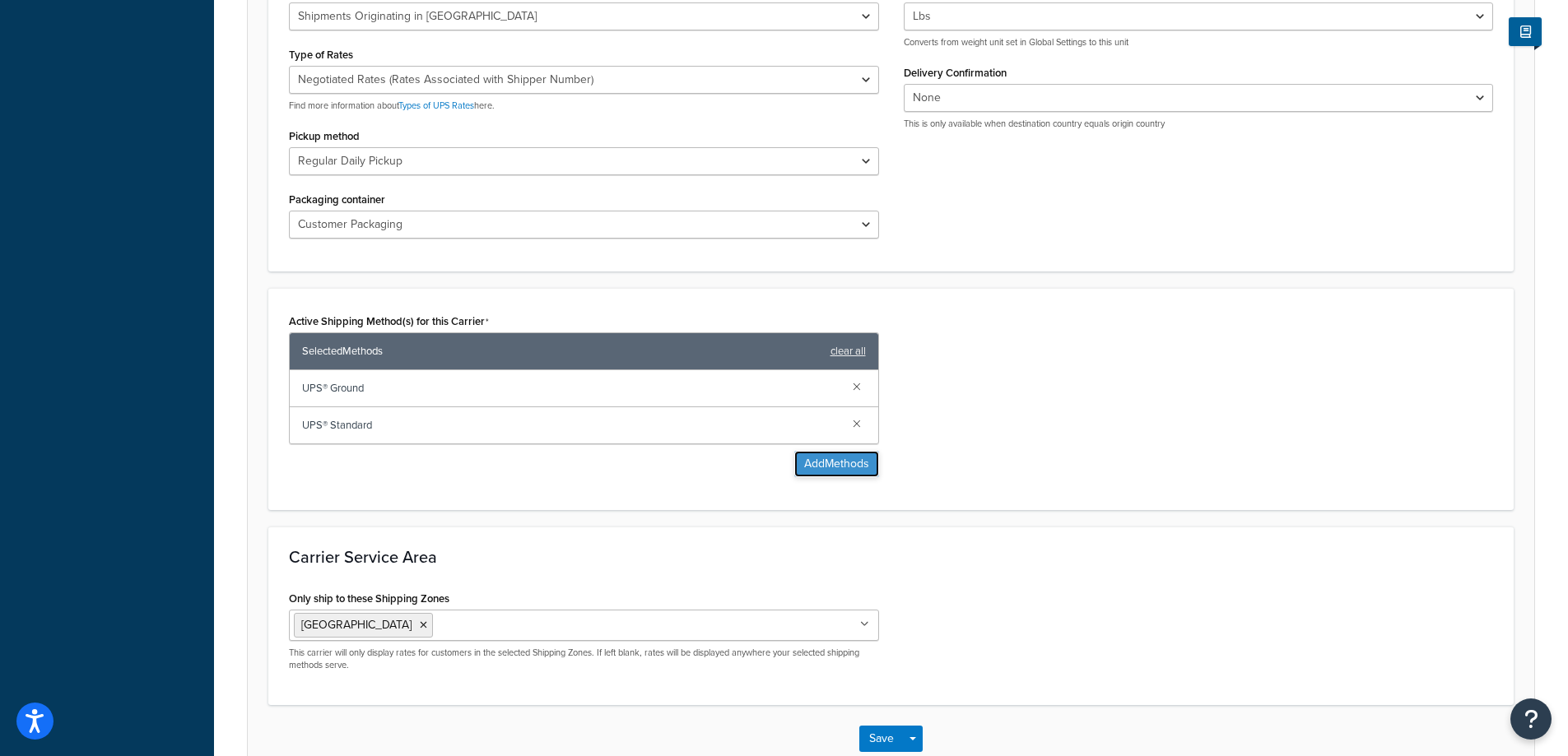
click at [838, 463] on button "Add Methods" at bounding box center [836, 464] width 85 height 26
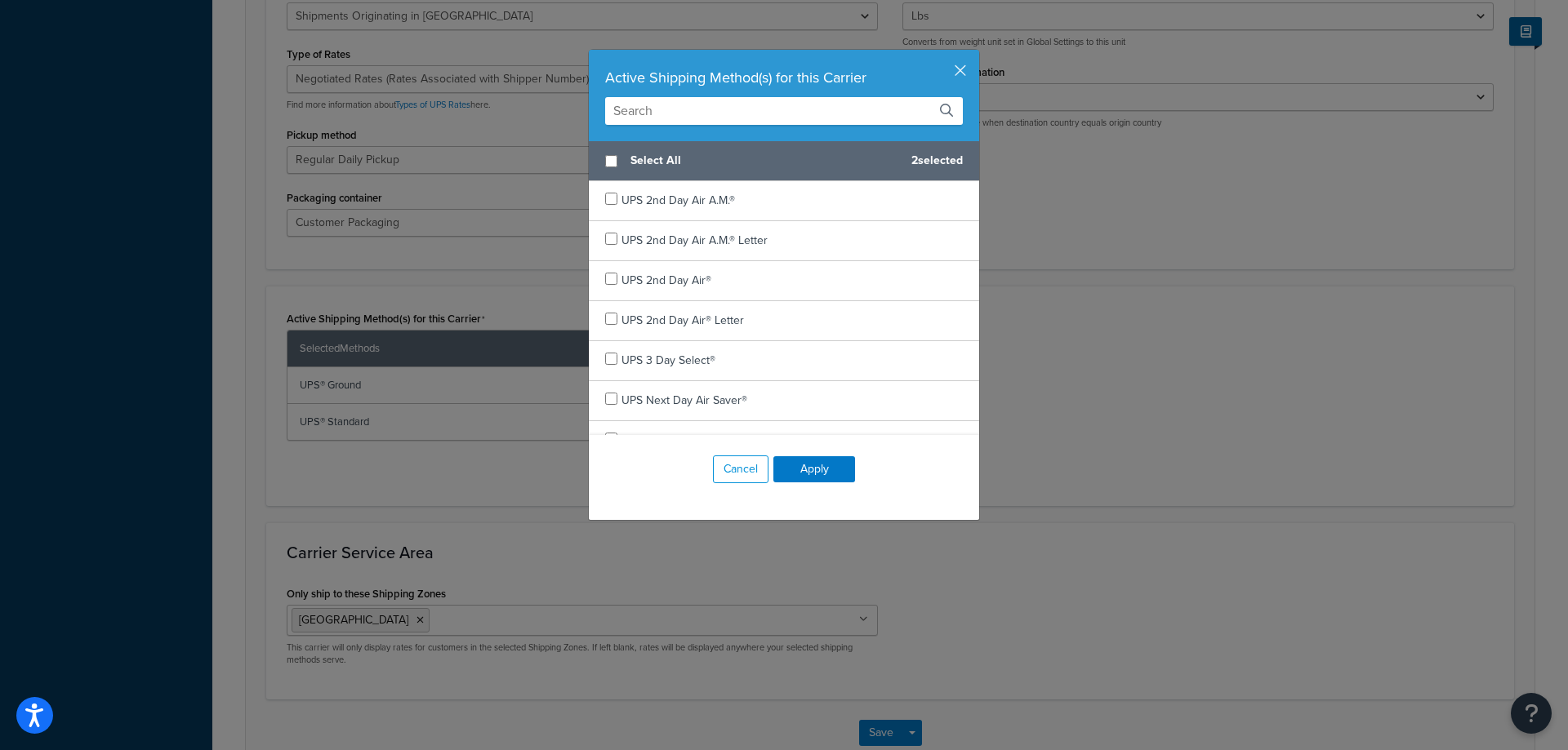
click at [762, 117] on input "text" at bounding box center [783, 111] width 358 height 28
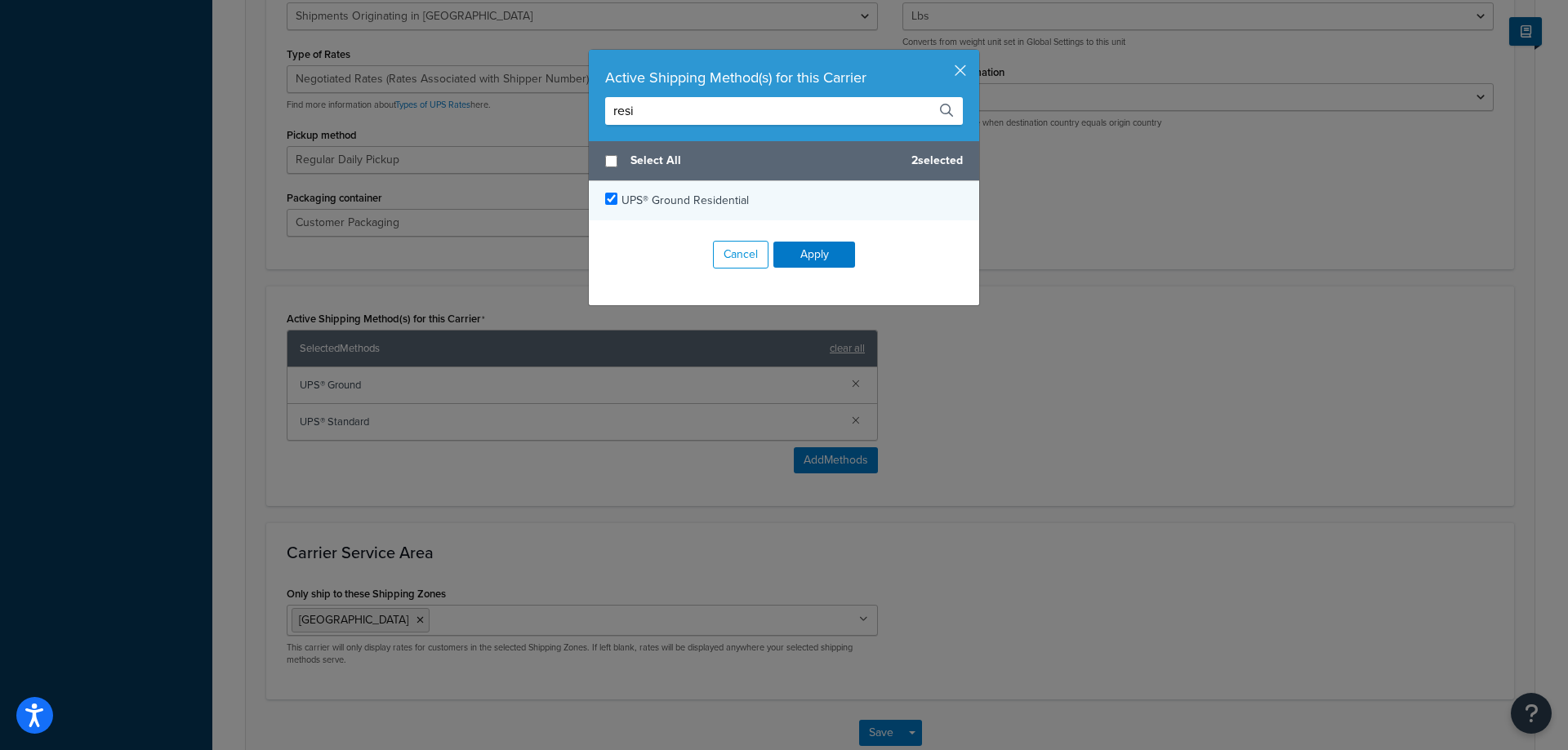
type input "resi"
checkbox input "true"
click at [723, 181] on div "UPS® Ground Residential" at bounding box center [783, 200] width 390 height 39
click at [799, 260] on button "Apply" at bounding box center [814, 254] width 82 height 26
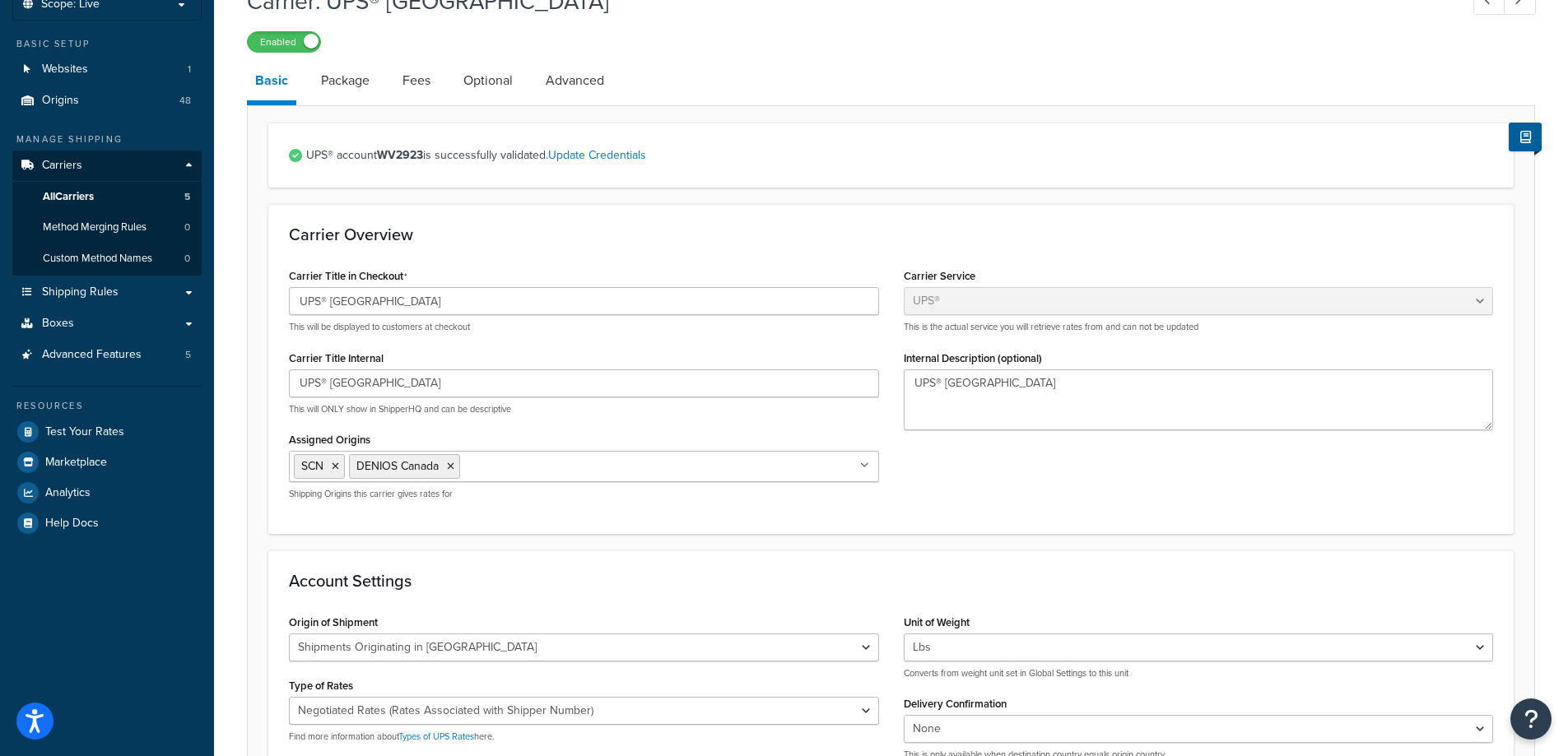
scroll to position [0, 0]
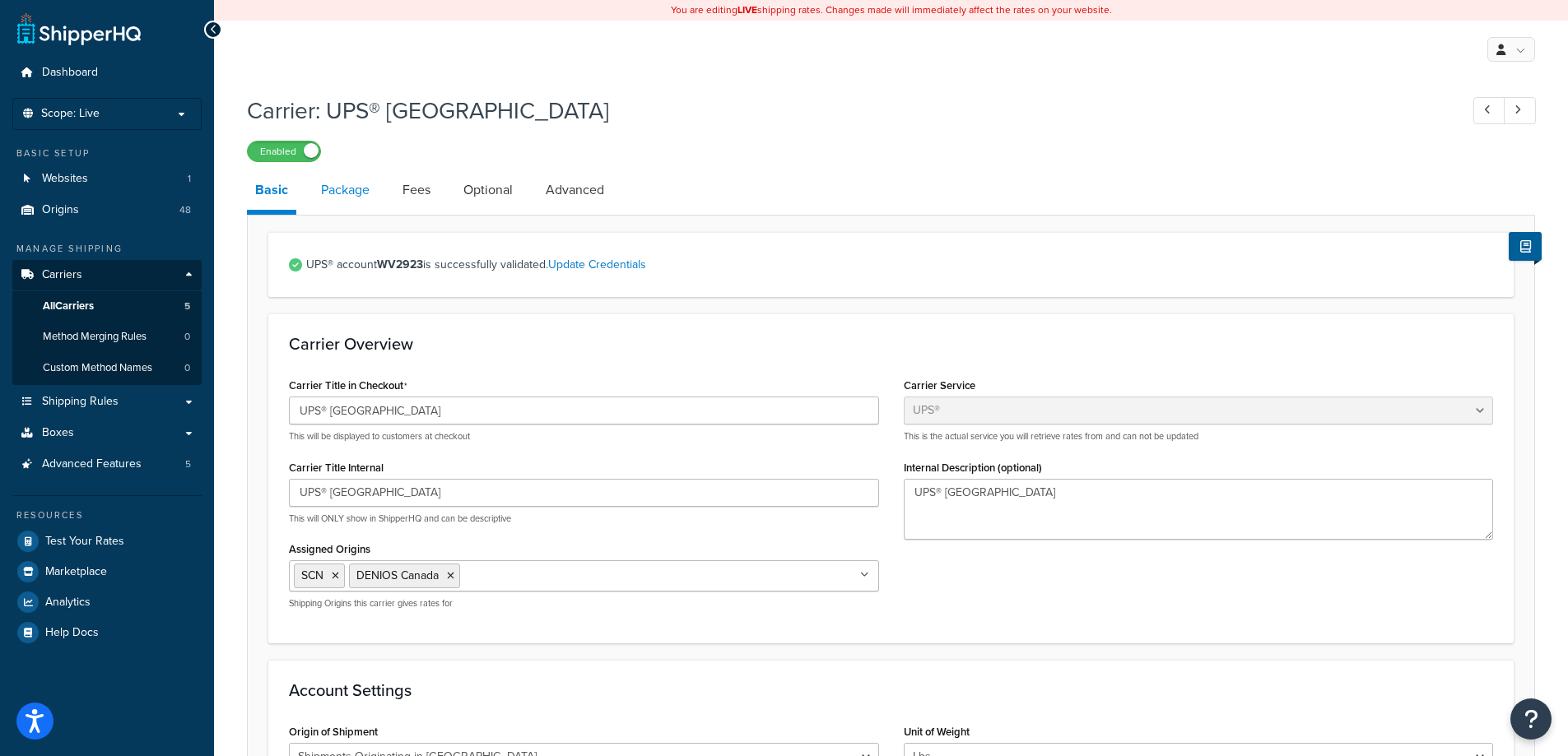
click at [349, 195] on link "Package" at bounding box center [345, 190] width 65 height 40
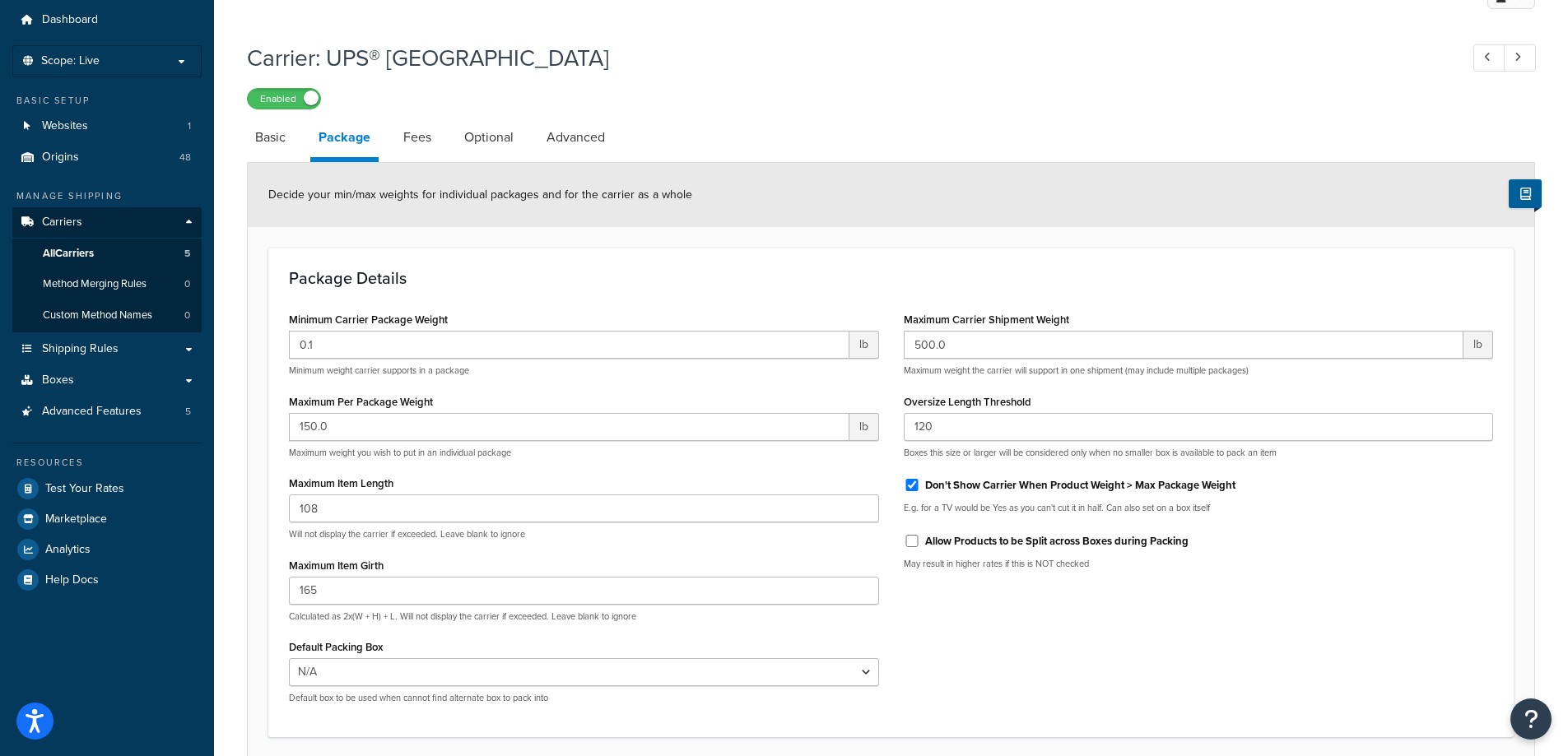
scroll to position [82, 0]
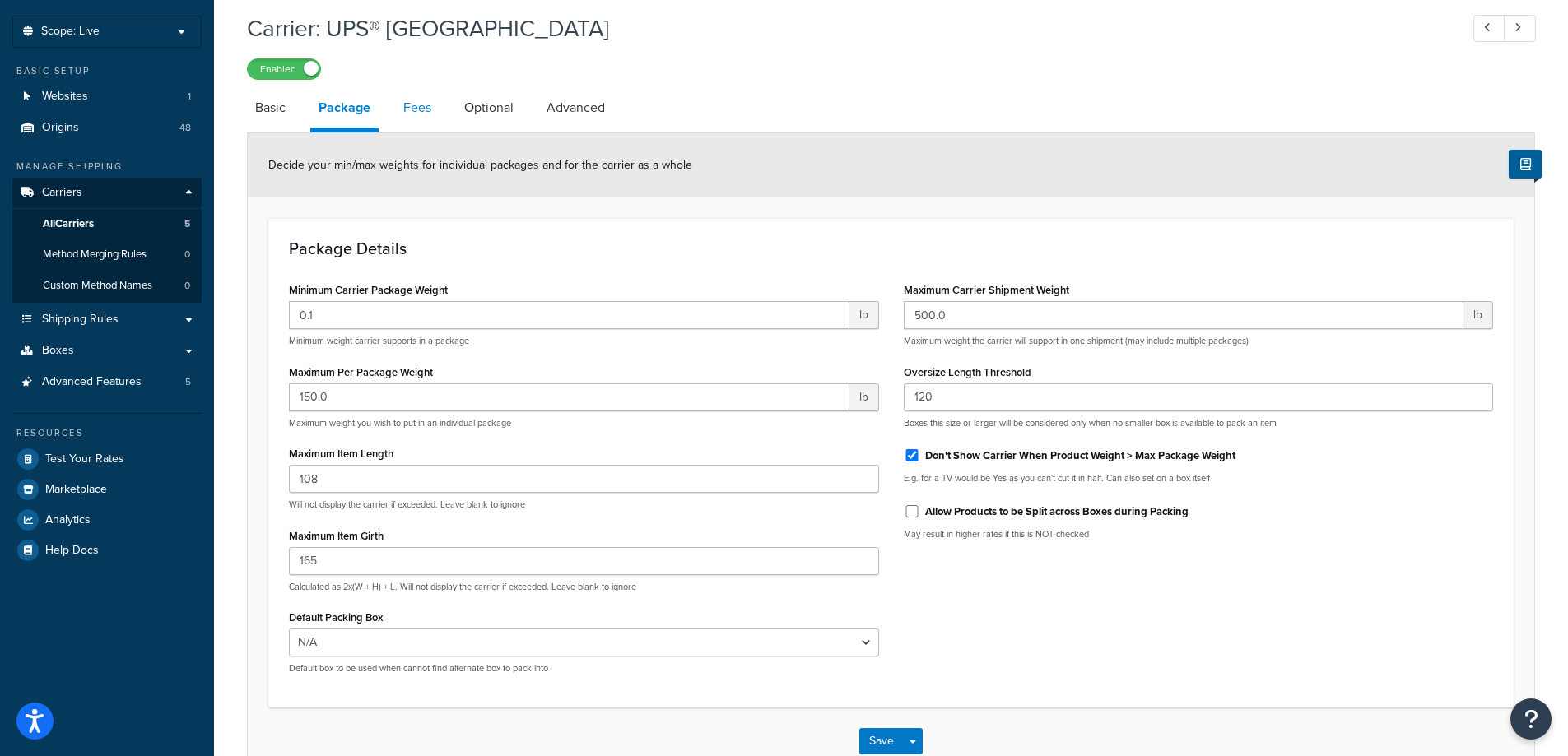
click at [407, 106] on link "Fees" at bounding box center [417, 108] width 45 height 40
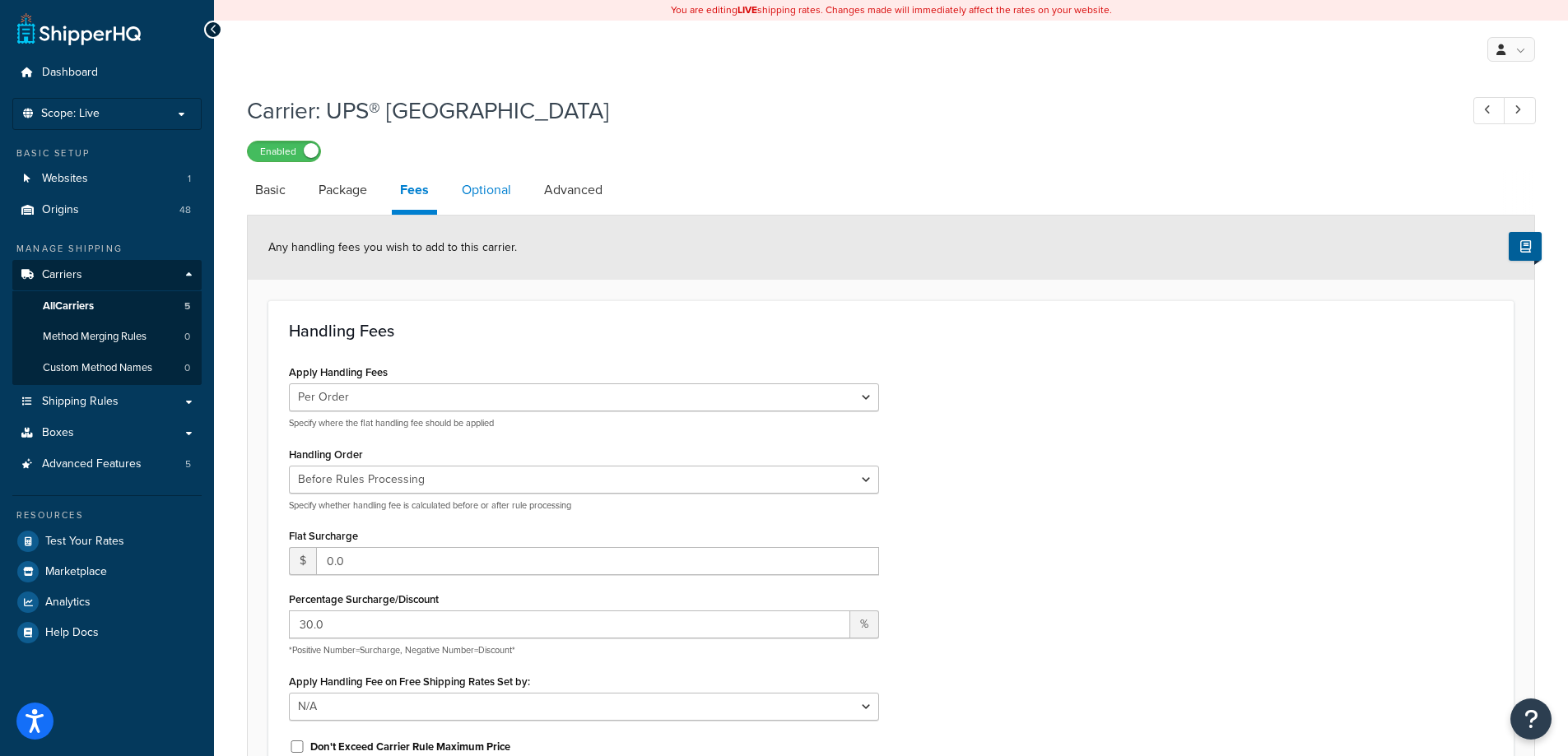
click at [485, 197] on link "Optional" at bounding box center [487, 190] width 66 height 40
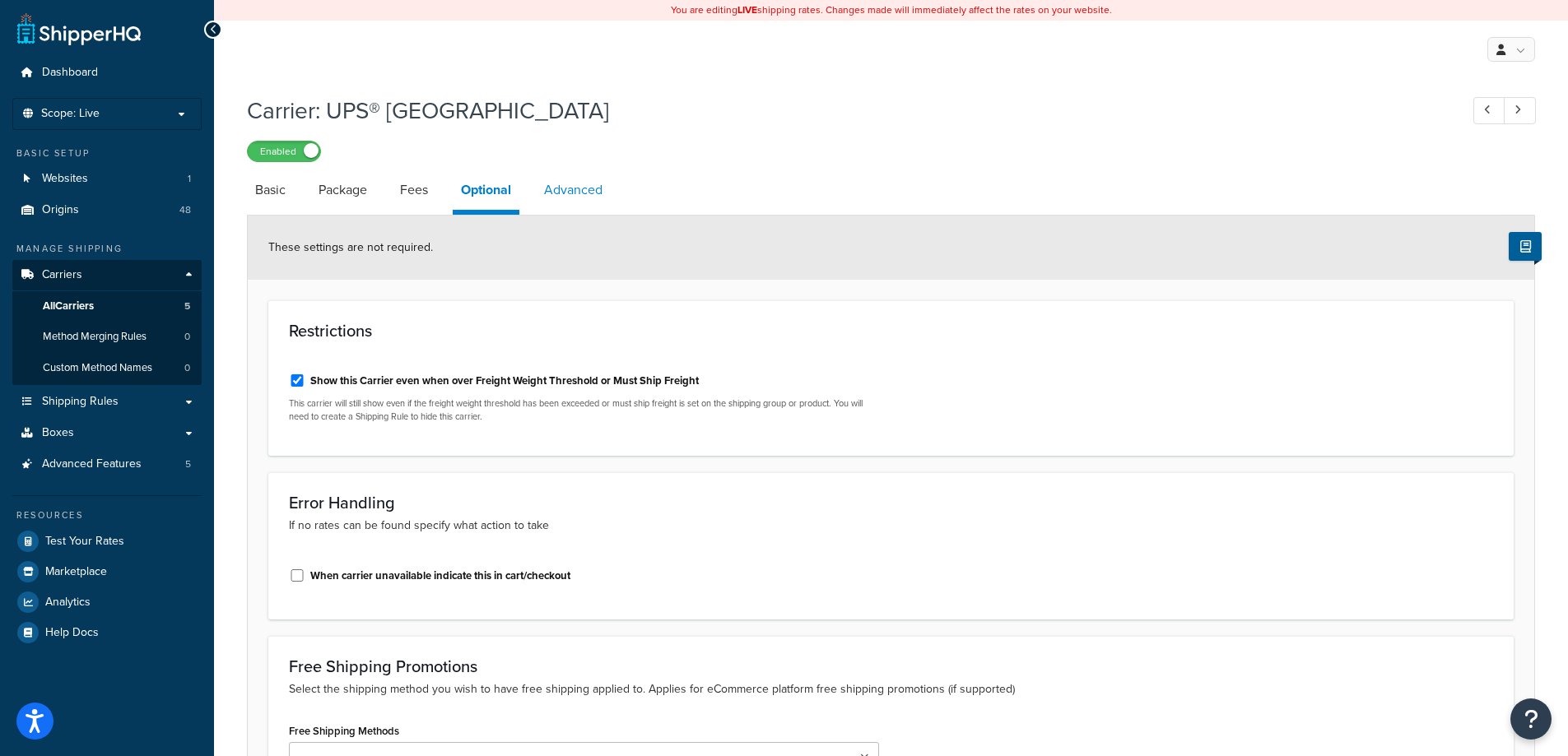
click at [578, 193] on link "Advanced" at bounding box center [573, 190] width 75 height 40
select select "false"
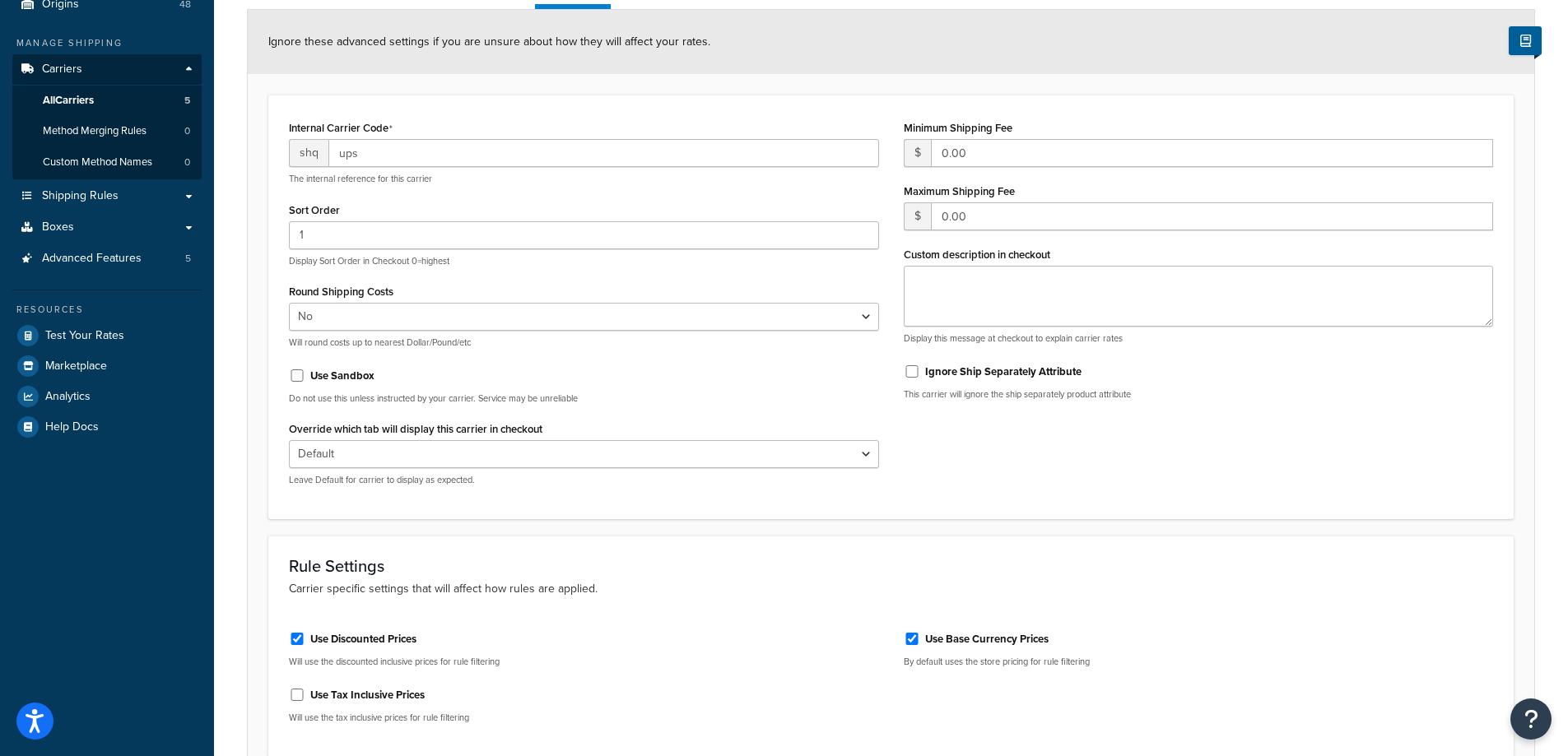
scroll to position [30, 0]
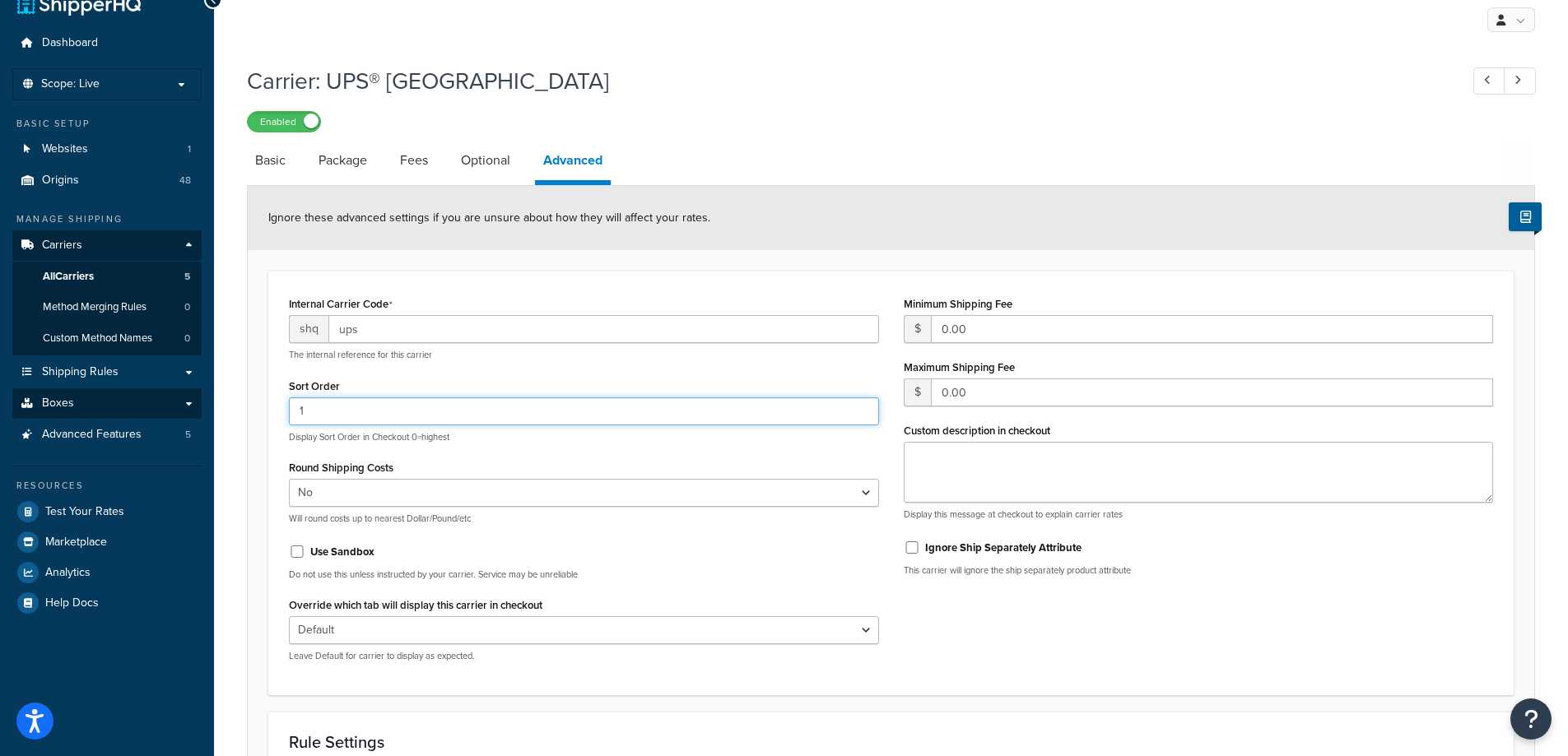
drag, startPoint x: 407, startPoint y: 422, endPoint x: 92, endPoint y: 413, distance: 315.1
click at [92, 413] on div "Dashboard Scope: Live Basic Setup Websites 1 Origins 48 Manage Shipping Carrier…" at bounding box center [784, 527] width 1568 height 1113
type input "0"
click at [487, 377] on div "Sort Order 0 Display Sort Order in Checkout 0=highest" at bounding box center [583, 409] width 590 height 69
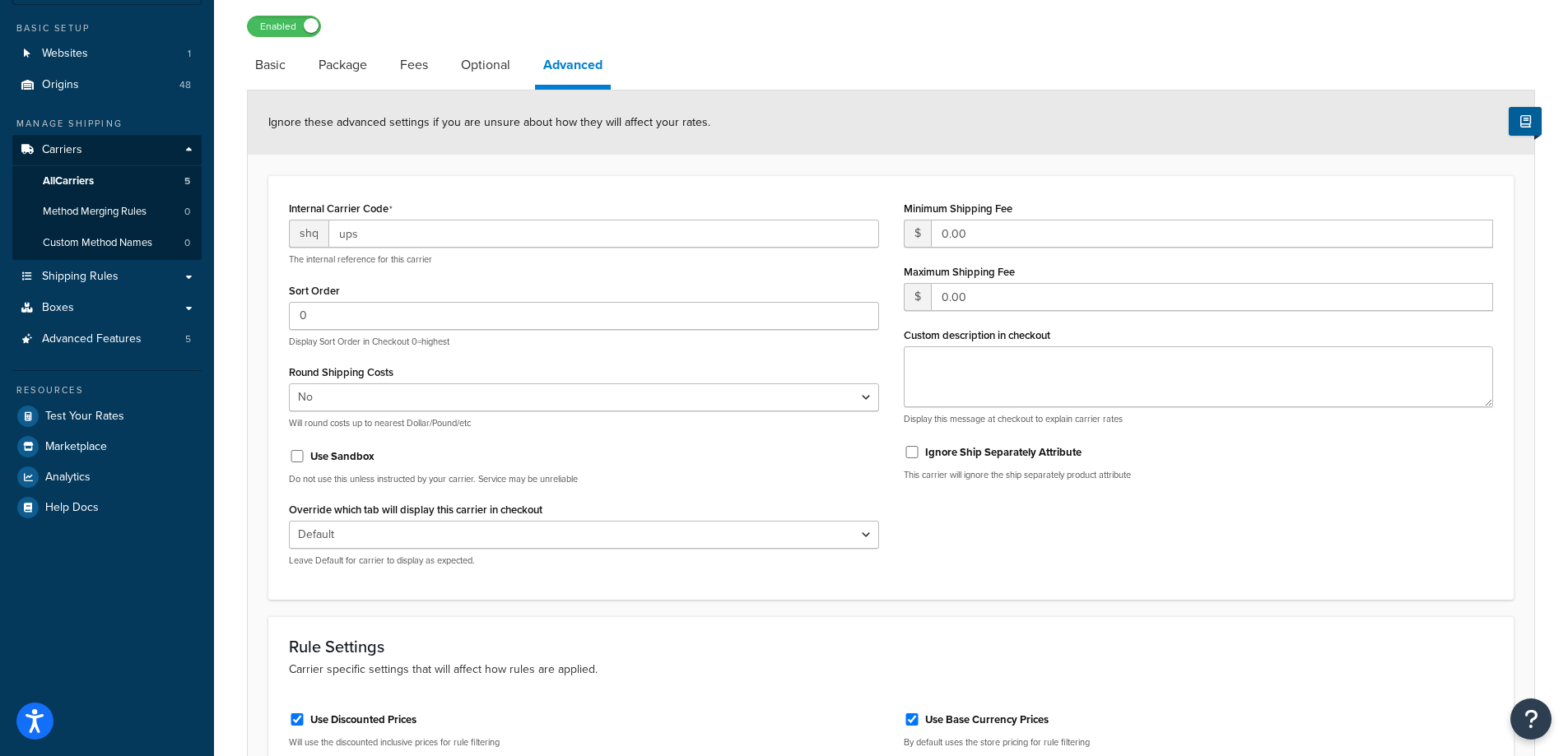
scroll to position [276, 0]
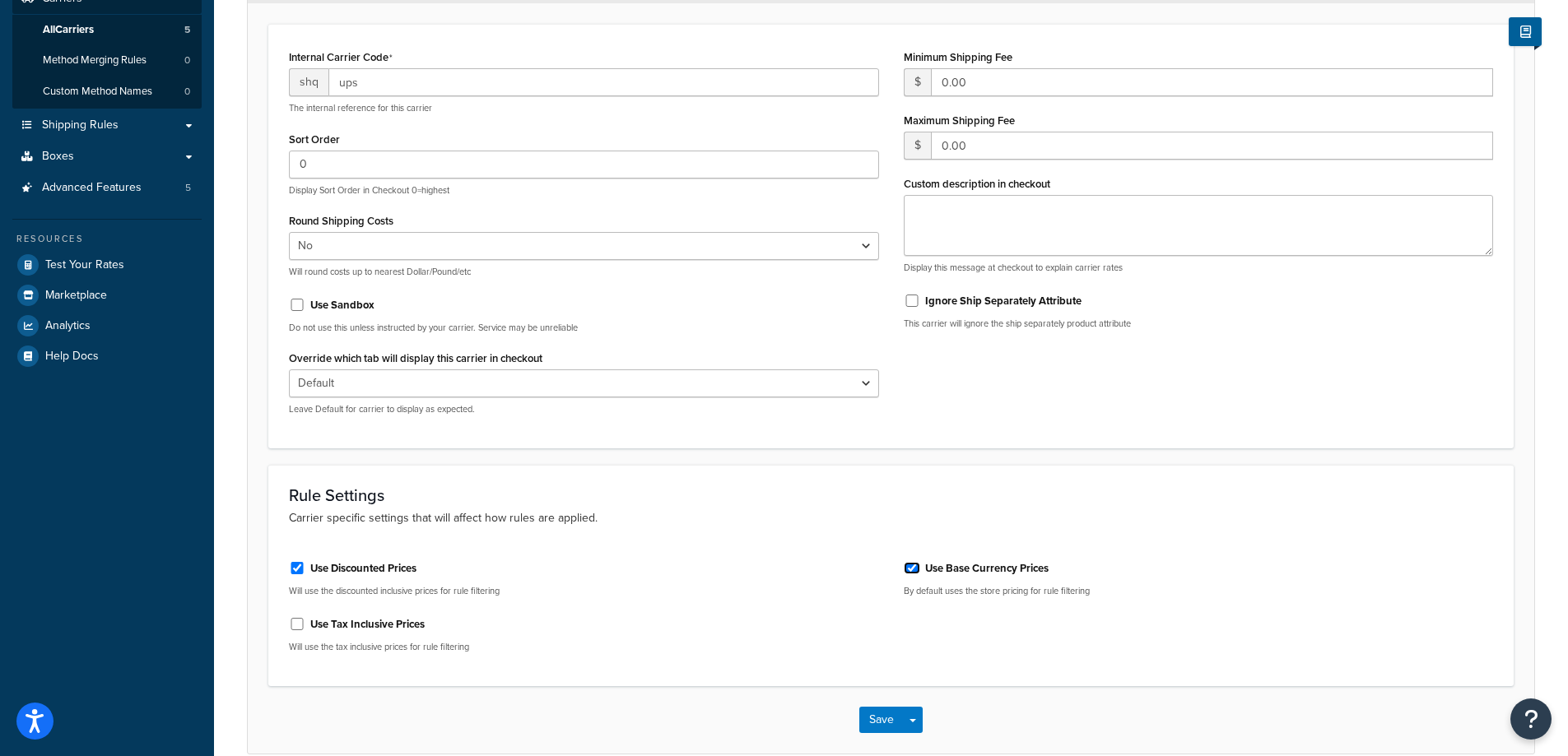
click at [912, 569] on input "Use Base Currency Prices" at bounding box center [911, 567] width 16 height 12
checkbox input "false"
click at [868, 724] on button "Save" at bounding box center [882, 720] width 45 height 26
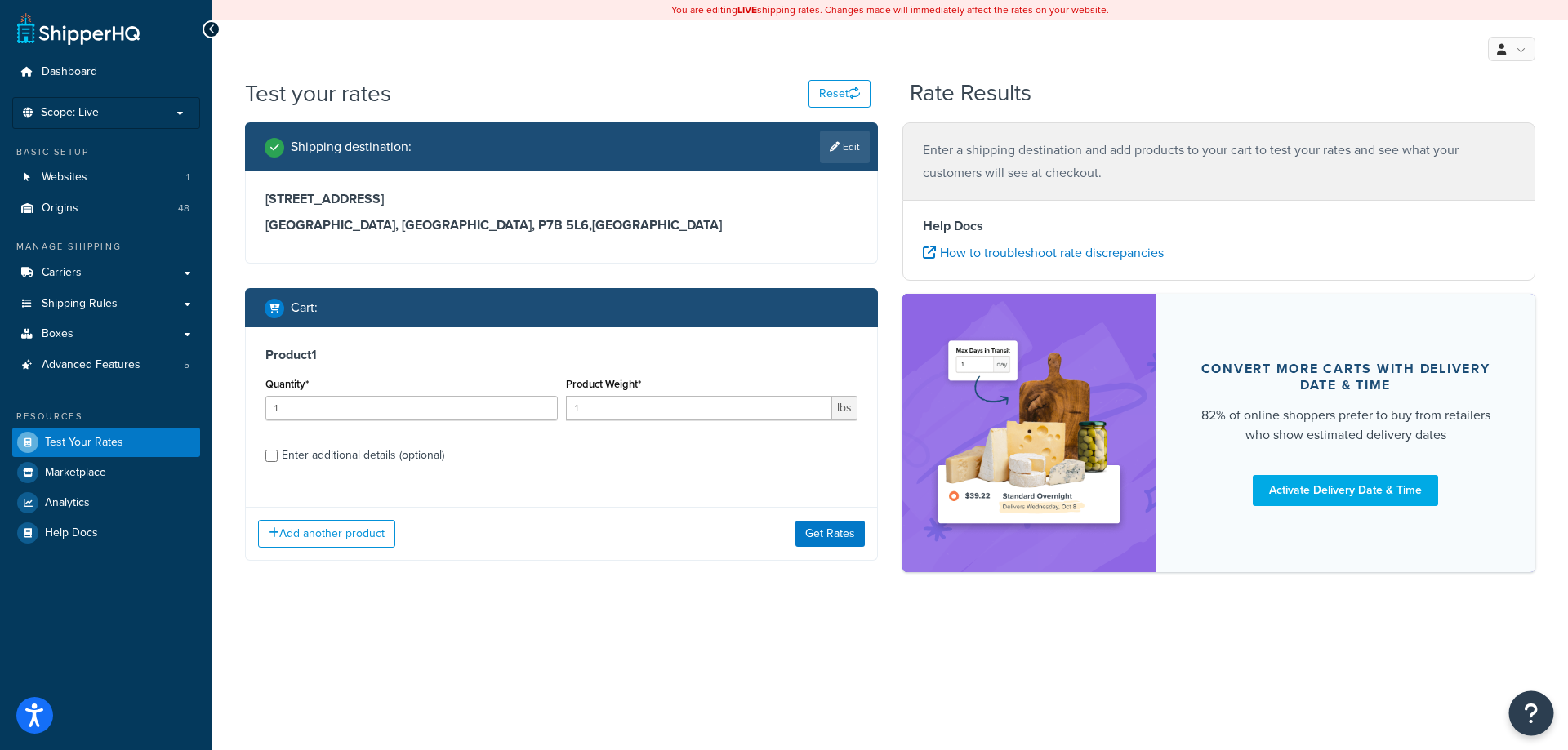
click at [1520, 718] on button "Open Resource Center" at bounding box center [1531, 713] width 45 height 45
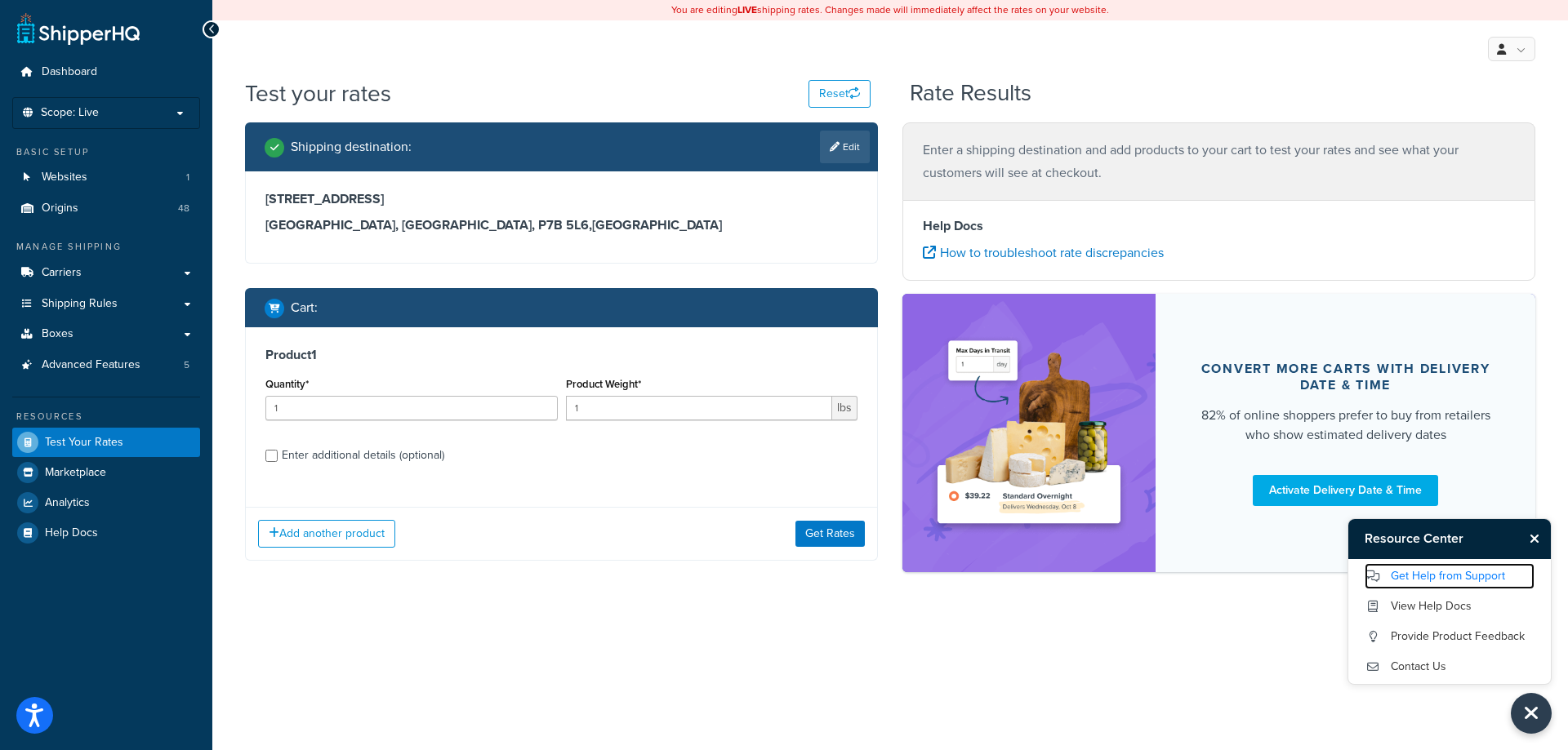
click at [1452, 572] on link "Get Help from Support" at bounding box center [1449, 576] width 170 height 26
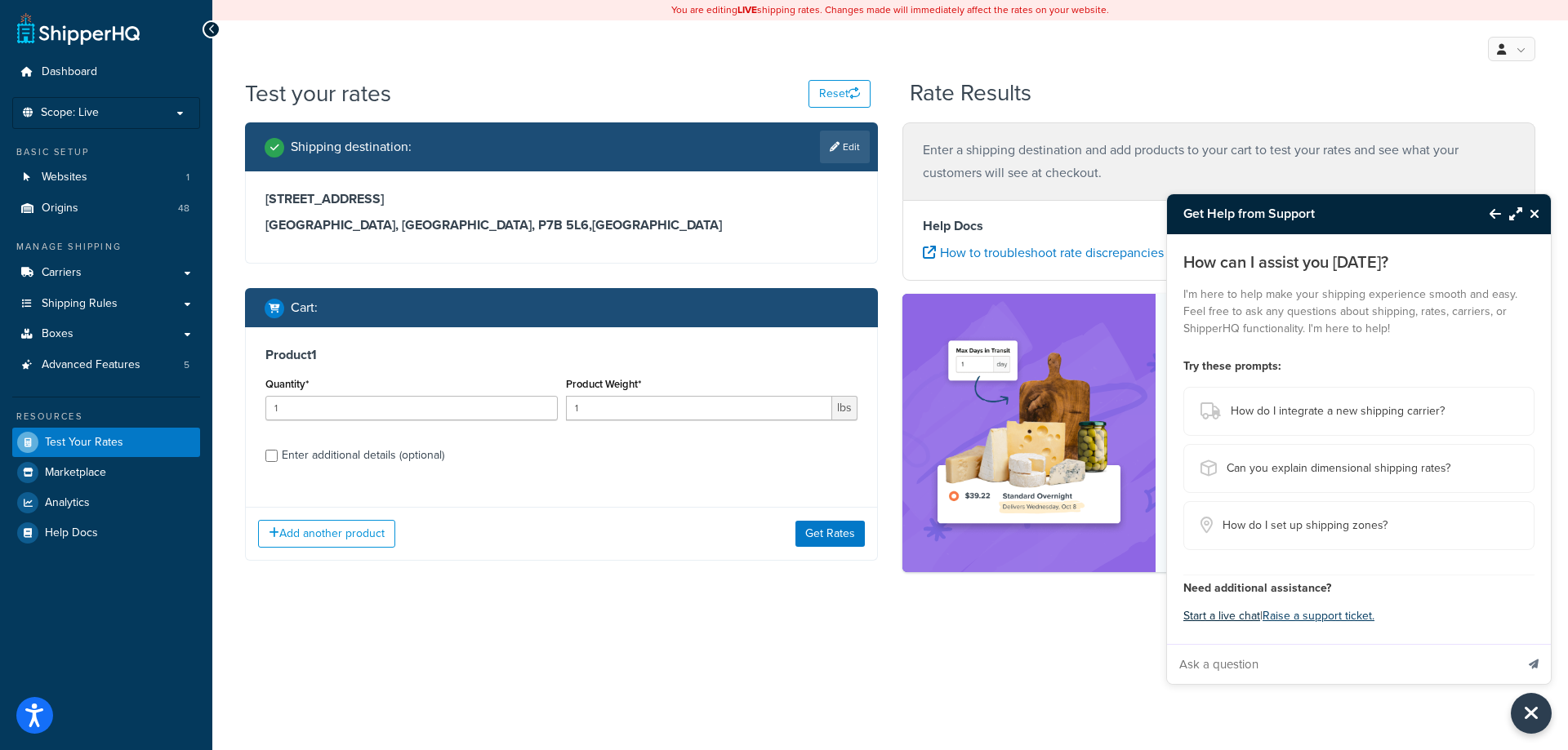
click at [1228, 619] on button "Start a live chat" at bounding box center [1222, 616] width 77 height 23
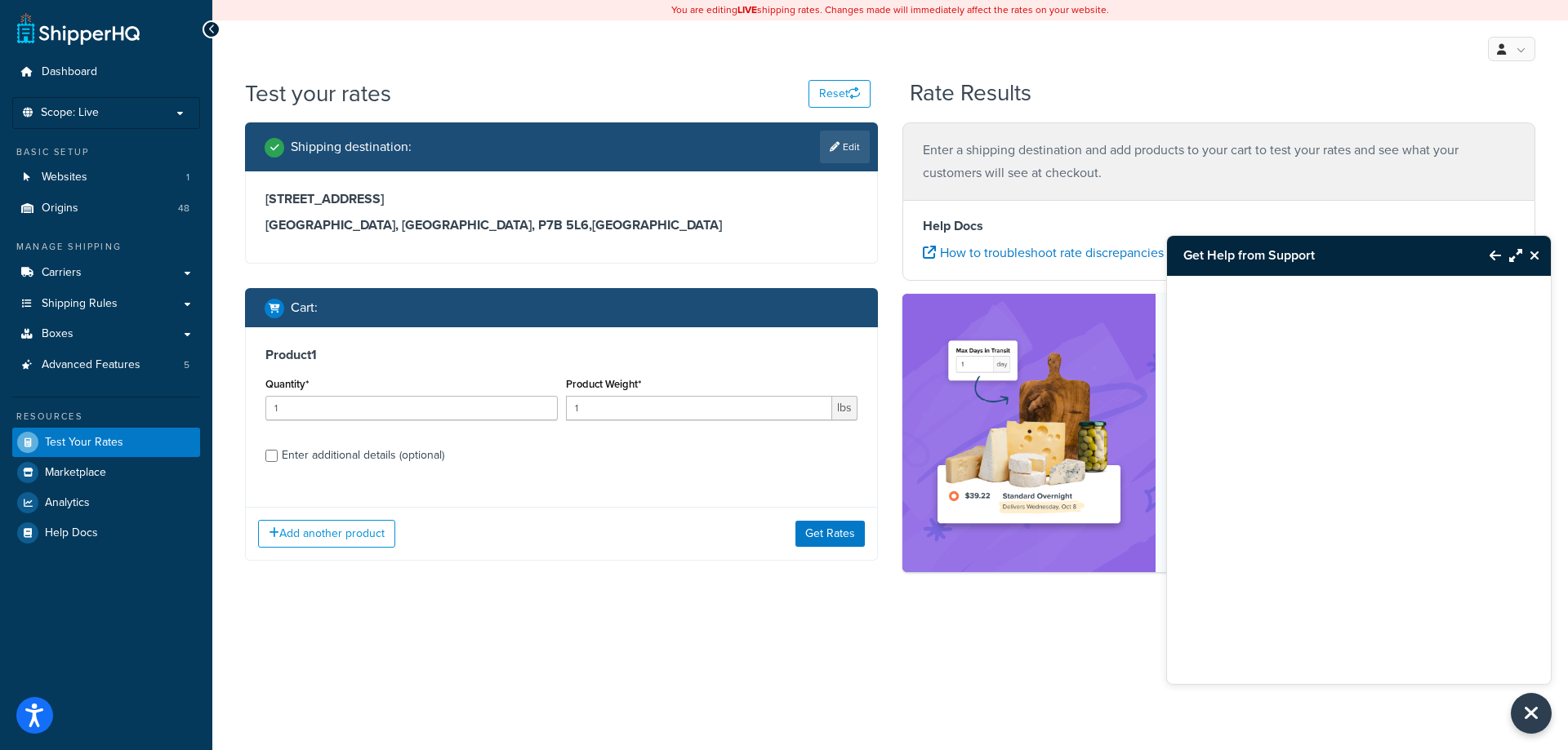
click at [1530, 256] on icon "Close Resource Center" at bounding box center [1534, 255] width 10 height 13
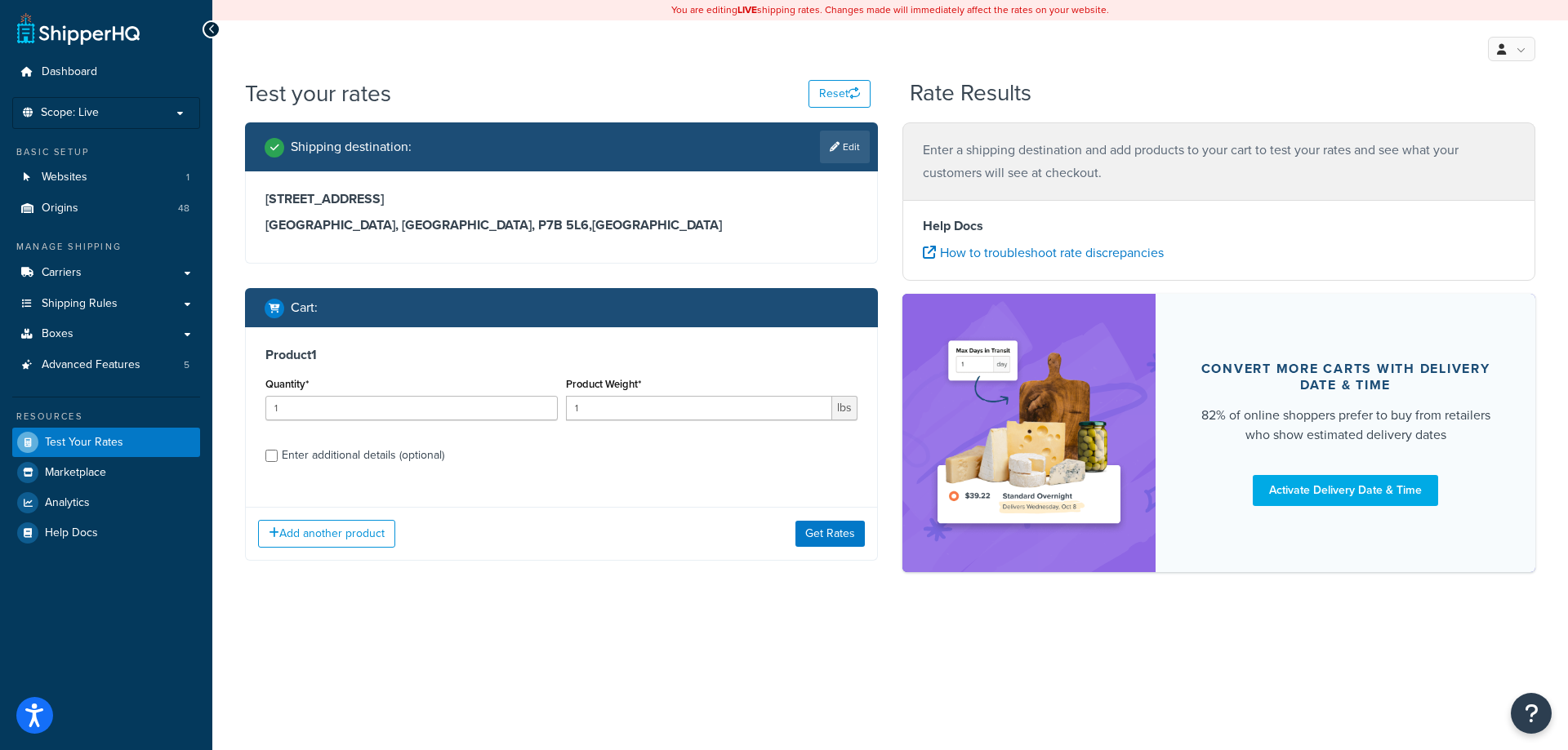
click at [752, 697] on div "You are editing LIVE shipping rates. Changes made will immediately affect the r…" at bounding box center [890, 375] width 1355 height 750
click at [840, 144] on link "Edit" at bounding box center [845, 147] width 50 height 33
select select "CA"
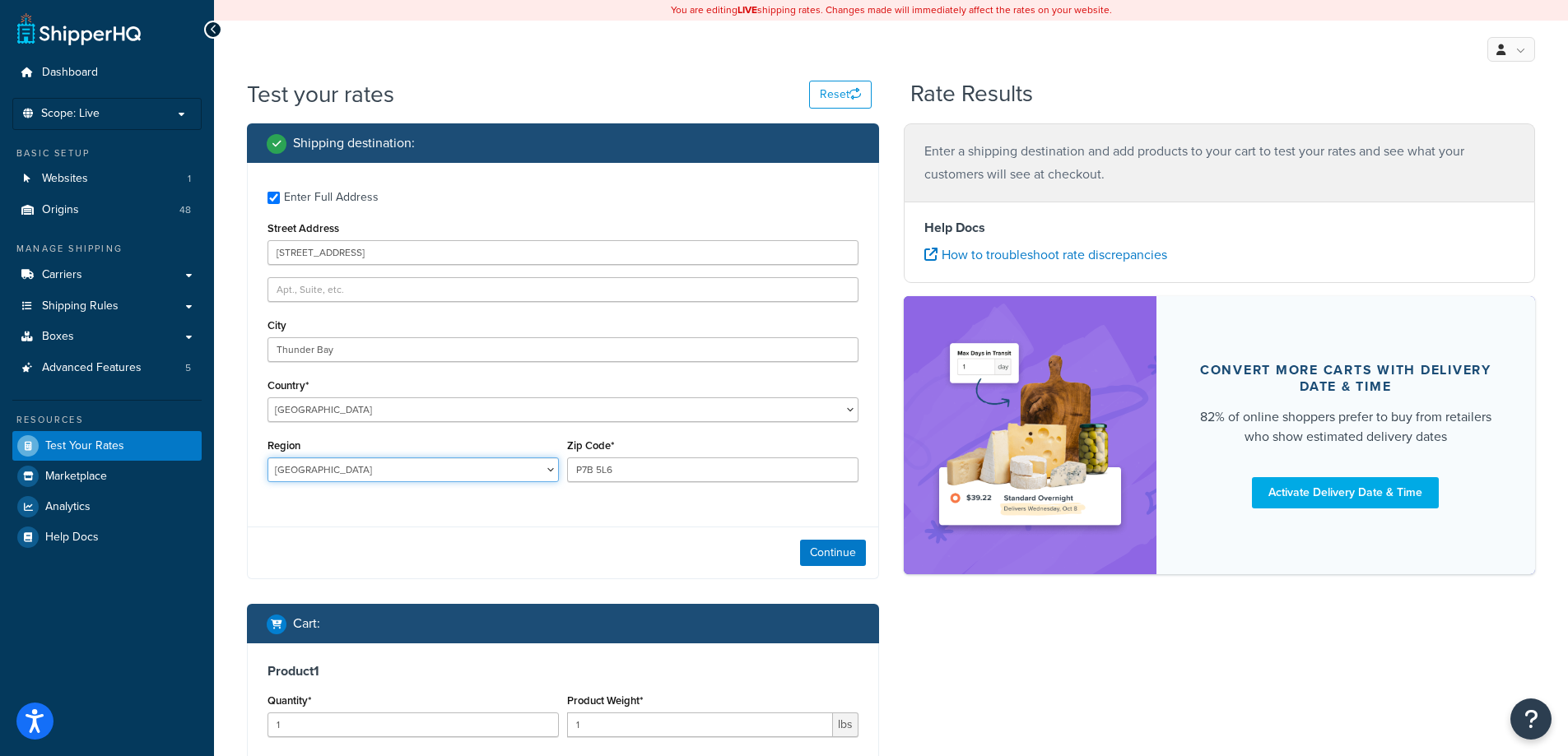
click at [381, 472] on select "[GEOGRAPHIC_DATA] [GEOGRAPHIC_DATA] [GEOGRAPHIC_DATA] [GEOGRAPHIC_DATA] [GEOGRA…" at bounding box center [412, 470] width 291 height 25
select select "ON"
click at [267, 458] on select "[GEOGRAPHIC_DATA] [GEOGRAPHIC_DATA] [GEOGRAPHIC_DATA] [GEOGRAPHIC_DATA] [GEOGRA…" at bounding box center [412, 470] width 291 height 25
click at [487, 538] on div "Continue" at bounding box center [563, 552] width 630 height 52
click at [822, 551] on button "Continue" at bounding box center [833, 552] width 66 height 26
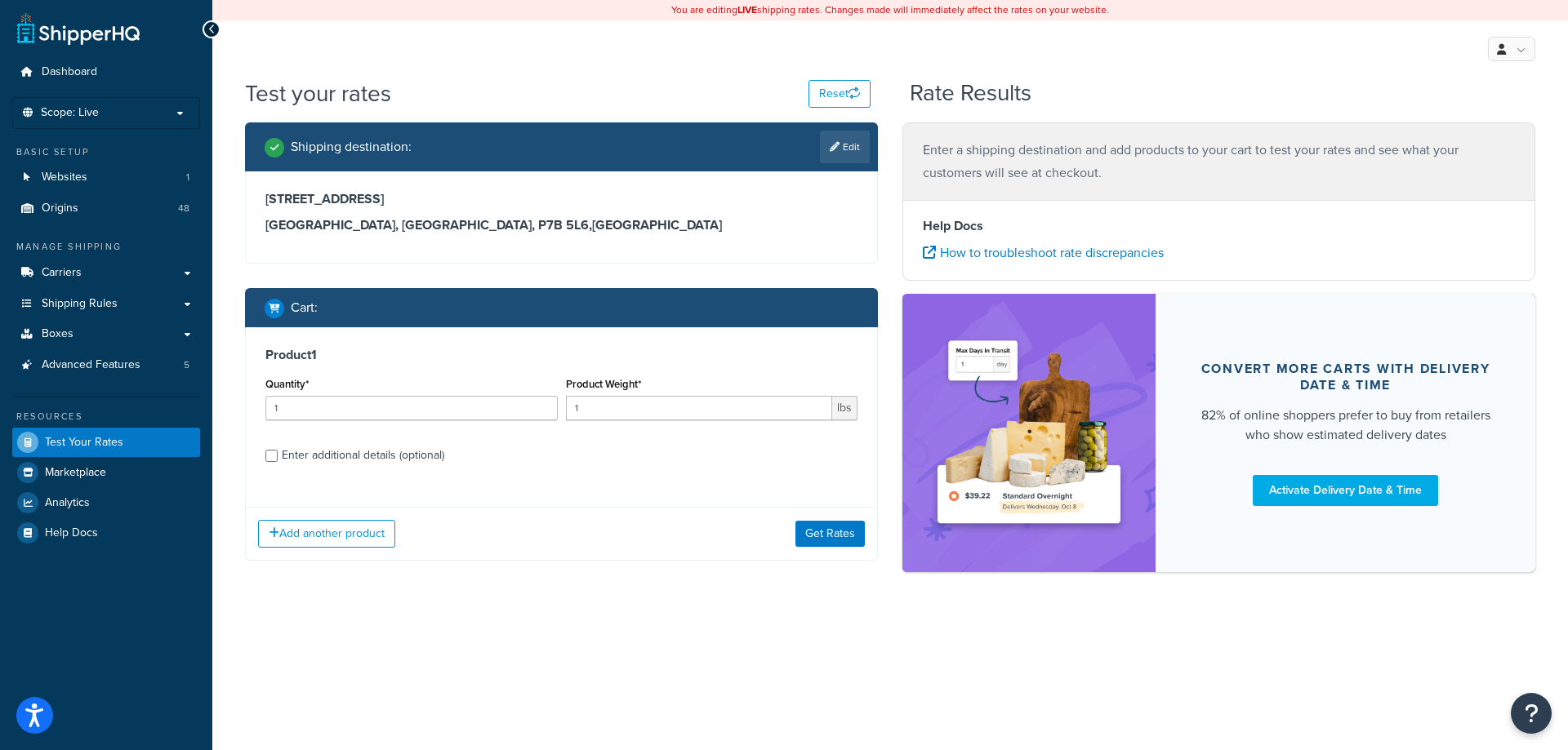
click at [419, 450] on div "Enter additional details (optional)" at bounding box center [363, 456] width 163 height 23
click at [277, 450] on input "Enter additional details (optional)" at bounding box center [271, 456] width 12 height 12
checkbox input "true"
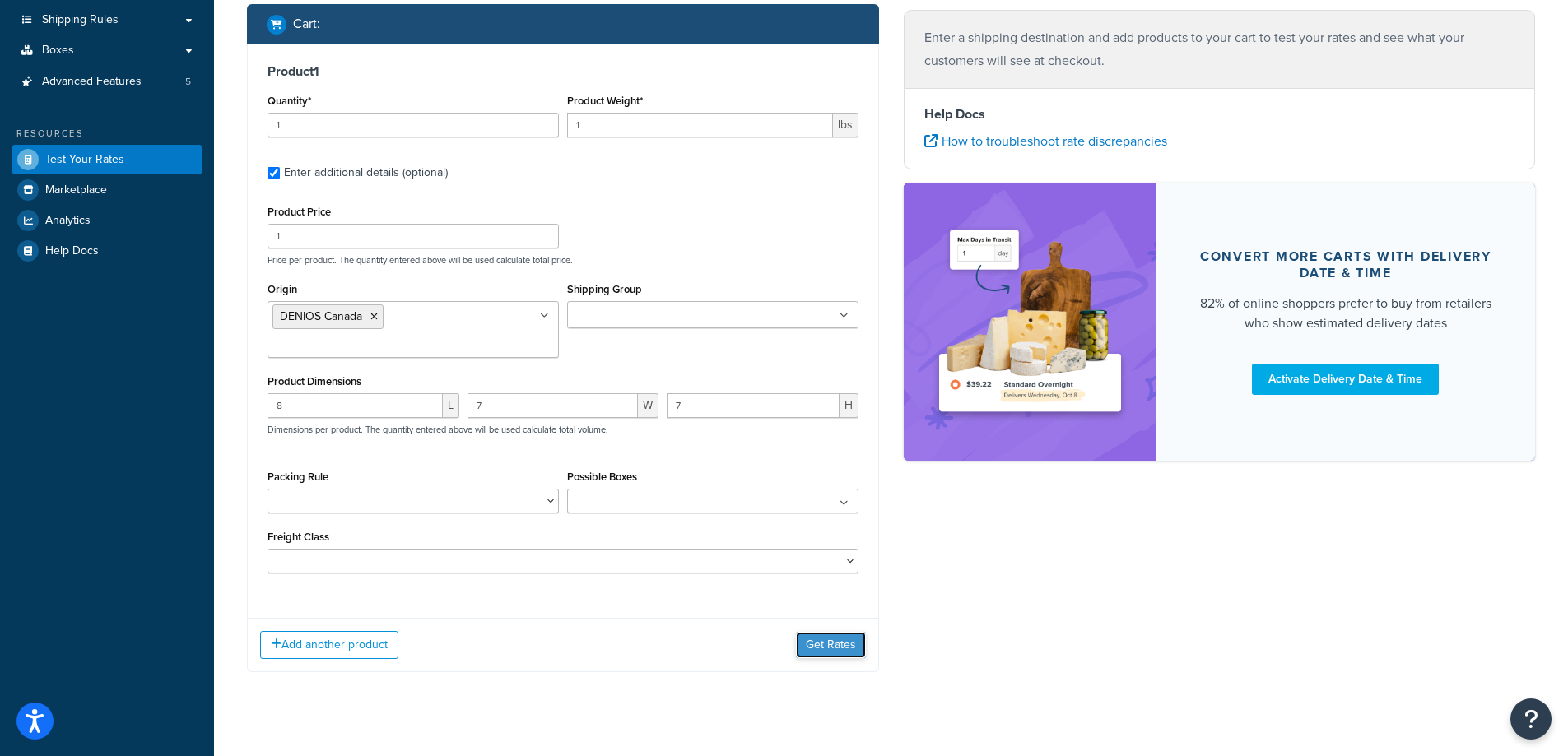
click at [850, 632] on button "Get Rates" at bounding box center [831, 645] width 70 height 26
